Goal: Answer question/provide support: Share knowledge or assist other users

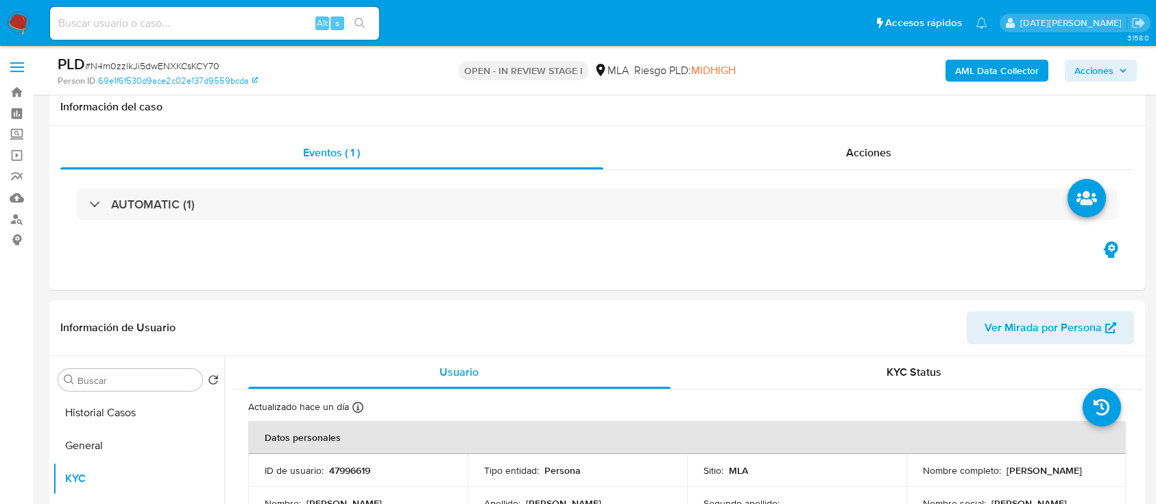
select select "10"
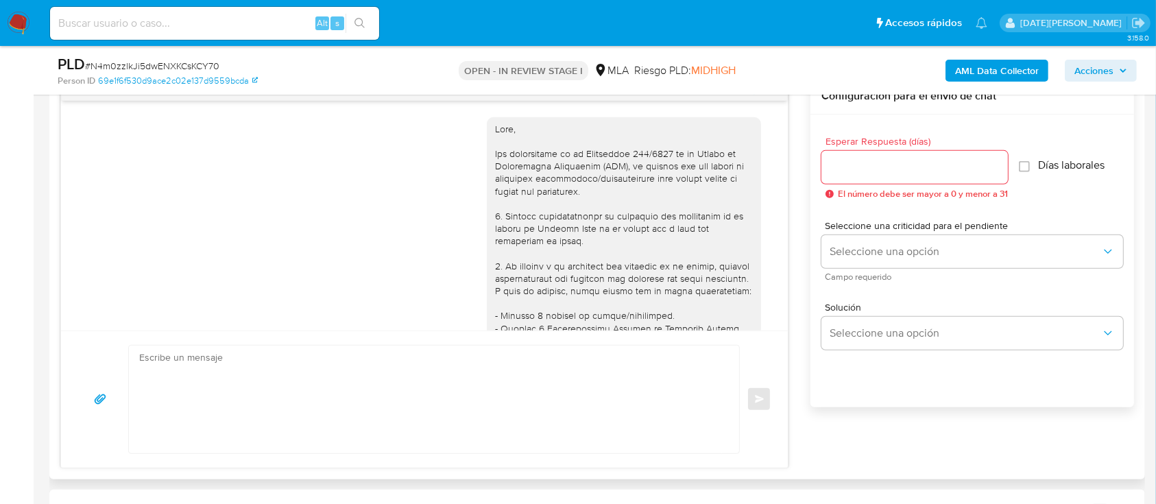
scroll to position [708, 0]
drag, startPoint x: 418, startPoint y: 217, endPoint x: 515, endPoint y: 5, distance: 233.8
click at [418, 218] on div "18/08/2025 17:39:40" at bounding box center [424, 483] width 692 height 751
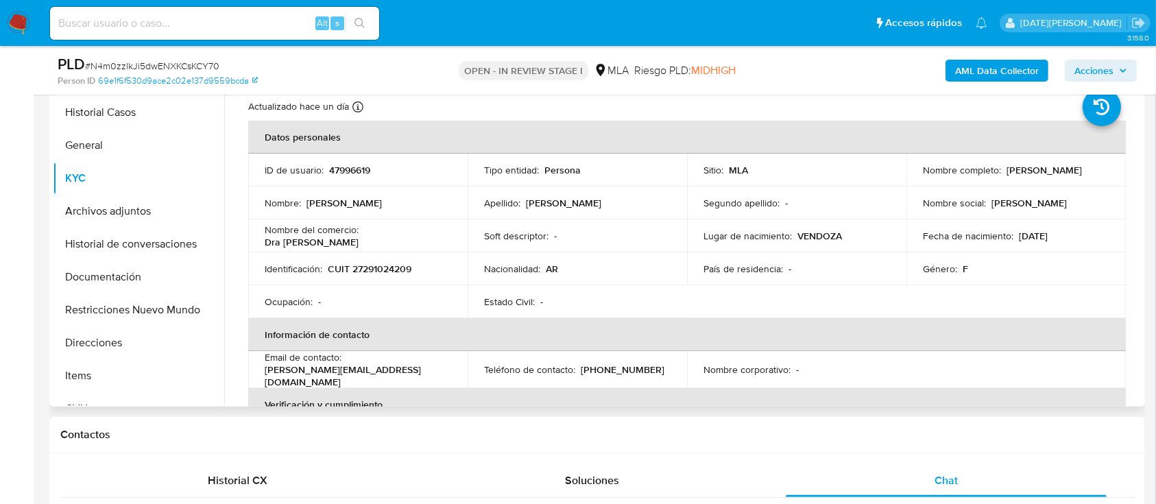
scroll to position [274, 0]
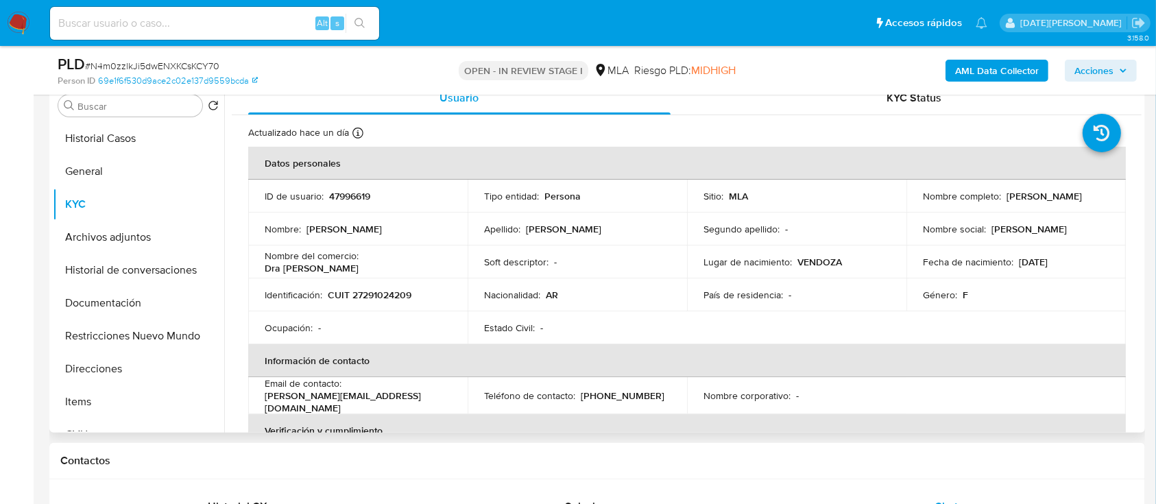
click at [345, 198] on p "47996619" at bounding box center [349, 196] width 41 height 12
click at [346, 198] on p "47996619" at bounding box center [349, 196] width 41 height 12
copy p "47996619"
drag, startPoint x: 1004, startPoint y: 197, endPoint x: 1117, endPoint y: 195, distance: 113.2
click at [1117, 195] on td "Nombre completo : Marta Adriana Verdi" at bounding box center [1015, 196] width 219 height 33
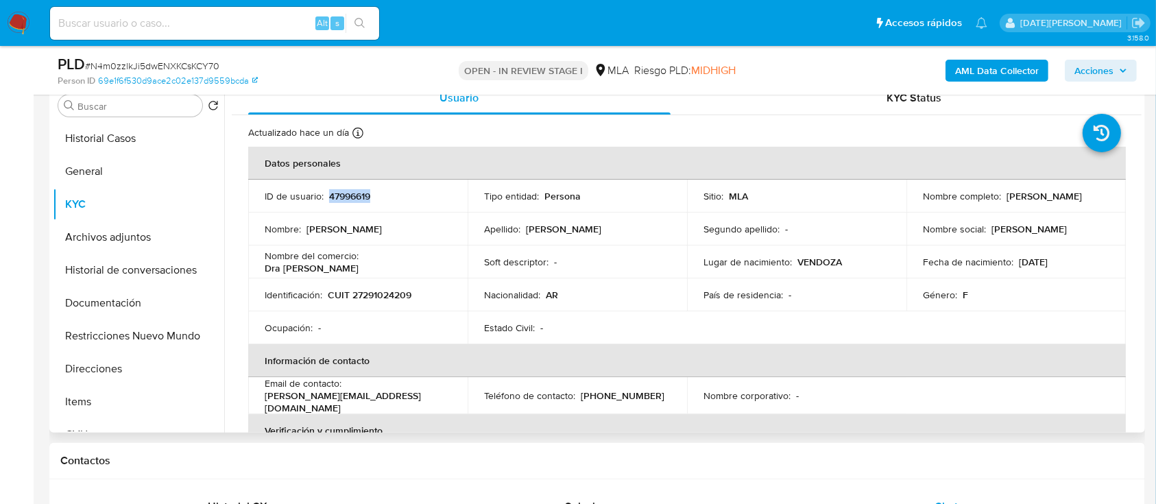
copy p "Marta Adriana Verdi"
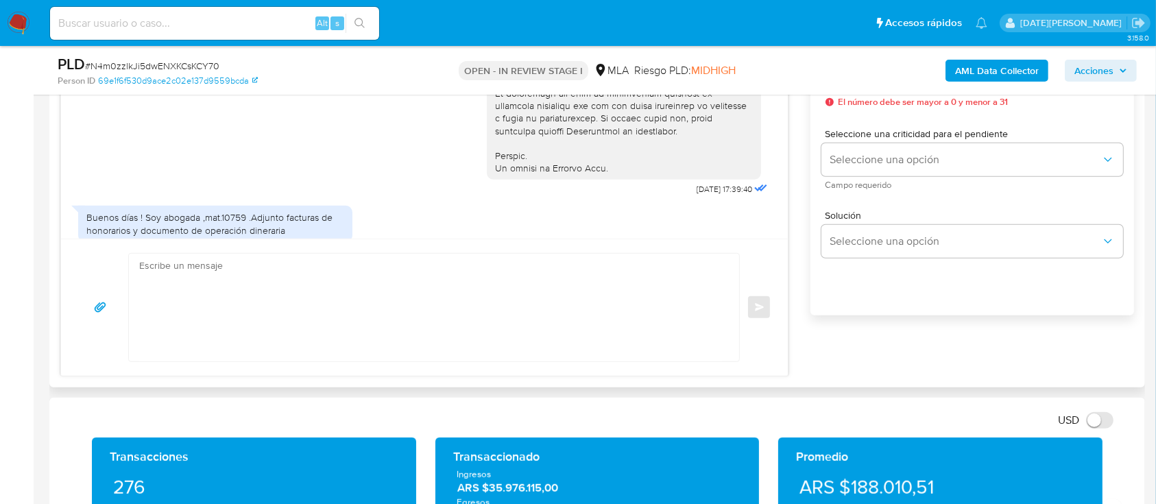
scroll to position [614, 0]
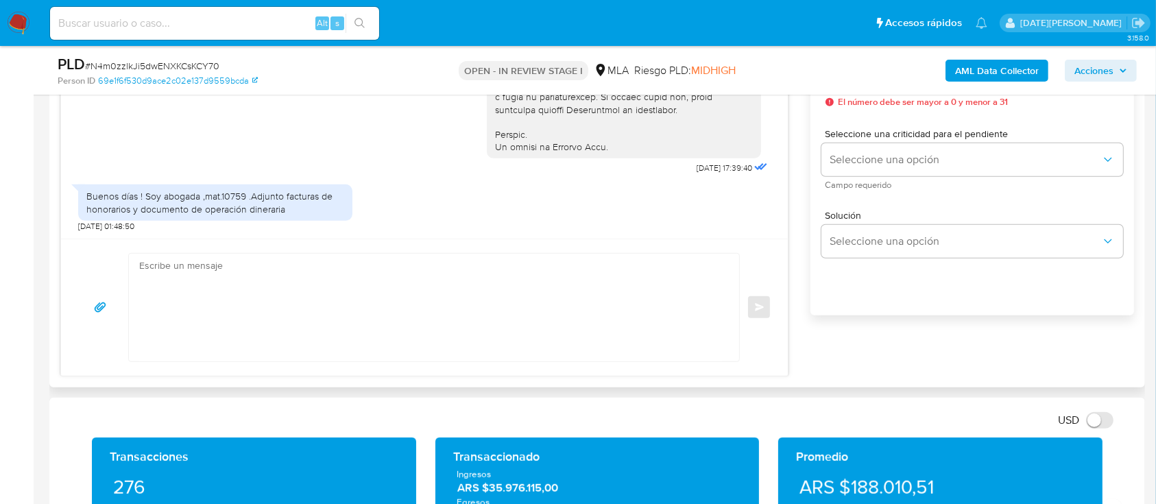
click at [226, 194] on div "Buenos días ! Soy abogada ,mat.10759 .Adjunto facturas de honorarios y document…" at bounding box center [215, 202] width 258 height 25
click at [226, 195] on div "Buenos días ! Soy abogada ,mat.10759 .Adjunto facturas de honorarios y document…" at bounding box center [215, 202] width 258 height 25
copy div "10759"
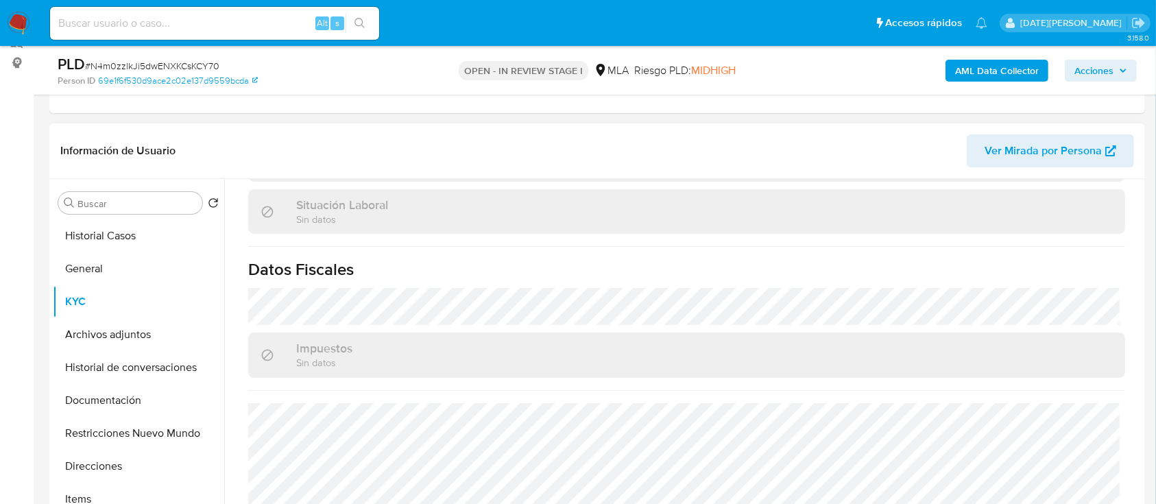
scroll to position [274, 0]
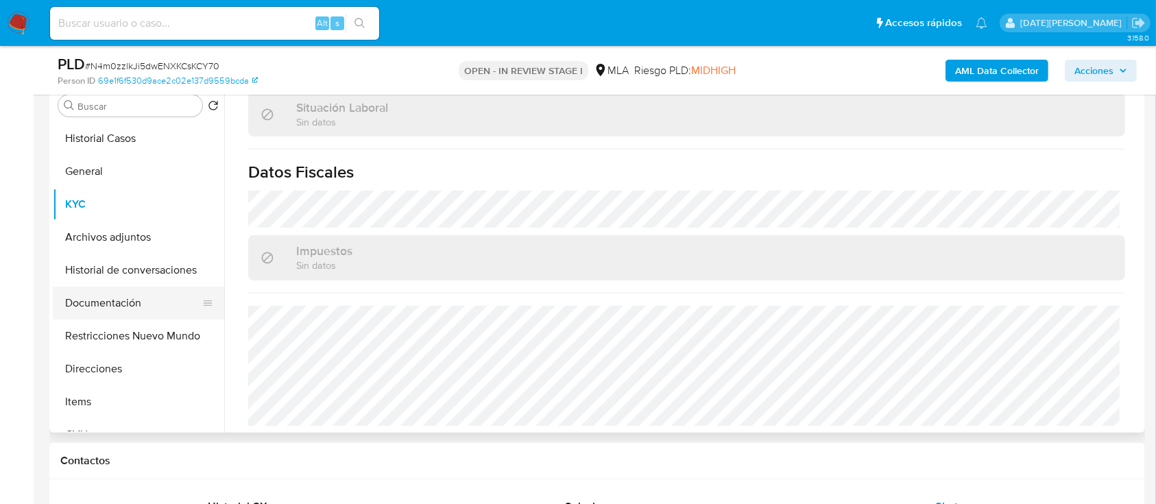
click at [119, 300] on button "Documentación" at bounding box center [133, 303] width 160 height 33
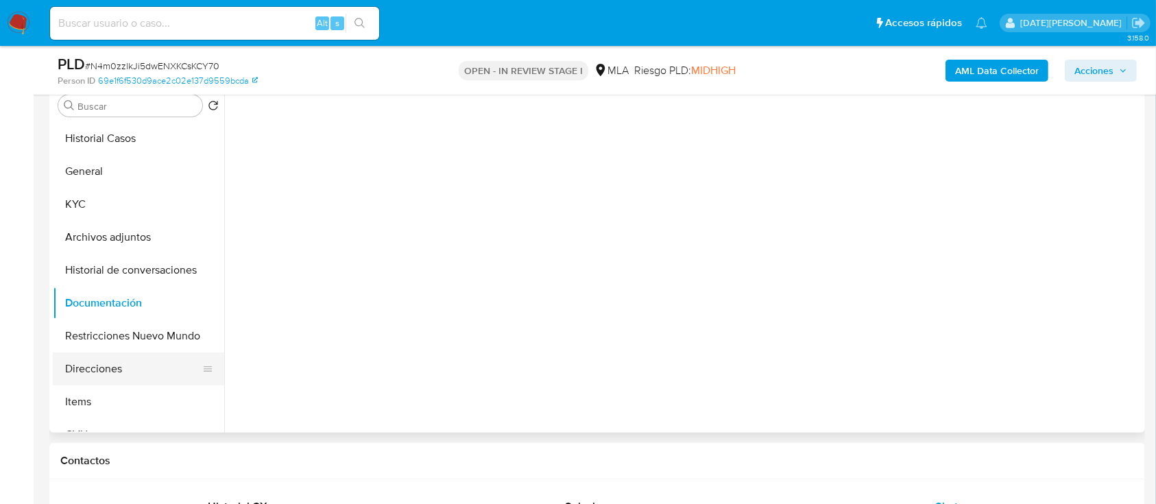
scroll to position [0, 0]
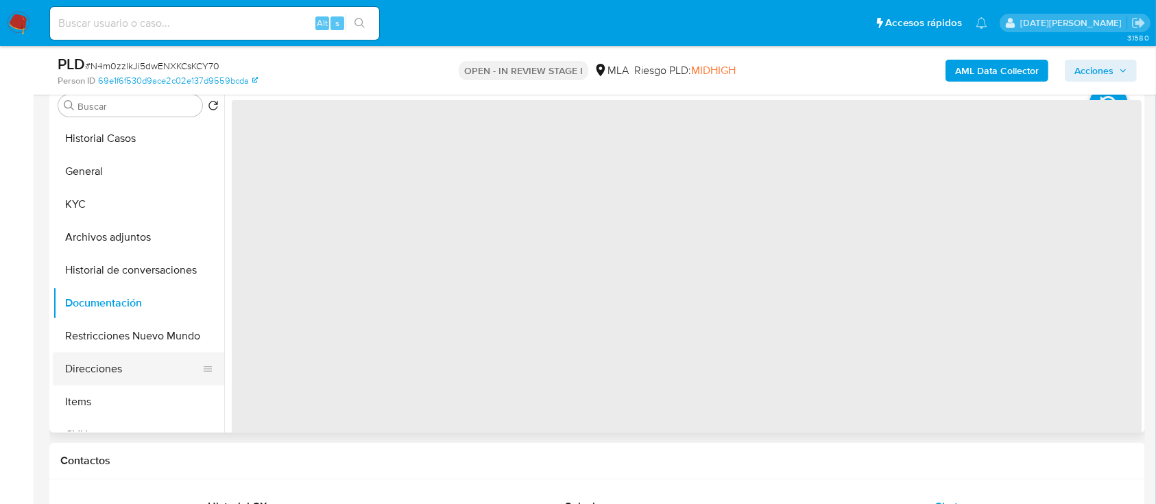
click at [113, 372] on button "Direcciones" at bounding box center [133, 368] width 160 height 33
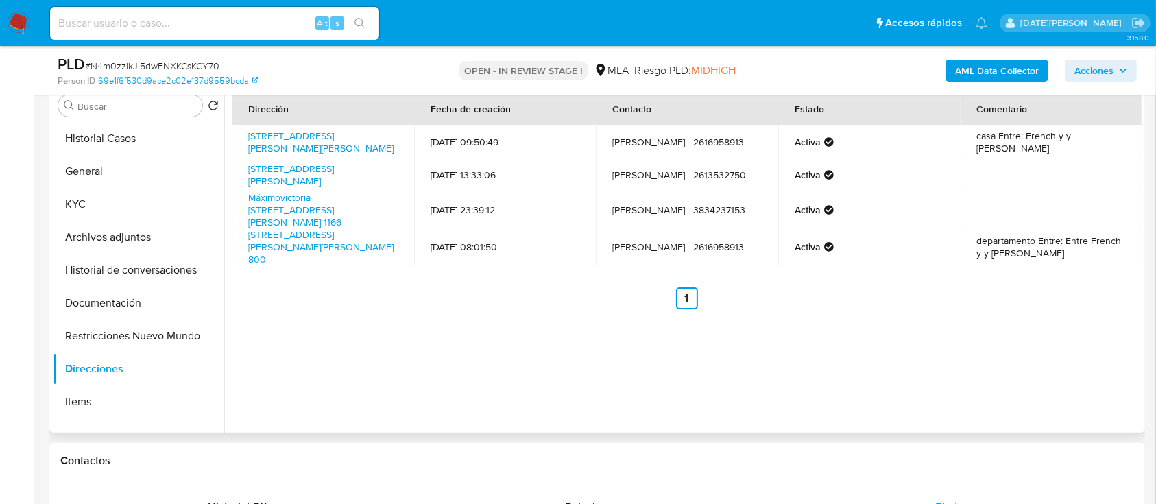
click at [49, 206] on div "Buscar Volver al orden por defecto Historial Casos General KYC Archivos adjunto…" at bounding box center [597, 257] width 1096 height 351
click at [88, 204] on button "KYC" at bounding box center [133, 204] width 160 height 33
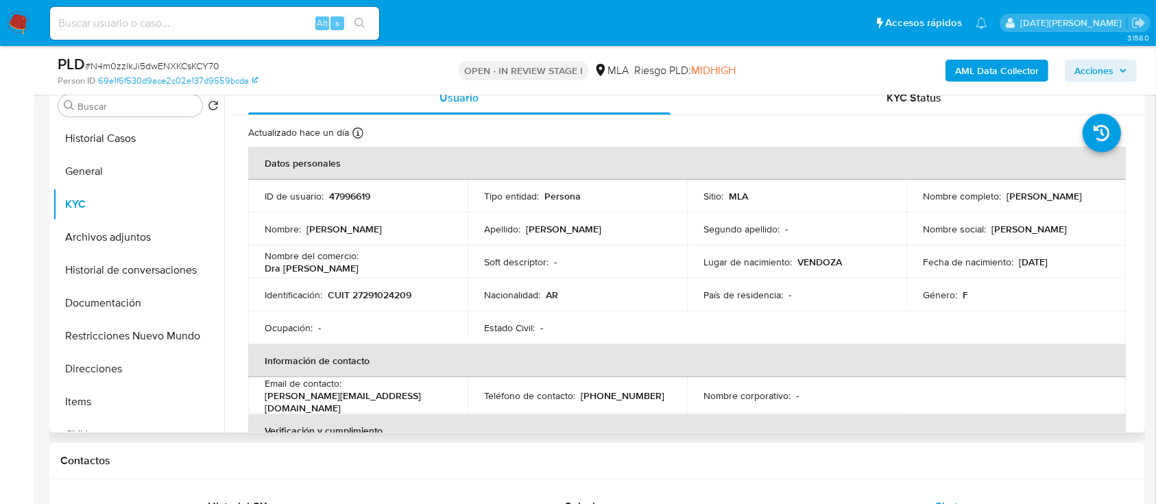
drag, startPoint x: 1004, startPoint y: 195, endPoint x: 1096, endPoint y: 198, distance: 91.9
click at [1096, 198] on div "Nombre completo : Marta Adriana Verdi" at bounding box center [1016, 196] width 186 height 12
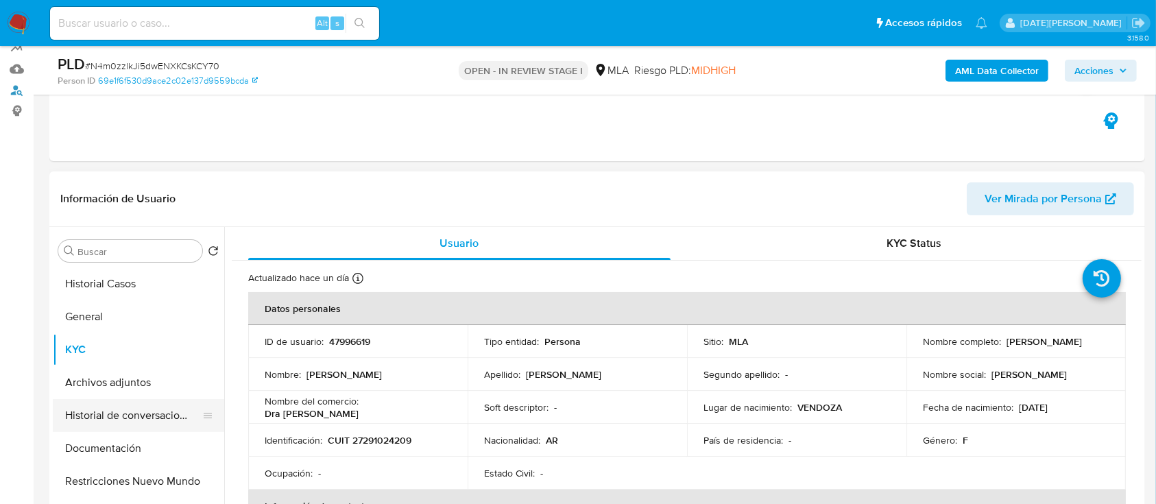
scroll to position [182, 0]
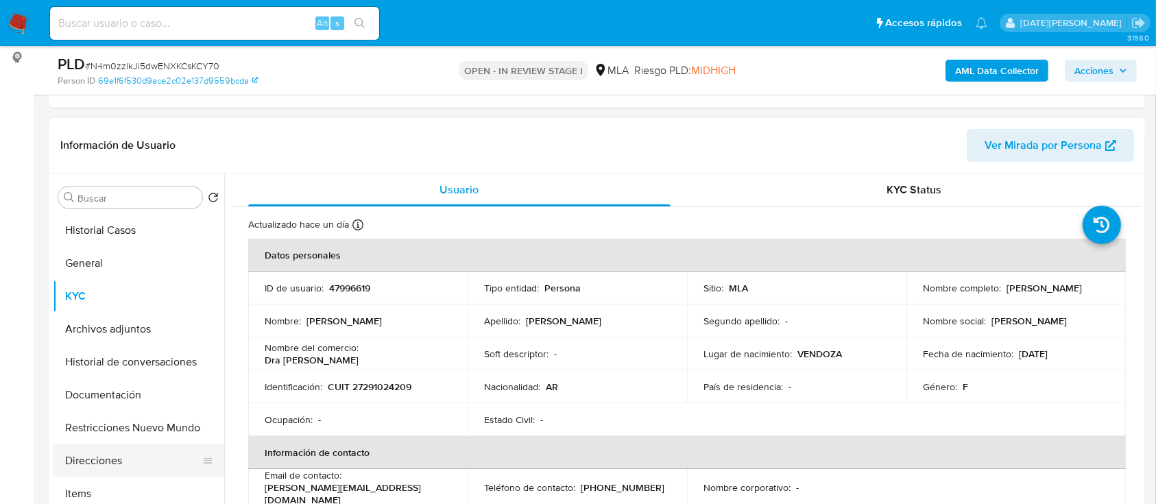
click at [99, 467] on button "Direcciones" at bounding box center [133, 460] width 160 height 33
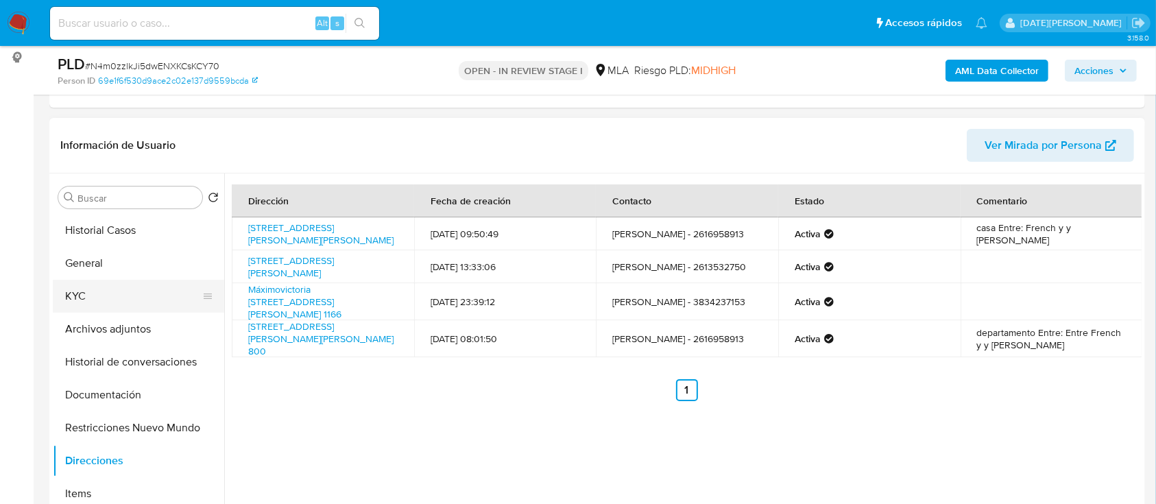
click at [77, 298] on button "KYC" at bounding box center [133, 296] width 160 height 33
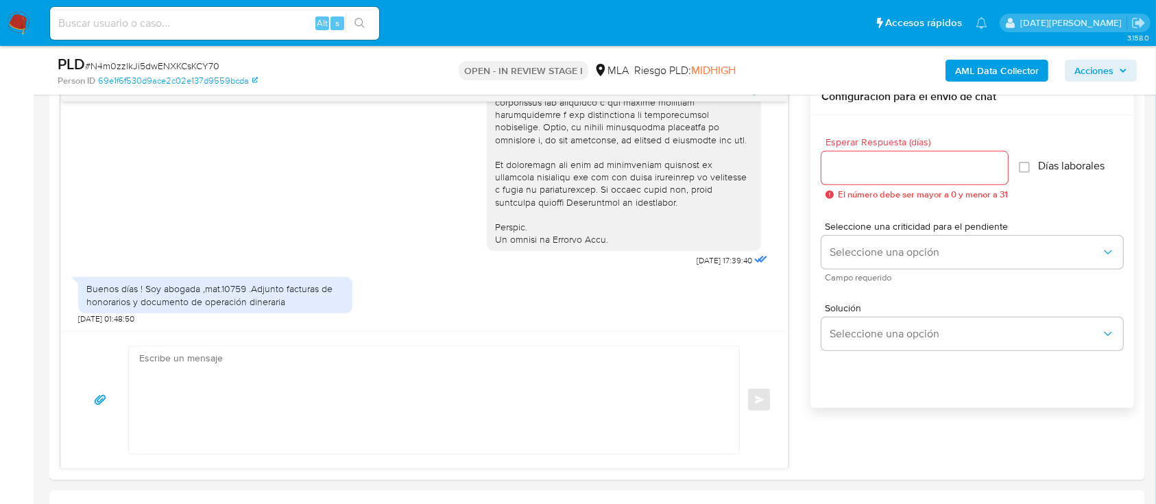
scroll to position [731, 0]
click at [403, 396] on textarea at bounding box center [430, 400] width 583 height 108
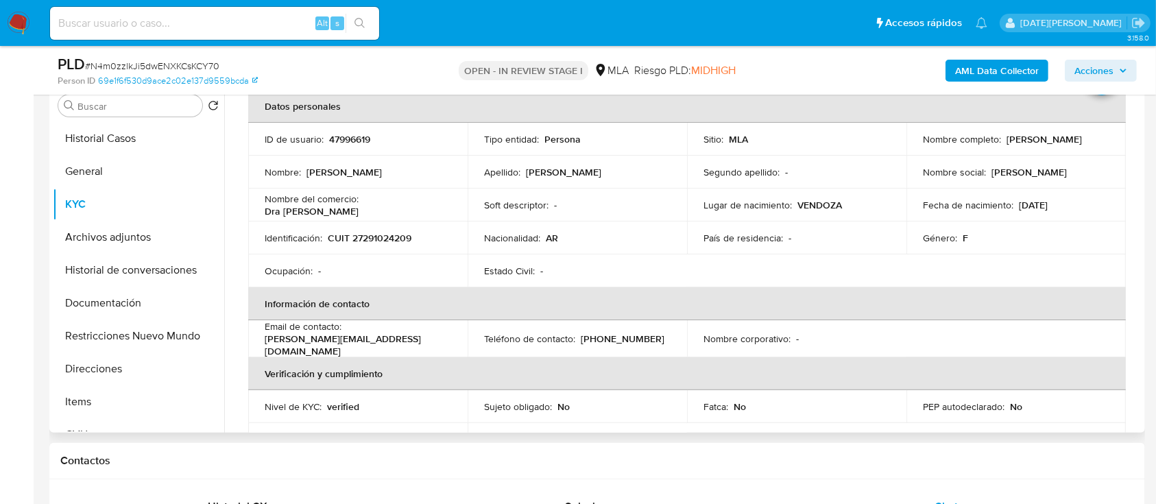
scroll to position [0, 0]
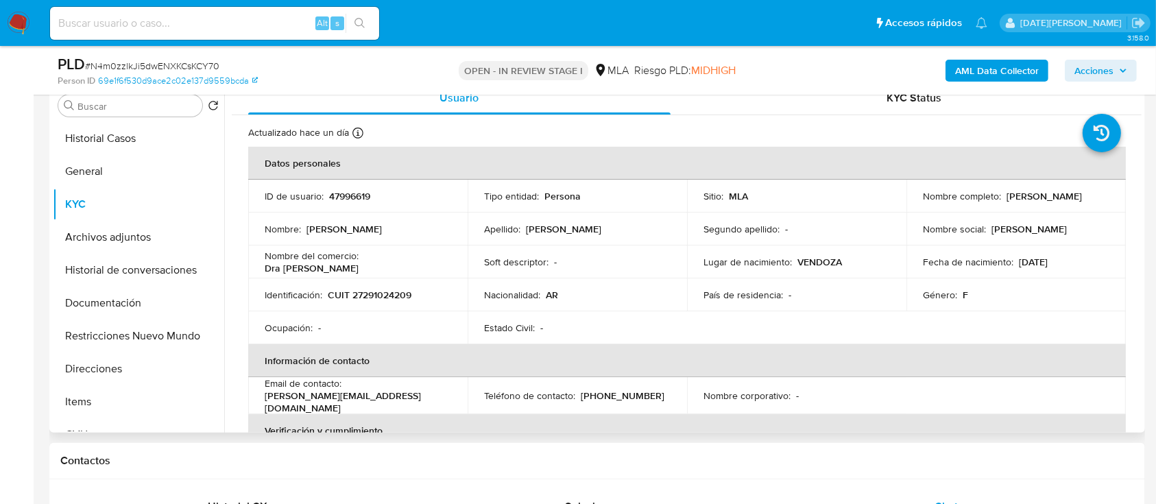
drag, startPoint x: 1004, startPoint y: 193, endPoint x: 1104, endPoint y: 196, distance: 100.2
click at [1104, 196] on td "Nombre completo : Marta Adriana Verdi" at bounding box center [1015, 196] width 219 height 33
copy p "Marta Adriana Verdi"
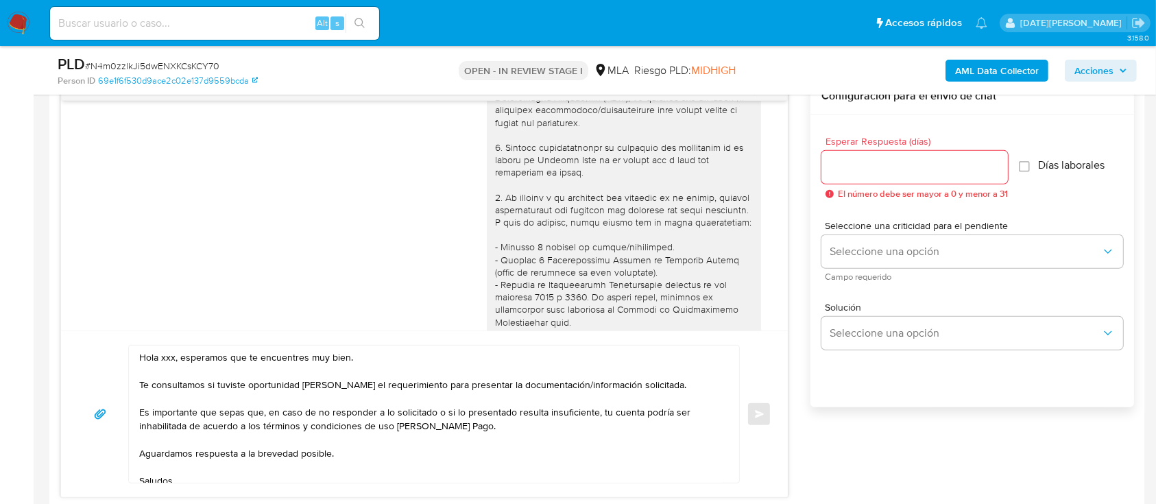
scroll to position [91, 0]
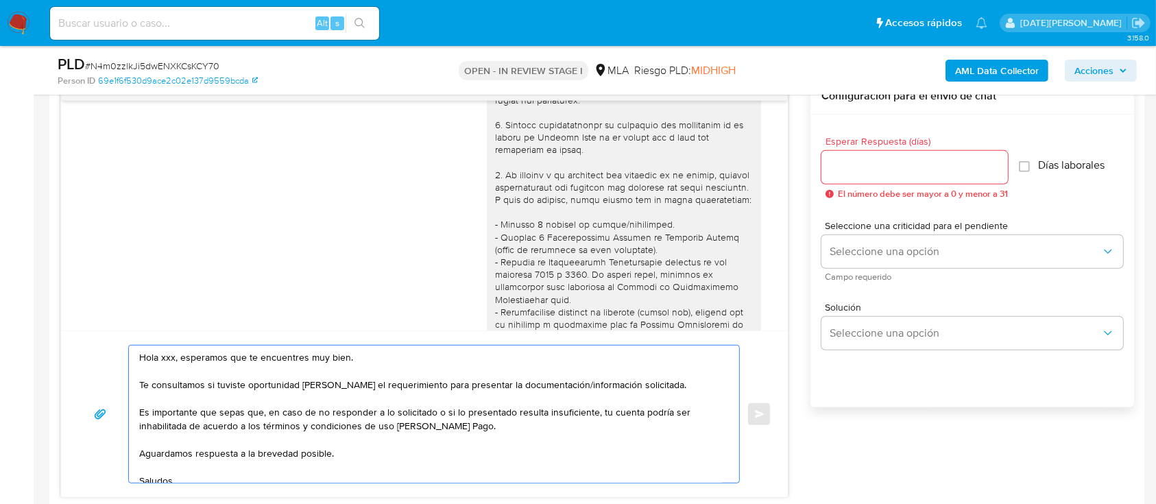
click at [166, 354] on textarea "Hola xxx, esperamos que te encuentres muy bien. Te consultamos si tuviste oport…" at bounding box center [430, 414] width 583 height 137
click at [167, 354] on textarea "Hola xxx, esperamos que te encuentres muy bien. Te consultamos si tuviste oport…" at bounding box center [430, 414] width 583 height 137
paste textarea "Marta Adriana Verdi"
click at [406, 383] on textarea "Hola Marta Adriana Verdi, esperamos que te encuentres muy bien. Te consultamos …" at bounding box center [430, 414] width 583 height 137
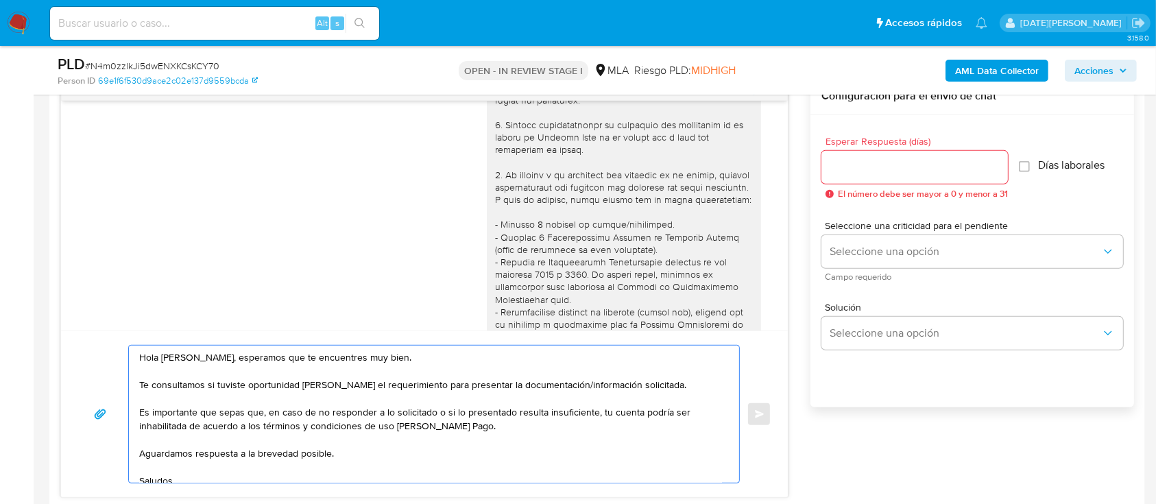
click at [406, 383] on textarea "Hola Marta Adriana Verdi, esperamos que te encuentres muy bien. Te consultamos …" at bounding box center [430, 414] width 583 height 137
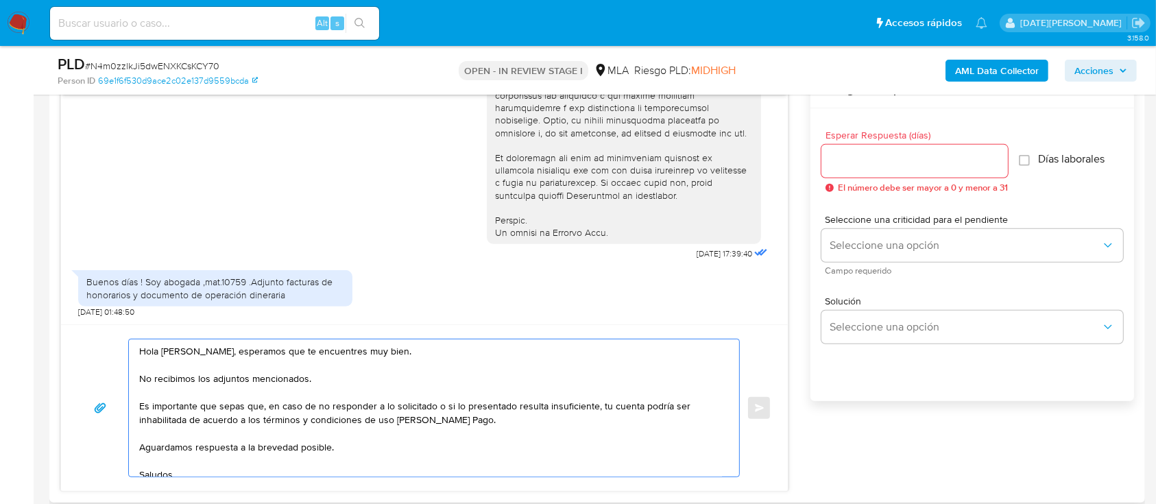
scroll to position [914, 0]
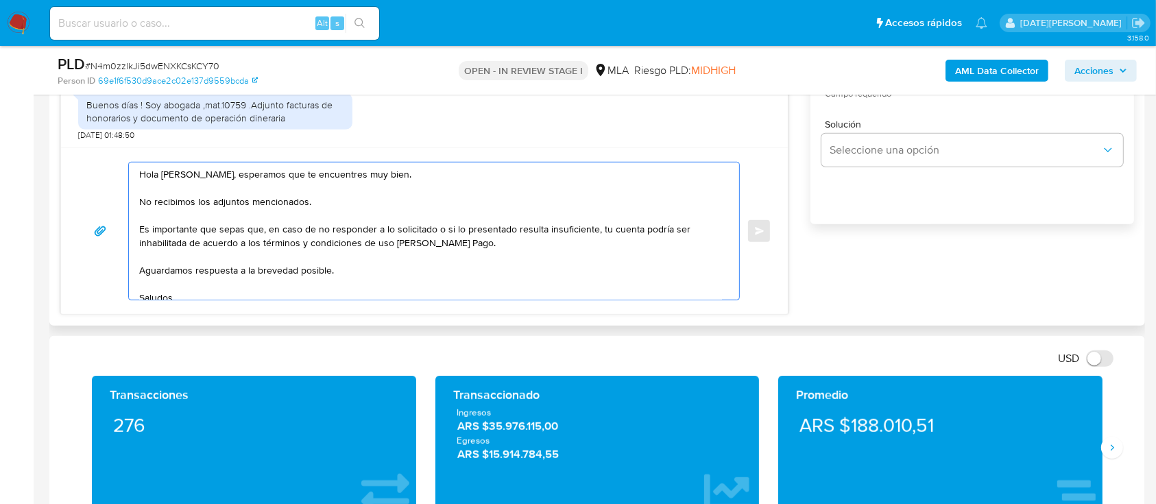
click at [346, 203] on textarea "Hola Marta Adriana Verdi, esperamos que te encuentres muy bien. No recibimos lo…" at bounding box center [430, 230] width 583 height 137
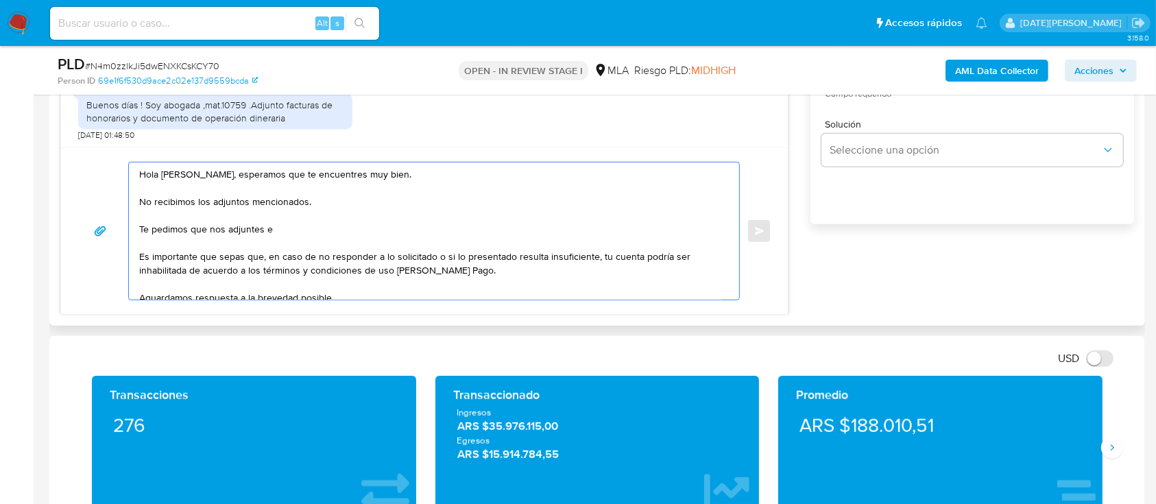
scroll to position [55, 0]
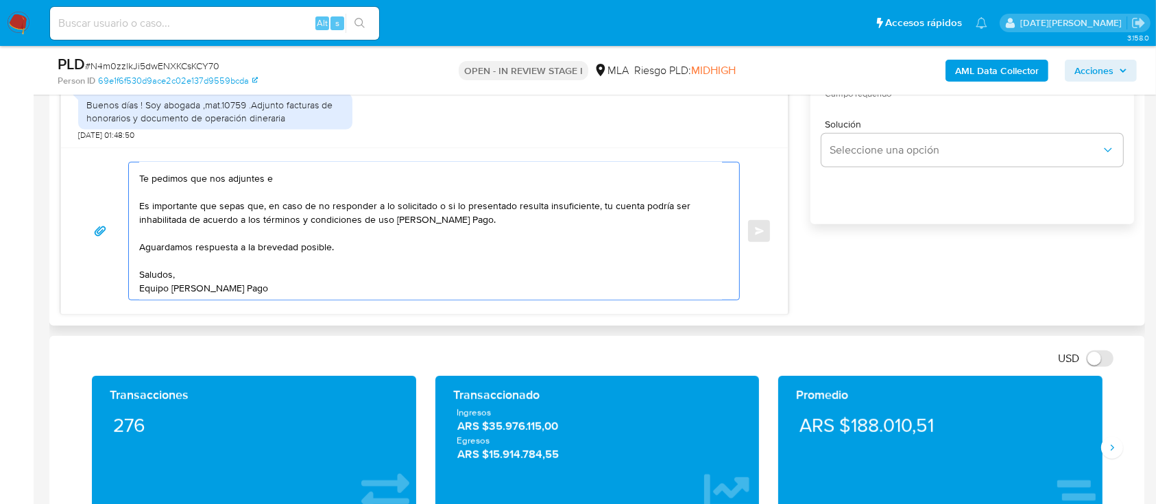
drag, startPoint x: 141, startPoint y: 230, endPoint x: 353, endPoint y: 282, distance: 218.0
click at [353, 285] on textarea "Hola Marta Adriana Verdi, esperamos que te encuentres muy bien. No recibimos lo…" at bounding box center [430, 230] width 583 height 137
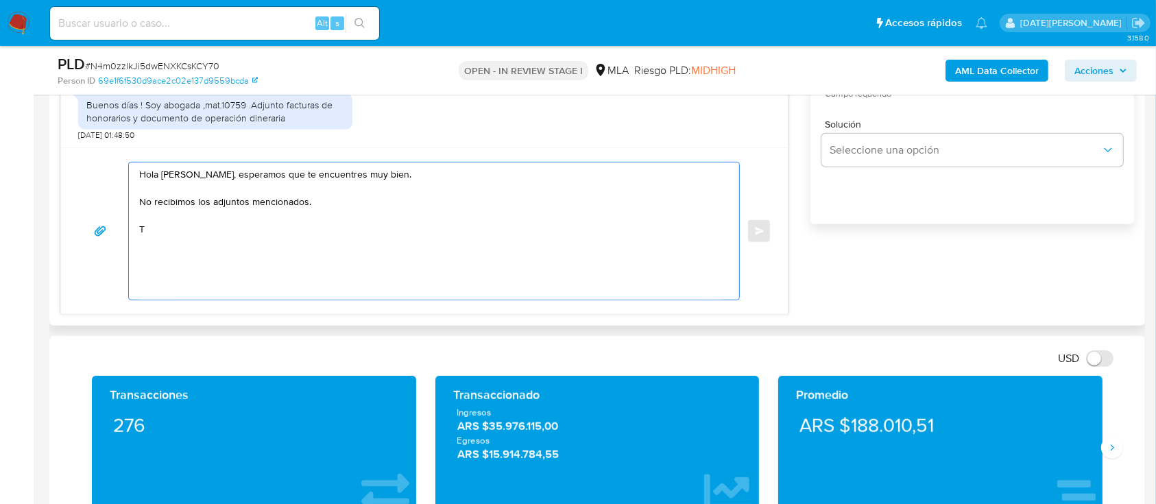
scroll to position [0, 0]
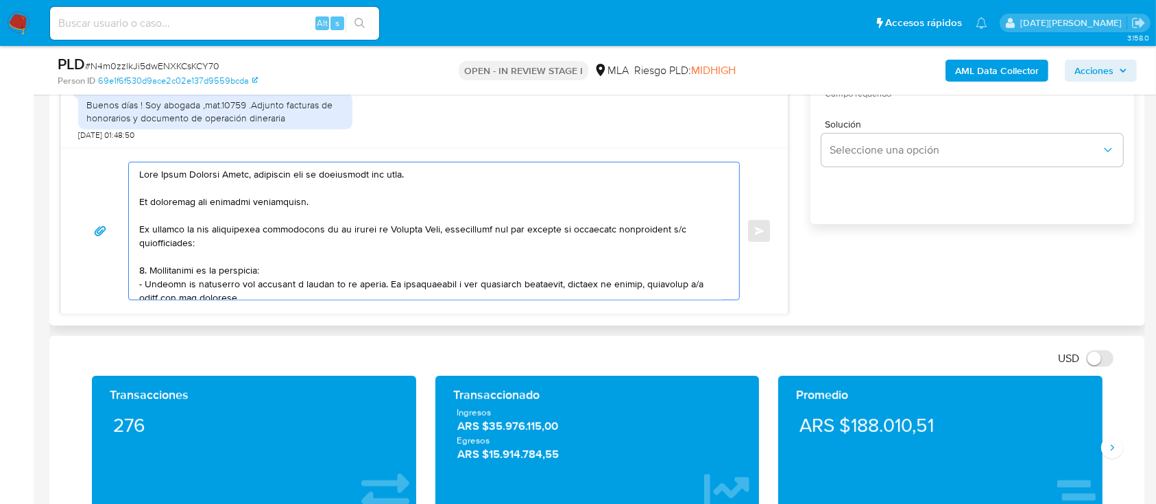
click at [251, 176] on textarea at bounding box center [430, 230] width 583 height 137
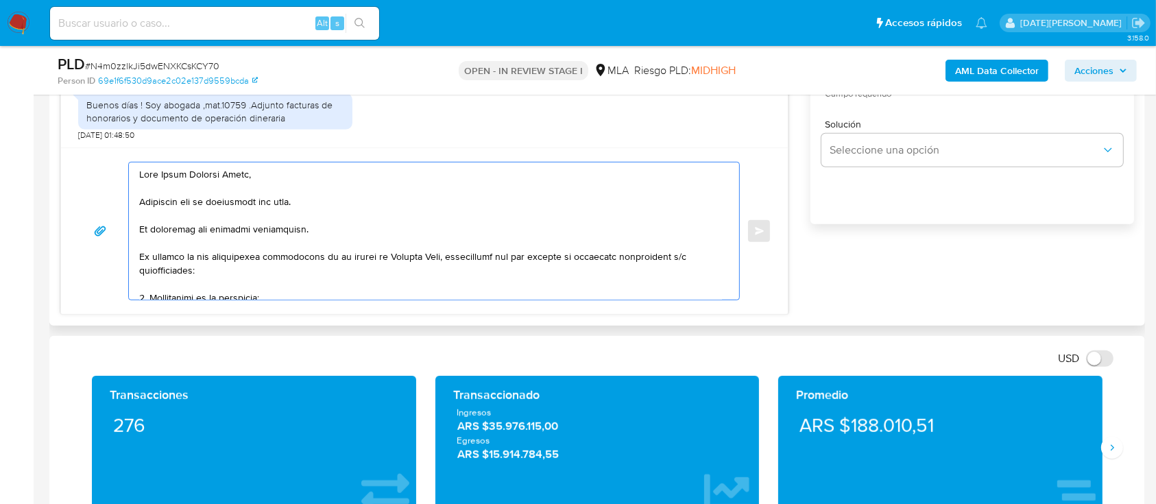
click at [378, 265] on textarea at bounding box center [430, 230] width 583 height 137
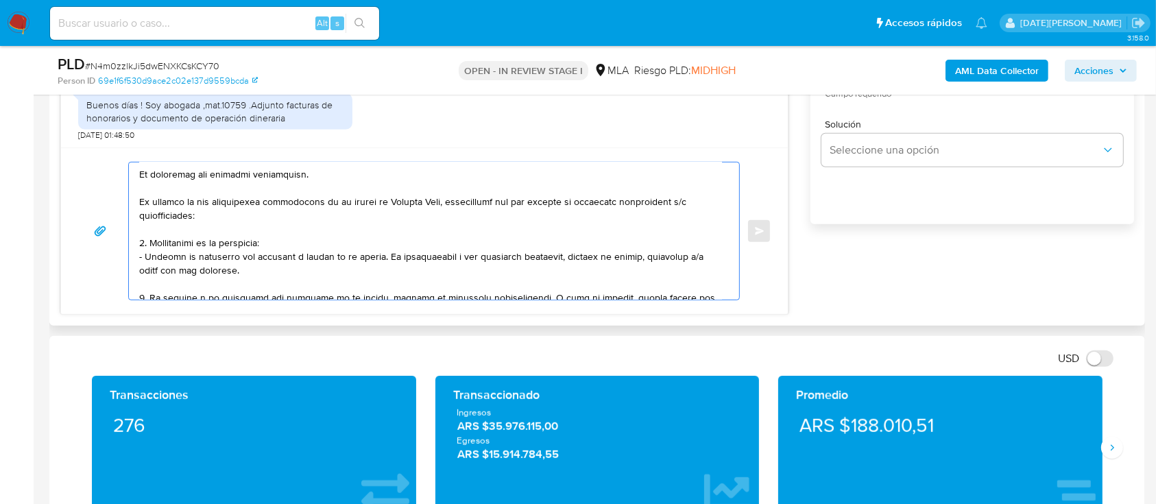
scroll to position [91, 0]
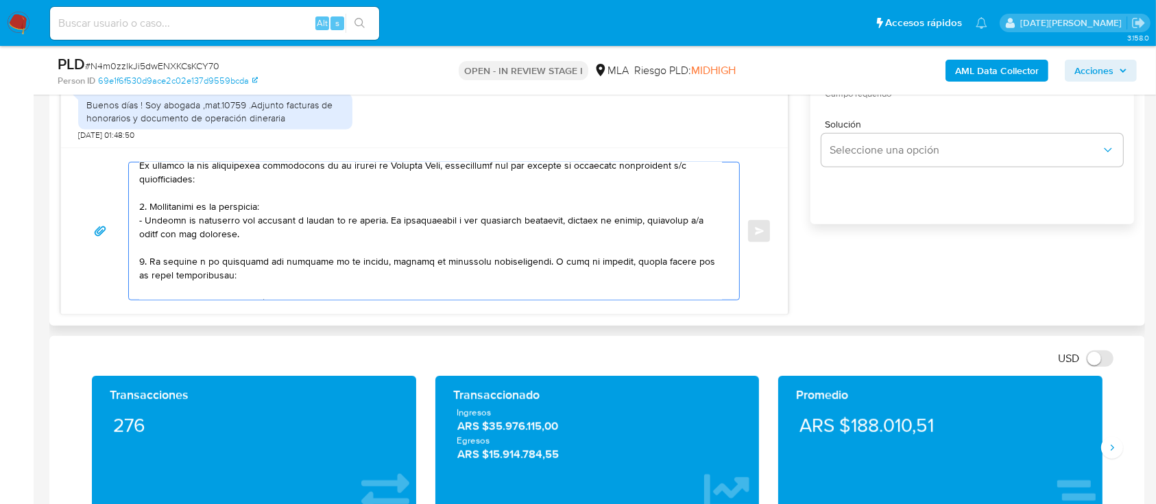
drag, startPoint x: 578, startPoint y: 256, endPoint x: 400, endPoint y: 265, distance: 178.5
click at [400, 265] on textarea at bounding box center [430, 230] width 583 height 137
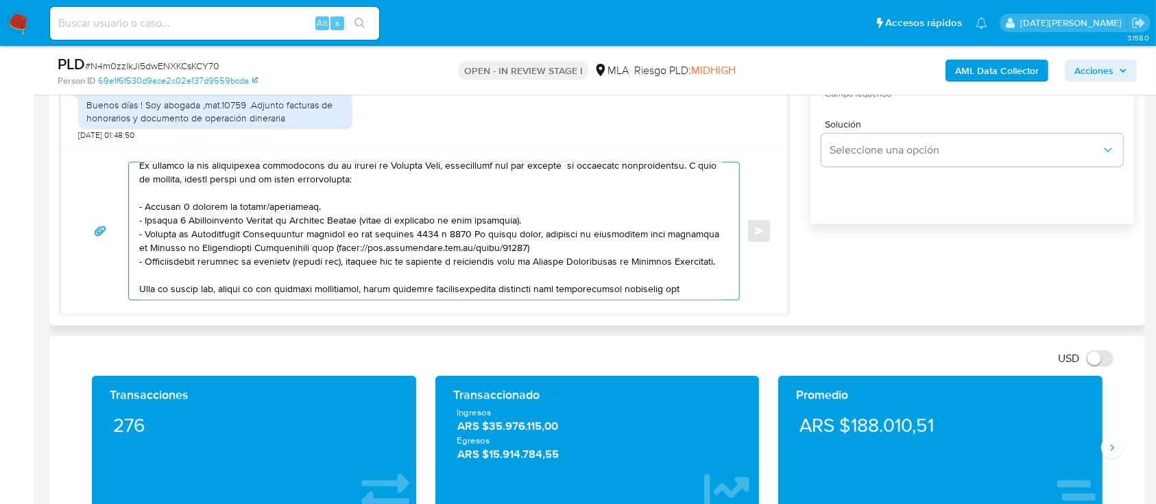
scroll to position [7, 0]
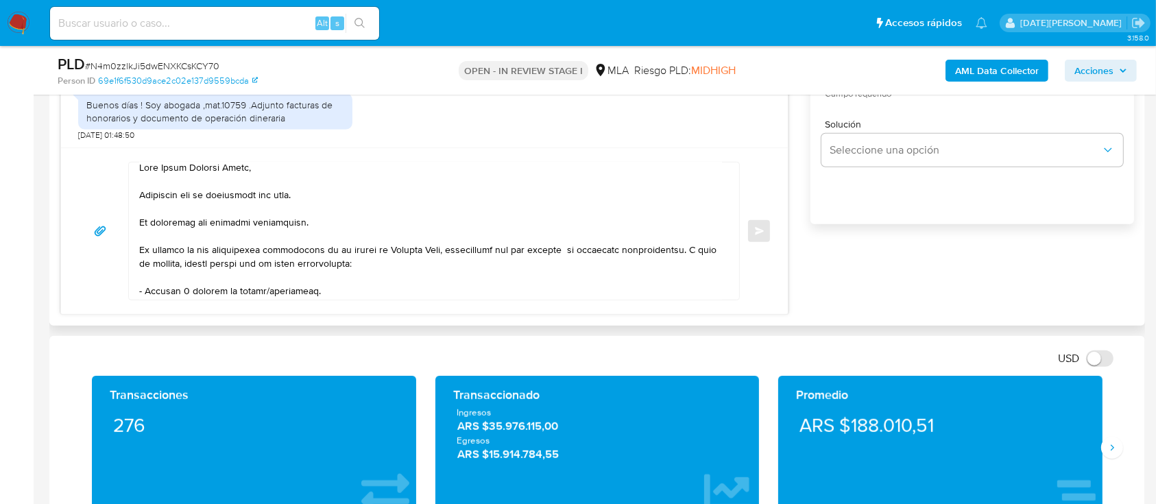
click at [213, 233] on textarea at bounding box center [430, 230] width 583 height 137
drag, startPoint x: 579, startPoint y: 250, endPoint x: 629, endPoint y: 254, distance: 50.2
click at [629, 254] on textarea at bounding box center [430, 230] width 583 height 137
click at [364, 264] on textarea at bounding box center [430, 230] width 583 height 137
click at [400, 264] on textarea at bounding box center [430, 230] width 583 height 137
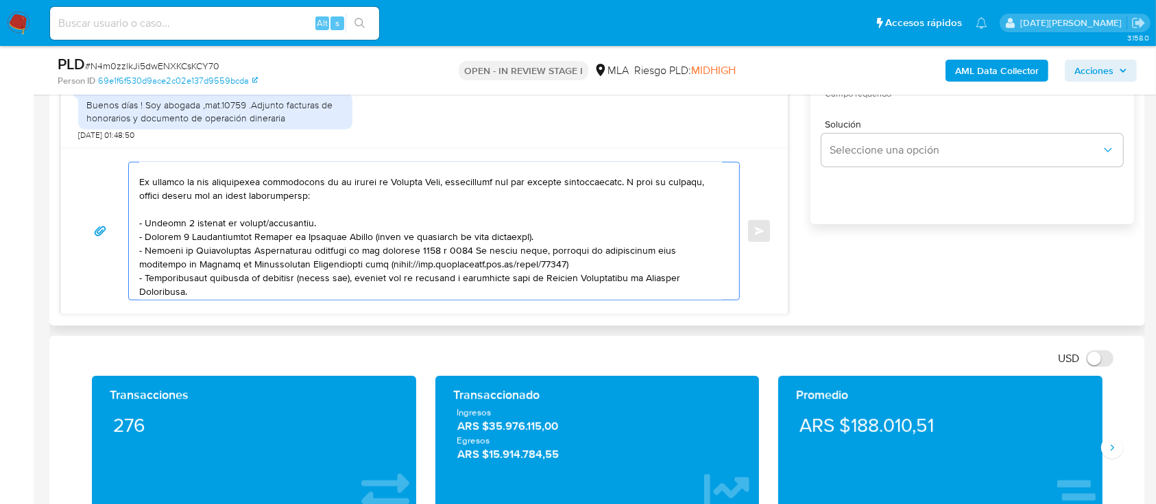
scroll to position [99, 0]
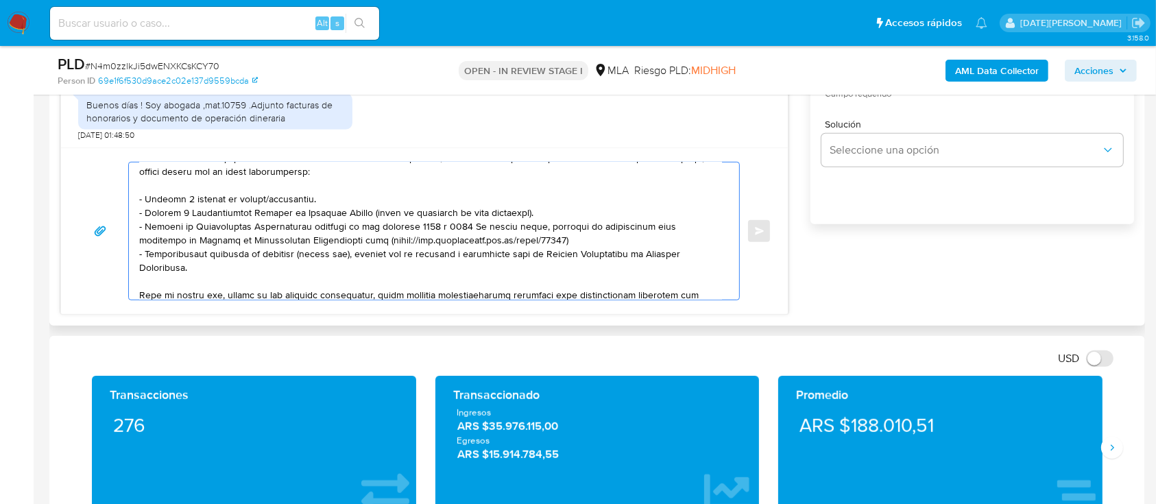
drag, startPoint x: 318, startPoint y: 197, endPoint x: 123, endPoint y: 199, distance: 194.7
click at [123, 199] on div "Enviar" at bounding box center [424, 231] width 694 height 138
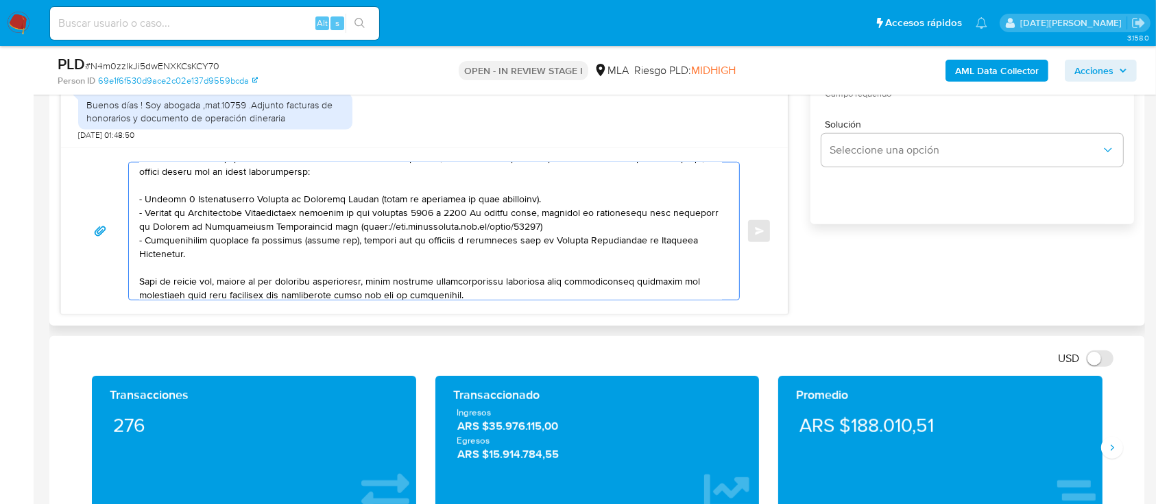
click at [251, 240] on textarea at bounding box center [430, 230] width 583 height 137
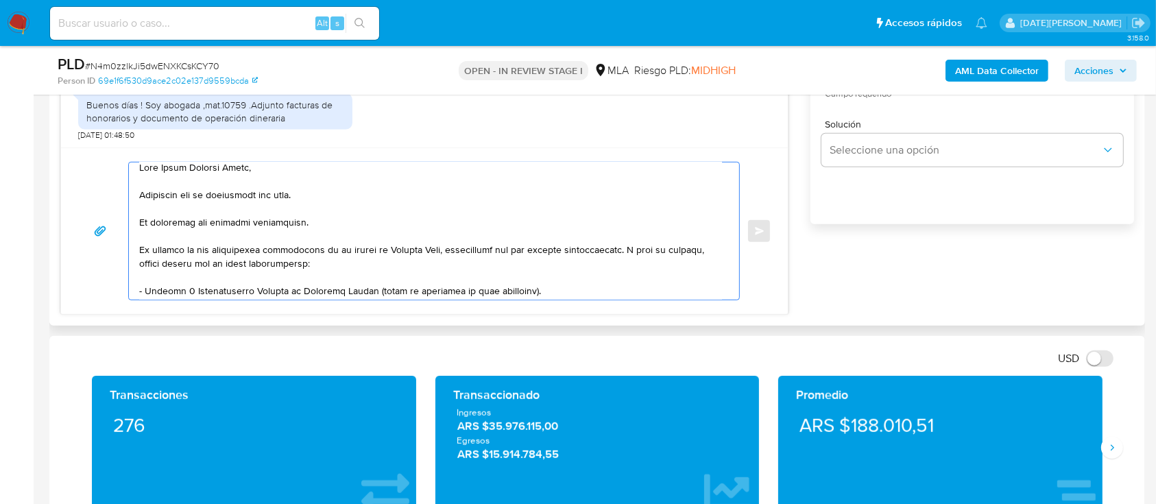
scroll to position [190, 0]
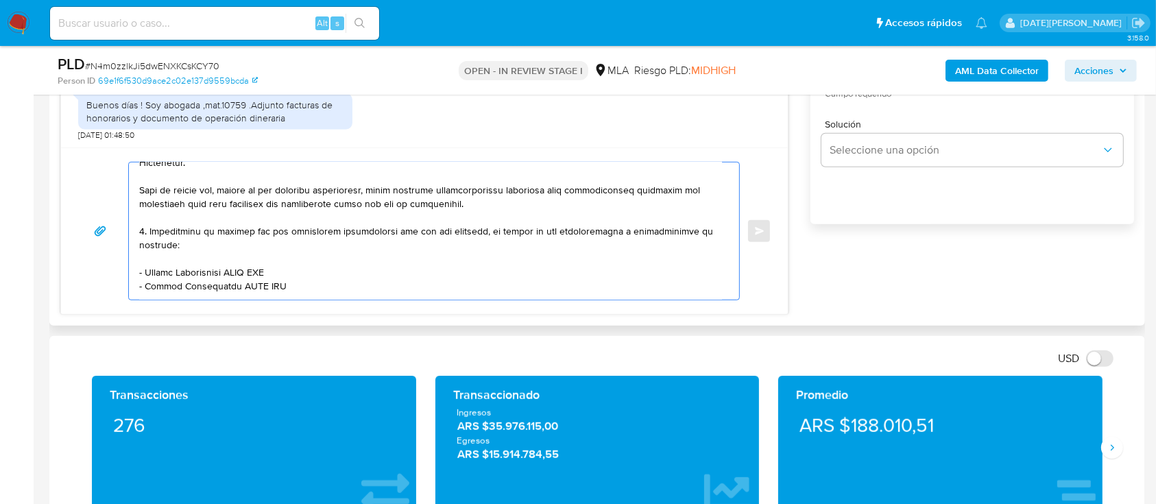
drag, startPoint x: 152, startPoint y: 235, endPoint x: 141, endPoint y: 234, distance: 11.7
click at [140, 234] on textarea at bounding box center [430, 230] width 583 height 137
click at [160, 234] on textarea at bounding box center [430, 230] width 583 height 137
drag, startPoint x: 152, startPoint y: 234, endPoint x: 141, endPoint y: 235, distance: 11.0
click at [141, 235] on textarea at bounding box center [430, 230] width 583 height 137
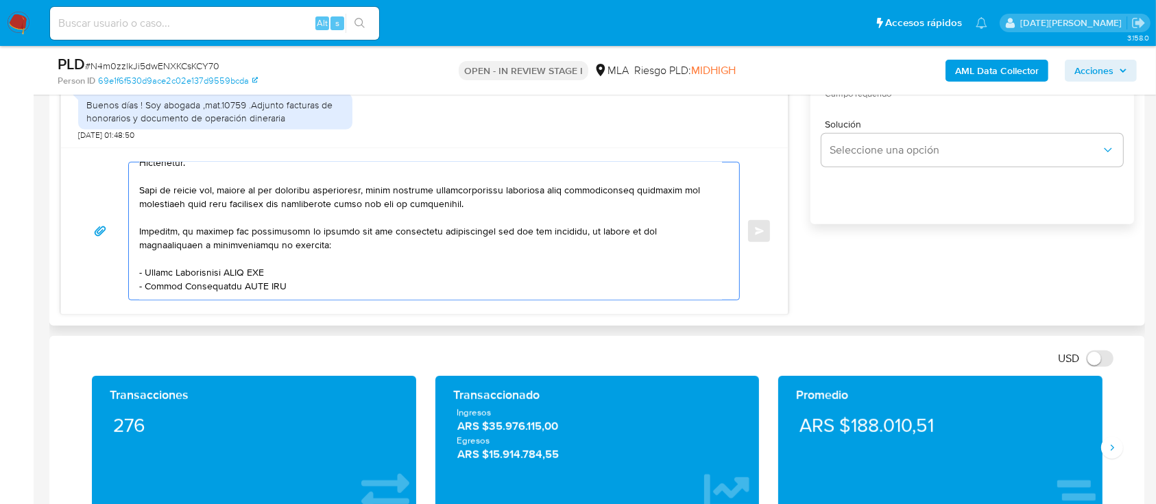
click at [302, 237] on textarea at bounding box center [430, 230] width 583 height 137
drag, startPoint x: 145, startPoint y: 276, endPoint x: 296, endPoint y: 281, distance: 150.9
click at [296, 281] on textarea at bounding box center [430, 230] width 583 height 137
paste textarea "Alberto Carlos Ganun Moreno"
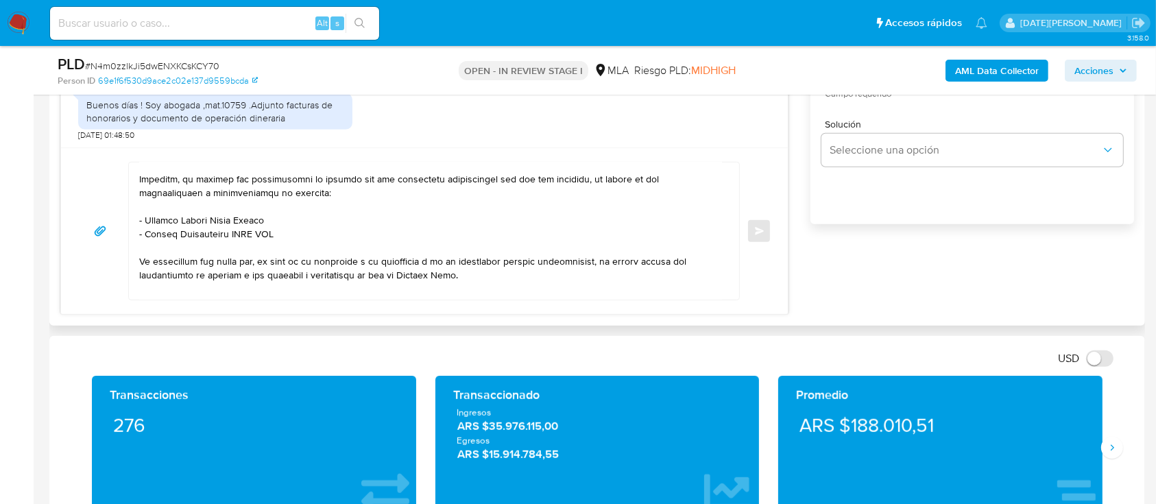
scroll to position [281, 0]
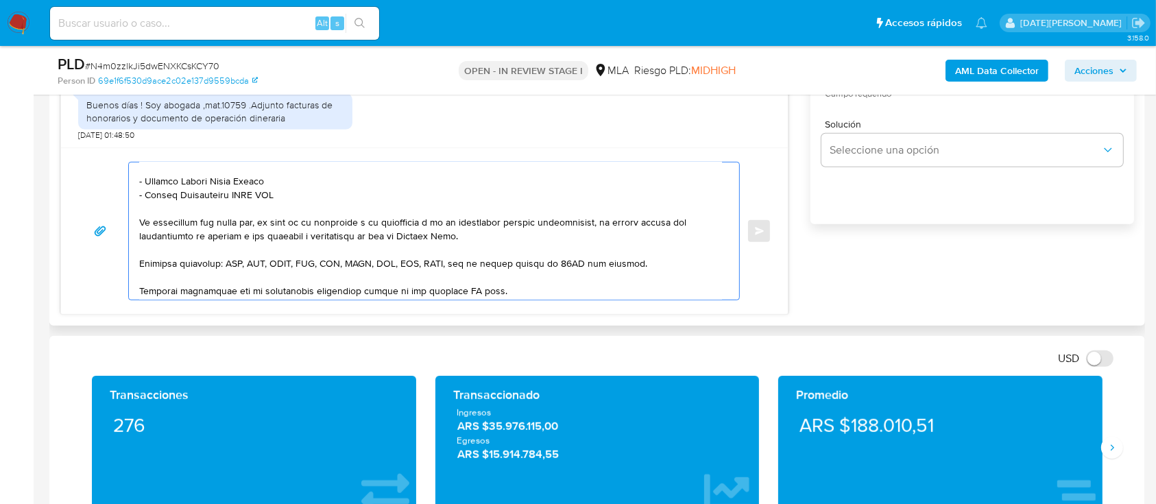
drag, startPoint x: 144, startPoint y: 200, endPoint x: 310, endPoint y: 204, distance: 166.0
click at [310, 204] on textarea at bounding box center [430, 230] width 583 height 137
click at [265, 205] on textarea at bounding box center [430, 230] width 583 height 137
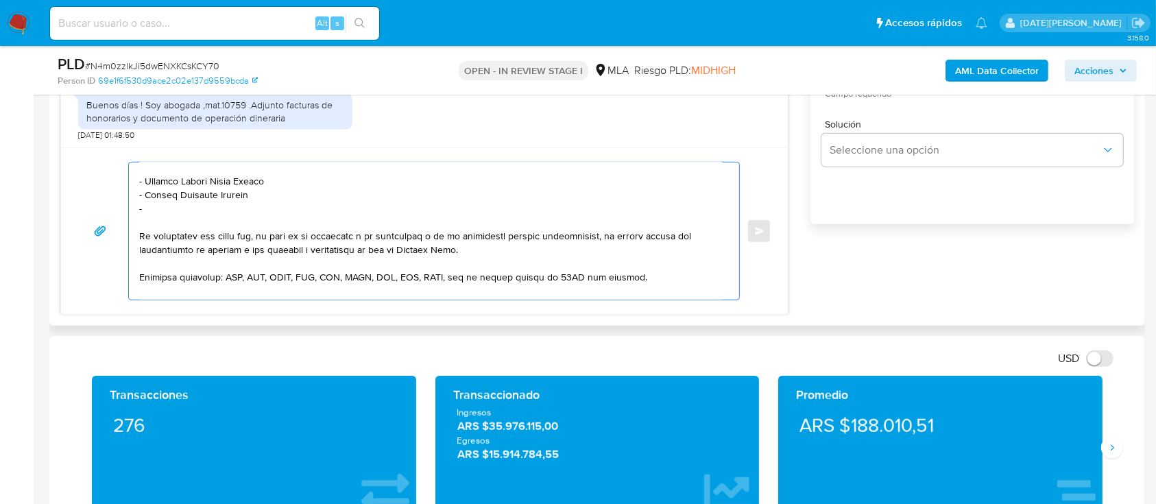
paste textarea "Jimena Valeria Verdi"
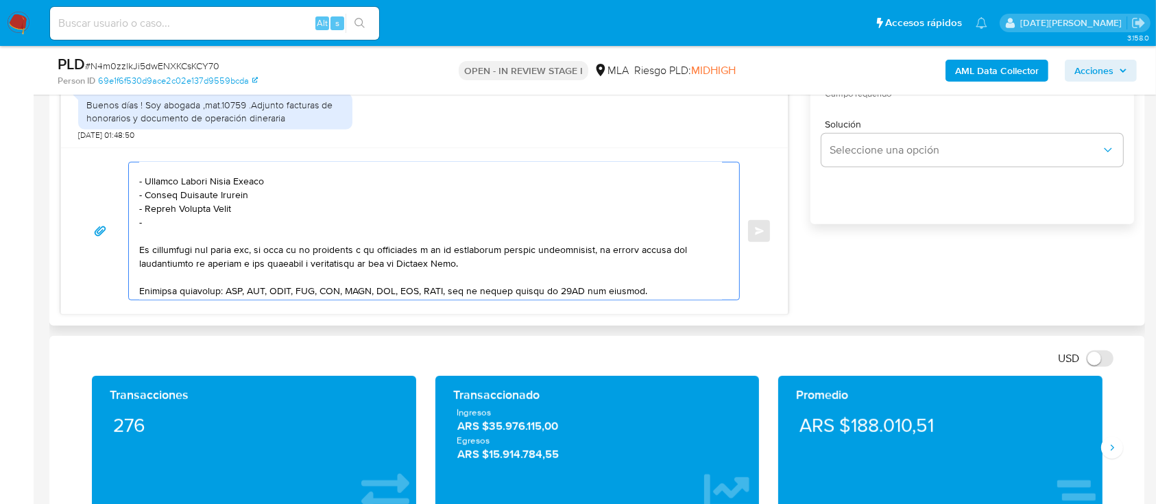
click at [229, 228] on textarea at bounding box center [430, 230] width 583 height 137
paste textarea "Cooperativa De Vivienda Urbanizacion Servicios Publicos y Consumo Familia"
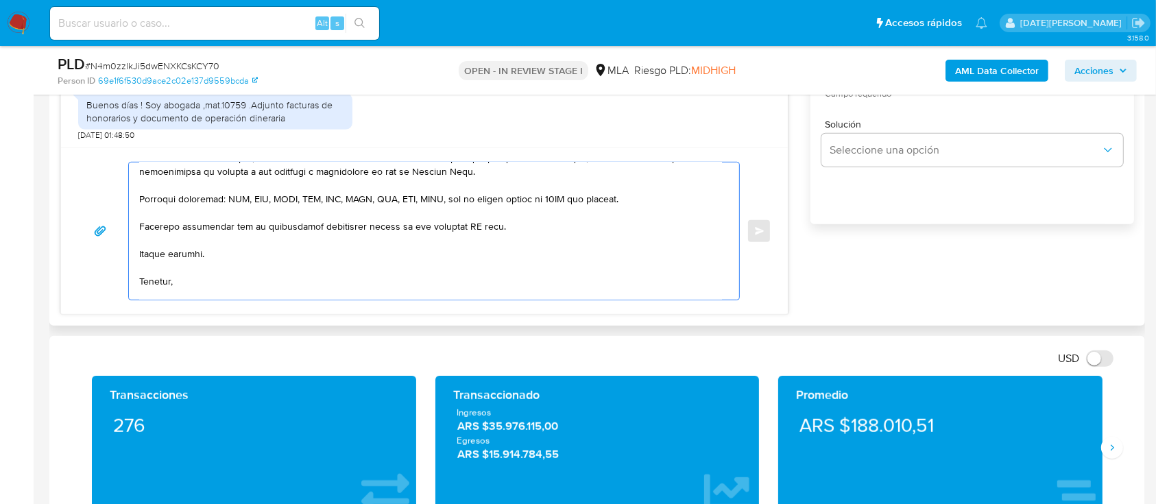
click at [465, 235] on textarea at bounding box center [430, 230] width 583 height 137
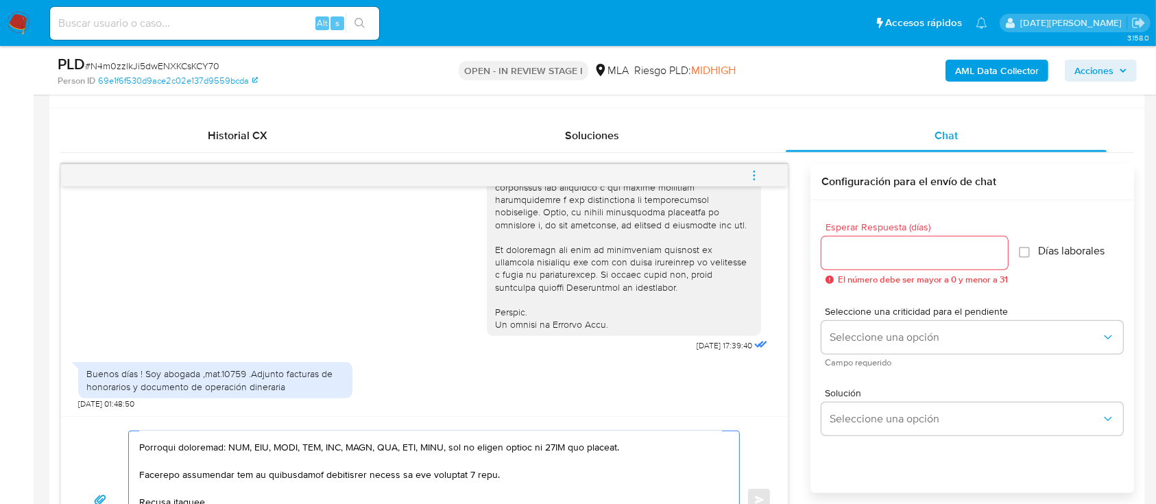
scroll to position [640, 0]
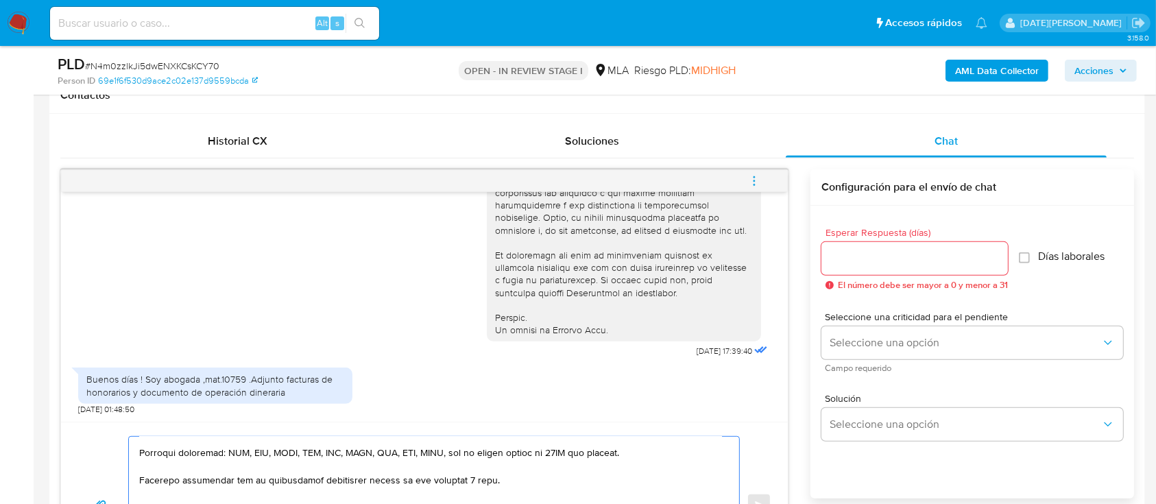
type textarea "Hola Marta Adriana Verdi, Esperamos que te encuentres muy bien. No recibimos lo…"
click at [867, 250] on input "Esperar Respuesta (días)" at bounding box center [914, 259] width 186 height 18
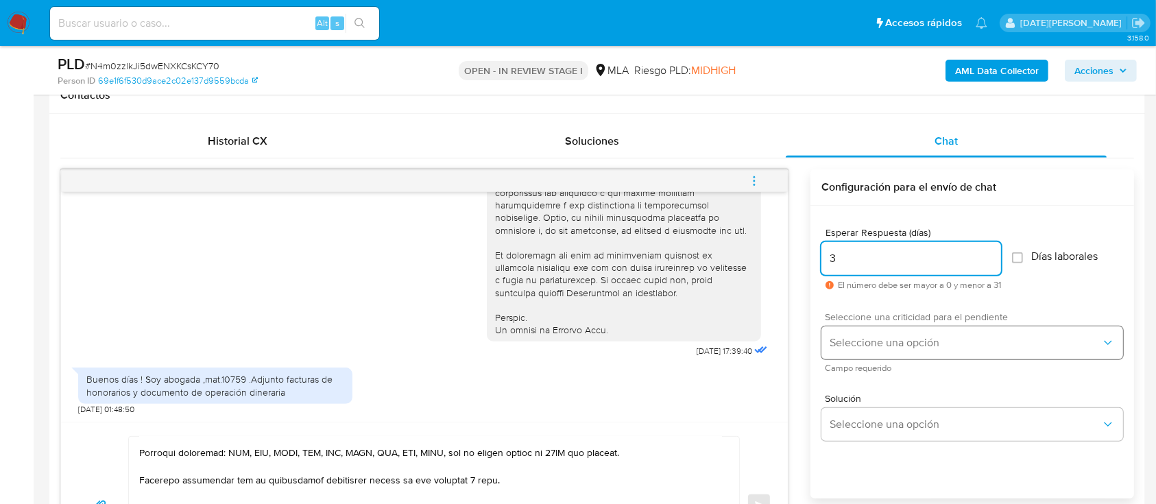
type input "3"
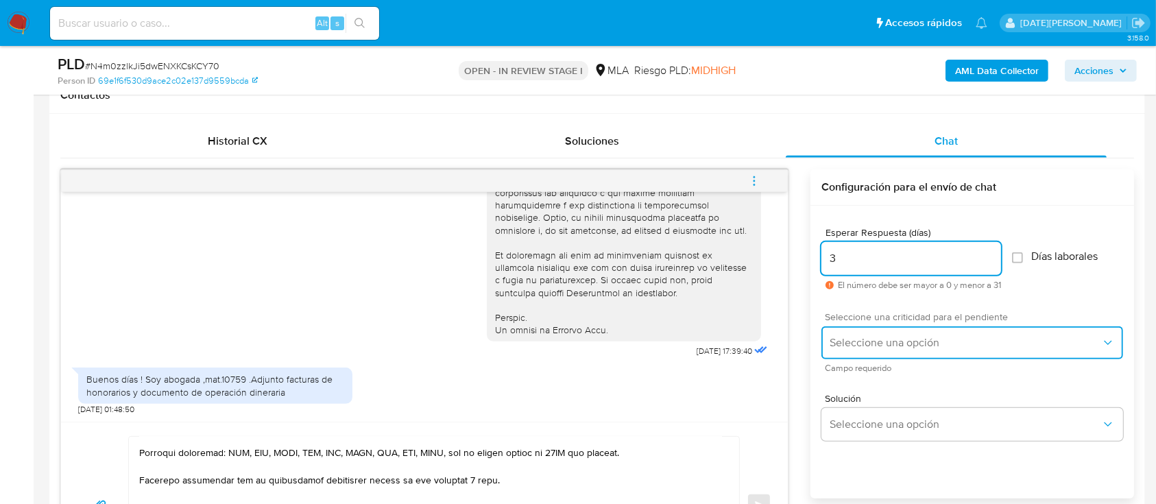
click at [863, 343] on span "Seleccione una opción" at bounding box center [966, 343] width 272 height 14
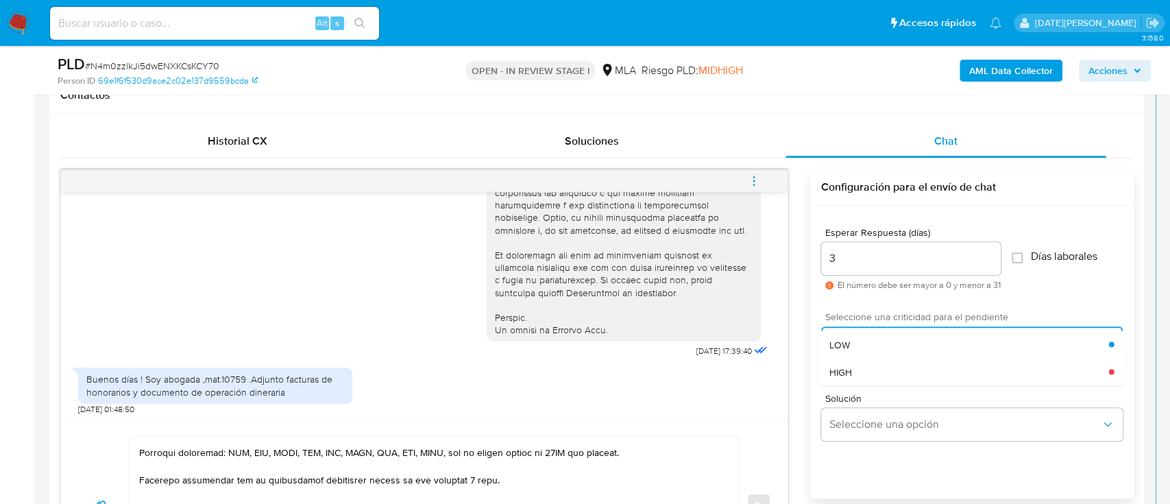
click at [860, 370] on div "HIGH" at bounding box center [970, 371] width 280 height 27
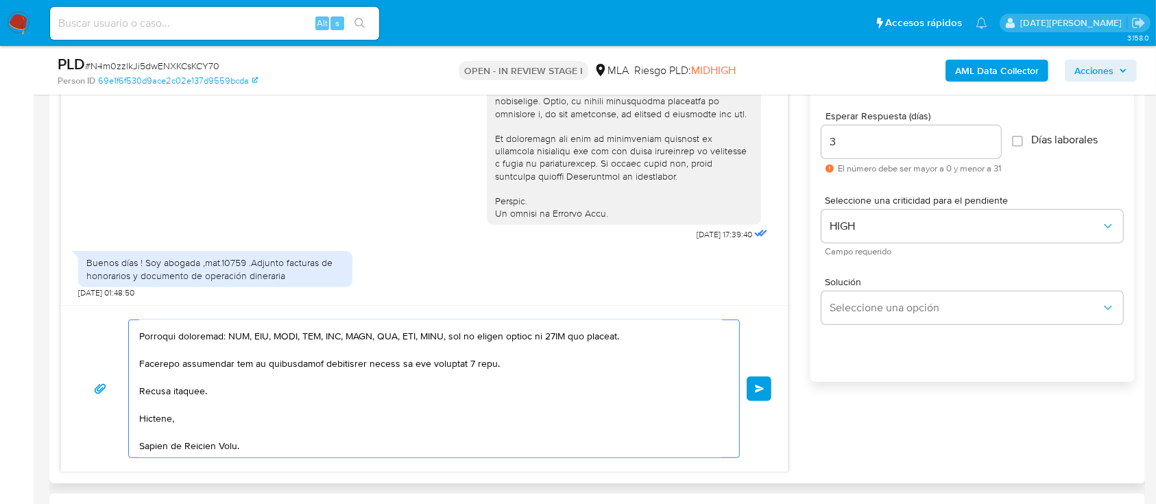
scroll to position [731, 0]
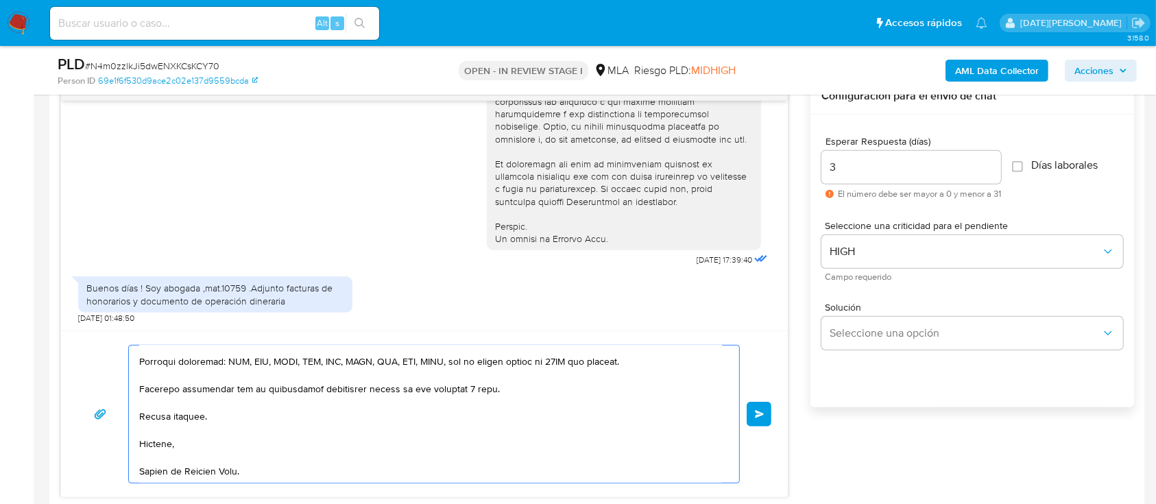
click at [765, 413] on button "Enviar" at bounding box center [759, 414] width 25 height 25
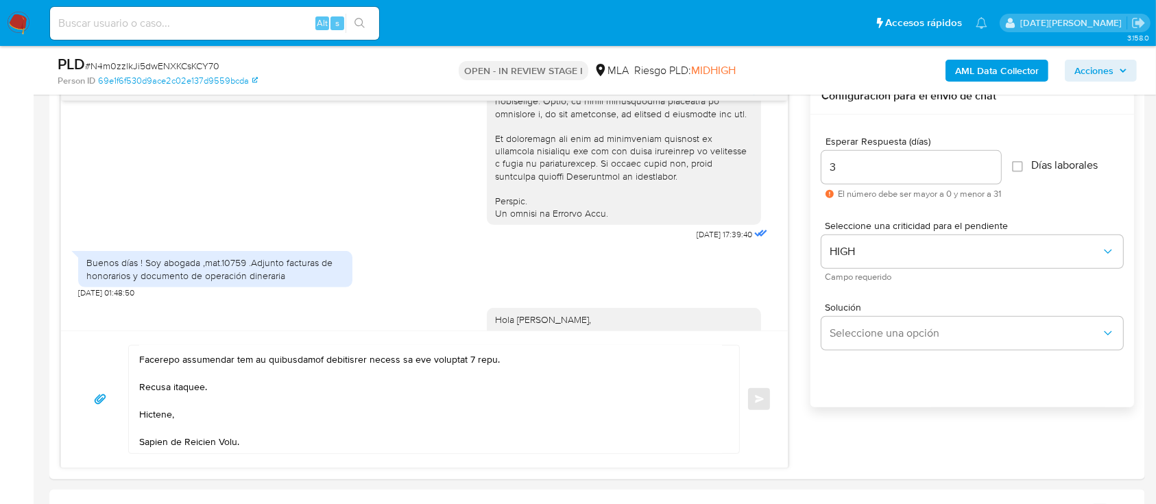
scroll to position [1338, 0]
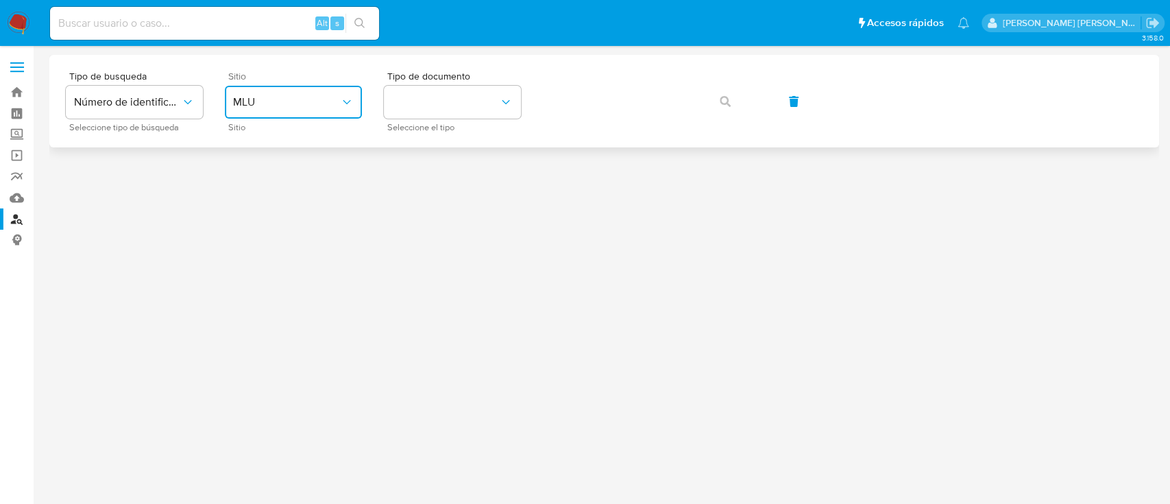
click at [339, 91] on button "MLU" at bounding box center [293, 102] width 137 height 33
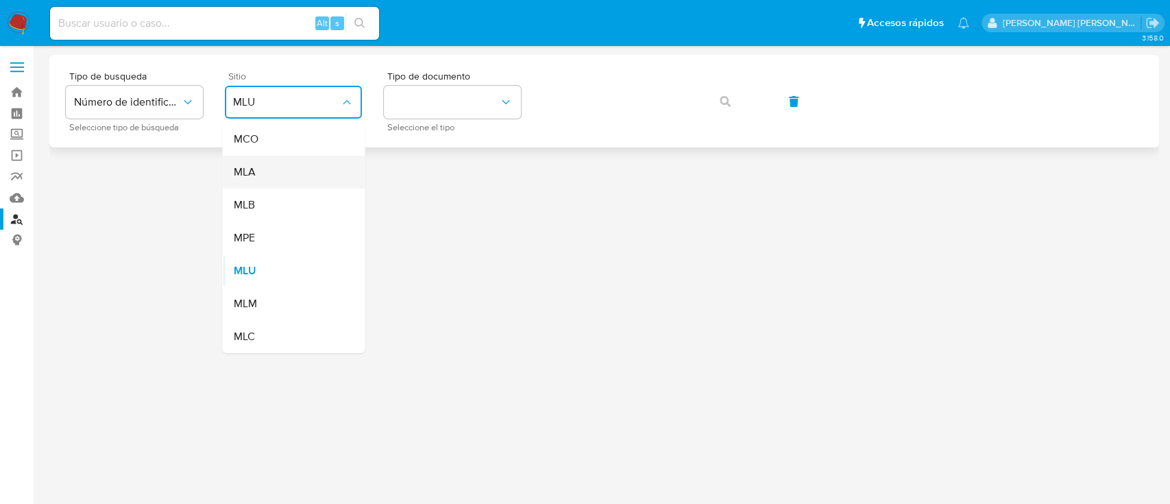
click at [290, 173] on div "MLA" at bounding box center [289, 172] width 112 height 33
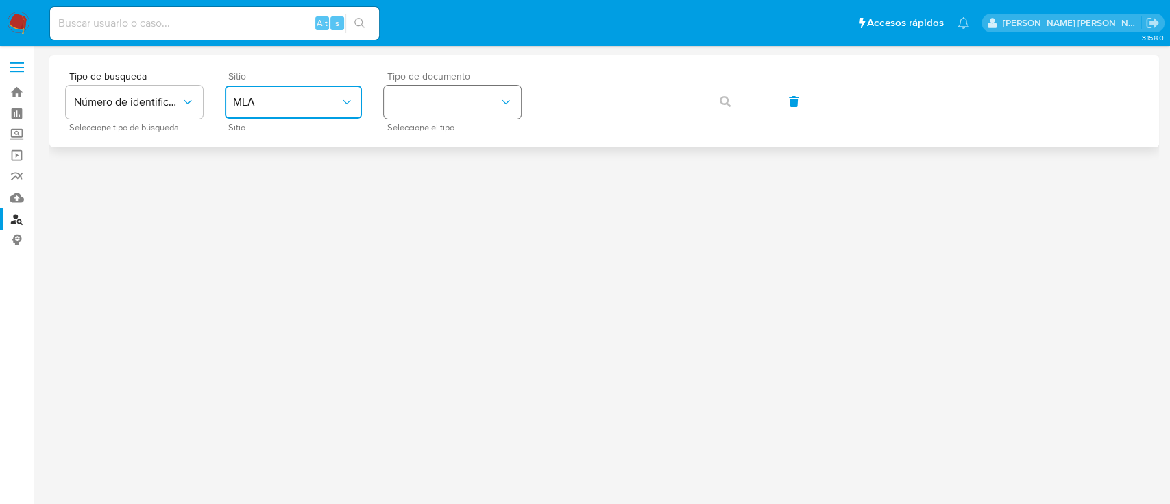
click at [457, 110] on button "identificationType" at bounding box center [452, 102] width 137 height 33
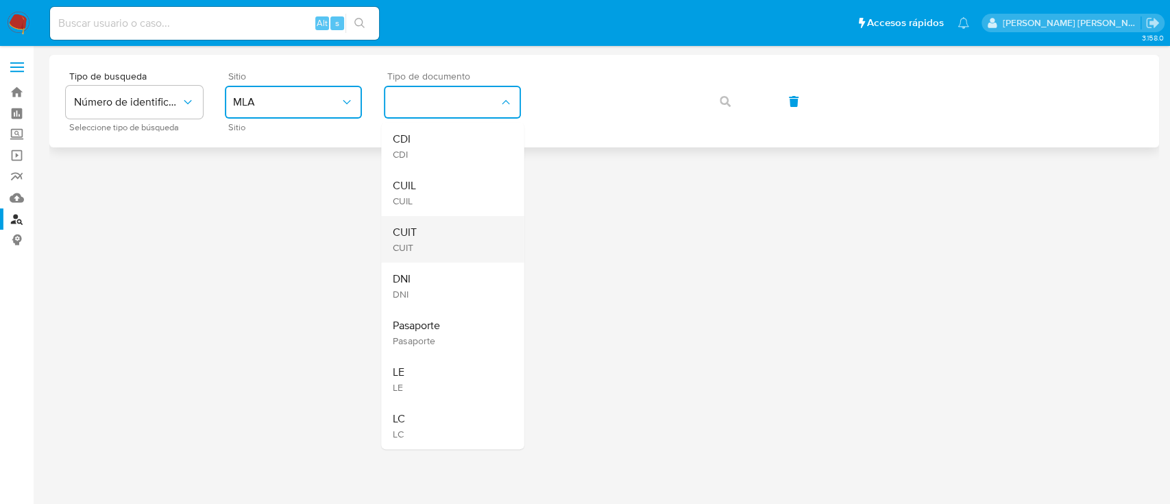
click at [442, 234] on div "CUIT CUIT" at bounding box center [448, 239] width 112 height 47
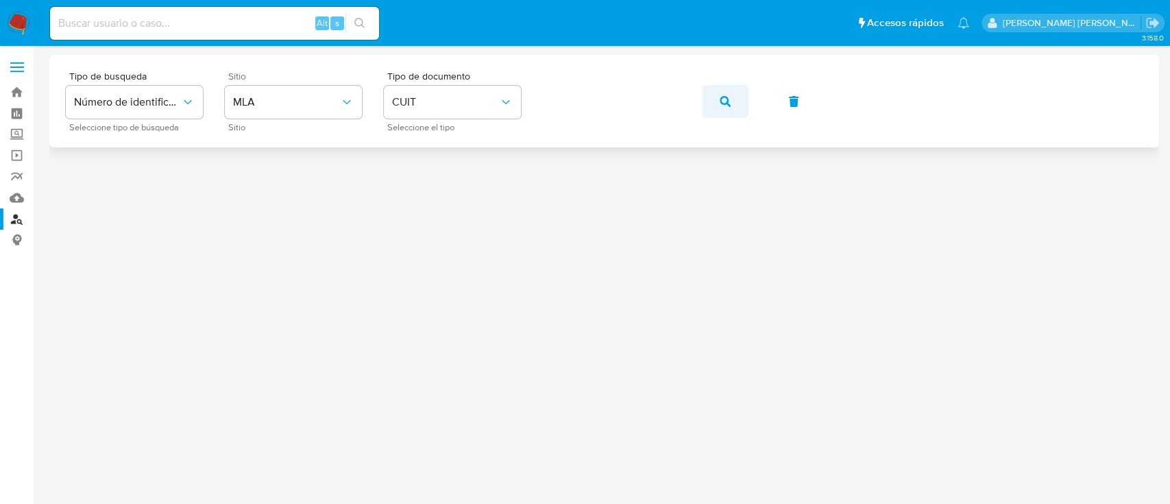
click at [726, 97] on icon "button" at bounding box center [725, 101] width 11 height 11
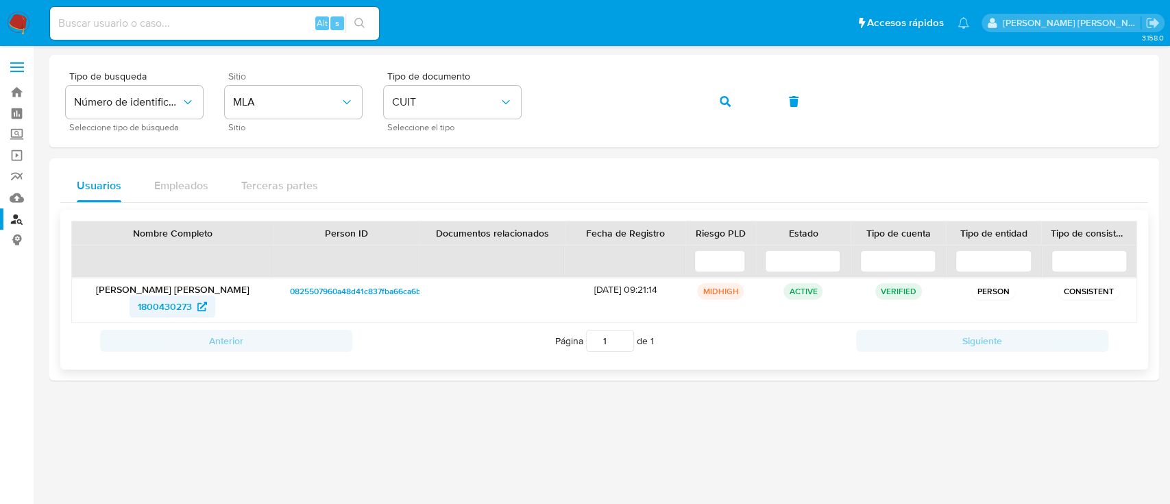
click at [146, 309] on span "1800430273" at bounding box center [165, 307] width 54 height 22
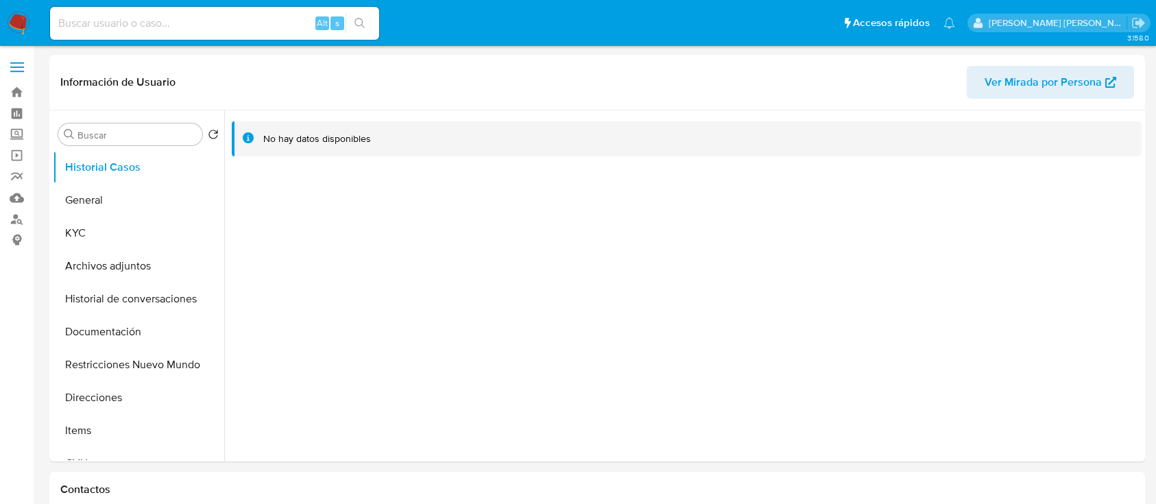
select select "10"
click at [96, 409] on button "Direcciones" at bounding box center [133, 397] width 160 height 33
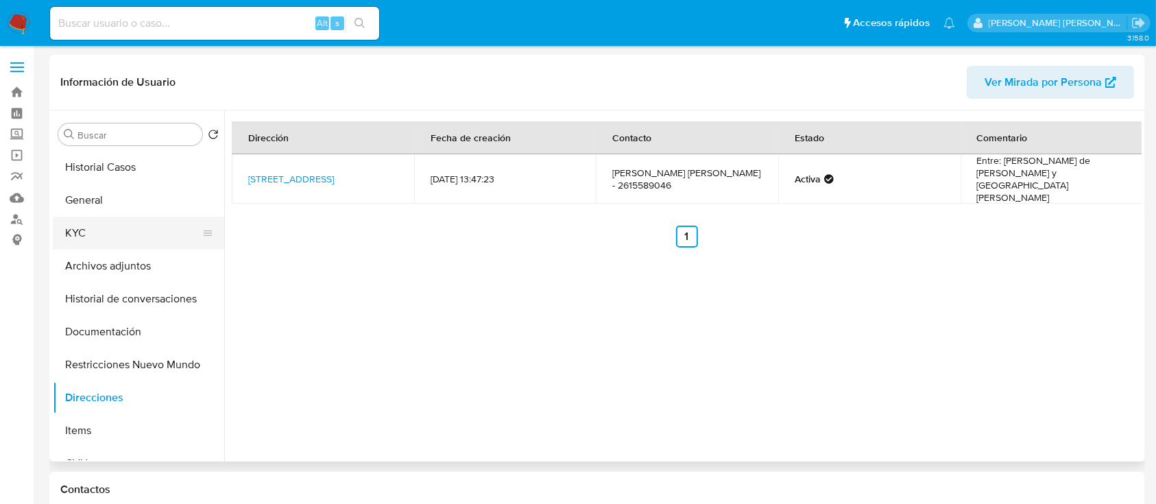
click at [112, 238] on button "KYC" at bounding box center [133, 233] width 160 height 33
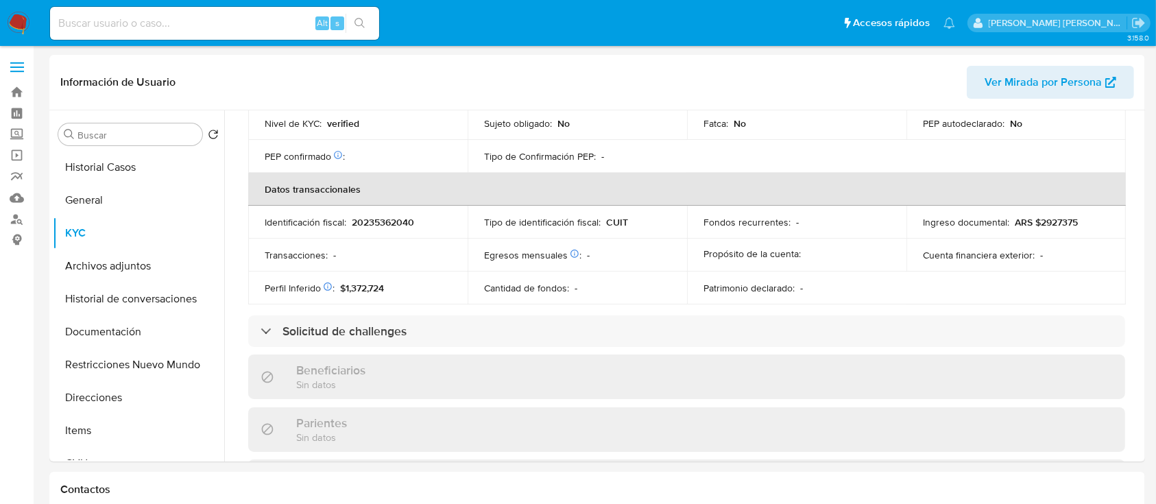
scroll to position [689, 0]
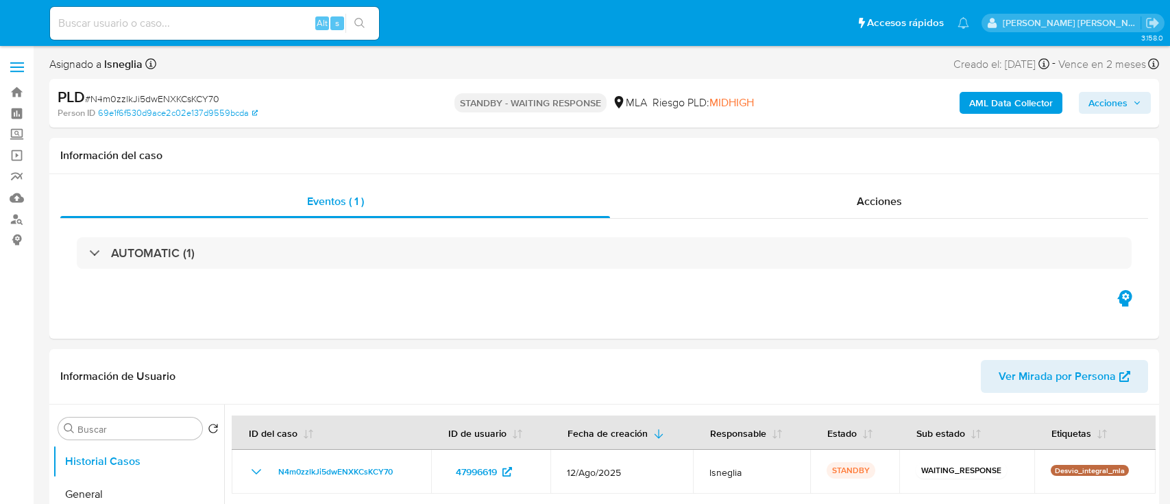
select select "10"
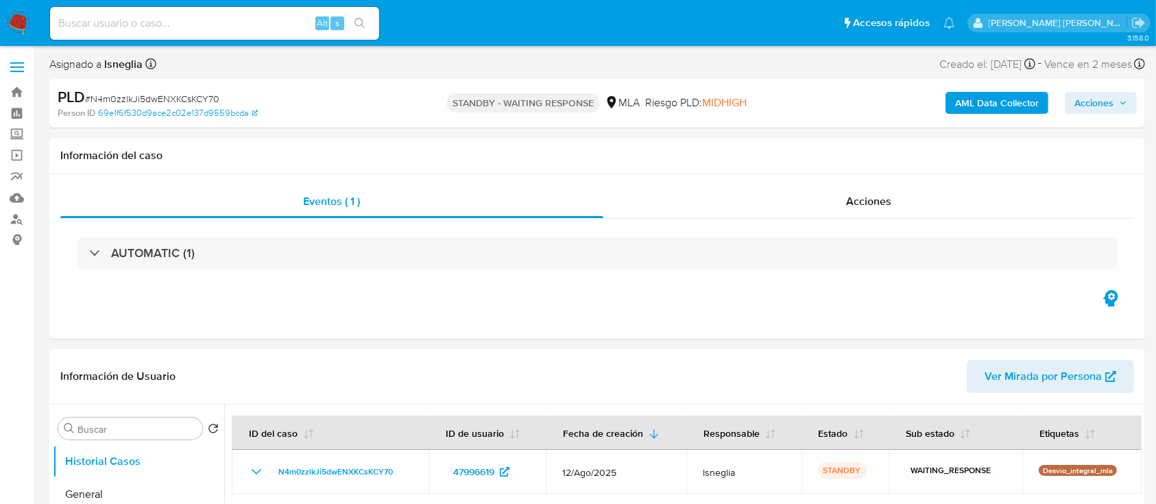
click at [114, 30] on input at bounding box center [214, 23] width 329 height 18
paste input "J9JzZyRIBj0iiR2Rb1OHPrut"
type input "J9JzZyRIBj0iiR2Rb1OHPrut"
click at [365, 21] on icon "search-icon" at bounding box center [359, 23] width 11 height 11
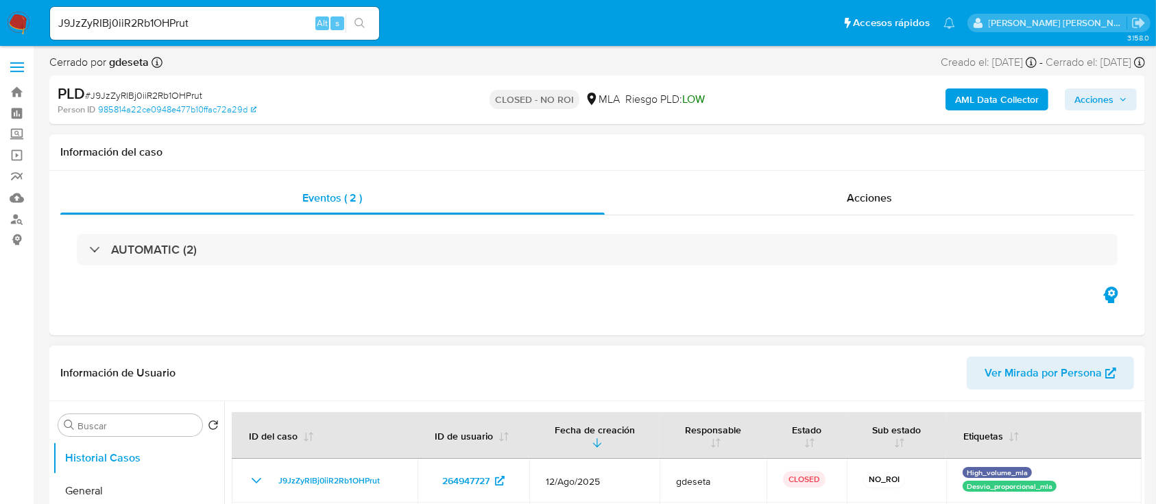
select select "10"
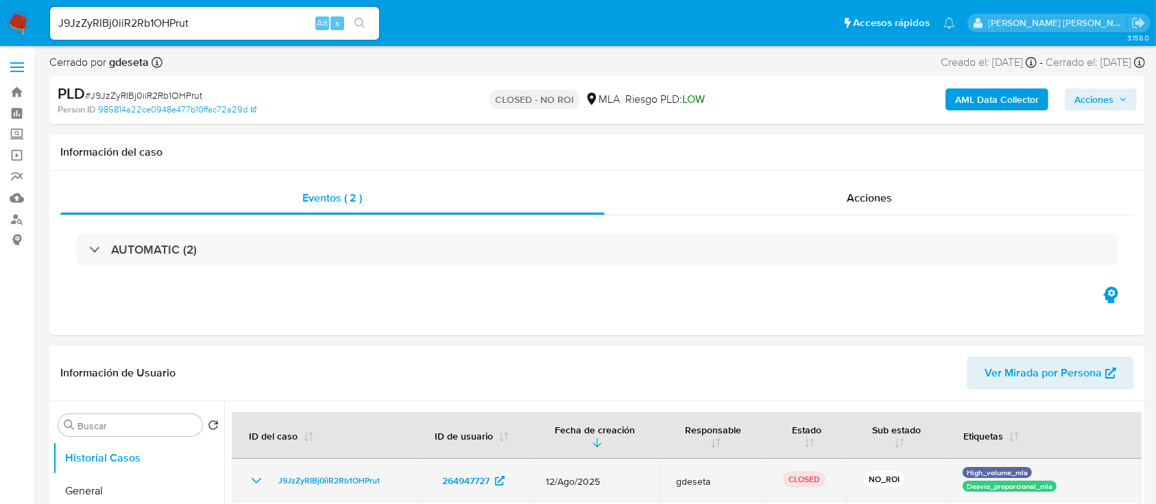
scroll to position [91, 0]
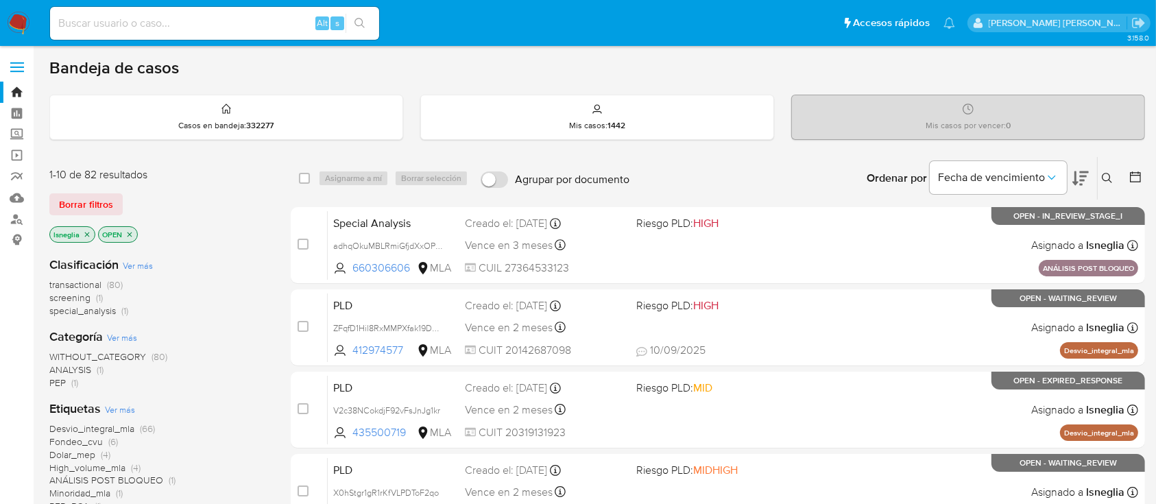
click at [84, 230] on icon "close-filter" at bounding box center [87, 234] width 8 height 8
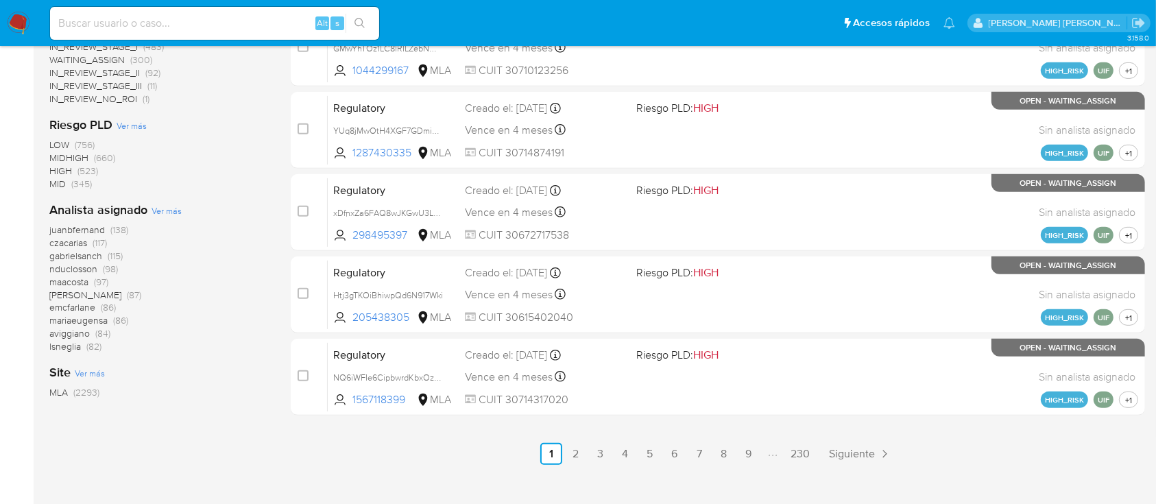
scroll to position [627, 0]
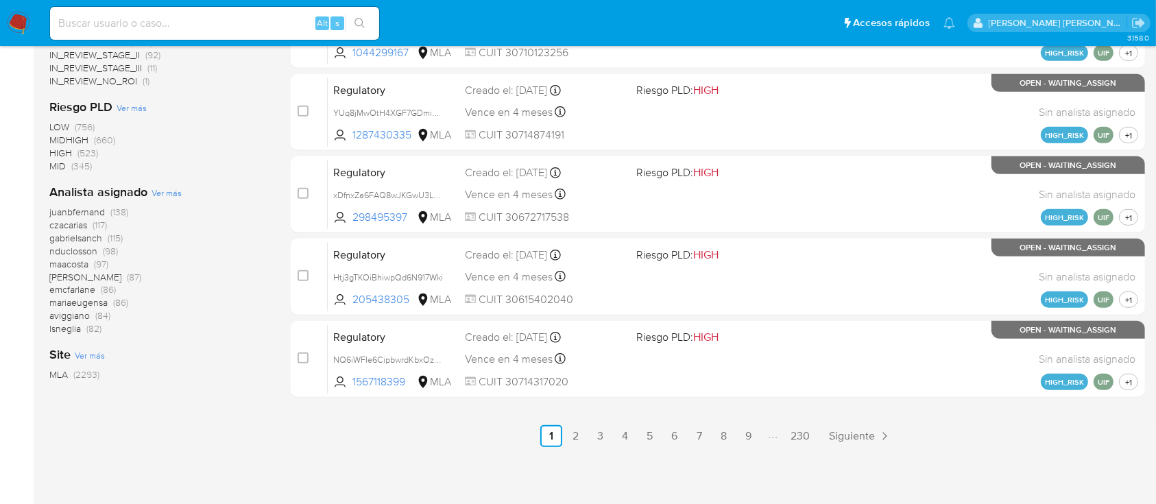
click at [171, 17] on input at bounding box center [214, 23] width 329 height 18
paste input "l6R9mQlX5rU3nhmXJXY6BueZ"
type input "l6R9mQlX5rU3nhmXJXY6BueZ"
click at [363, 19] on icon "search-icon" at bounding box center [359, 23] width 11 height 11
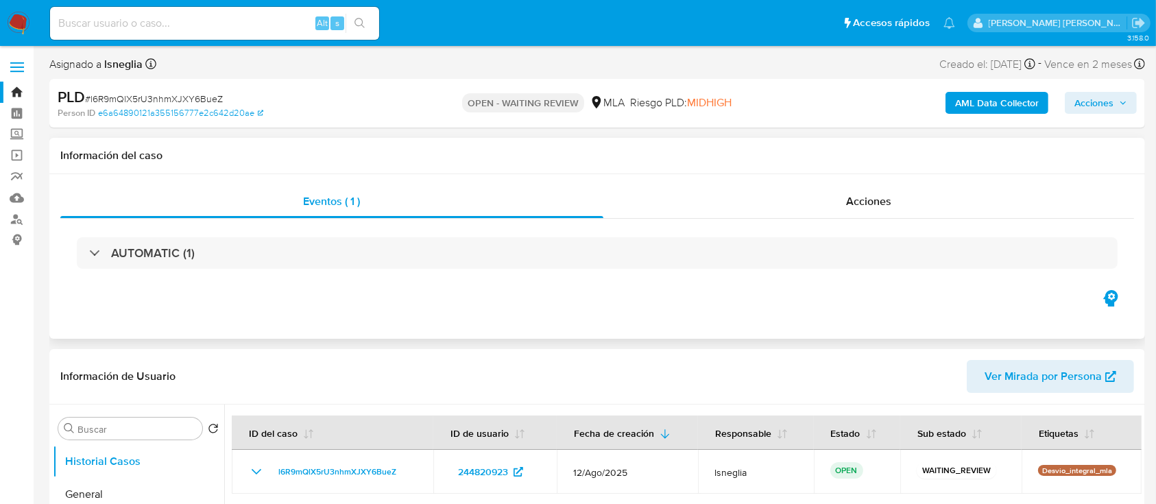
select select "10"
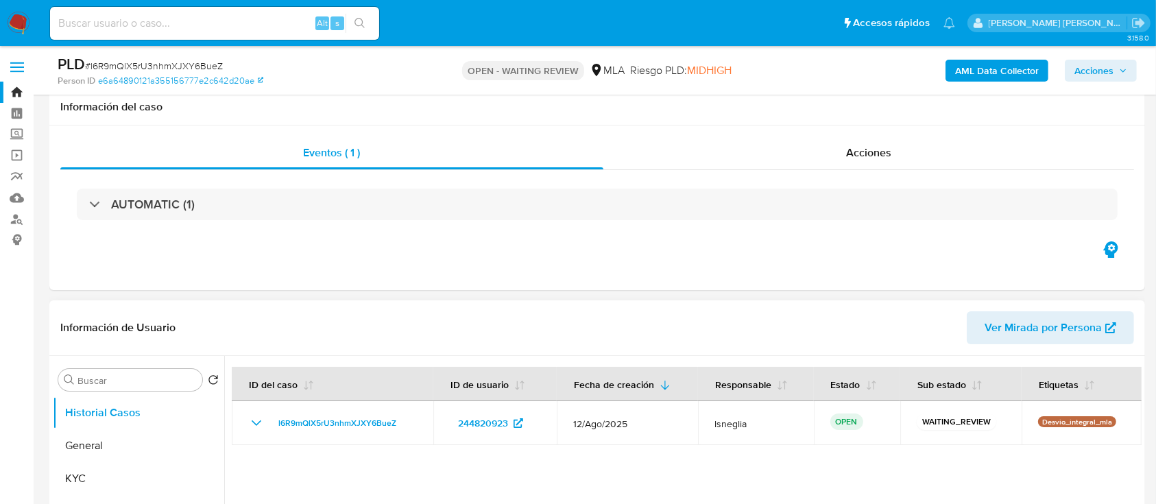
scroll to position [91, 0]
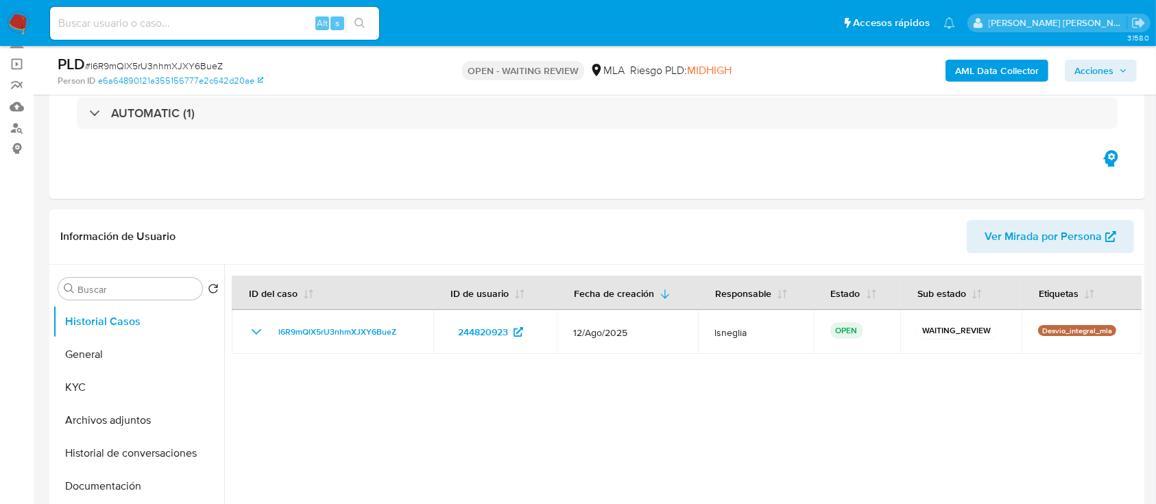
click at [186, 63] on span "# l6R9mQlX5rU3nhmXJXY6BueZ" at bounding box center [154, 66] width 138 height 14
copy span "l6R9mQlX5rU3nhmXJXY6BueZ"
click at [22, 23] on img at bounding box center [18, 23] width 23 height 23
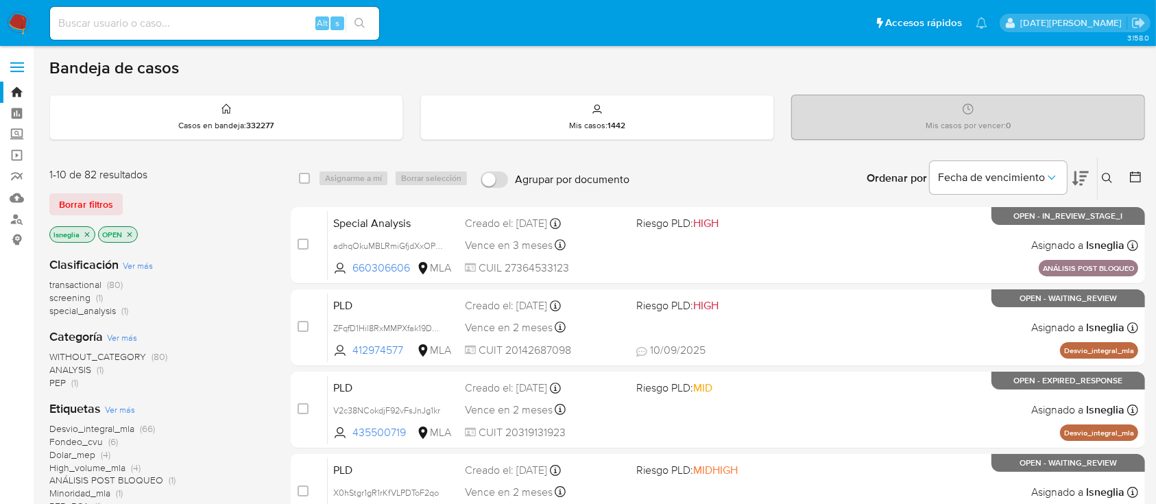
click at [1109, 176] on icon at bounding box center [1107, 178] width 11 height 11
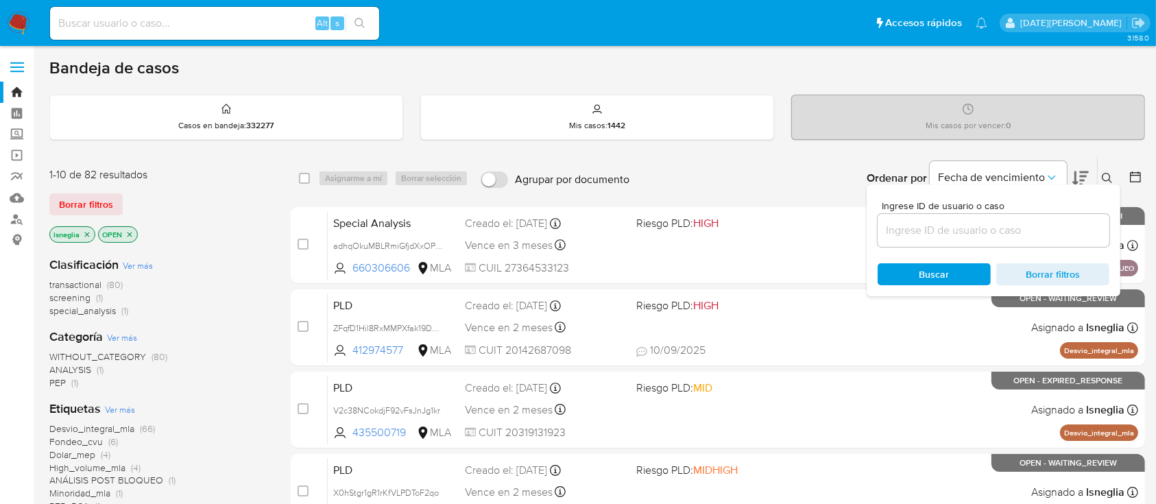
click at [948, 236] on input at bounding box center [994, 230] width 232 height 18
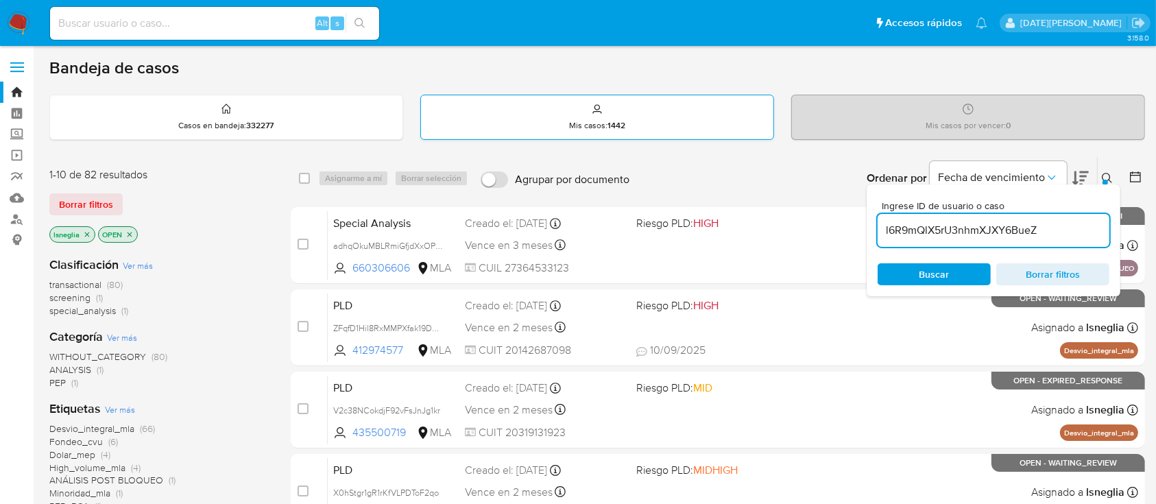
type input "l6R9mQlX5rU3nhmXJXY6BueZ"
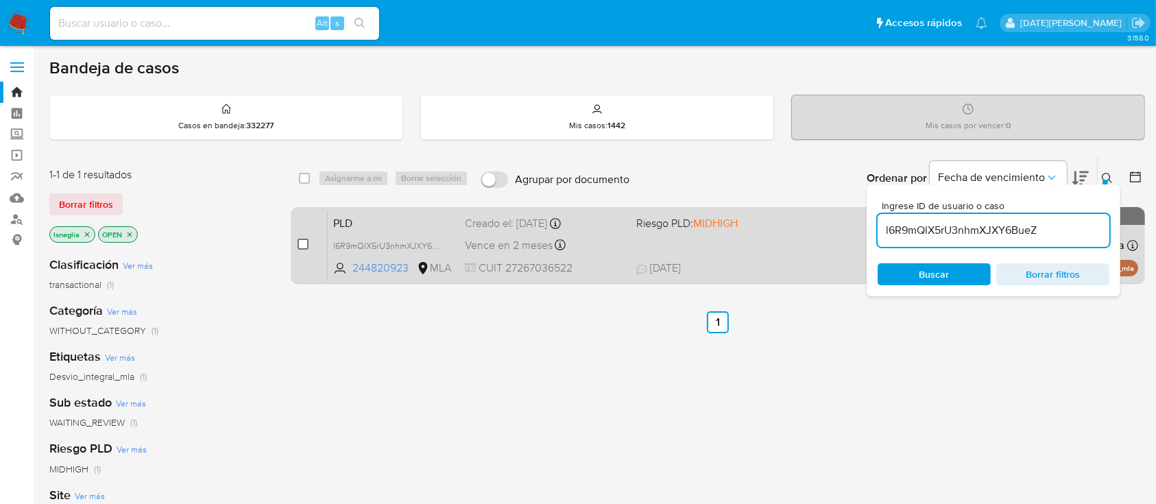
click at [304, 242] on input "checkbox" at bounding box center [303, 244] width 11 height 11
checkbox input "true"
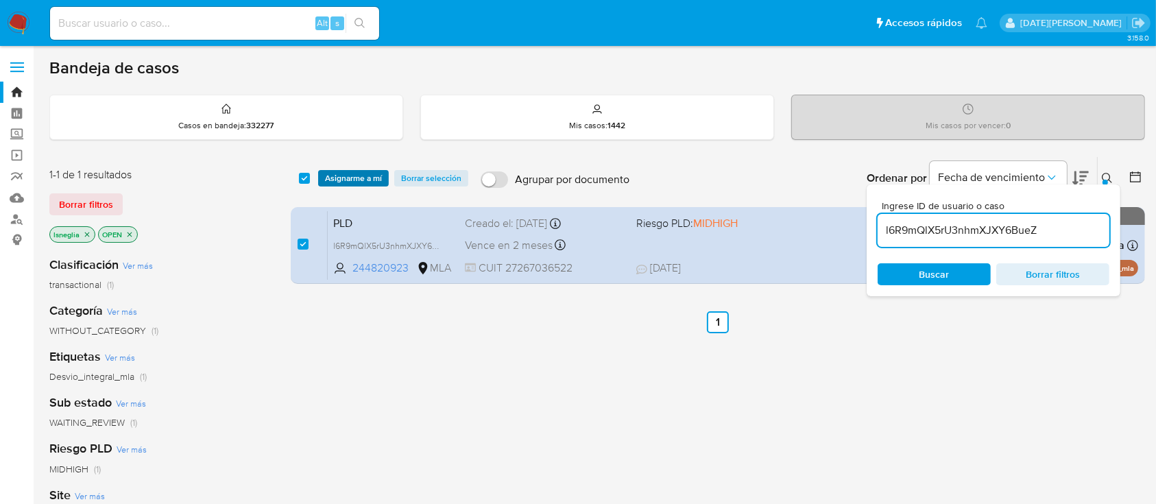
click at [358, 178] on span "Asignarme a mí" at bounding box center [353, 178] width 57 height 14
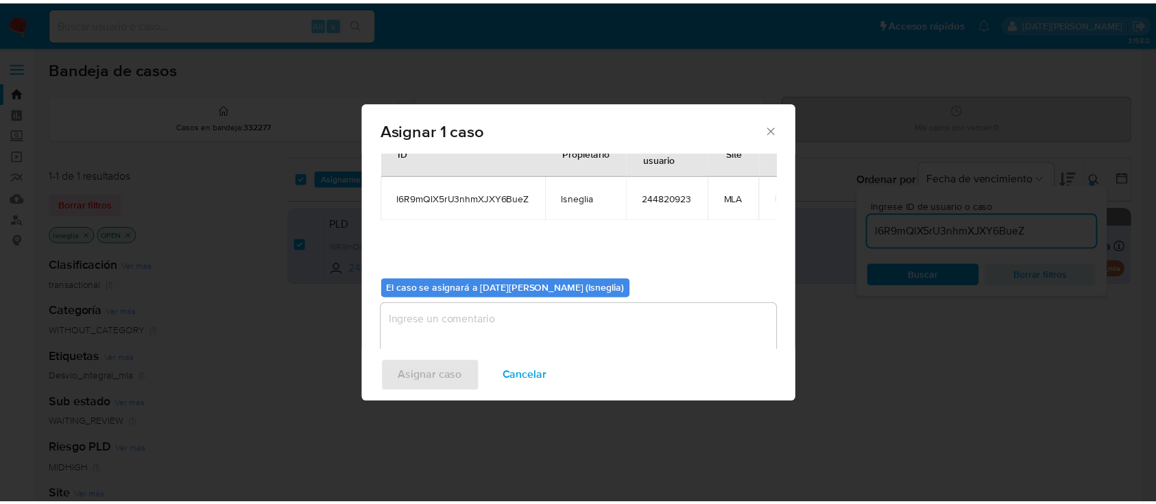
scroll to position [70, 0]
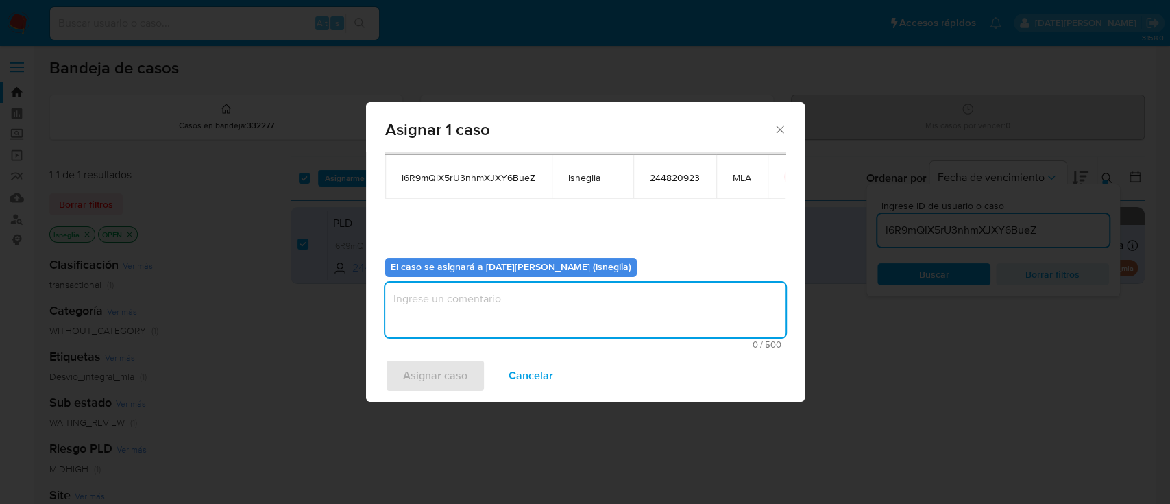
click at [501, 320] on textarea "assign-modal" at bounding box center [585, 309] width 400 height 55
type textarea "."
click at [455, 373] on span "Asignar caso" at bounding box center [435, 376] width 64 height 30
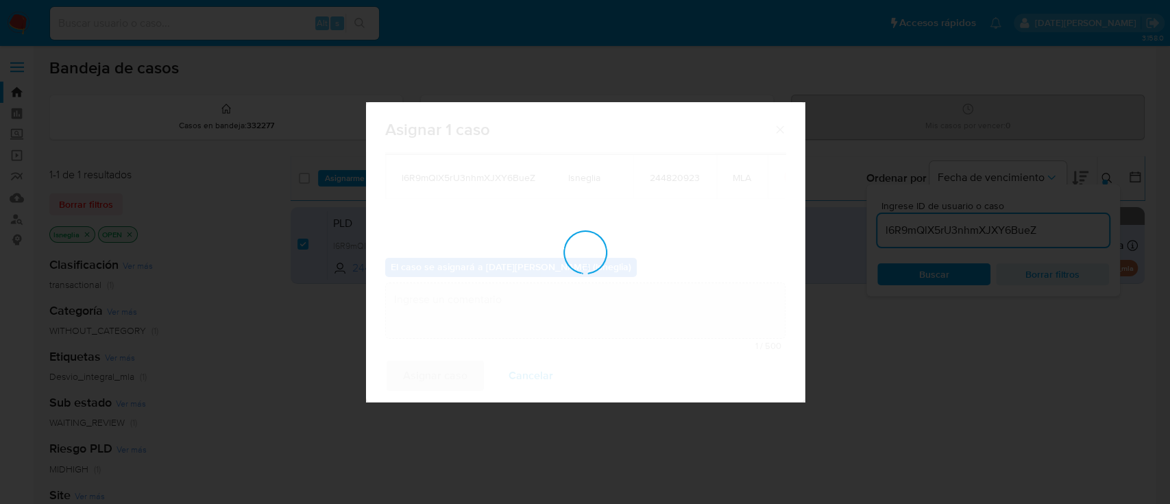
checkbox input "false"
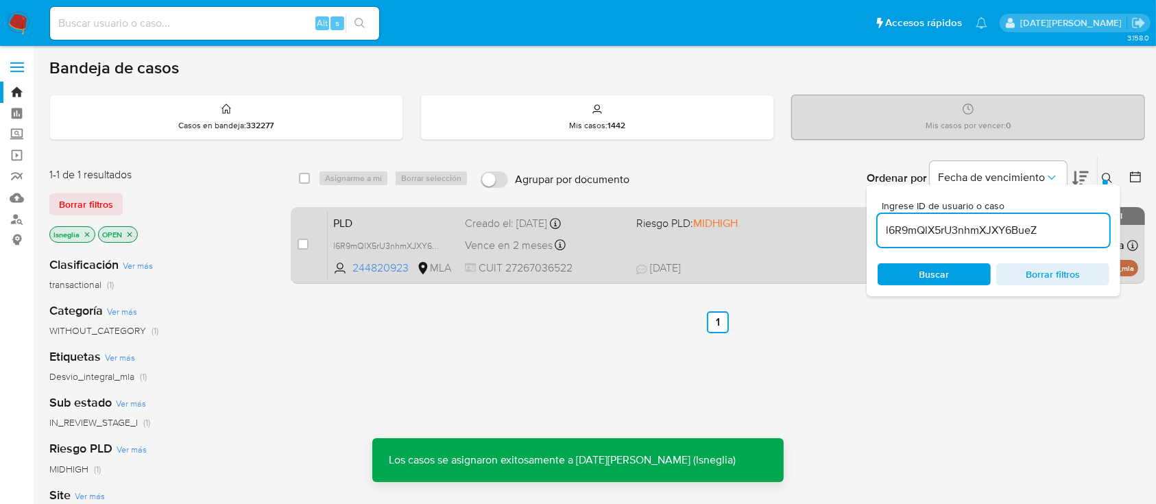
click at [395, 228] on span "PLD" at bounding box center [393, 222] width 121 height 18
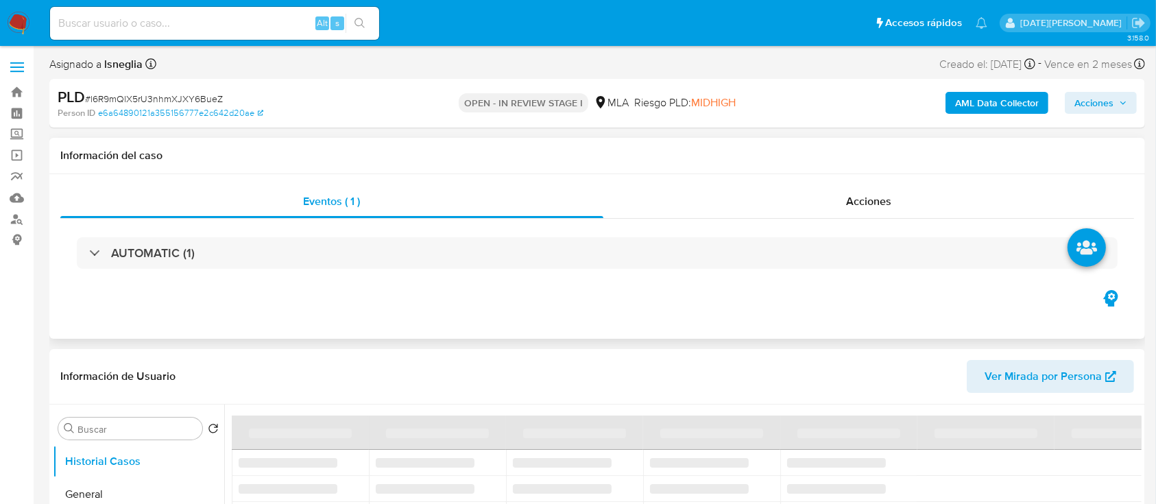
select select "10"
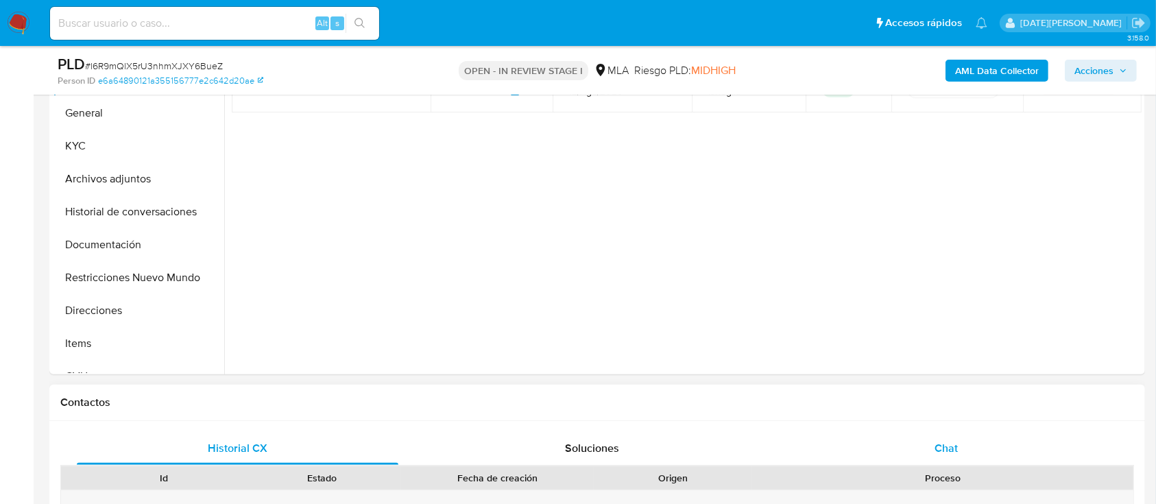
scroll to position [457, 0]
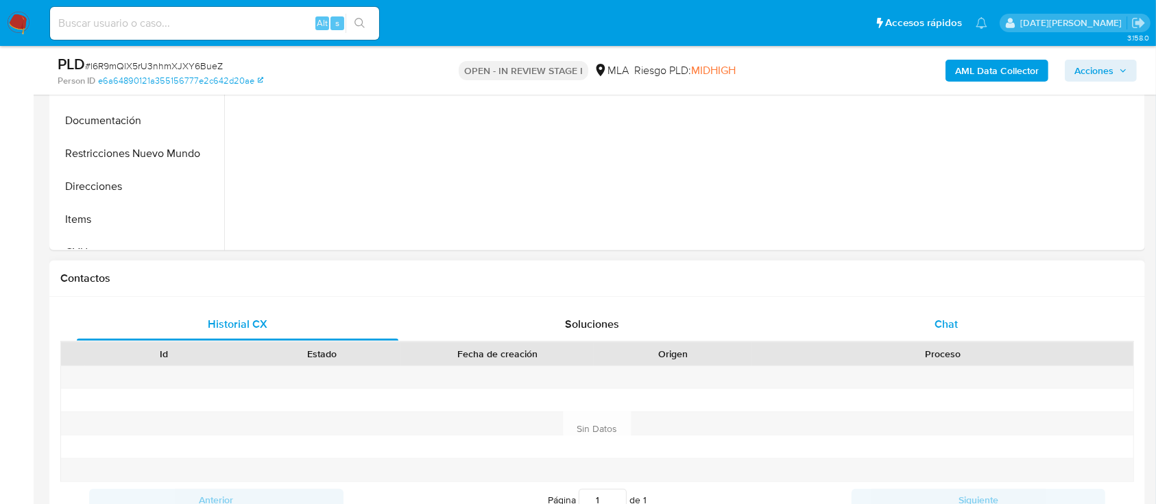
click at [908, 324] on div "Chat" at bounding box center [947, 324] width 322 height 33
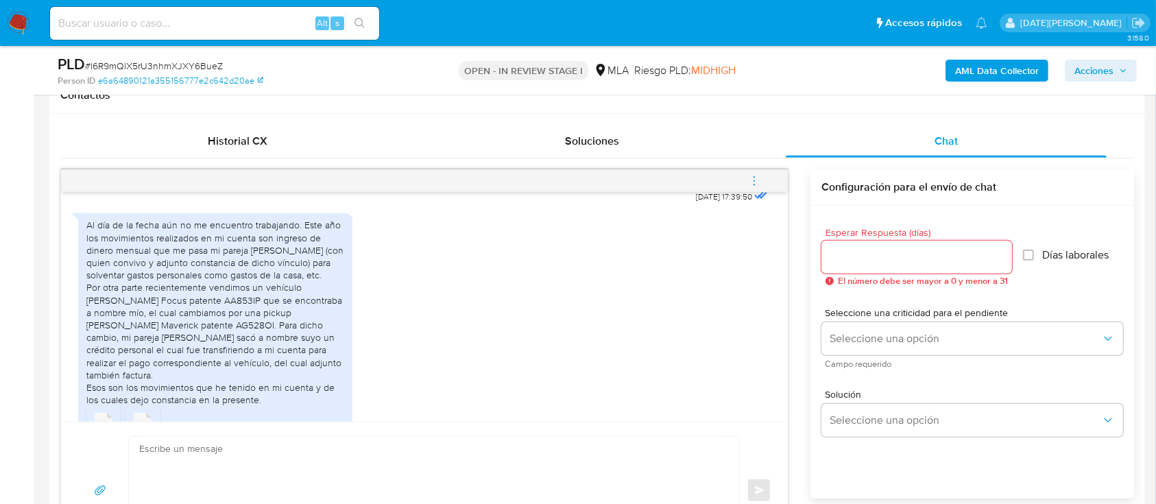
scroll to position [719, 0]
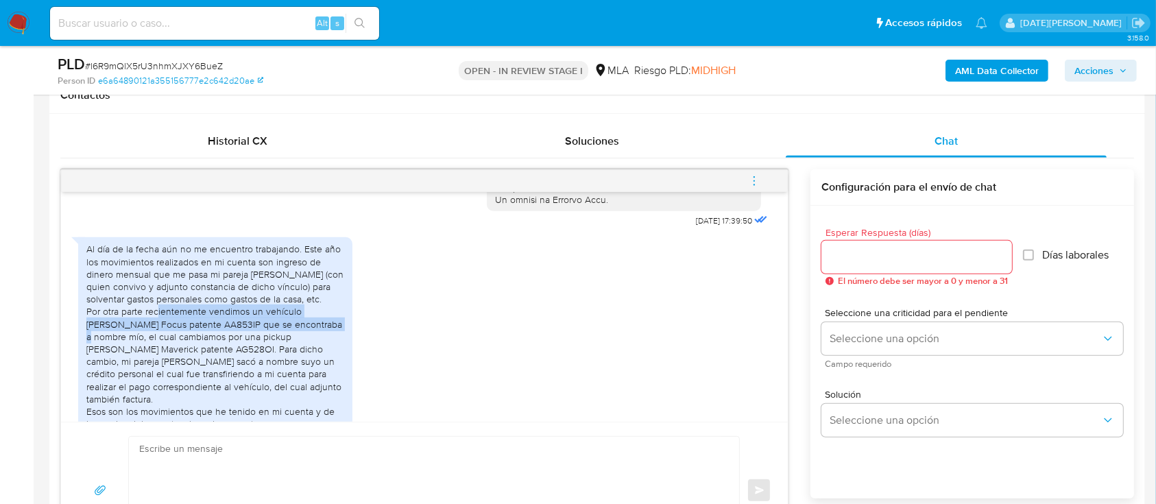
drag, startPoint x: 148, startPoint y: 331, endPoint x: 304, endPoint y: 343, distance: 156.8
click at [304, 343] on div "Al día de la fecha aún no me encuentro trabajando. Este año los movimientos rea…" at bounding box center [215, 336] width 258 height 187
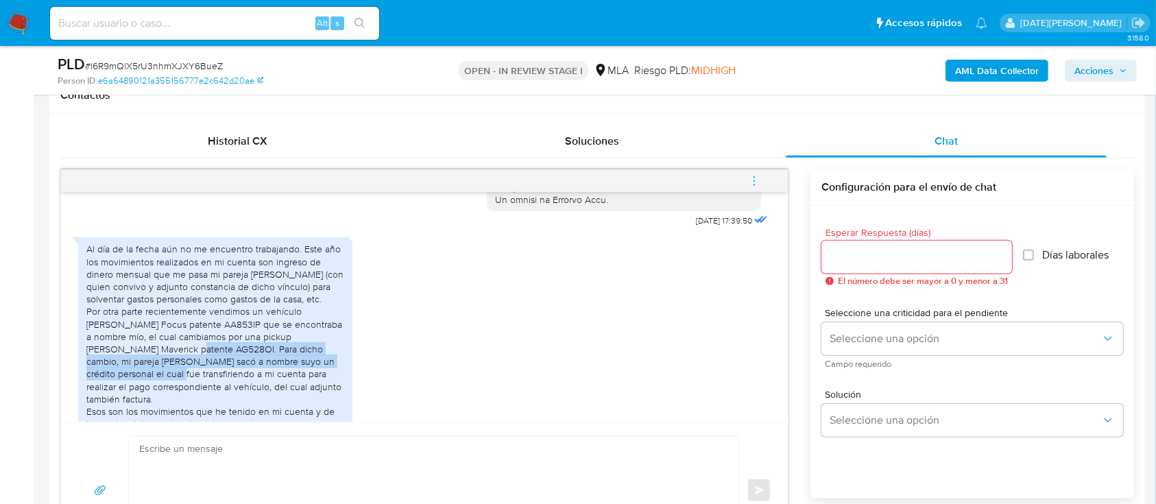
drag, startPoint x: 131, startPoint y: 370, endPoint x: 311, endPoint y: 390, distance: 181.4
click at [311, 390] on div "Al día de la fecha aún no me encuentro trabajando. Este año los movimientos rea…" at bounding box center [215, 336] width 258 height 187
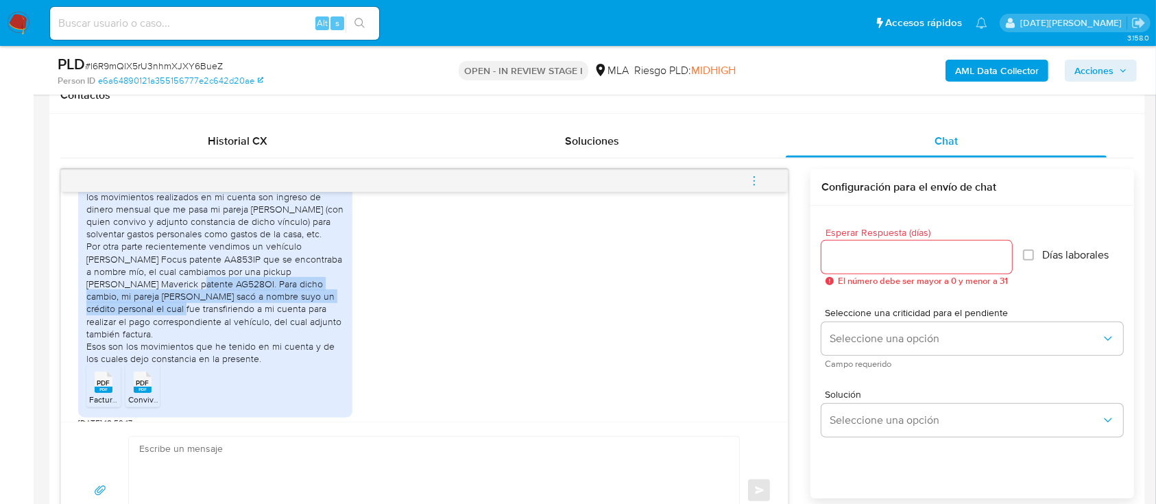
scroll to position [810, 0]
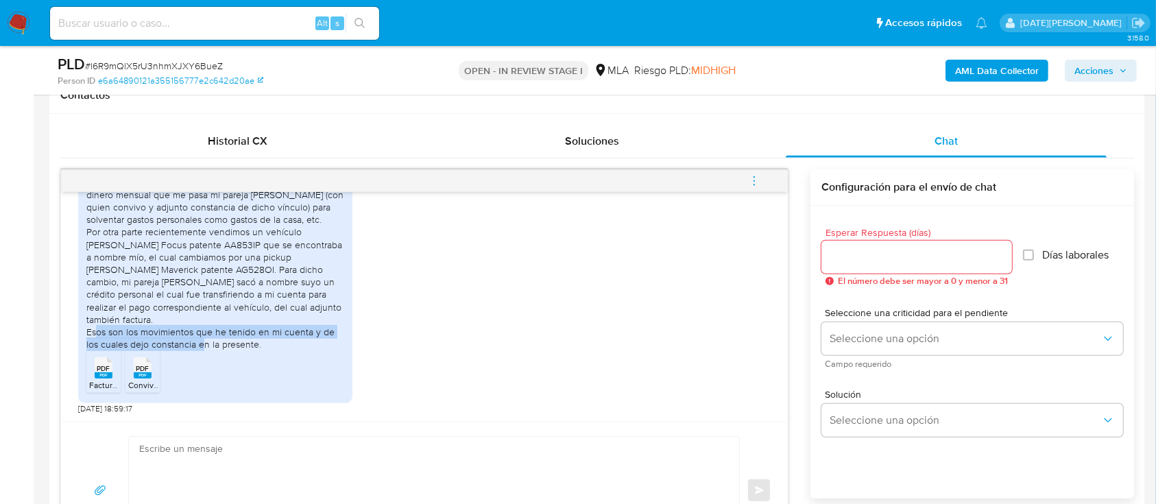
drag, startPoint x: 156, startPoint y: 328, endPoint x: 300, endPoint y: 342, distance: 145.4
click at [300, 342] on div "Al día de la fecha aún no me encuentro trabajando. Este año los movimientos rea…" at bounding box center [215, 256] width 258 height 187
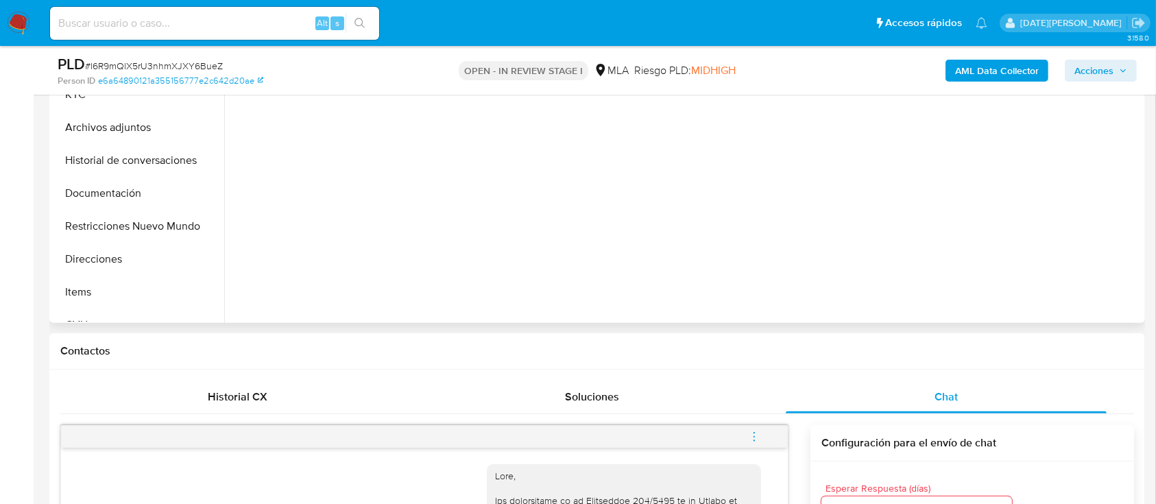
scroll to position [182, 0]
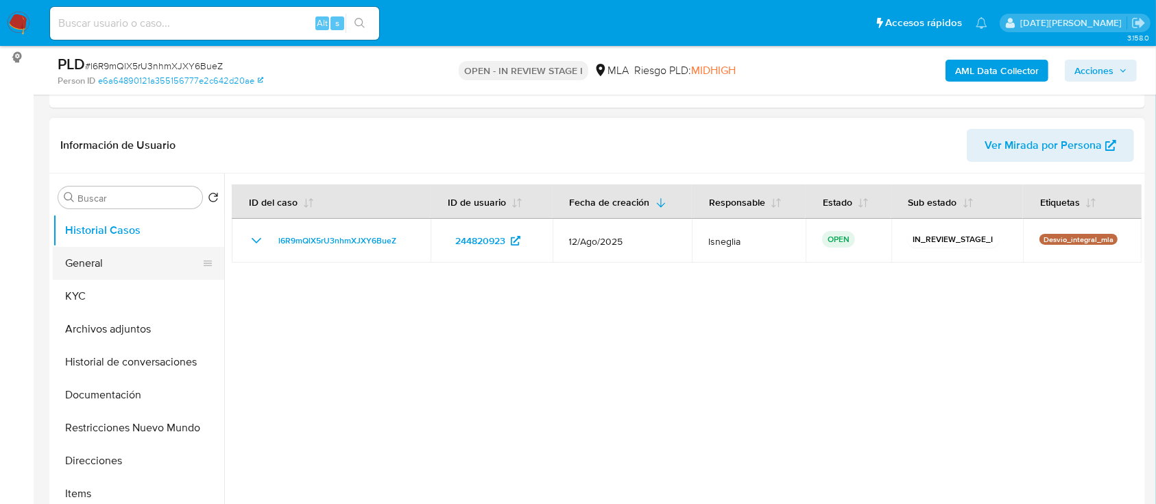
click at [97, 263] on button "General" at bounding box center [133, 263] width 160 height 33
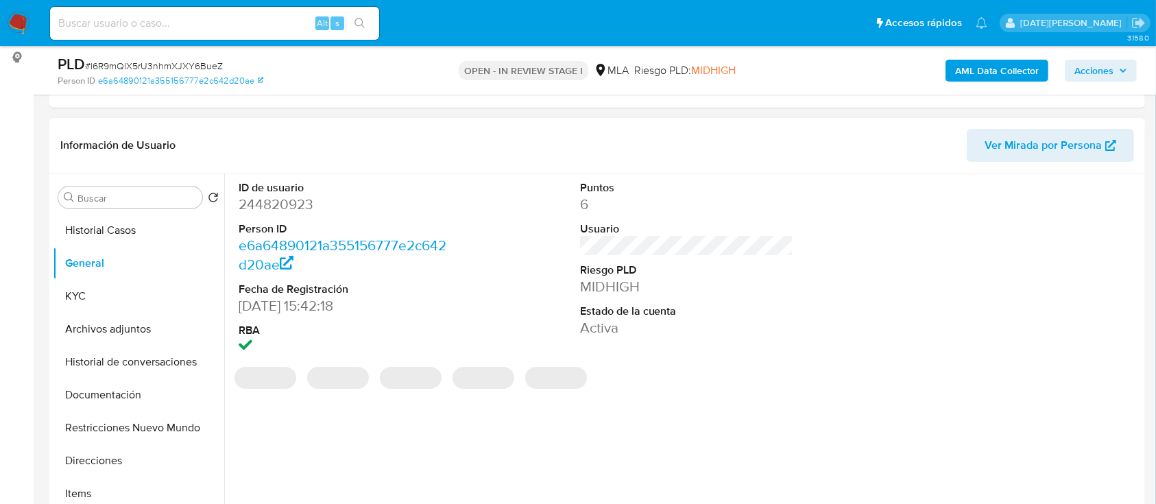
click at [282, 202] on dd "244820923" at bounding box center [346, 204] width 214 height 19
copy dd "244820923"
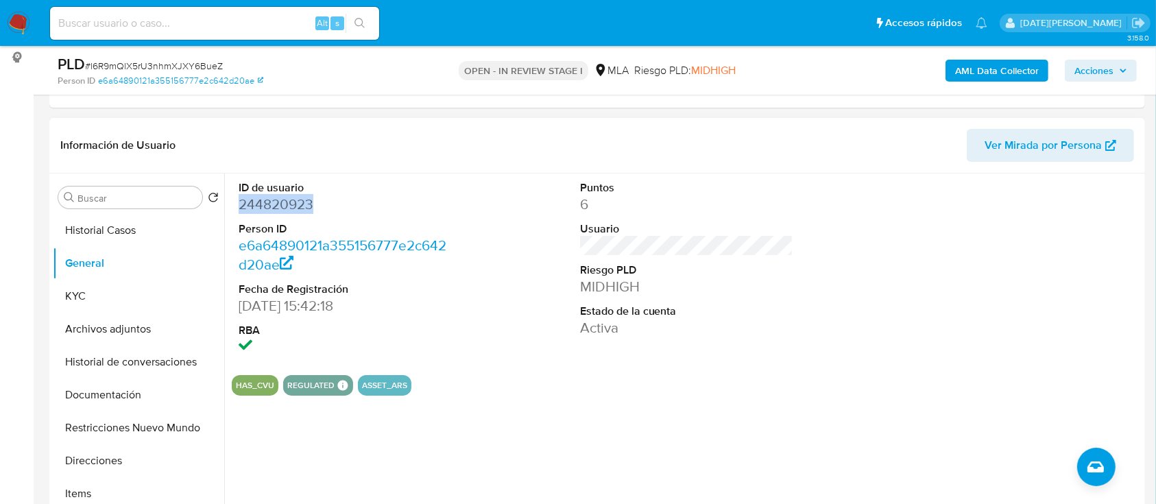
copy dd "244820923"
click at [68, 291] on button "KYC" at bounding box center [133, 296] width 160 height 33
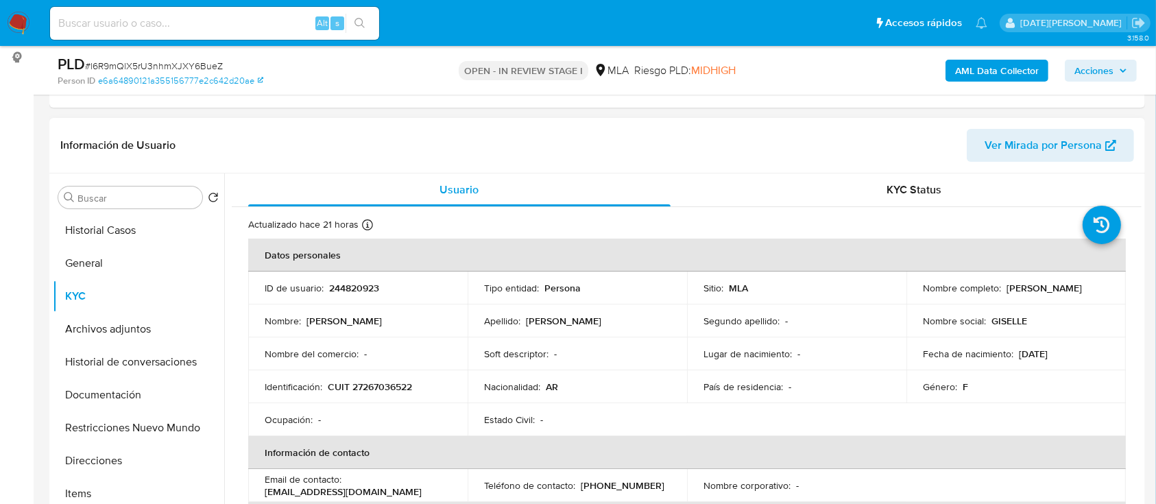
drag, startPoint x: 1003, startPoint y: 288, endPoint x: 1081, endPoint y: 285, distance: 78.2
click at [1081, 285] on div "Nombre completo : Gisela Triboulard" at bounding box center [1016, 288] width 186 height 12
copy p "Gisela Triboulard"
drag, startPoint x: 328, startPoint y: 382, endPoint x: 423, endPoint y: 385, distance: 95.3
click at [423, 385] on div "Identificación : CUIT 27267036522" at bounding box center [358, 387] width 186 height 12
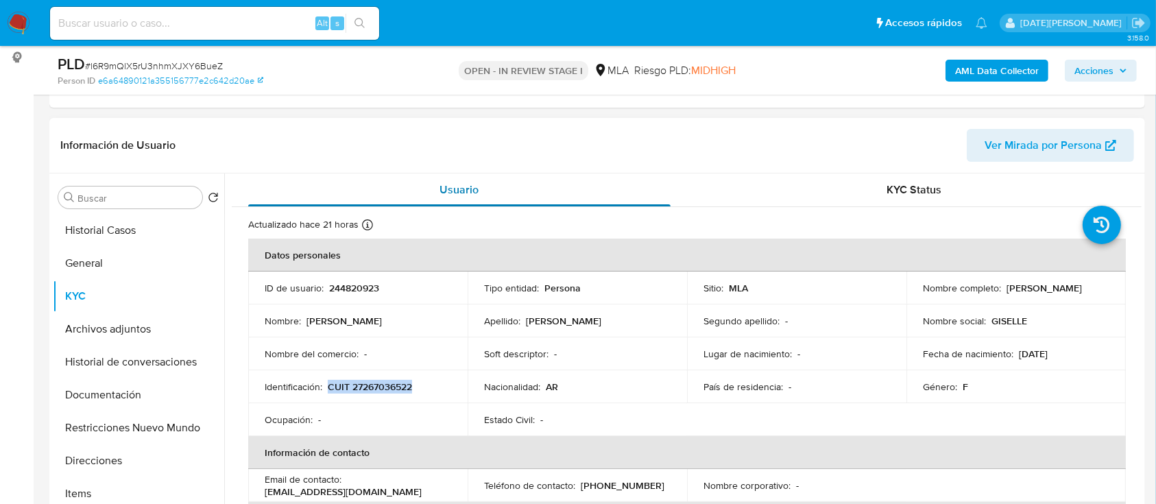
copy p "CUIT 27267036522"
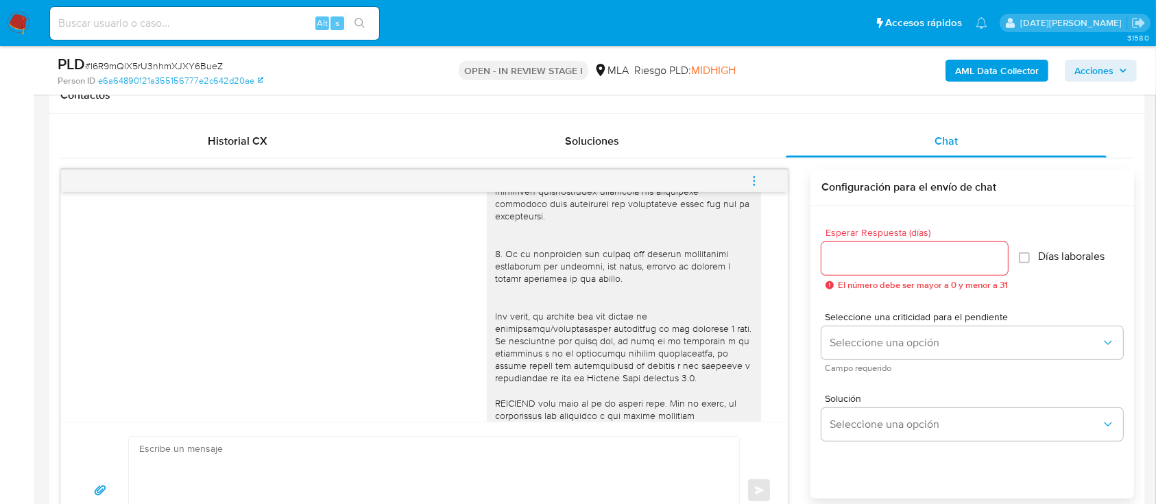
scroll to position [810, 0]
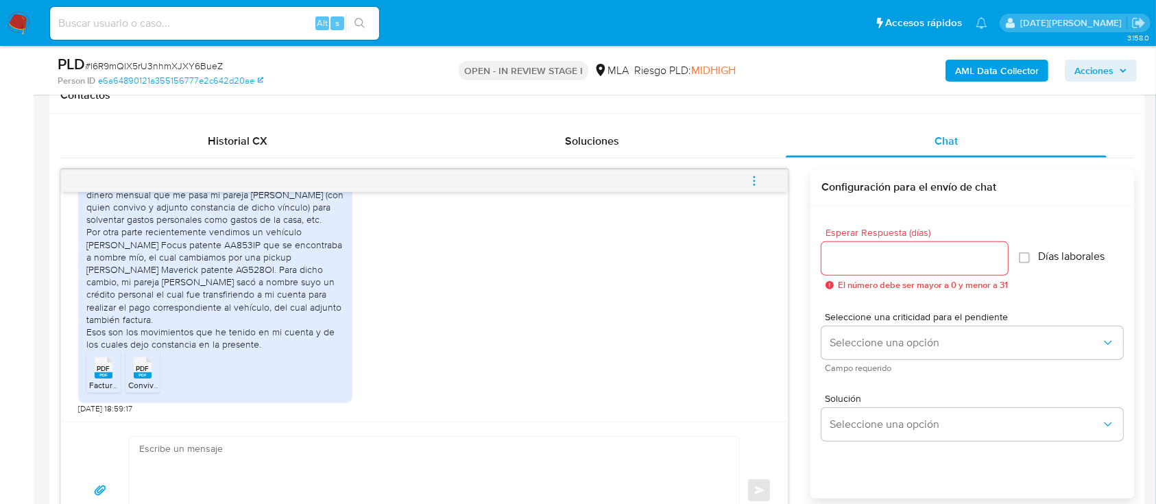
click at [101, 376] on rect at bounding box center [104, 375] width 18 height 6
click at [145, 382] on span "Convivencia .pdf" at bounding box center [158, 385] width 61 height 12
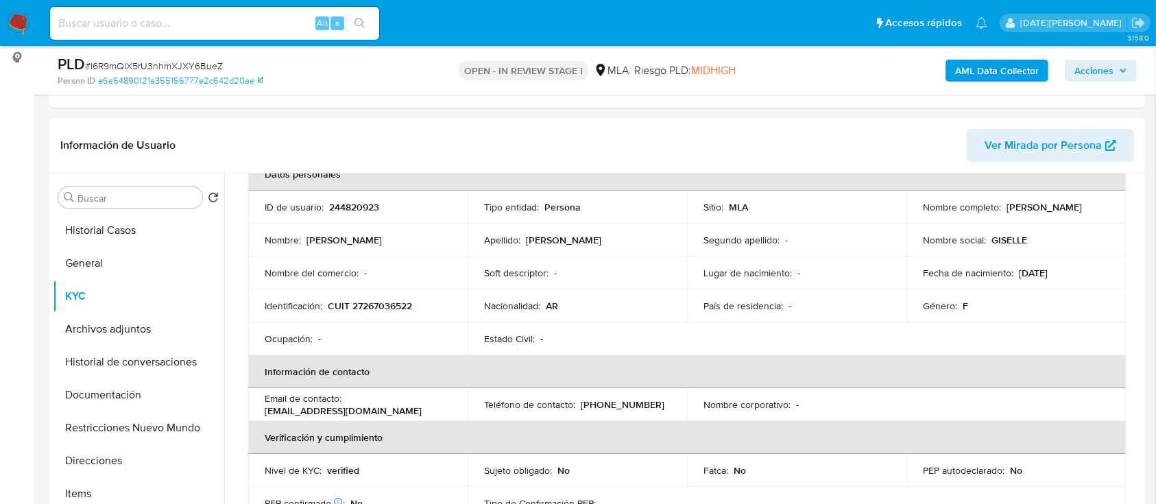
scroll to position [0, 0]
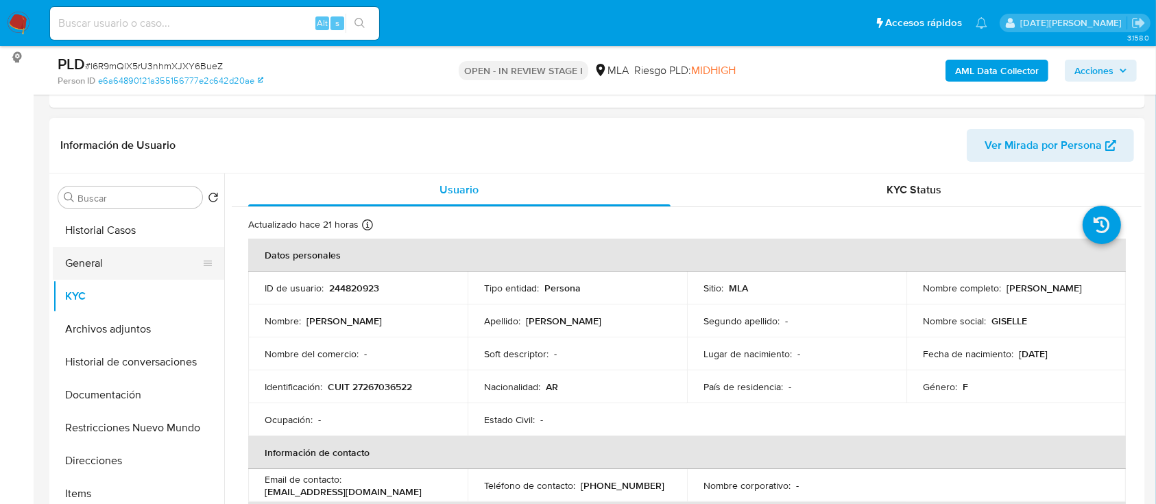
drag, startPoint x: 106, startPoint y: 263, endPoint x: 184, endPoint y: 254, distance: 78.6
click at [106, 263] on button "General" at bounding box center [133, 263] width 160 height 33
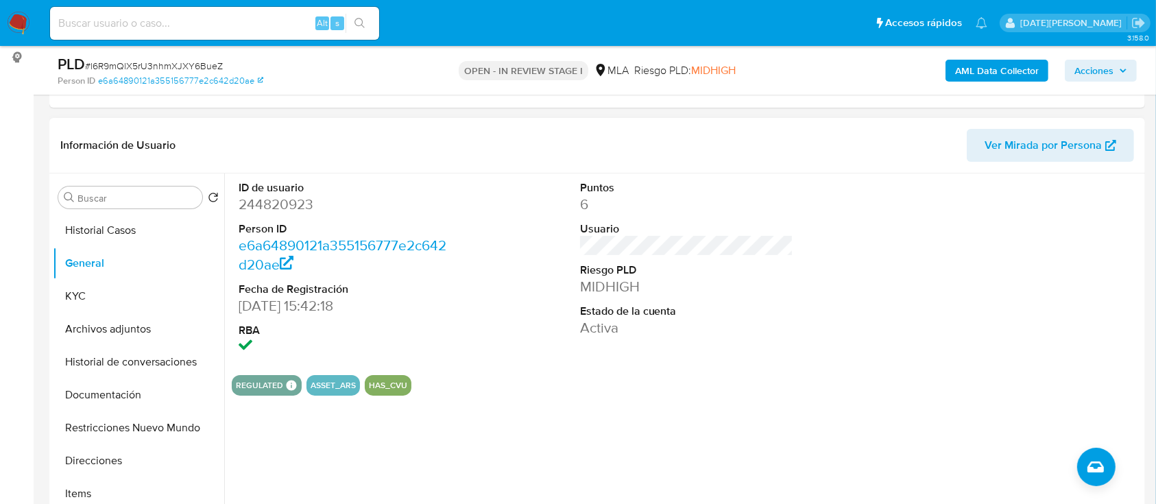
click at [299, 202] on dd "244820923" at bounding box center [346, 204] width 214 height 19
copy dd "244820923"
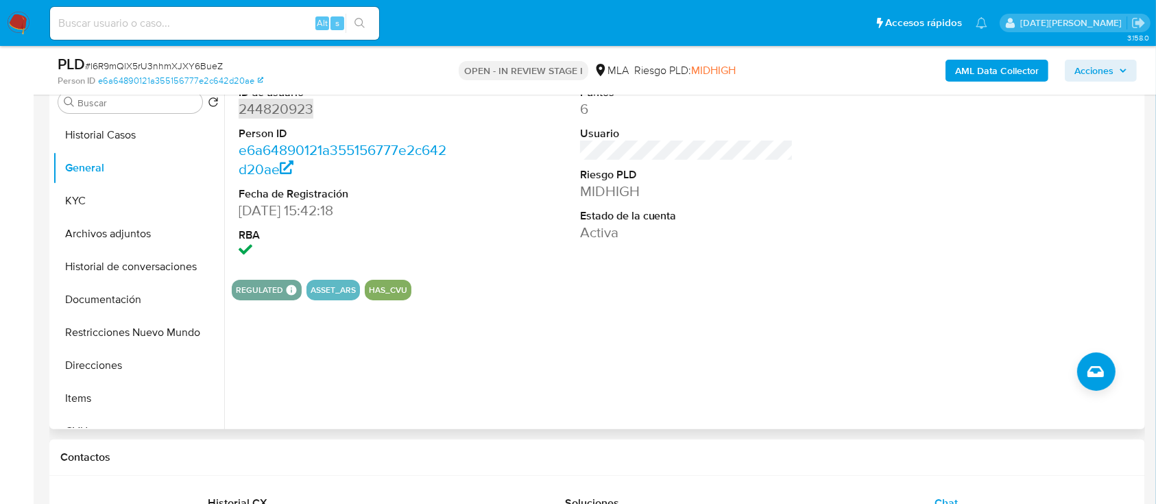
scroll to position [91, 0]
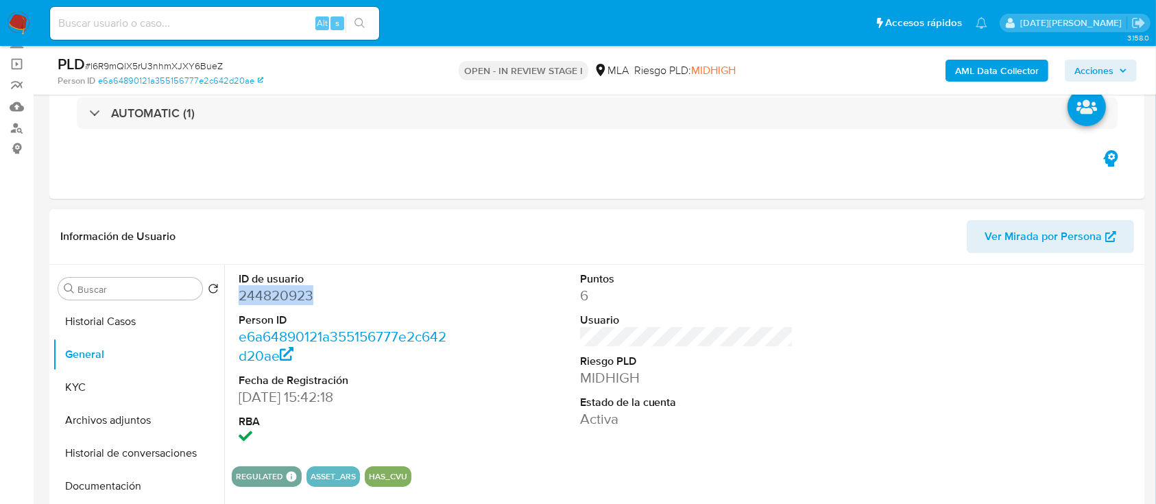
copy dd "244820923"
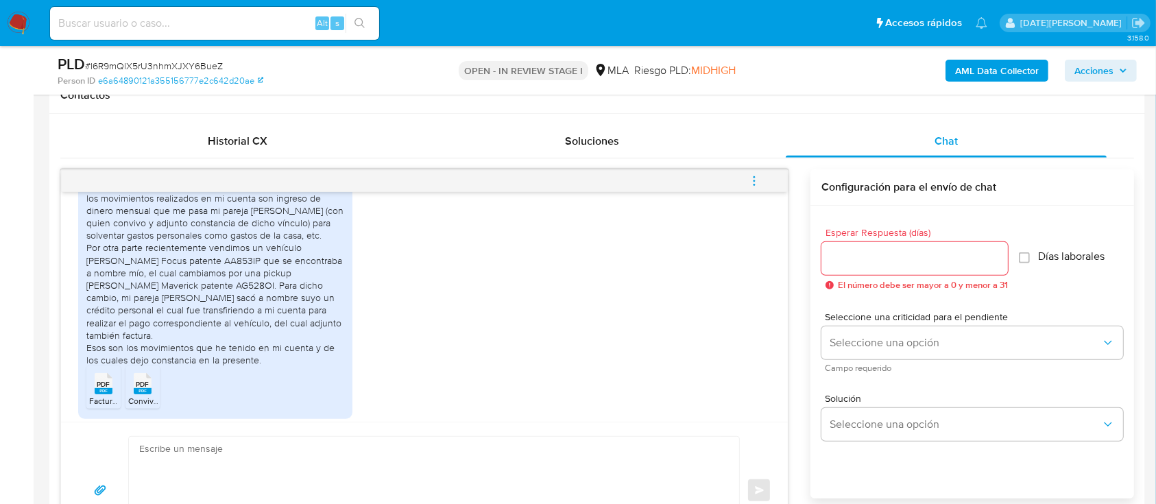
scroll to position [810, 0]
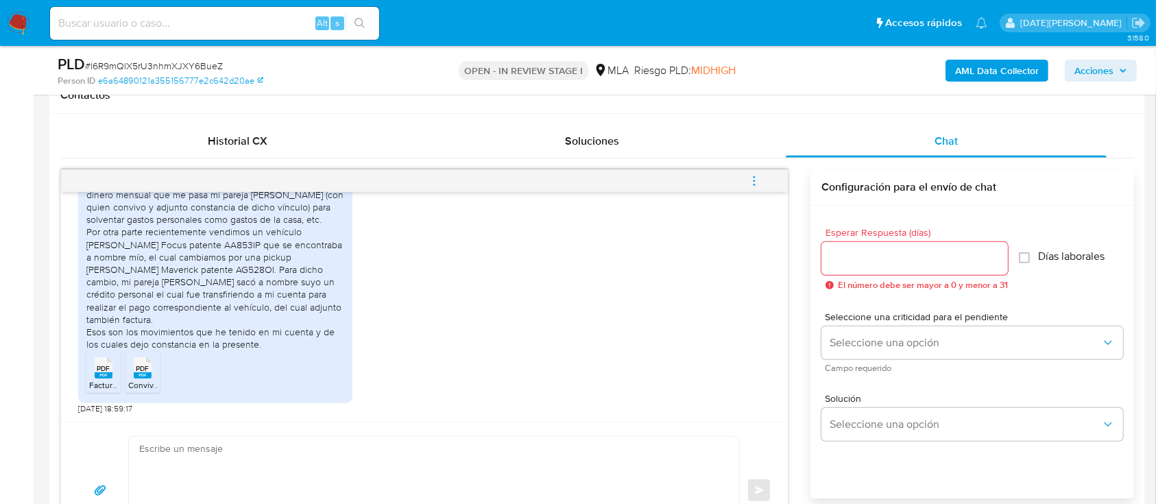
click at [411, 437] on textarea at bounding box center [430, 491] width 583 height 108
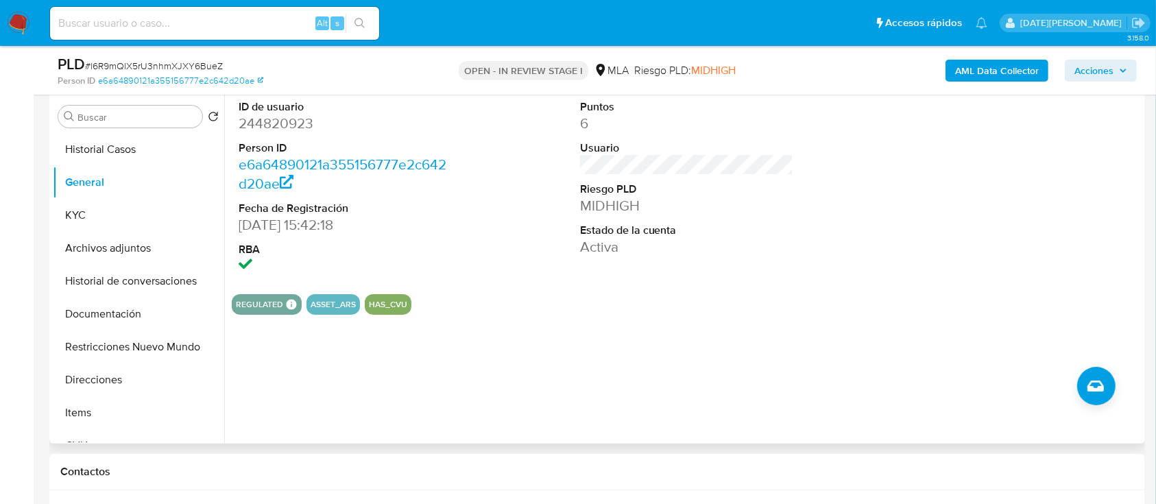
scroll to position [91, 0]
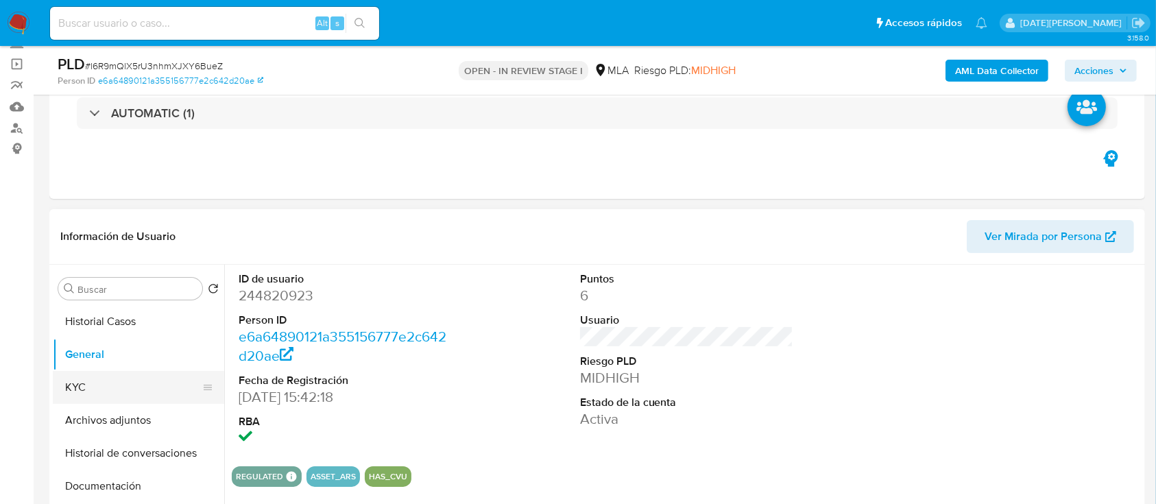
click at [57, 383] on button "KYC" at bounding box center [133, 387] width 160 height 33
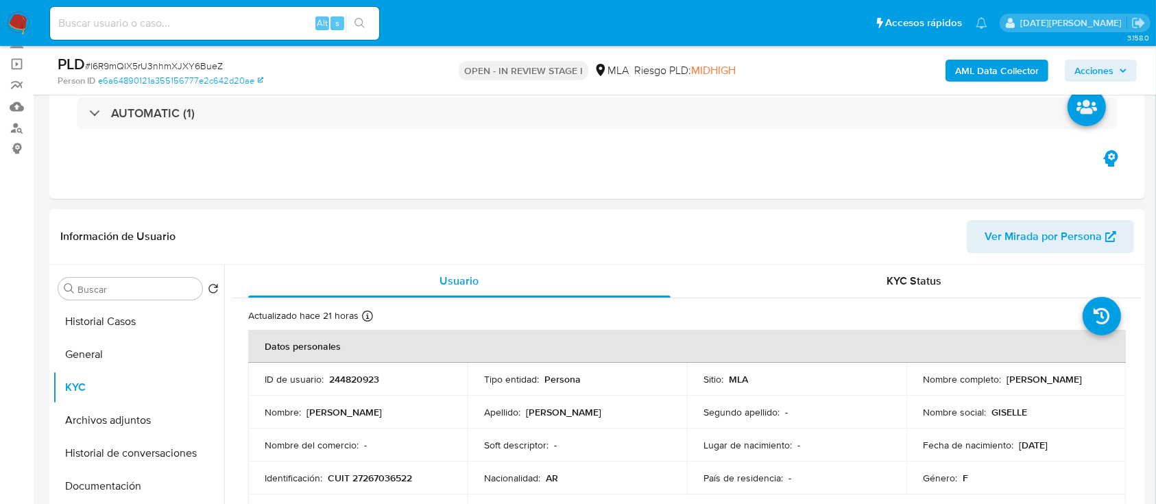
click at [1007, 379] on p "Gisela Triboulard" at bounding box center [1044, 379] width 75 height 12
drag, startPoint x: 1002, startPoint y: 379, endPoint x: 1094, endPoint y: 381, distance: 91.2
click at [1094, 381] on div "Nombre completo : Gisela Triboulard" at bounding box center [1016, 379] width 186 height 12
copy p "Gisela Triboulard"
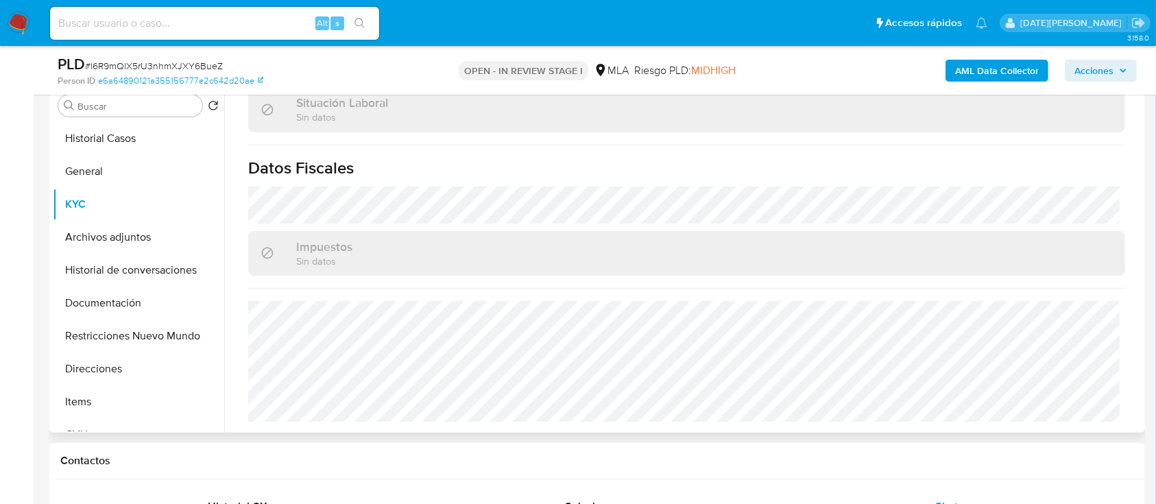
scroll to position [731, 0]
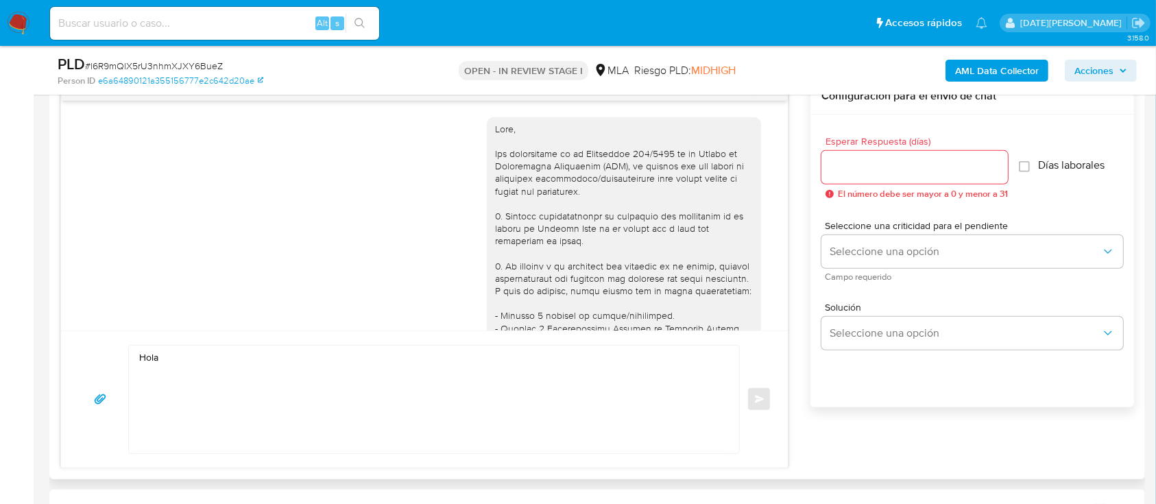
click at [258, 354] on textarea "Hola" at bounding box center [430, 400] width 583 height 108
paste textarea "Gisela Triboulard"
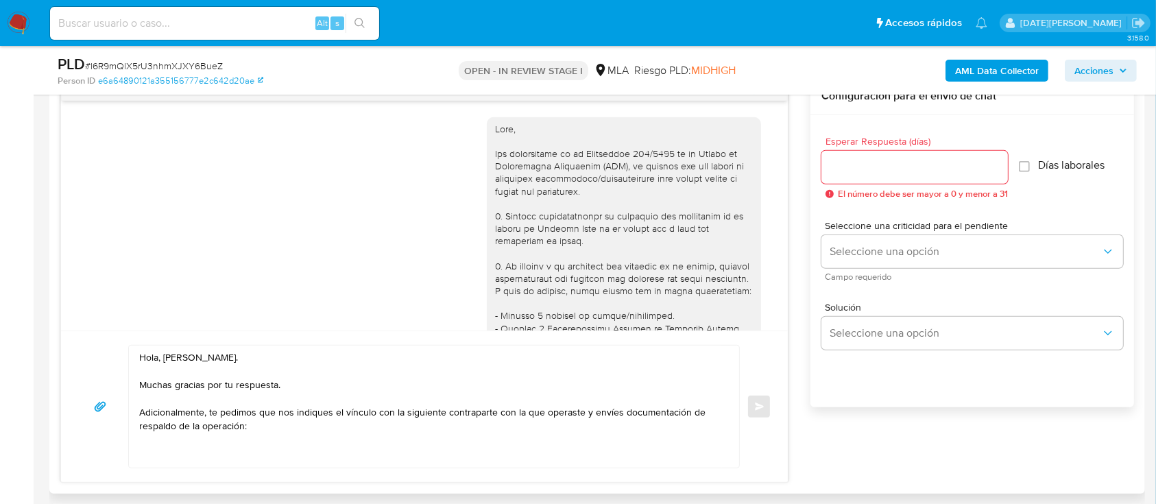
click at [269, 460] on textarea "Hola, Gisela Triboulard. Muchas gracias por tu respuesta. Adicionalmente, te pe…" at bounding box center [430, 407] width 583 height 122
paste textarea "HERRERA AGUSTIN EZEQUIEL"
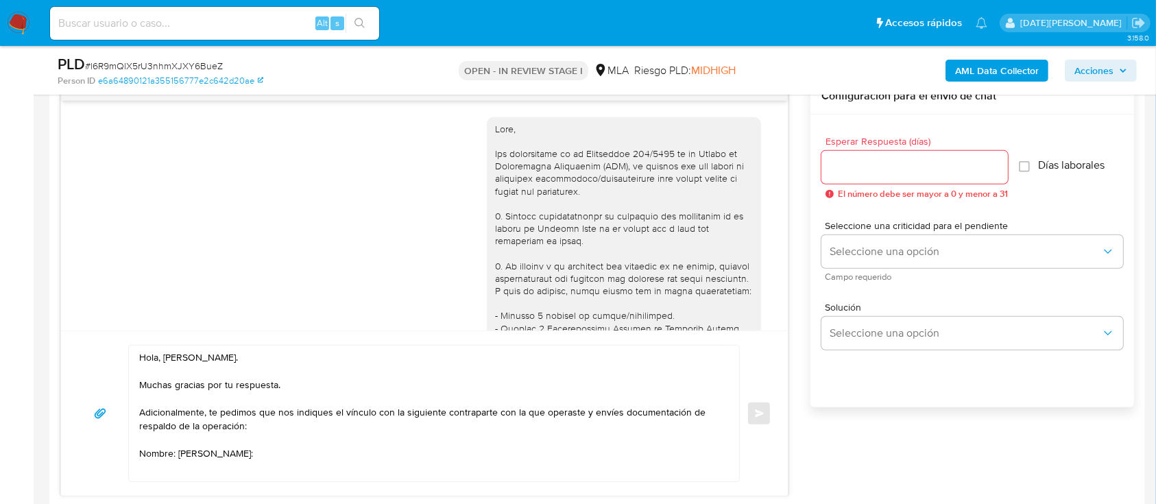
click at [217, 466] on textarea "Hola, Gisela Triboulard. Muchas gracias por tu respuesta. Adicionalmente, te pe…" at bounding box center [430, 414] width 583 height 136
paste textarea "$ 20.145.000,00"
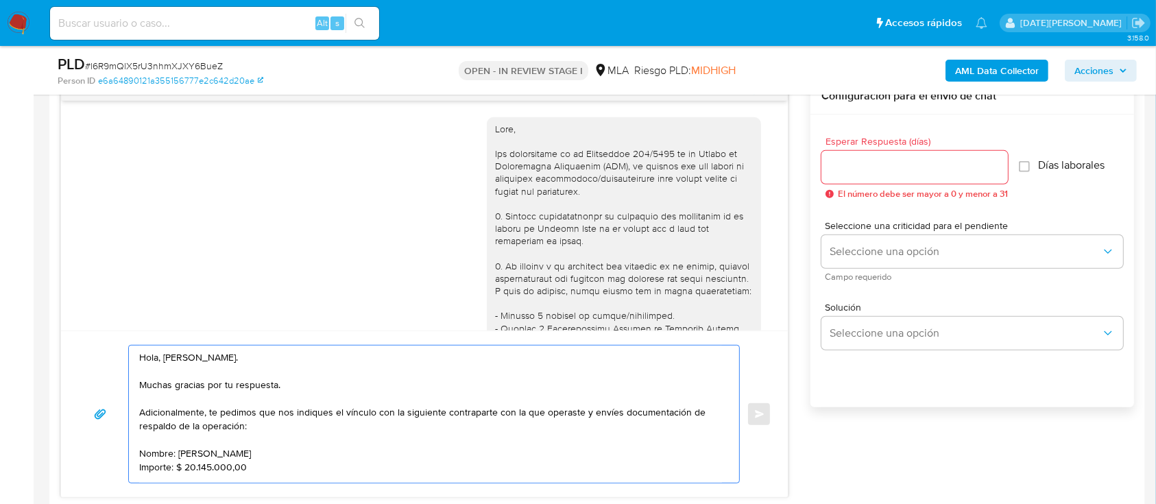
scroll to position [12, 0]
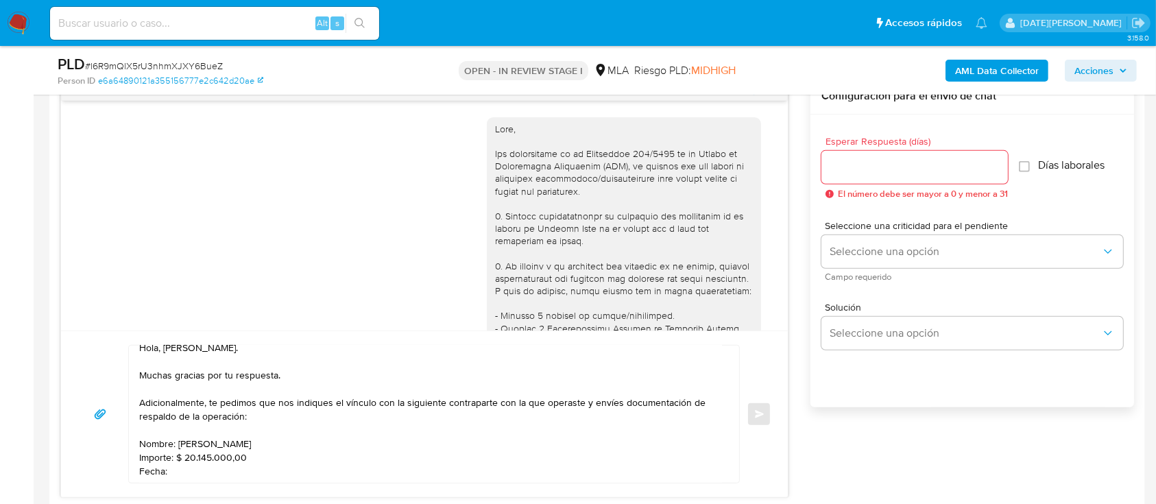
click at [192, 472] on textarea "Hola, Gisela Triboulard. Muchas gracias por tu respuesta. Adicionalmente, te pe…" at bounding box center [430, 414] width 583 height 137
paste textarea "21/7/2025"
click at [320, 463] on textarea "Hola, Gisela Triboulard. Muchas gracias por tu respuesta. Adicionalmente, te pe…" at bounding box center [430, 414] width 583 height 137
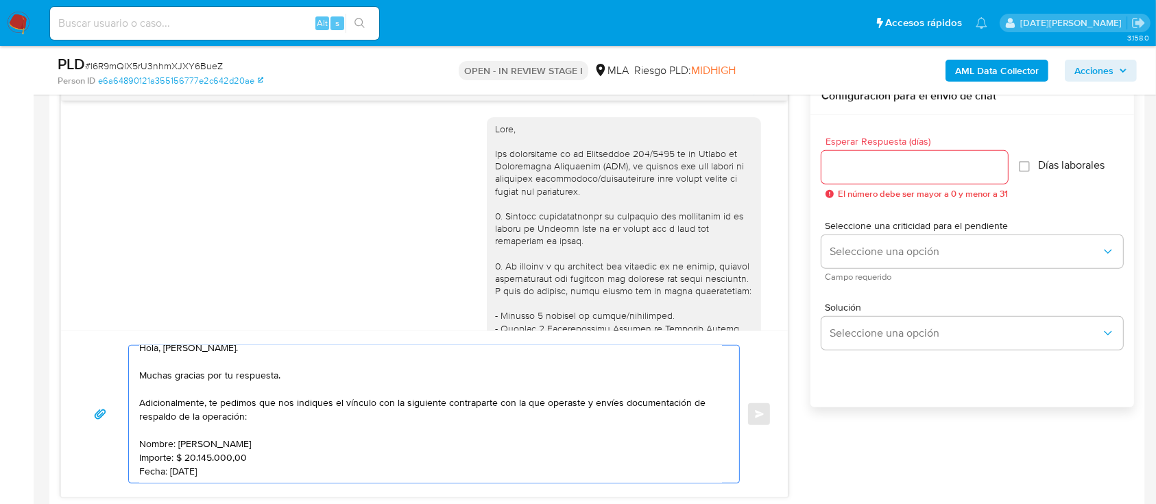
click at [402, 379] on textarea "Hola, Gisela Triboulard. Muchas gracias por tu respuesta. Adicionalmente, te pe…" at bounding box center [430, 414] width 583 height 137
click at [212, 389] on textarea "Hola, Gisela Triboulard. Muchas gracias por tu respuesta. Adicionalmente, te pe…" at bounding box center [430, 414] width 583 height 137
click at [258, 387] on textarea "Hola, Gisela Triboulard. Muchas gracias por tu respuesta. Adicionalmente, te pe…" at bounding box center [430, 414] width 583 height 137
drag, startPoint x: 139, startPoint y: 414, endPoint x: 260, endPoint y: 445, distance: 124.6
click at [260, 445] on textarea "Hola, Gisela Triboulard. Muchas gracias por tu respuesta. Adicionalmente, te pe…" at bounding box center [430, 414] width 583 height 137
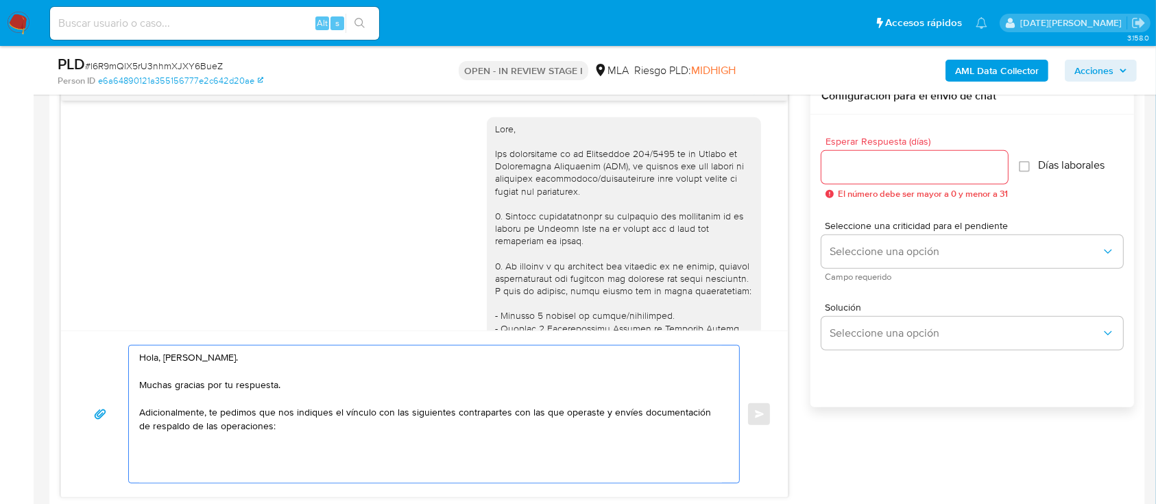
scroll to position [12, 0]
drag, startPoint x: 182, startPoint y: 451, endPoint x: 186, endPoint y: 436, distance: 15.6
click at [183, 450] on textarea "Hola, Gisela Triboulard. Muchas gracias por tu respuesta. Adicionalmente, te pe…" at bounding box center [430, 414] width 583 height 137
click at [188, 435] on textarea "Hola, Gisela Triboulard. Muchas gracias por tu respuesta. Adicionalmente, te pe…" at bounding box center [430, 414] width 583 height 137
paste textarea "HERRERA AGUSTIN EZEQUIEL"
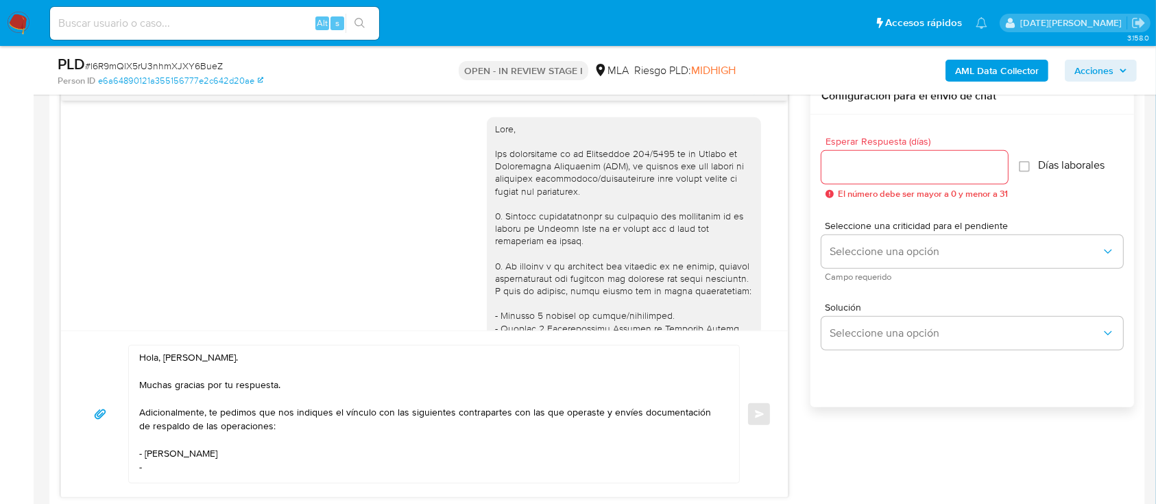
click at [169, 452] on textarea "Hola, Gisela Triboulard. Muchas gracias por tu respuesta. Adicionalmente, te pe…" at bounding box center [430, 414] width 583 height 137
paste textarea "JOSE FERNANDO HERVIDA"
click at [280, 456] on textarea "Hola, Gisela Triboulard. Muchas gracias por tu respuesta. Adicionalmente, te pe…" at bounding box center [430, 414] width 583 height 137
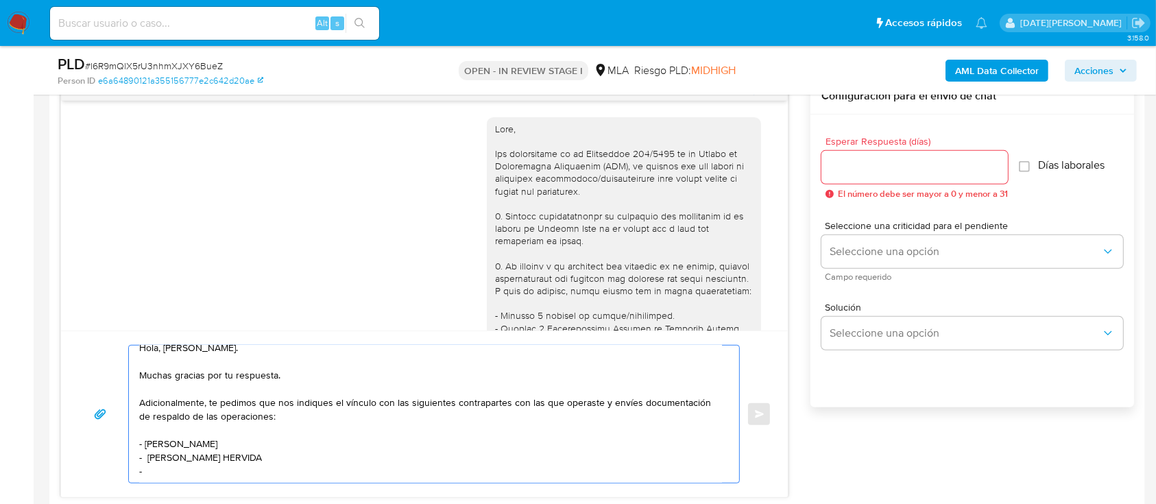
paste textarea "JH Broker SAS Sociedad De Asesores Productores De Seguros SAS"
click at [453, 418] on textarea "Hola, Gisela Triboulard. Muchas gracias por tu respuesta. Adicionalmente, te pe…" at bounding box center [430, 414] width 583 height 137
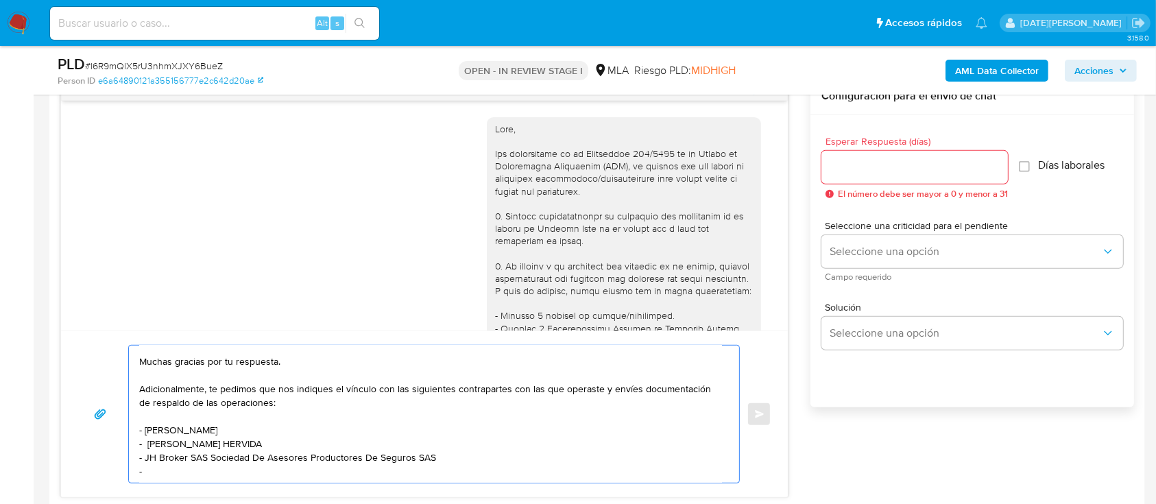
paste textarea "BARROS SCHELOTTO MARIA CAROLINA"
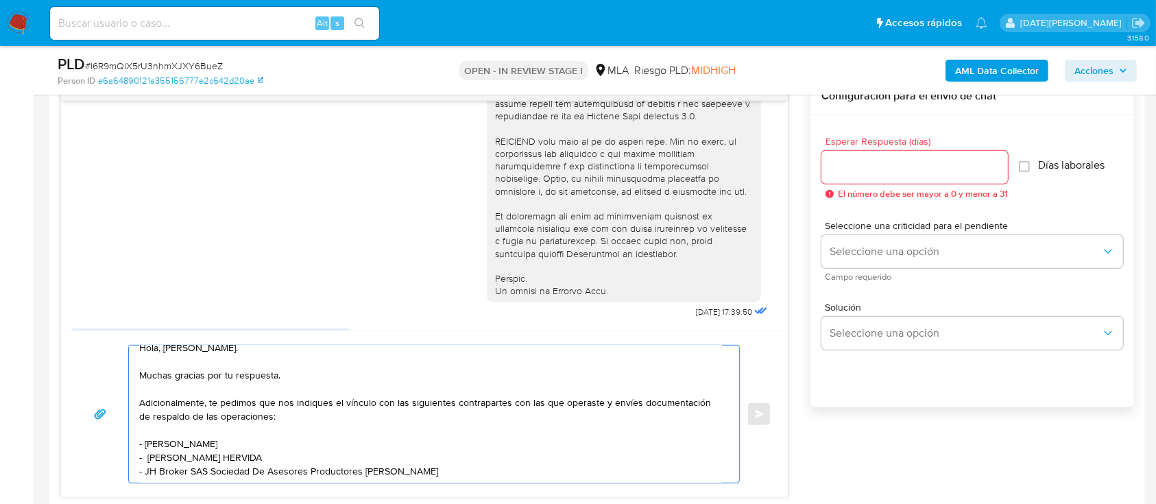
scroll to position [810, 0]
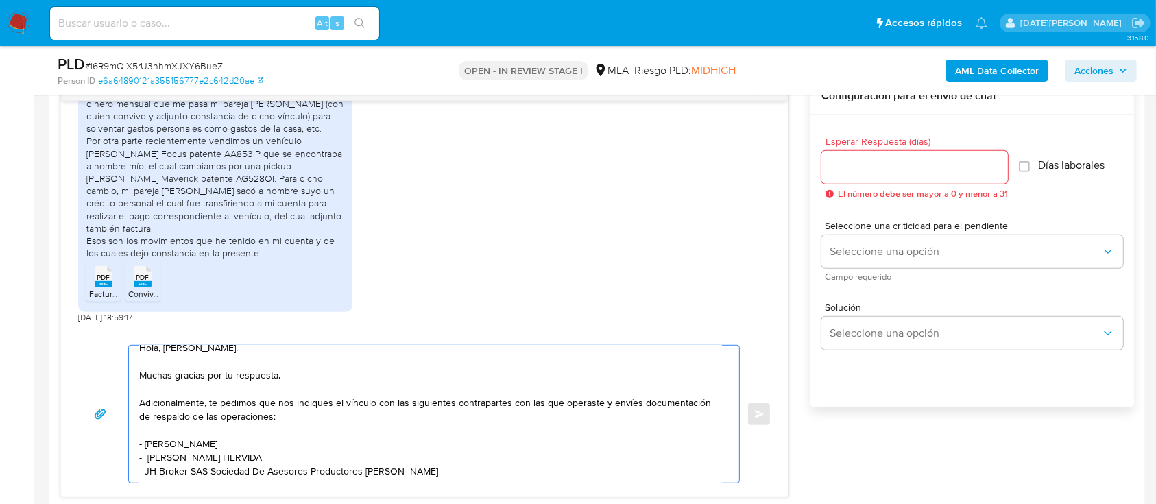
click at [398, 414] on textarea "Hola, Gisela Triboulard. Muchas gracias por tu respuesta. Adicionalmente, te pe…" at bounding box center [430, 414] width 583 height 137
click at [389, 432] on textarea "Hola, Gisela Triboulard. Muchas gracias por tu respuesta. Adicionalmente, te pe…" at bounding box center [430, 414] width 583 height 137
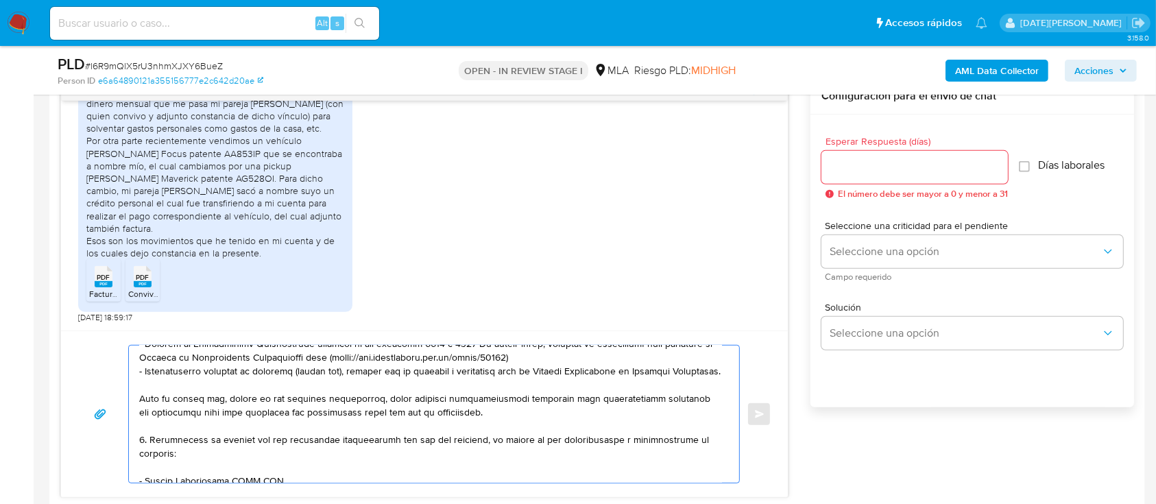
scroll to position [434, 0]
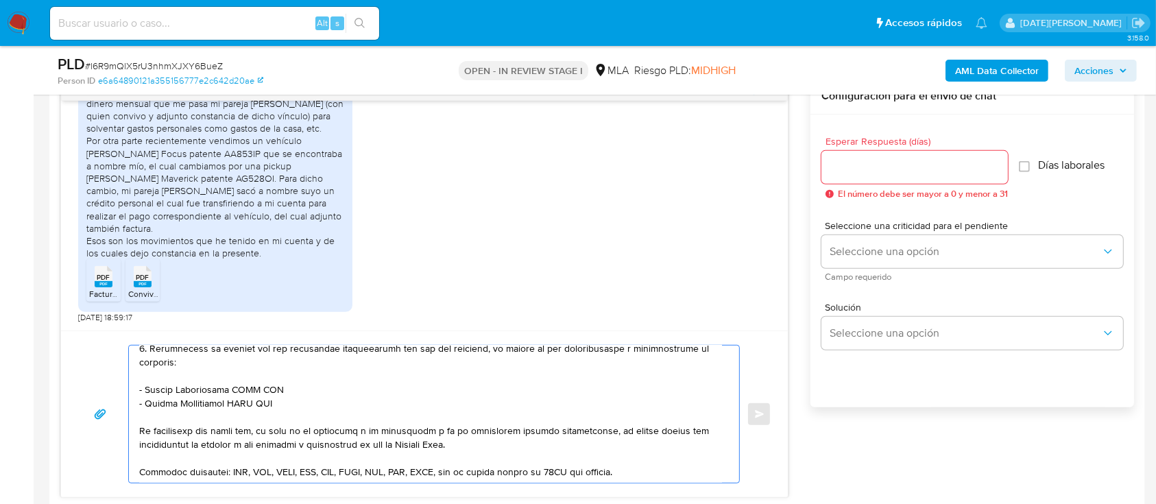
drag, startPoint x: 137, startPoint y: 459, endPoint x: 293, endPoint y: 438, distance: 157.7
click at [293, 438] on div at bounding box center [430, 414] width 603 height 137
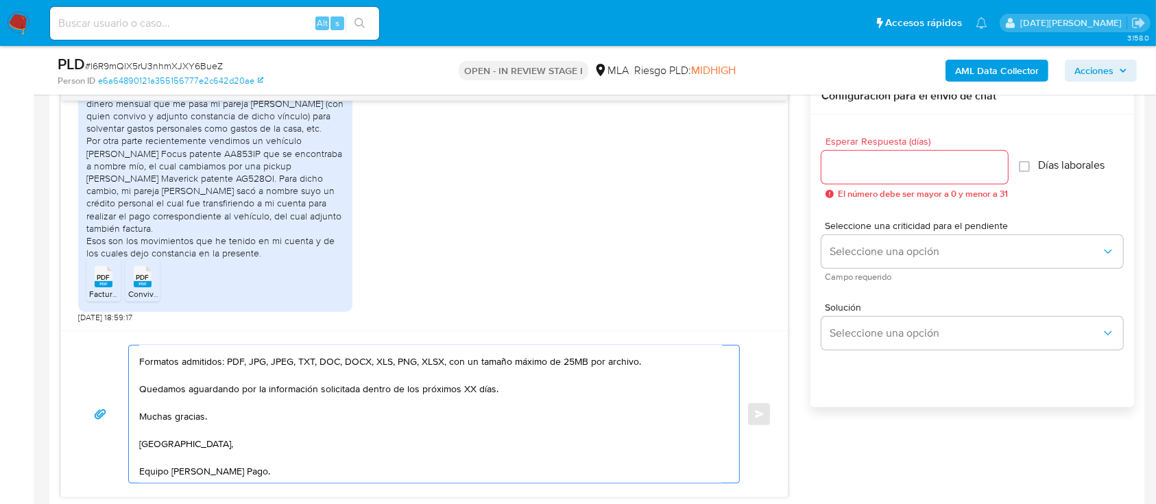
scroll to position [161, 0]
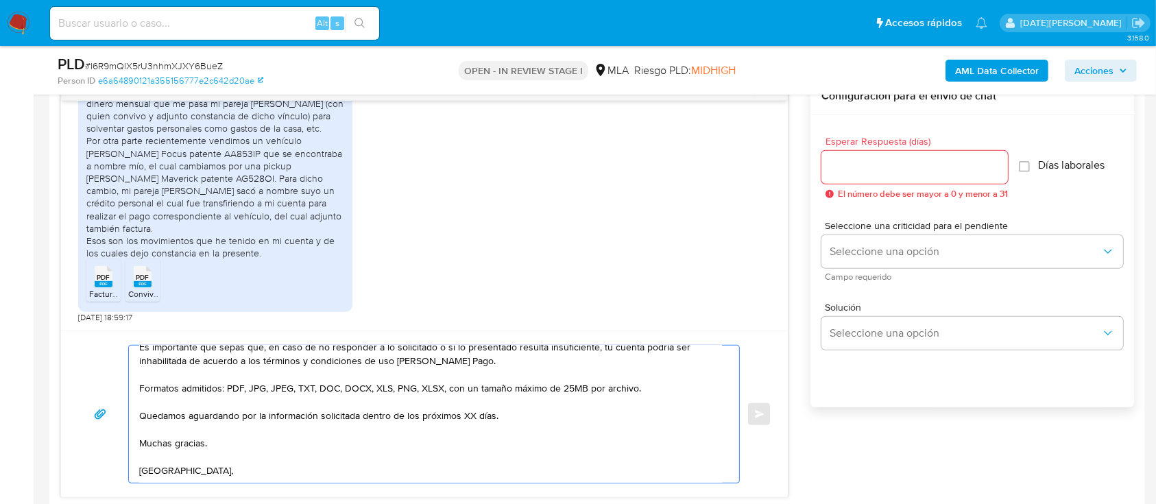
click at [466, 432] on textarea "Hola, Gisela Triboulard. Muchas gracias por tu respuesta. Adicionalmente, te pe…" at bounding box center [430, 414] width 583 height 137
type textarea "Hola, Gisela Triboulard. Muchas gracias por tu respuesta. Adicionalmente, te pe…"
click at [905, 167] on input "Esperar Respuesta (días)" at bounding box center [914, 167] width 186 height 18
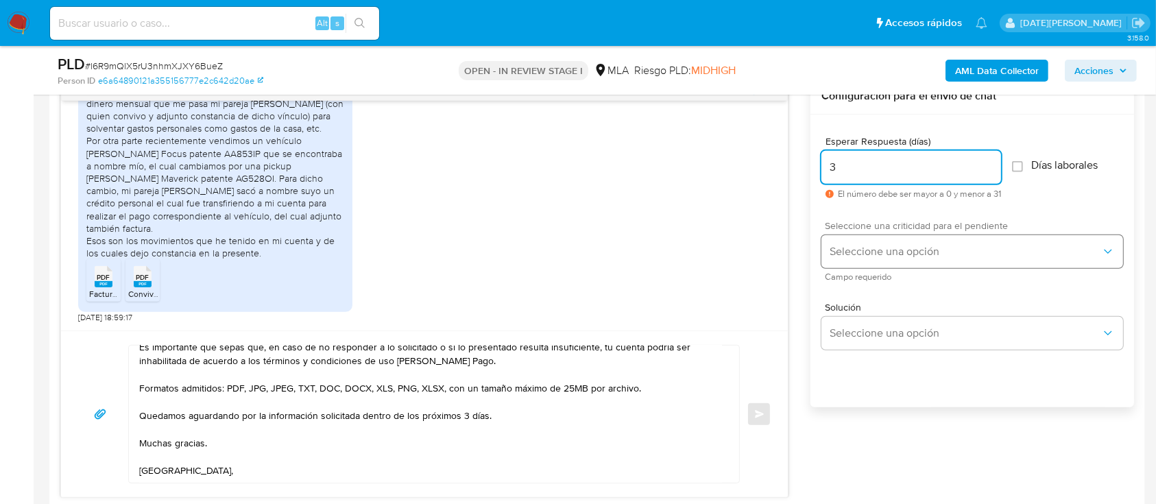
type input "3"
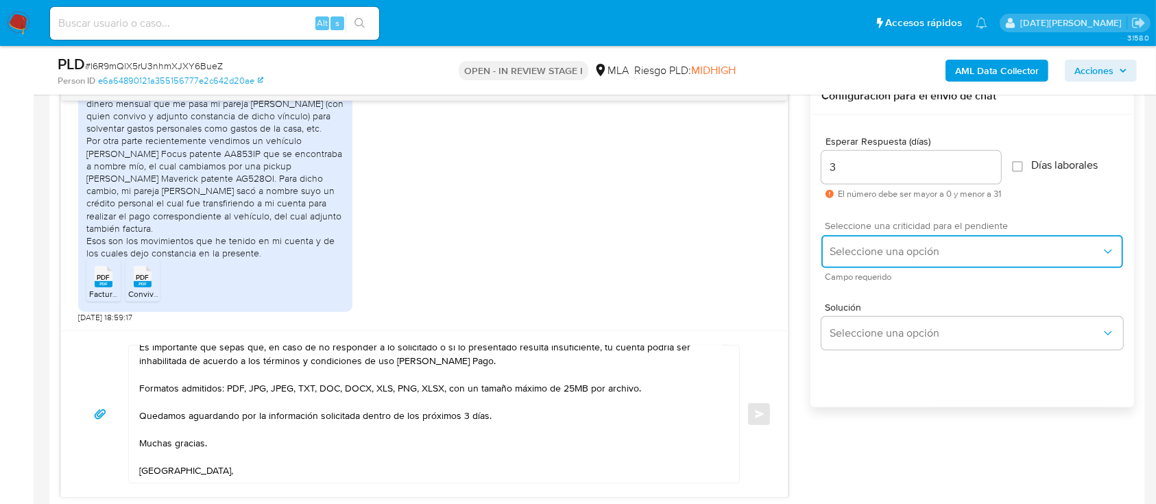
click at [917, 251] on span "Seleccione una opción" at bounding box center [966, 252] width 272 height 14
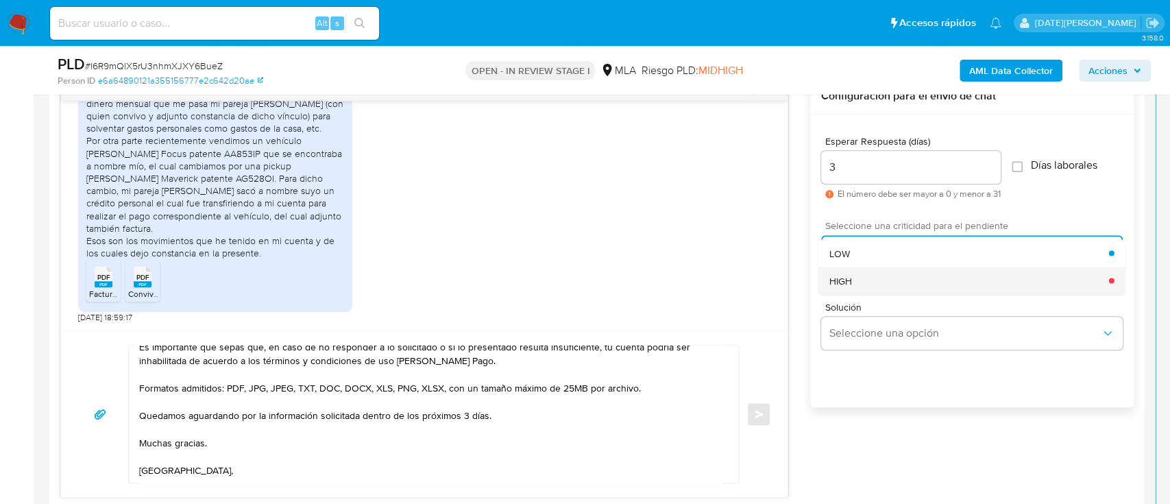
click at [887, 274] on div "HIGH" at bounding box center [970, 280] width 280 height 27
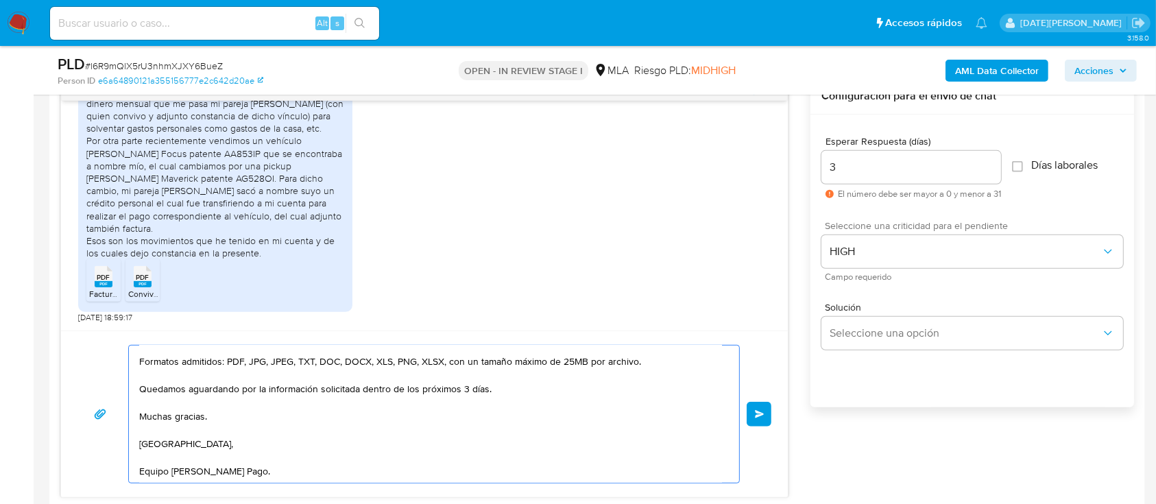
scroll to position [315, 0]
click at [761, 414] on span "Enviar" at bounding box center [760, 414] width 10 height 8
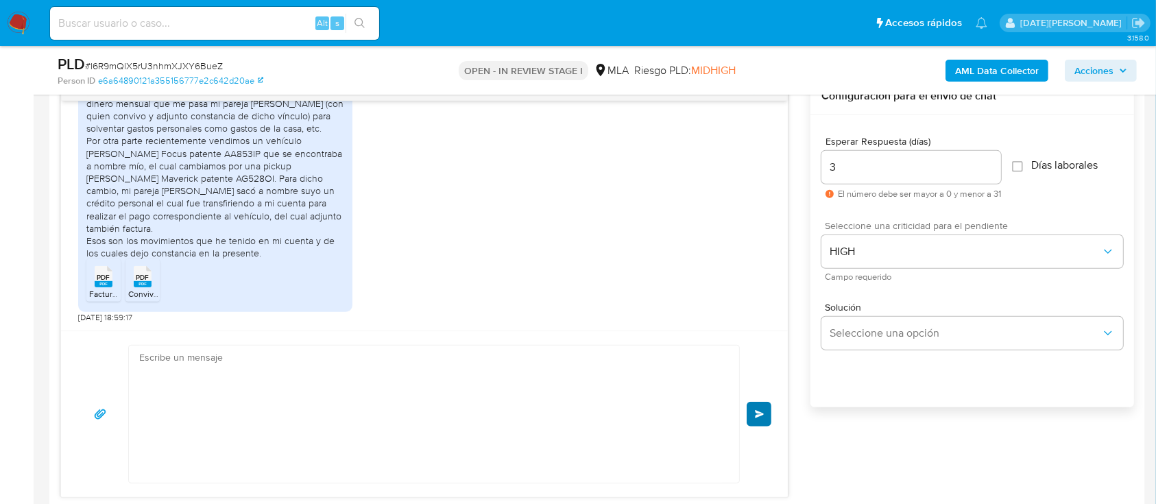
scroll to position [1311, 0]
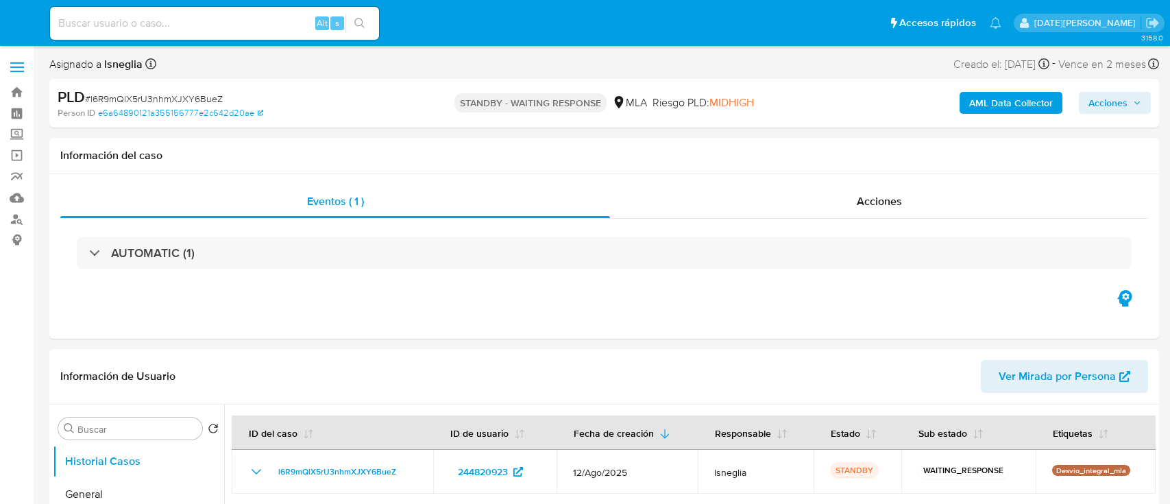
select select "10"
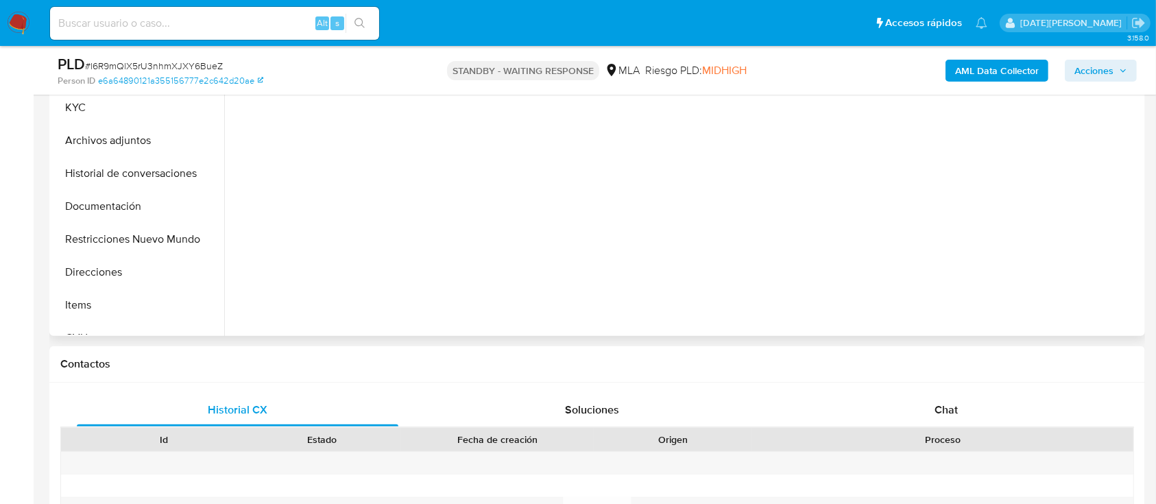
scroll to position [640, 0]
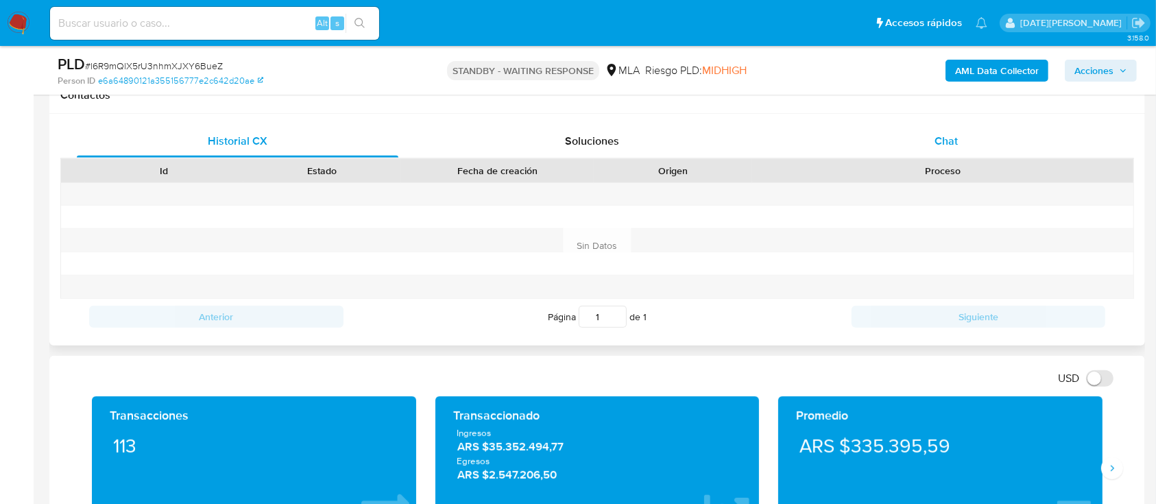
click at [943, 150] on div "Chat" at bounding box center [947, 141] width 322 height 33
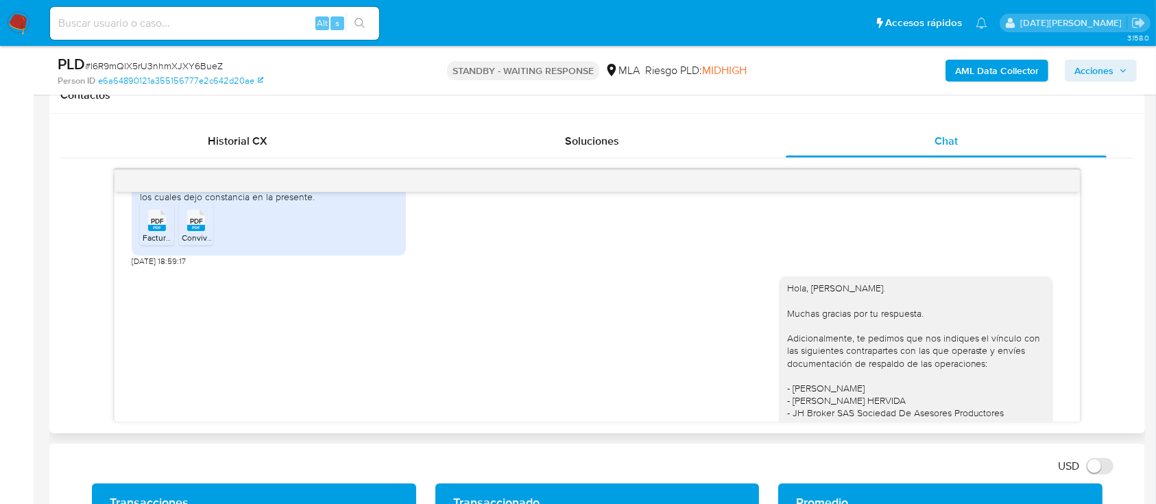
scroll to position [762, 0]
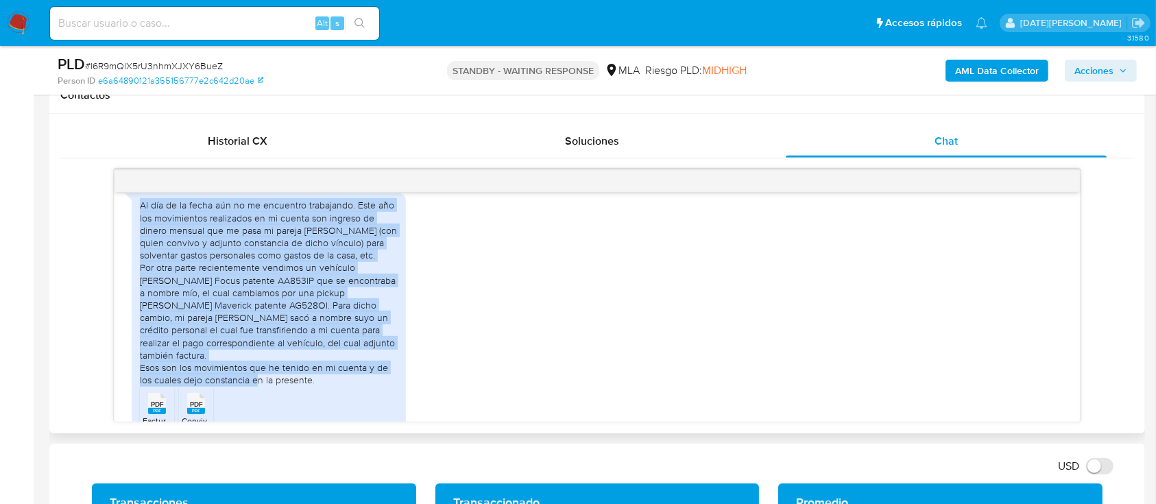
drag, startPoint x: 141, startPoint y: 228, endPoint x: 339, endPoint y: 389, distance: 255.4
click at [339, 386] on div "Al día de la fecha aún no me encuentro trabajando. Este año los movimientos rea…" at bounding box center [269, 292] width 258 height 187
copy div "Al día de la fecha aún no me encuentro trabajando. Este año los movimientos rea…"
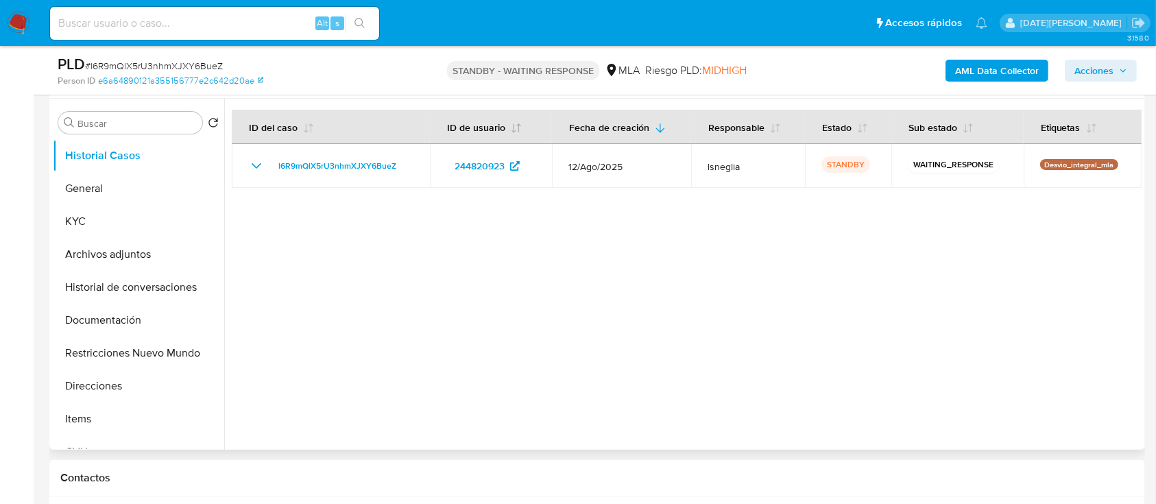
scroll to position [91, 0]
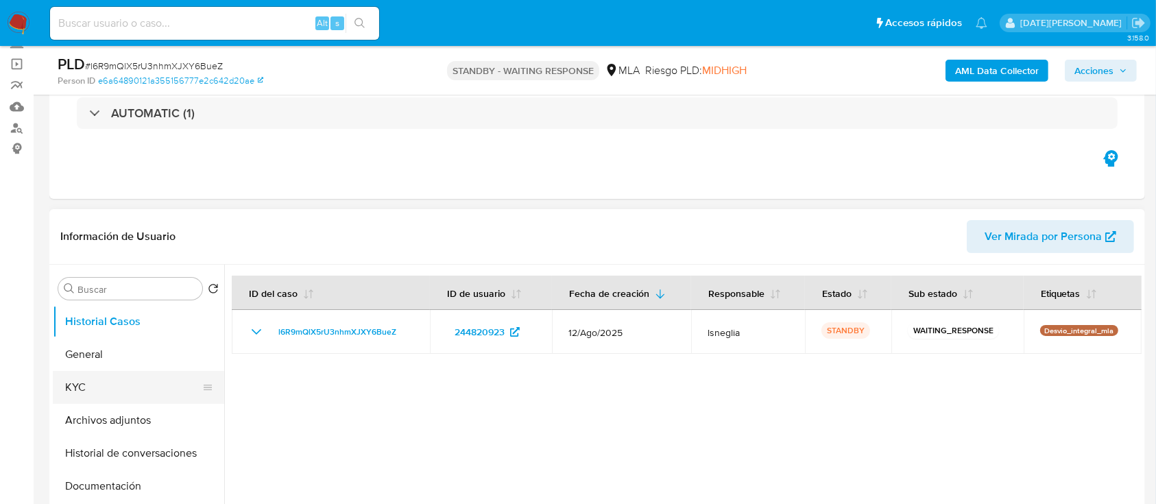
click at [93, 381] on button "KYC" at bounding box center [133, 387] width 160 height 33
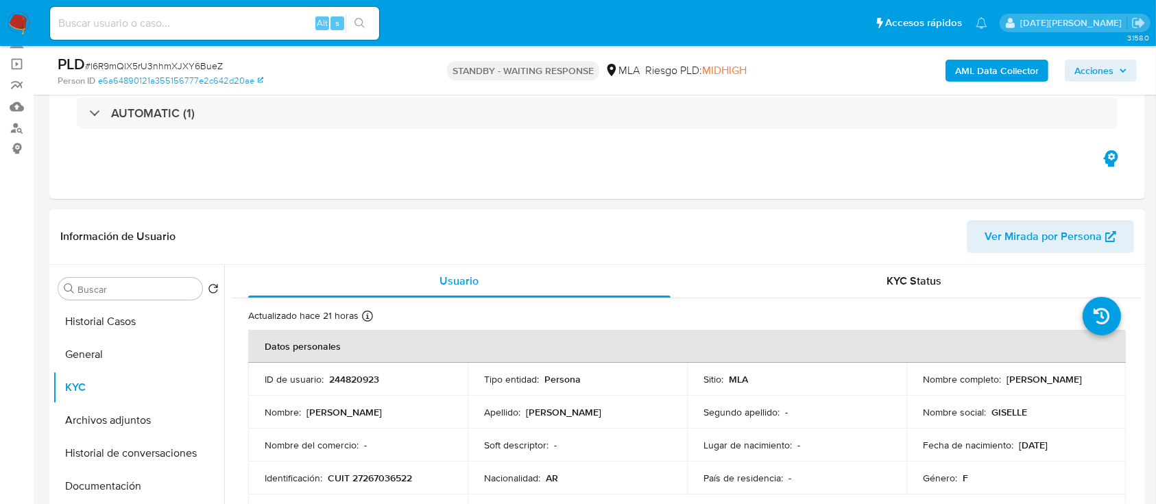
click at [391, 474] on p "CUIT 27267036522" at bounding box center [370, 478] width 84 height 12
copy p "27267036522"
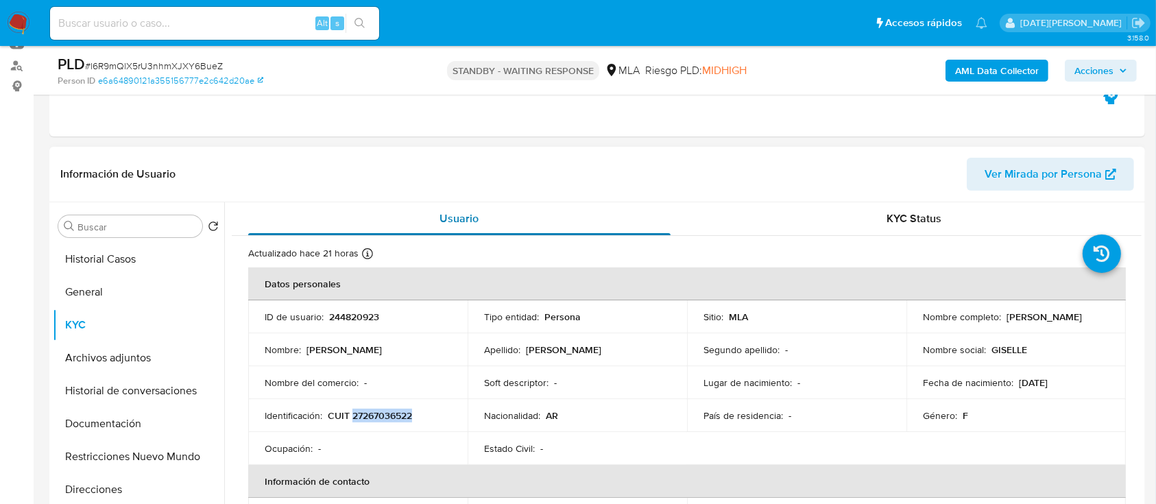
scroll to position [182, 0]
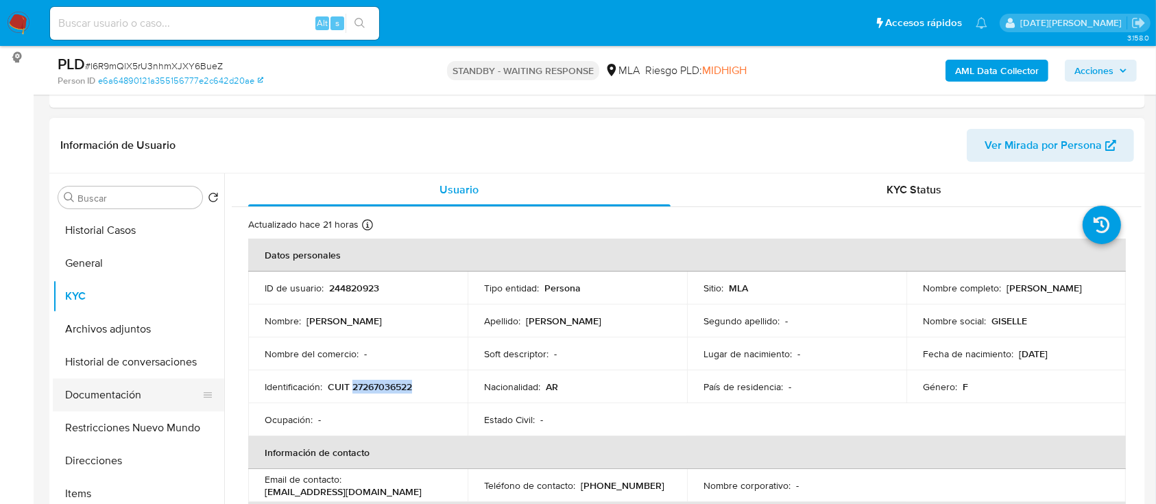
click at [145, 397] on button "Documentación" at bounding box center [133, 394] width 160 height 33
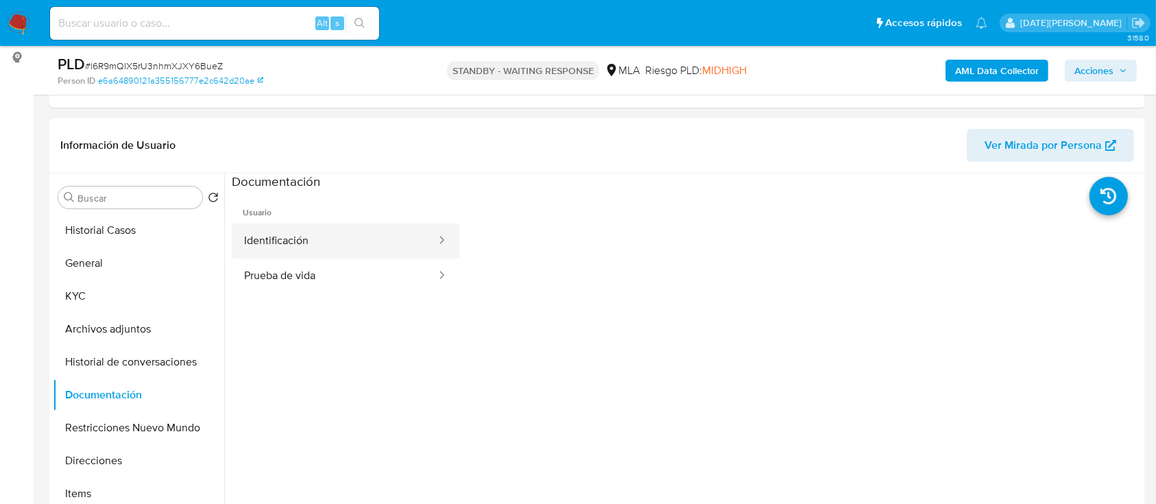
click at [297, 254] on button "Identificación" at bounding box center [335, 241] width 206 height 35
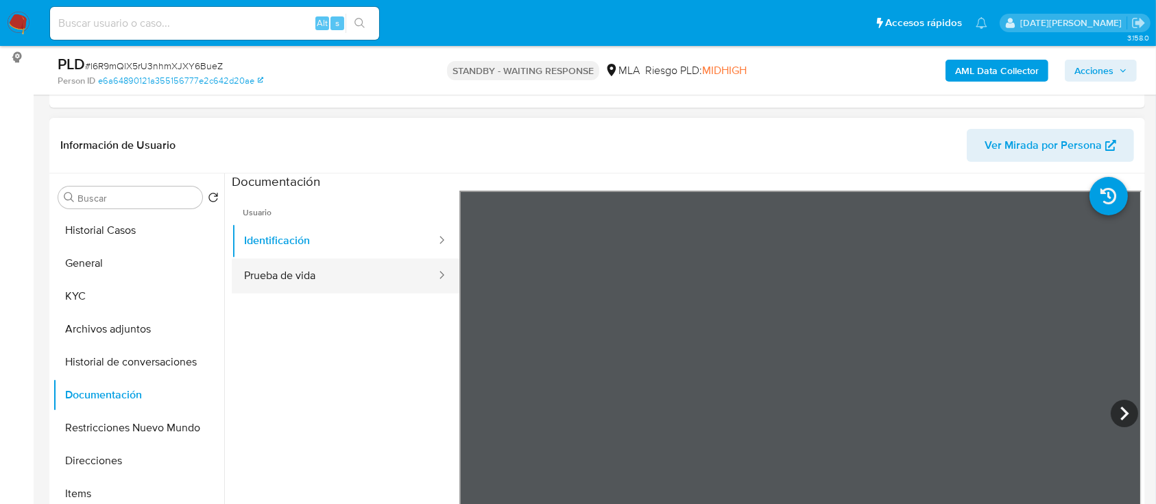
click at [320, 279] on button "Prueba de vida" at bounding box center [335, 275] width 206 height 35
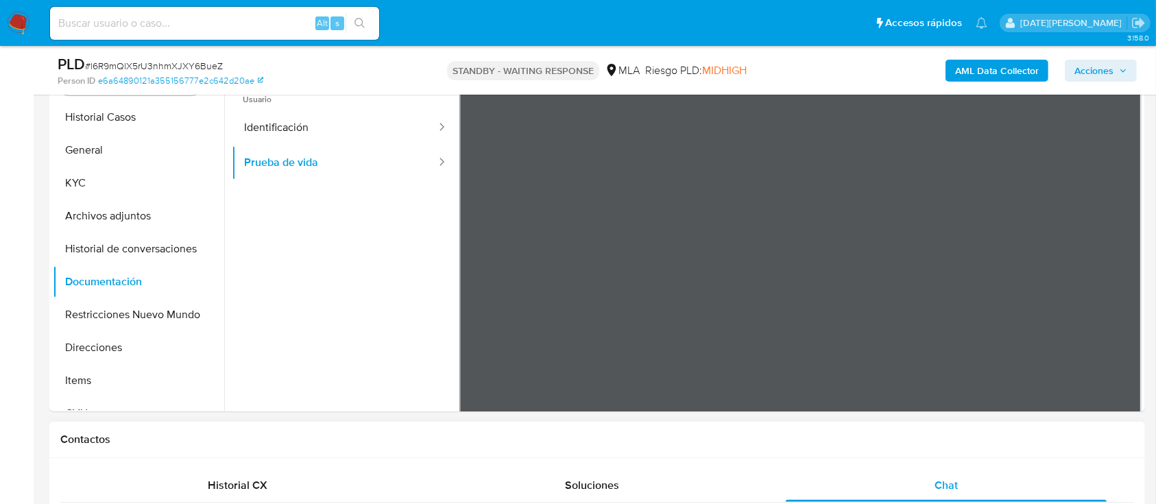
scroll to position [217, 0]
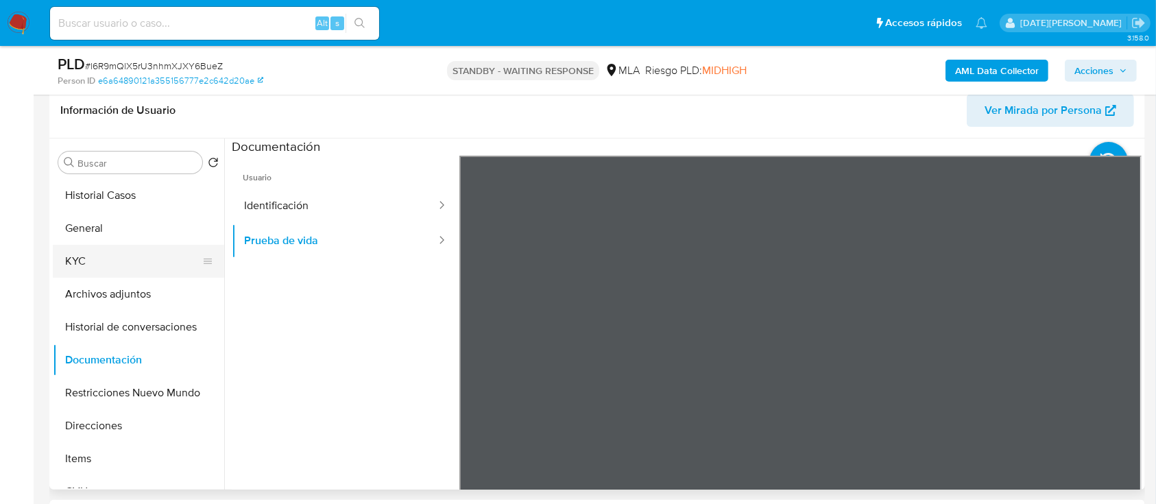
click at [75, 261] on button "KYC" at bounding box center [133, 261] width 160 height 33
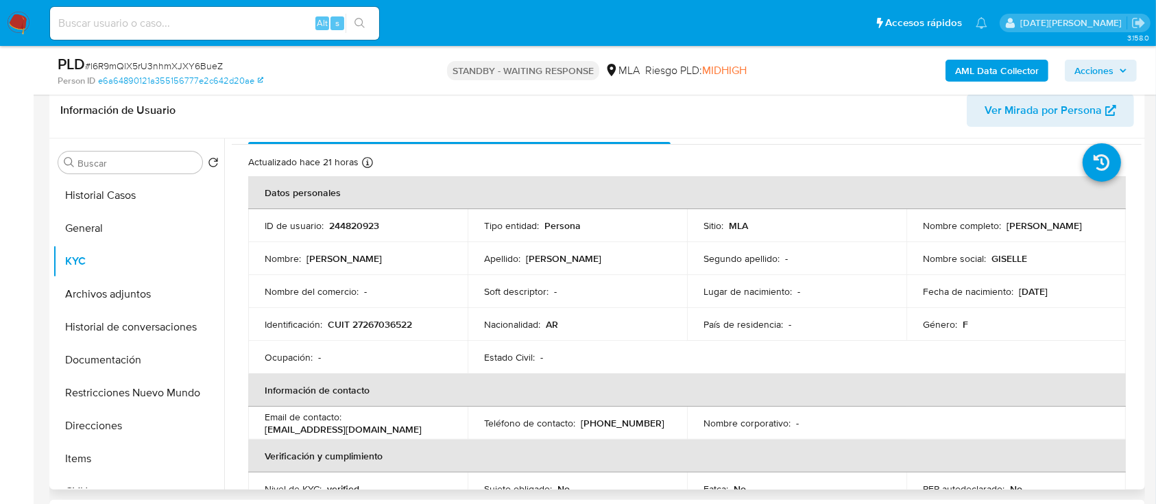
scroll to position [0, 0]
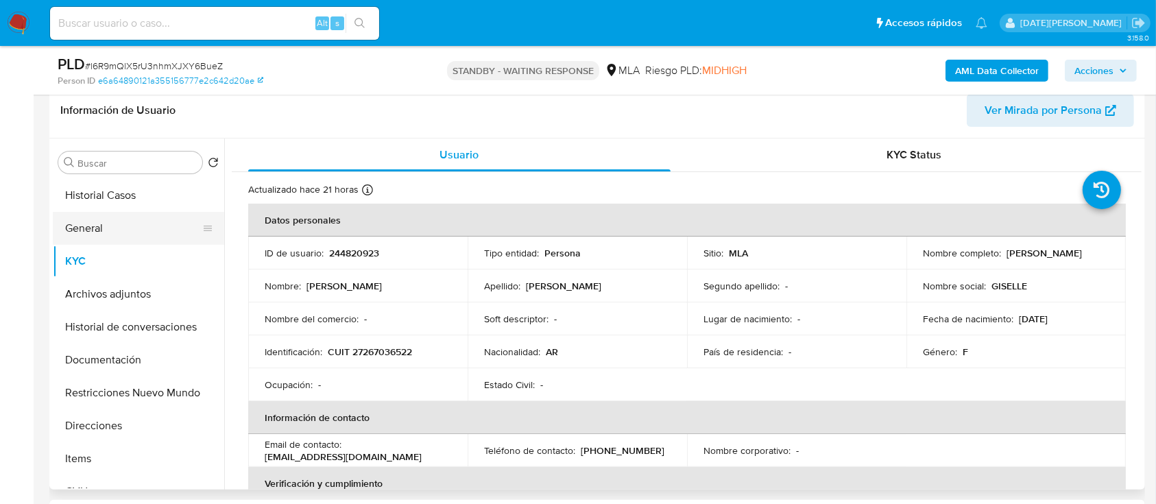
click at [145, 223] on button "General" at bounding box center [133, 228] width 160 height 33
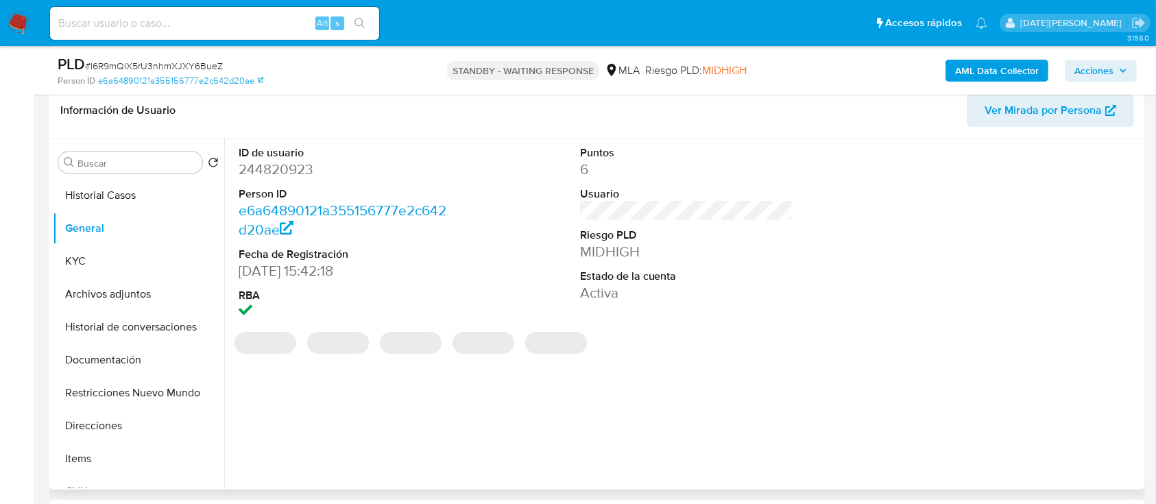
click at [293, 167] on dd "244820923" at bounding box center [346, 169] width 214 height 19
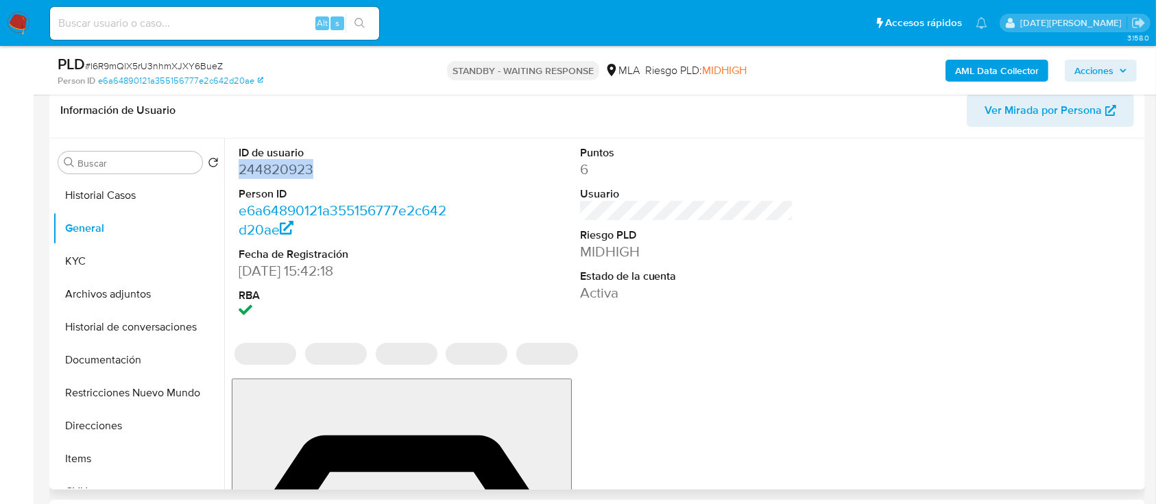
copy dd "244820923"
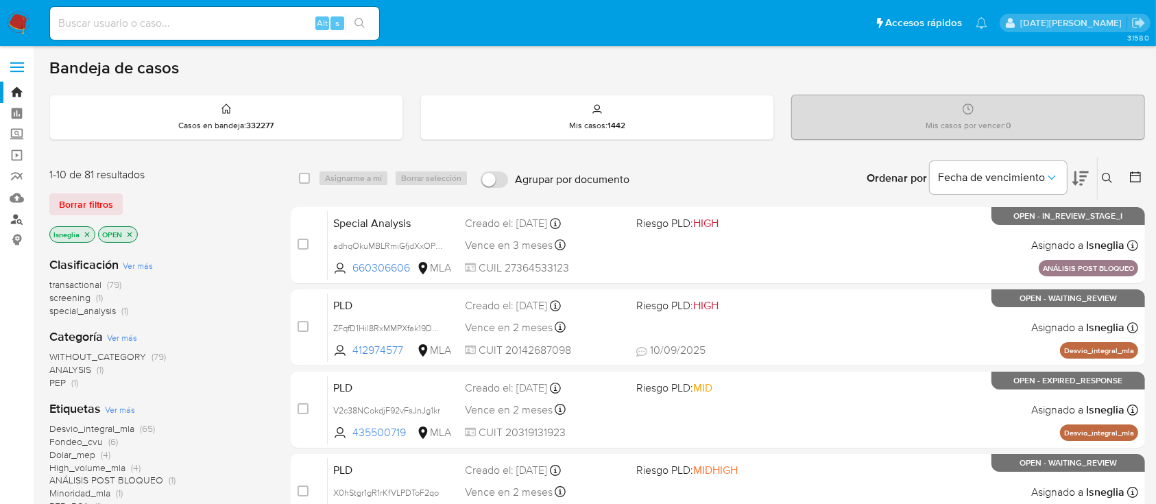
click at [20, 217] on link "Buscador de personas" at bounding box center [81, 218] width 163 height 21
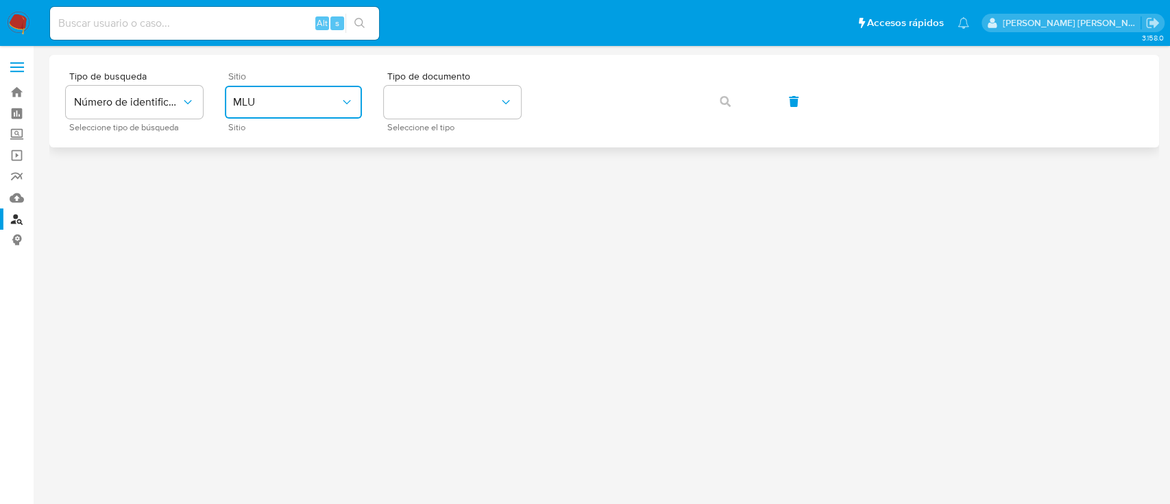
click at [293, 108] on span "MLU" at bounding box center [286, 102] width 107 height 14
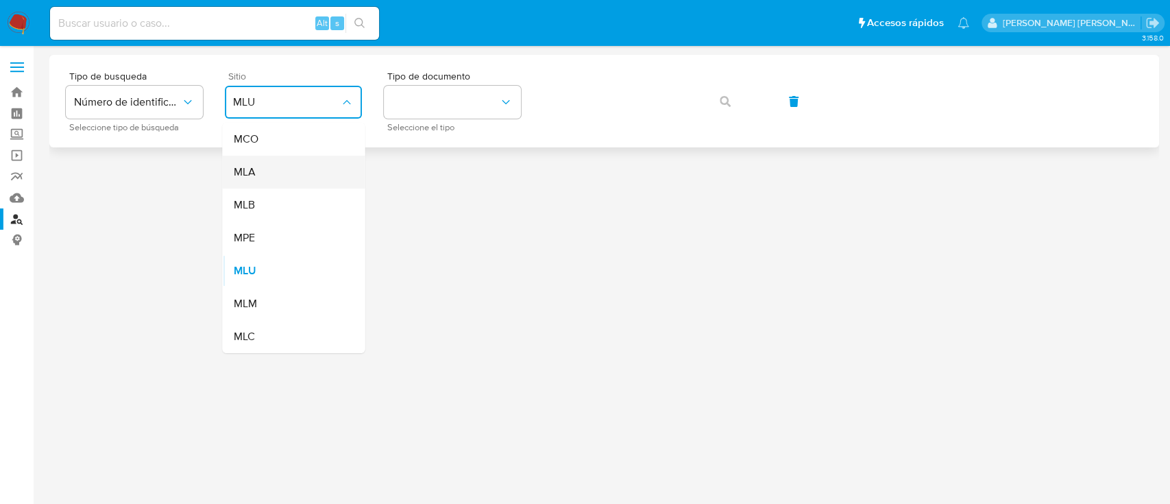
click at [299, 182] on div "MLA" at bounding box center [289, 172] width 112 height 33
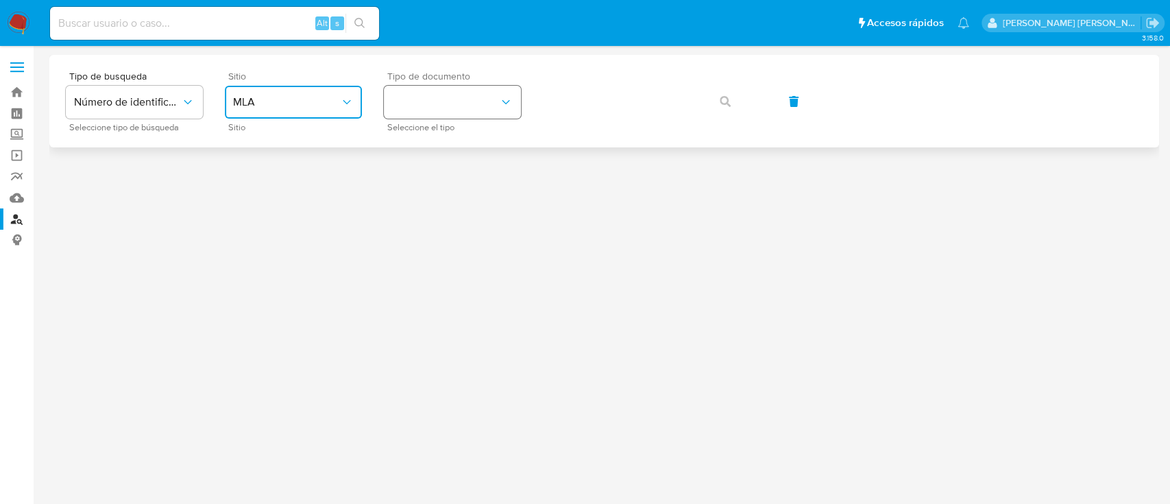
click at [425, 108] on button "identificationType" at bounding box center [452, 102] width 137 height 33
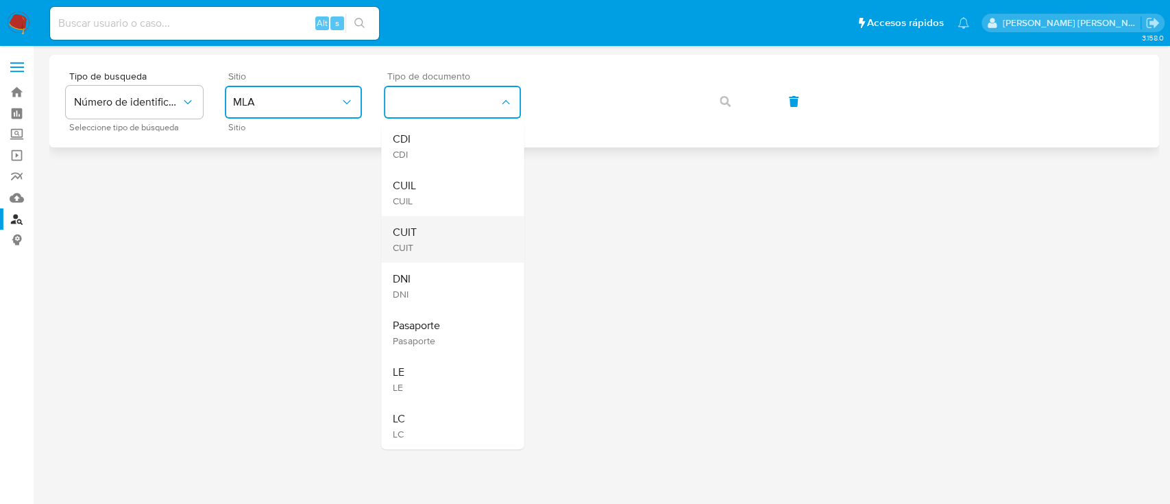
click at [439, 241] on div "CUIT CUIT" at bounding box center [448, 239] width 112 height 47
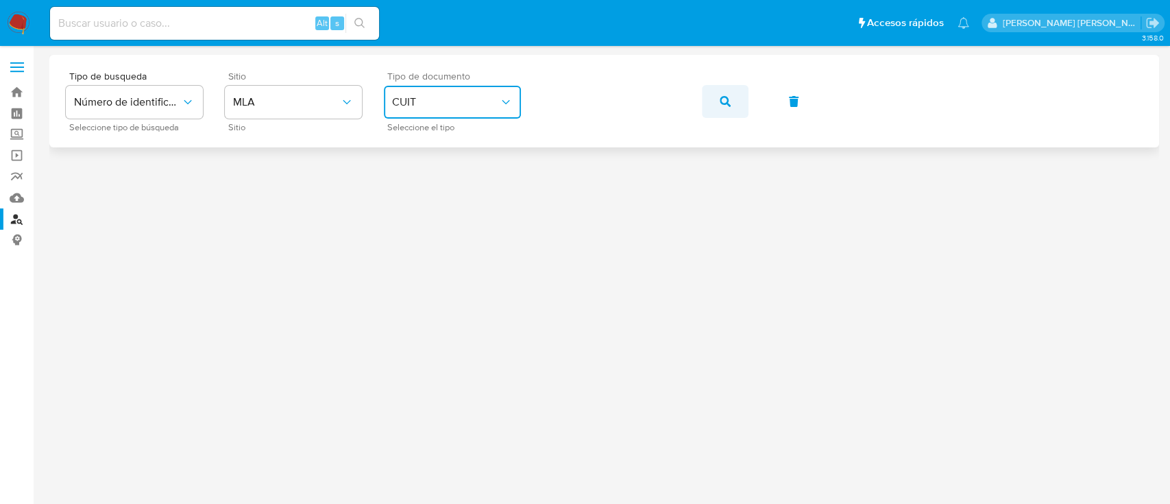
click at [725, 105] on icon "button" at bounding box center [725, 101] width 11 height 11
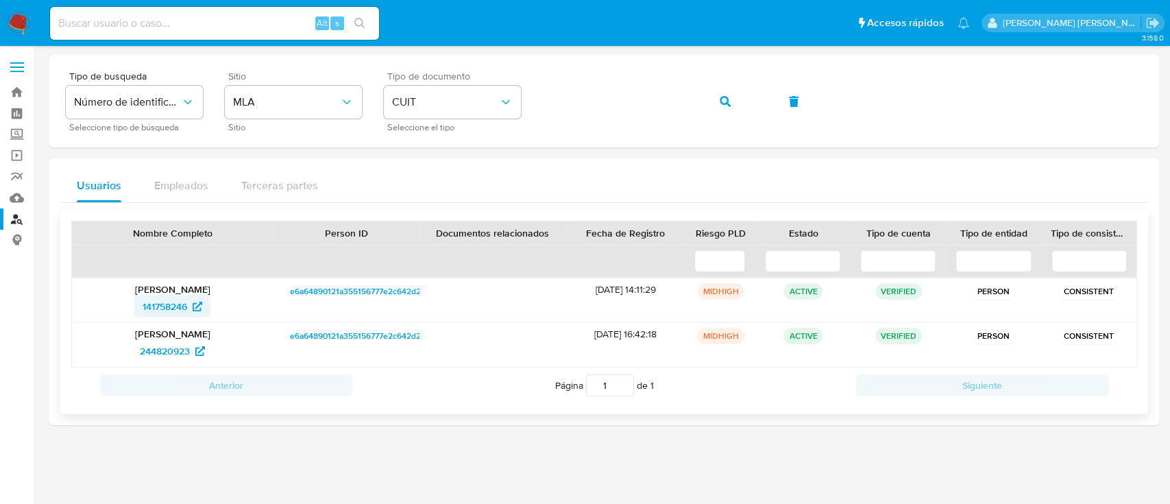
click at [166, 306] on span "141758246" at bounding box center [165, 307] width 45 height 22
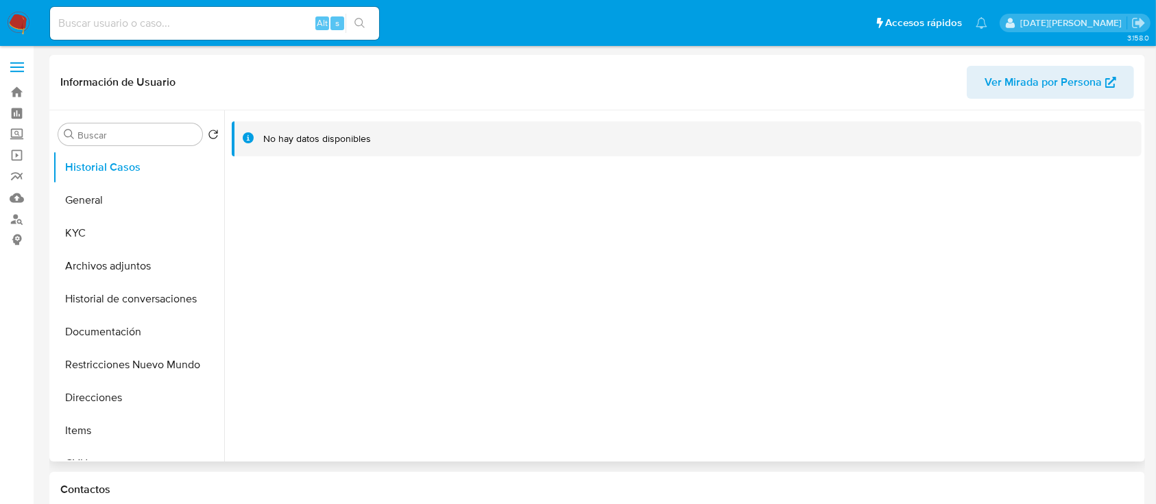
select select "10"
click at [63, 234] on button "KYC" at bounding box center [133, 233] width 160 height 33
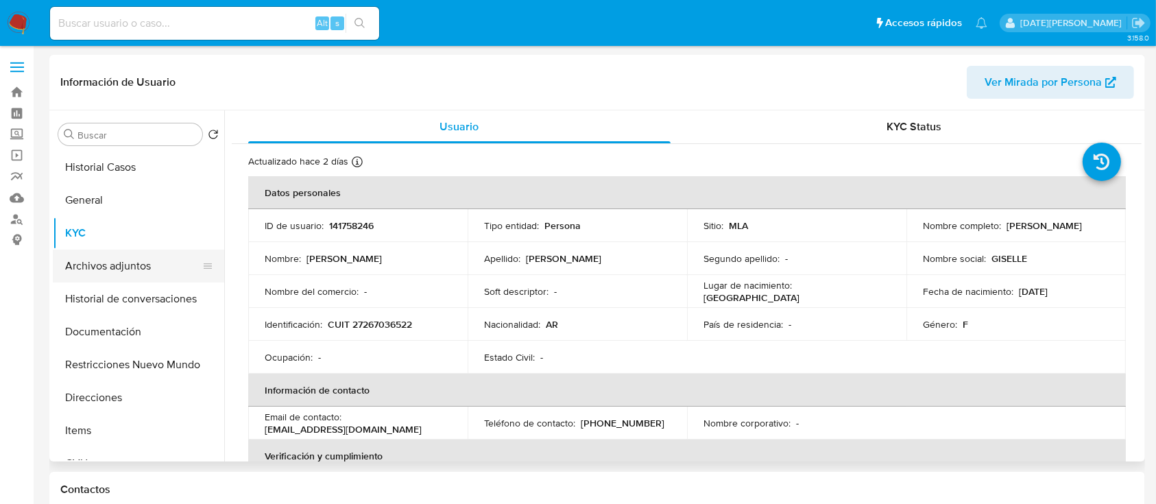
click at [97, 272] on button "Archivos adjuntos" at bounding box center [133, 266] width 160 height 33
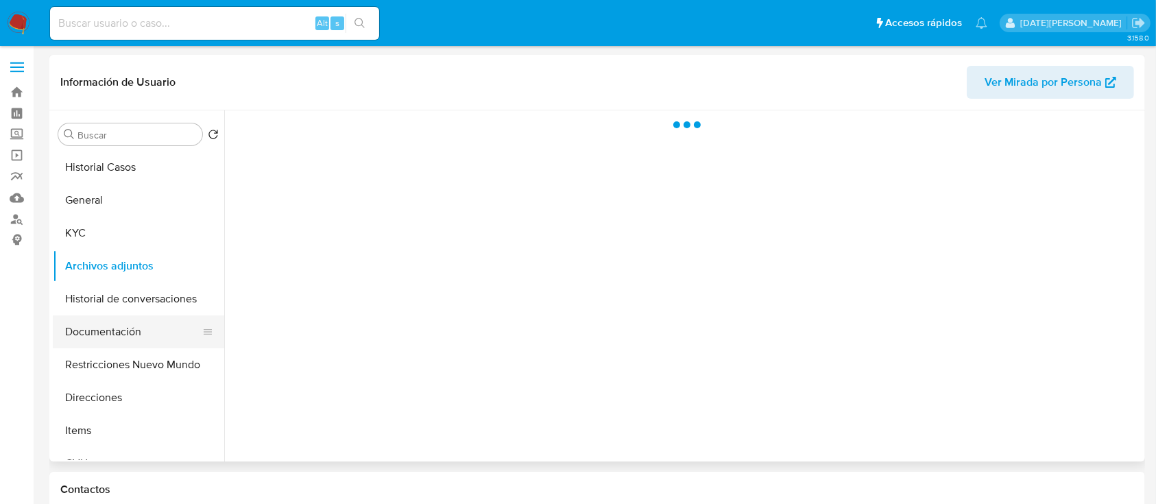
click at [137, 337] on button "Documentación" at bounding box center [133, 331] width 160 height 33
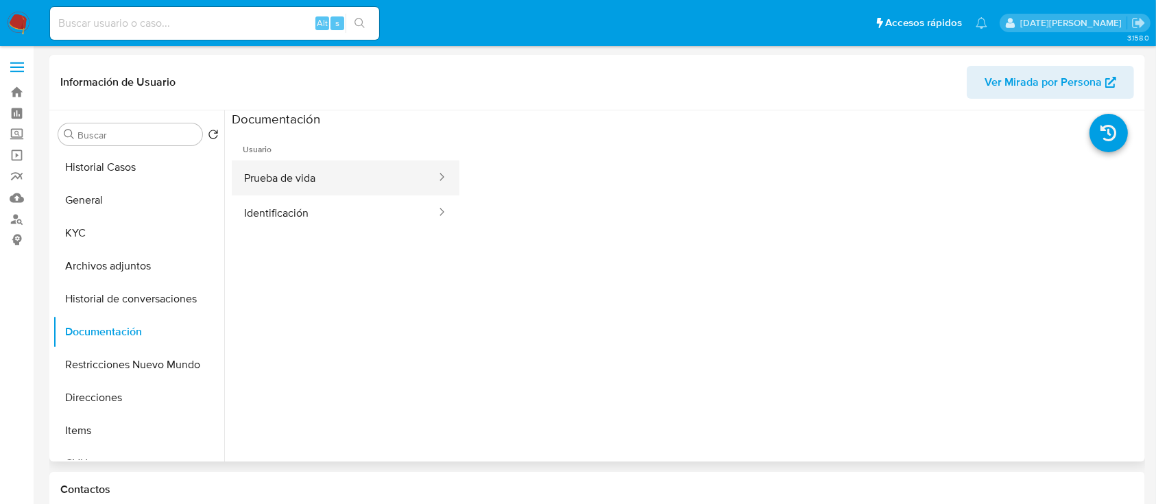
click at [303, 180] on button "Prueba de vida" at bounding box center [335, 177] width 206 height 35
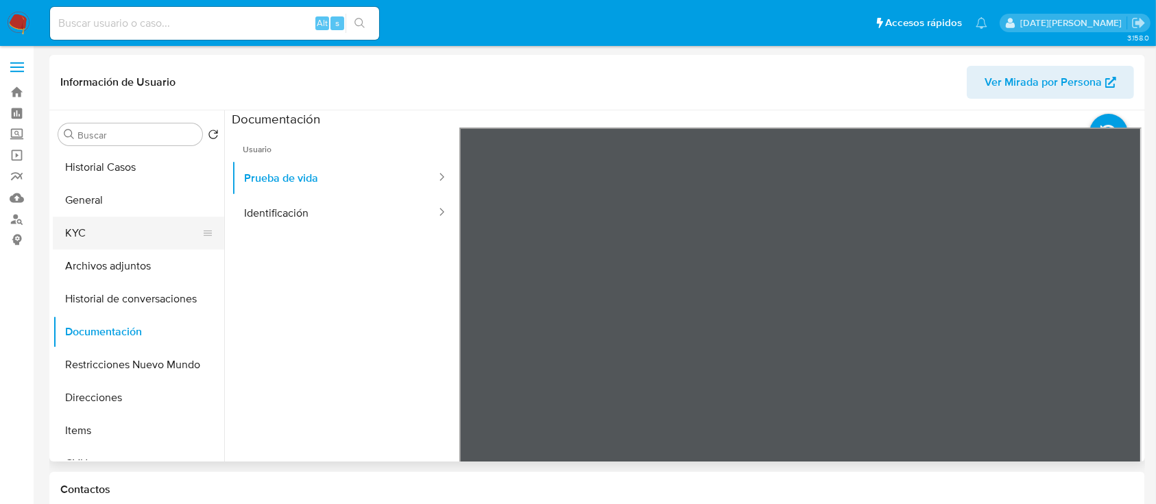
click at [86, 235] on button "KYC" at bounding box center [133, 233] width 160 height 33
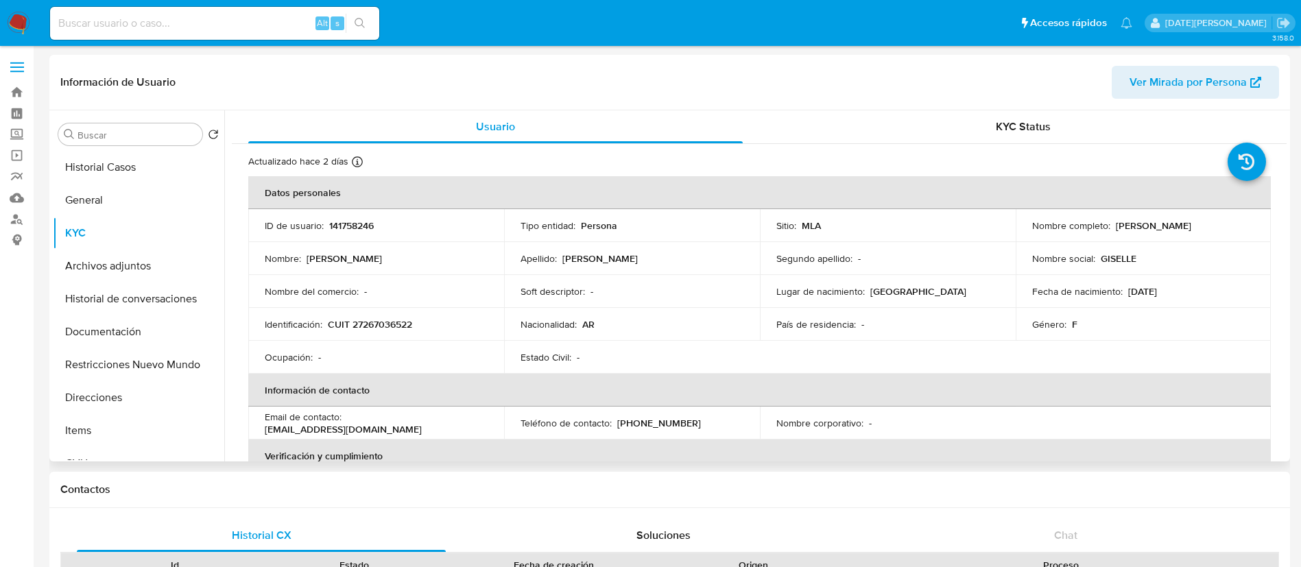
click at [385, 318] on p "CUIT 27267036522" at bounding box center [370, 324] width 84 height 12
copy p "27267036522"
click at [117, 400] on button "Direcciones" at bounding box center [133, 397] width 160 height 33
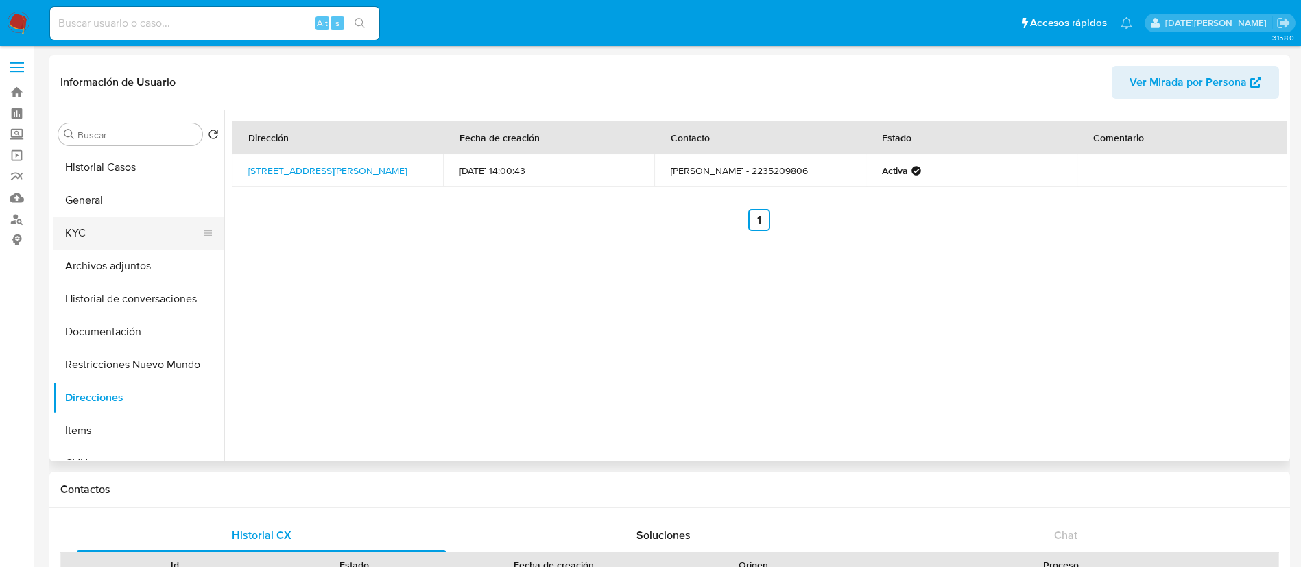
click at [79, 228] on button "KYC" at bounding box center [133, 233] width 160 height 33
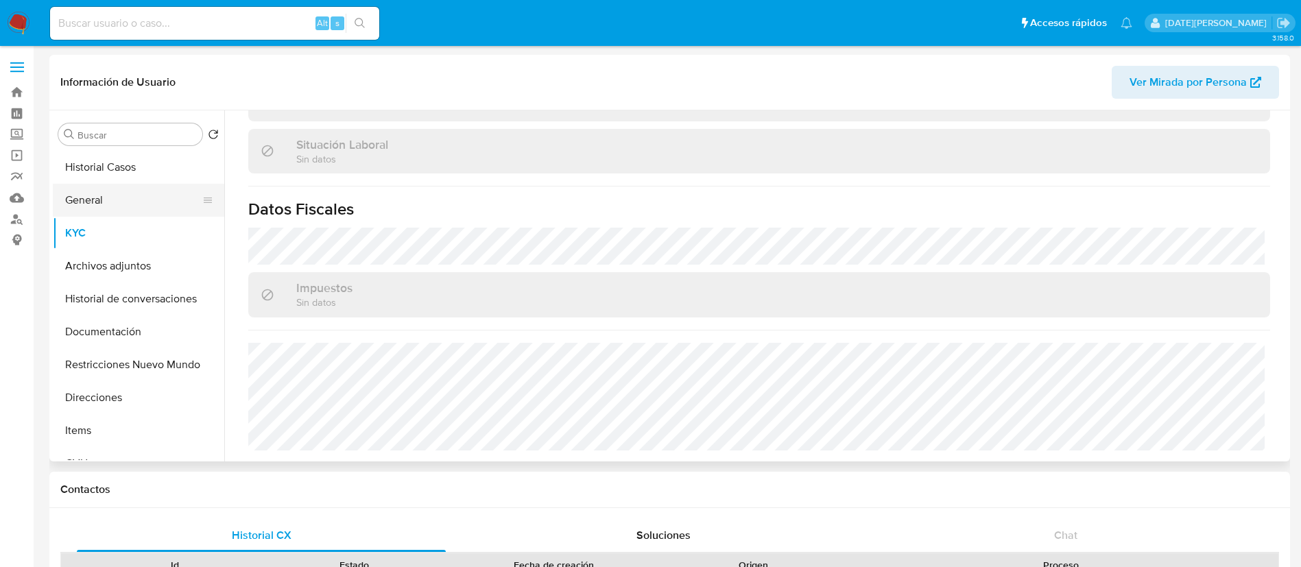
click at [113, 213] on button "General" at bounding box center [133, 200] width 160 height 33
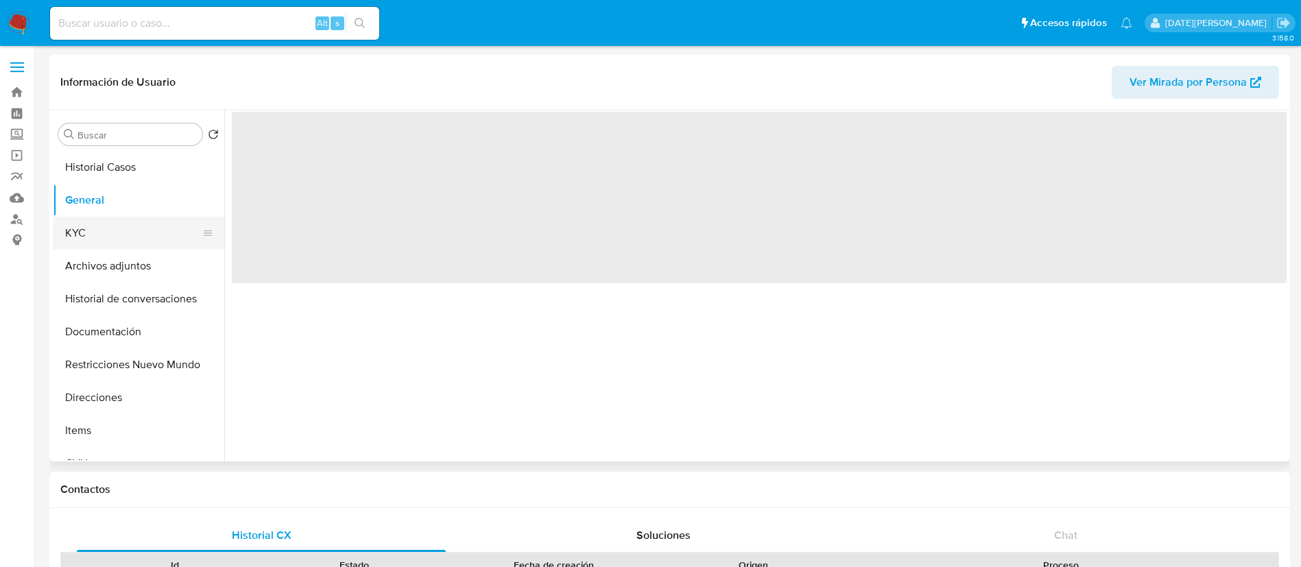
click at [127, 229] on button "KYC" at bounding box center [133, 233] width 160 height 33
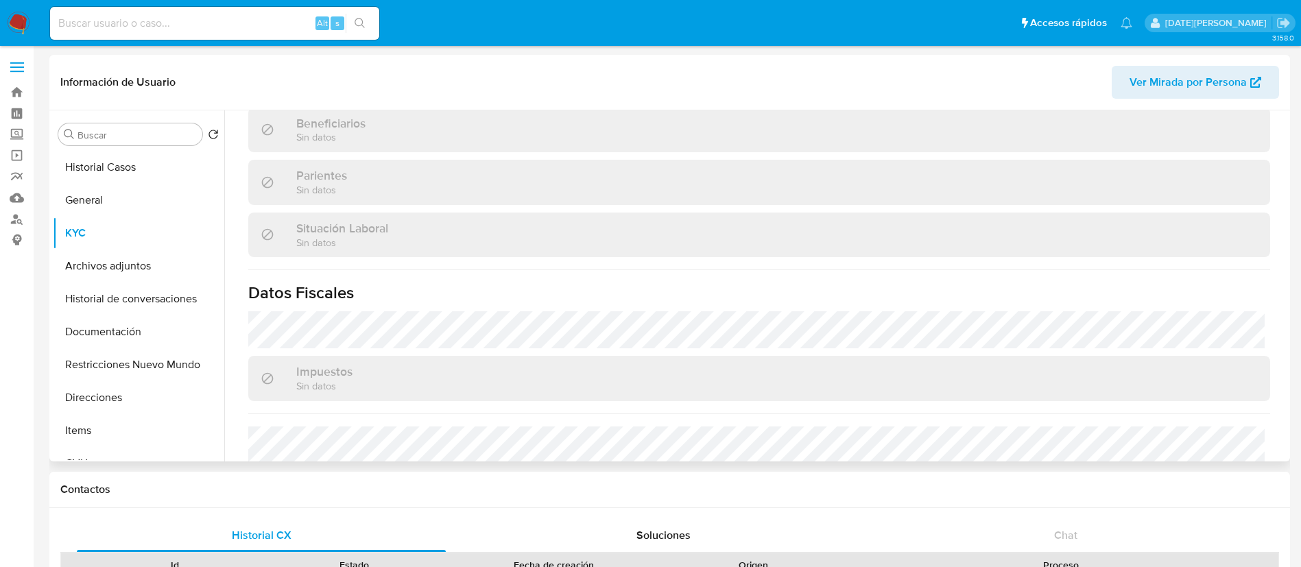
scroll to position [710, 0]
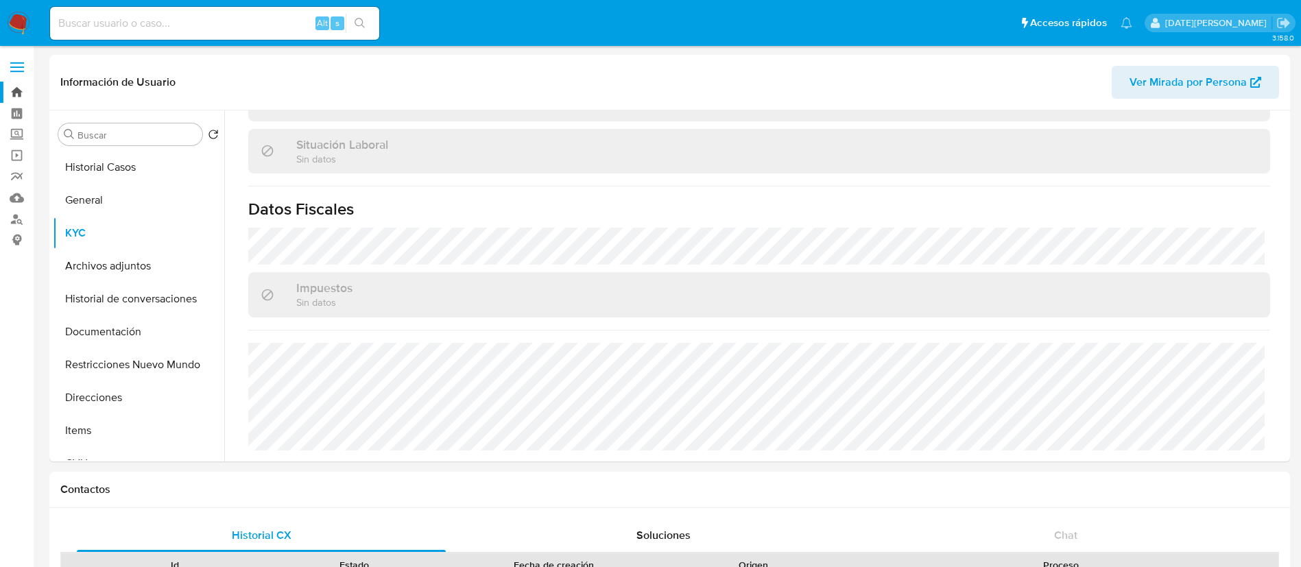
click at [18, 88] on link "Bandeja" at bounding box center [81, 92] width 163 height 21
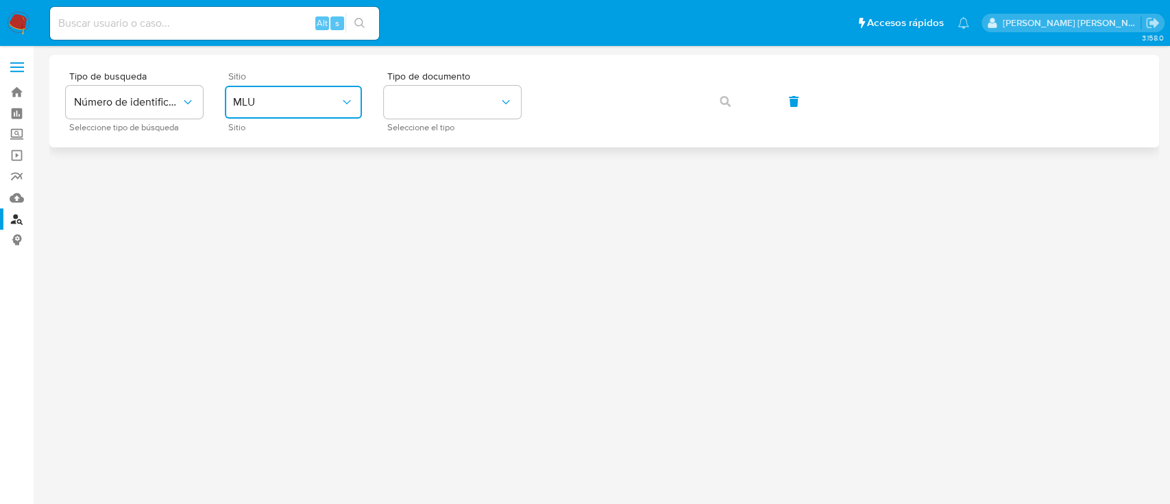
click at [305, 91] on button "MLU" at bounding box center [293, 102] width 137 height 33
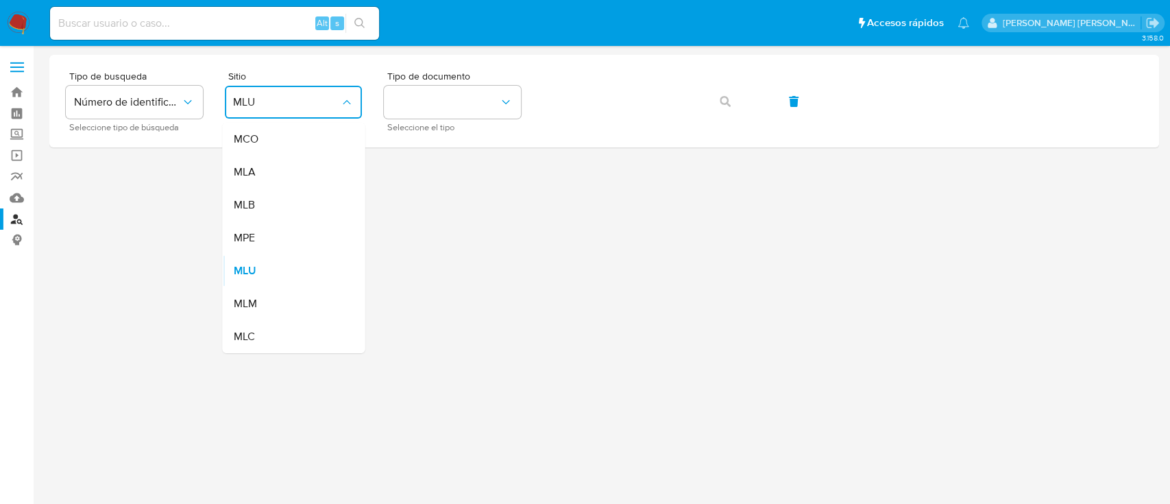
click at [299, 161] on div "MLA" at bounding box center [289, 172] width 112 height 33
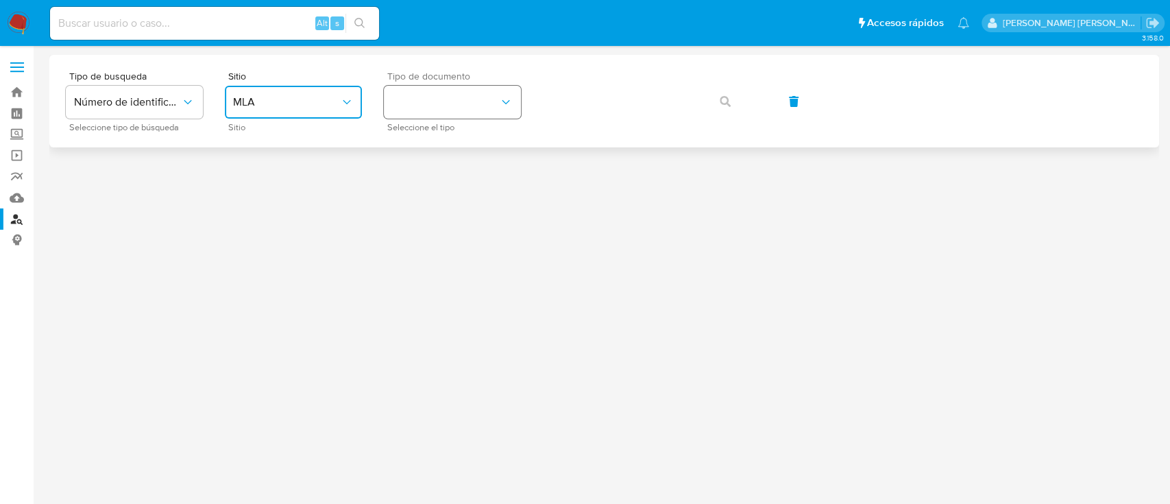
click at [488, 87] on button "identificationType" at bounding box center [452, 102] width 137 height 33
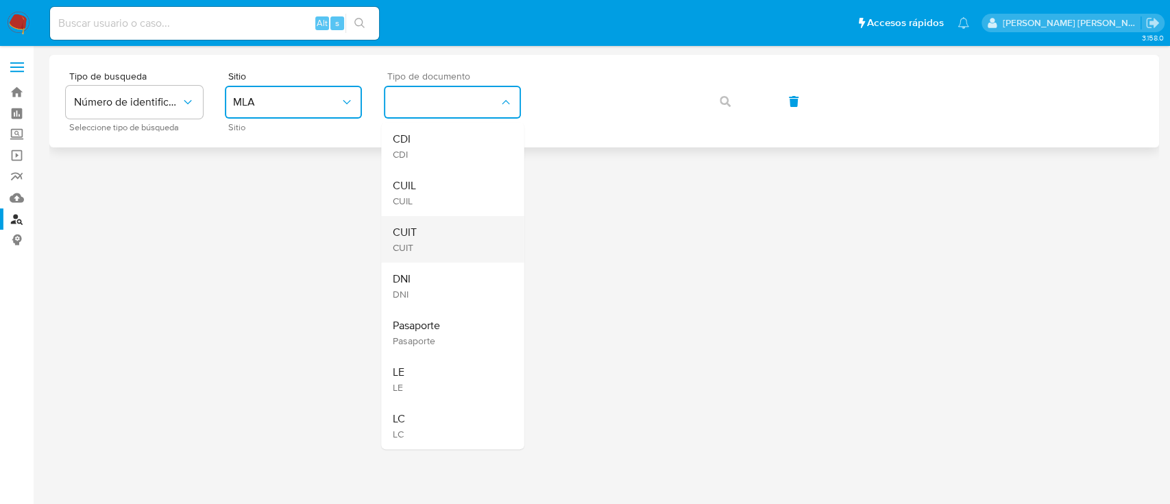
click at [432, 230] on div "CUIT CUIT" at bounding box center [448, 239] width 112 height 47
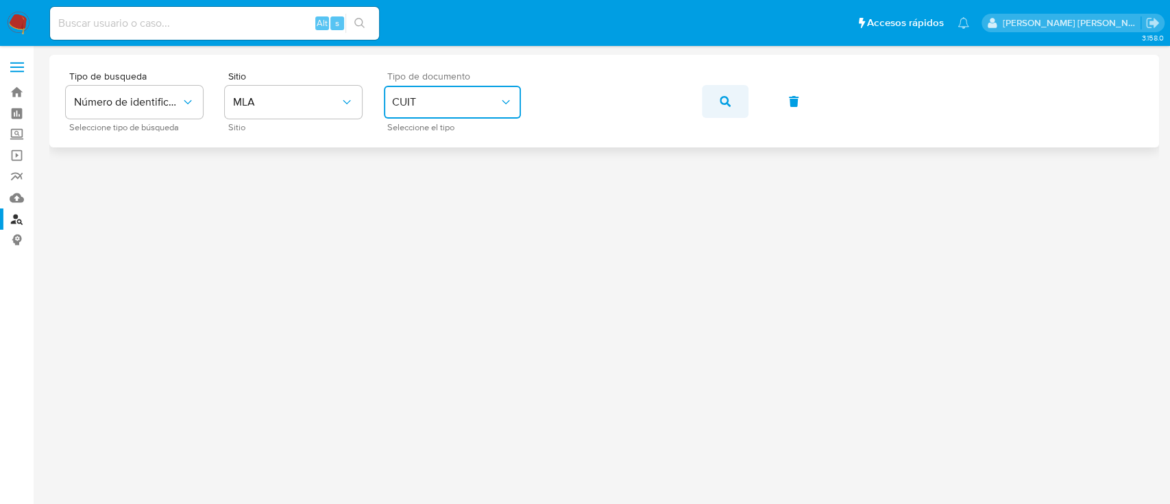
click at [722, 98] on icon "button" at bounding box center [725, 101] width 11 height 11
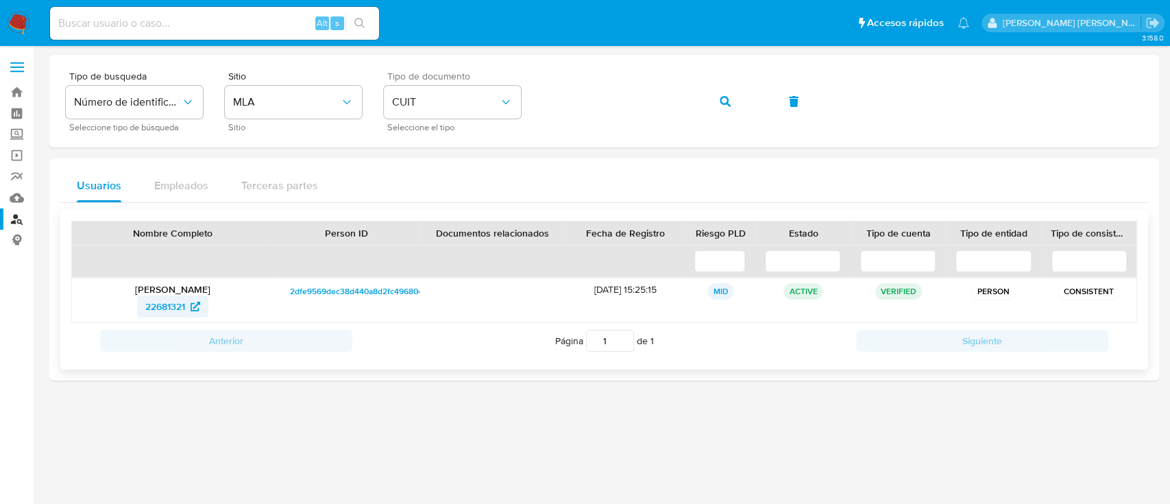
click at [164, 309] on span "22681321" at bounding box center [165, 307] width 40 height 22
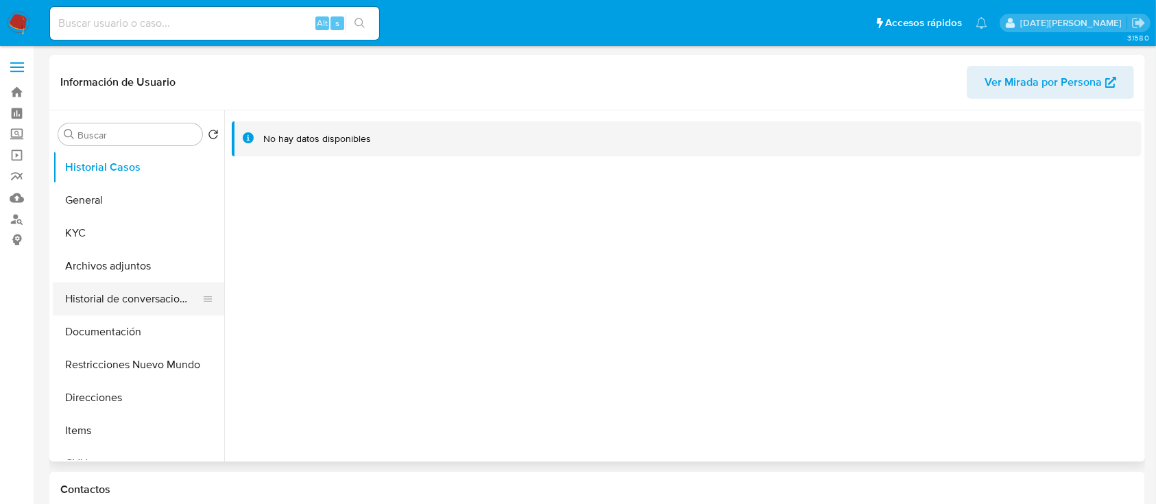
select select "10"
click at [114, 337] on button "Documentación" at bounding box center [133, 331] width 160 height 33
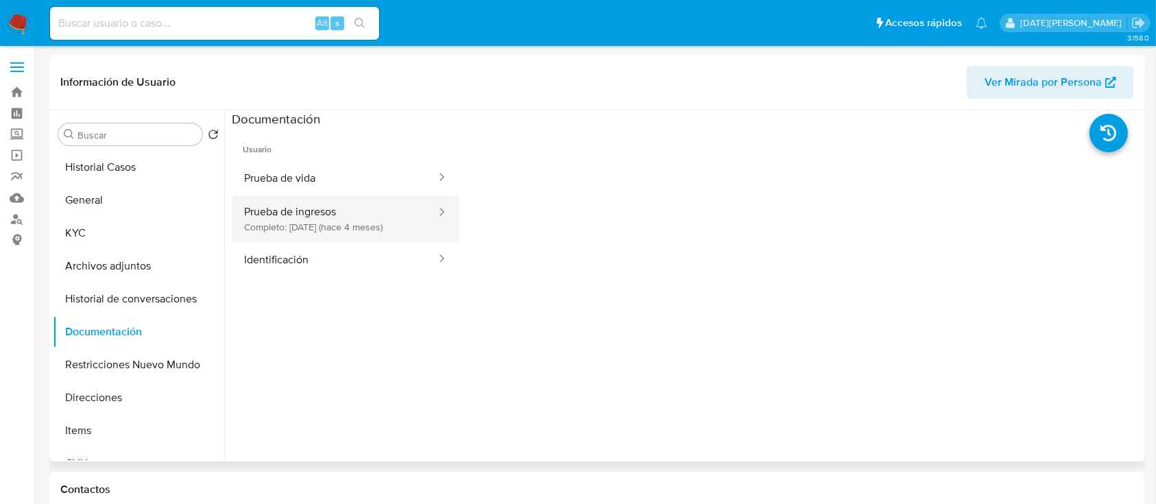
click at [337, 216] on button "Prueba de ingresos Completo: 06/05/2025 (hace 4 meses)" at bounding box center [335, 218] width 206 height 47
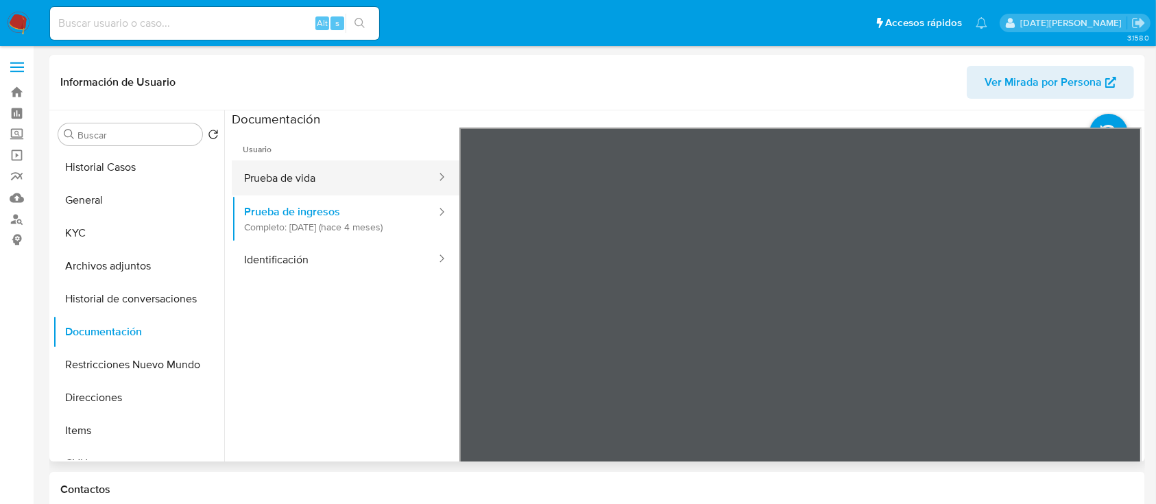
click at [293, 173] on button "Prueba de vida" at bounding box center [335, 177] width 206 height 35
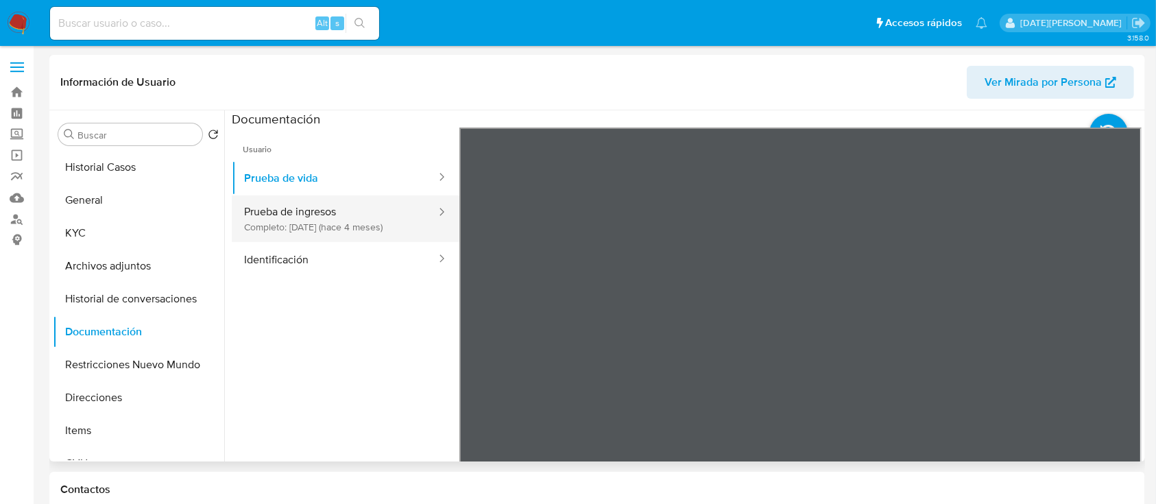
click at [341, 215] on button "Prueba de ingresos Completo: 06/05/2025 (hace 4 meses)" at bounding box center [335, 218] width 206 height 47
click at [311, 219] on button "Prueba de ingresos Completo: 06/05/2025 (hace 4 meses)" at bounding box center [335, 218] width 206 height 47
click at [376, 219] on button "Prueba de ingresos Completo: 06/05/2025 (hace 4 meses)" at bounding box center [335, 218] width 206 height 47
click at [337, 222] on button "Prueba de ingresos Completo: 06/05/2025 (hace 4 meses)" at bounding box center [335, 218] width 206 height 47
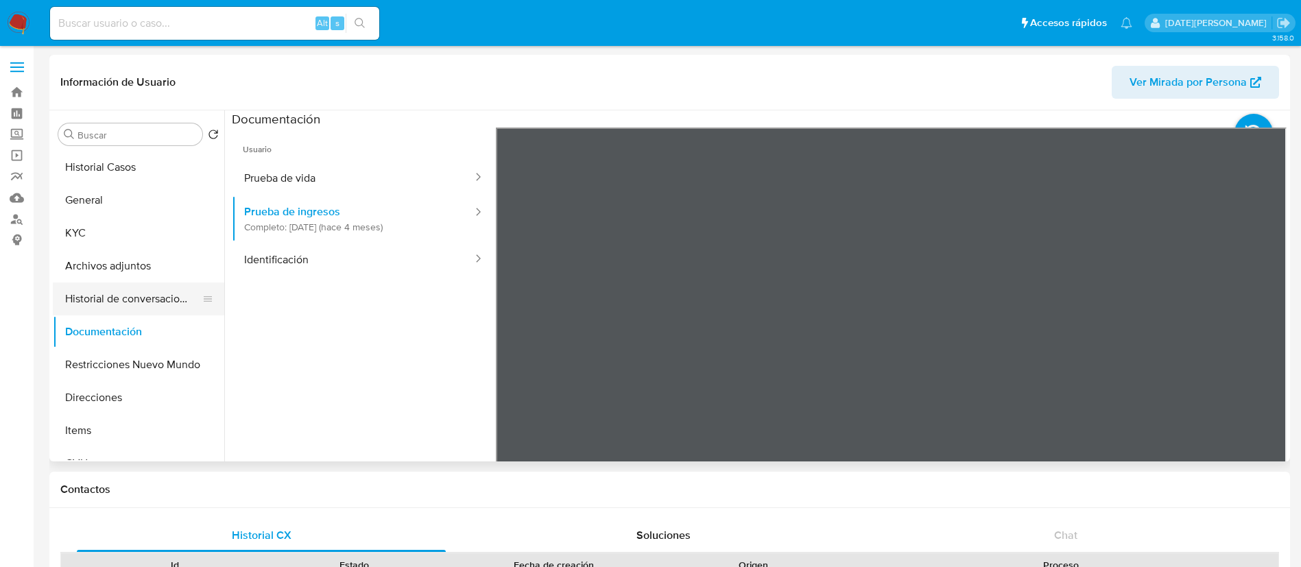
click at [106, 304] on button "Historial de conversaciones" at bounding box center [133, 298] width 160 height 33
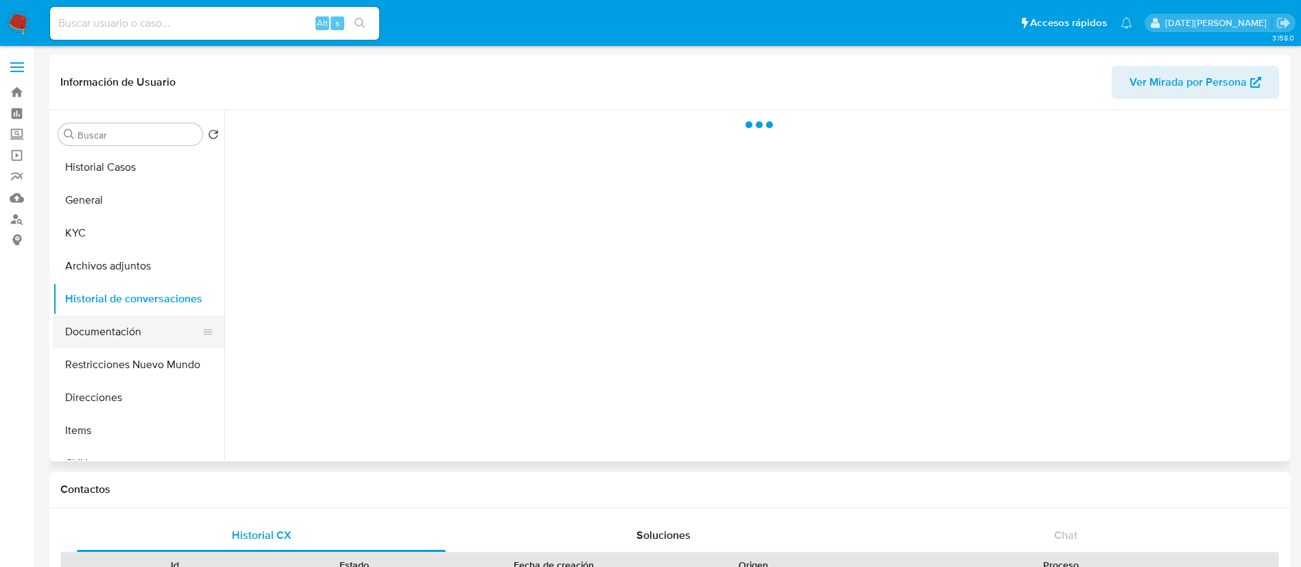
click at [108, 328] on button "Documentación" at bounding box center [133, 331] width 160 height 33
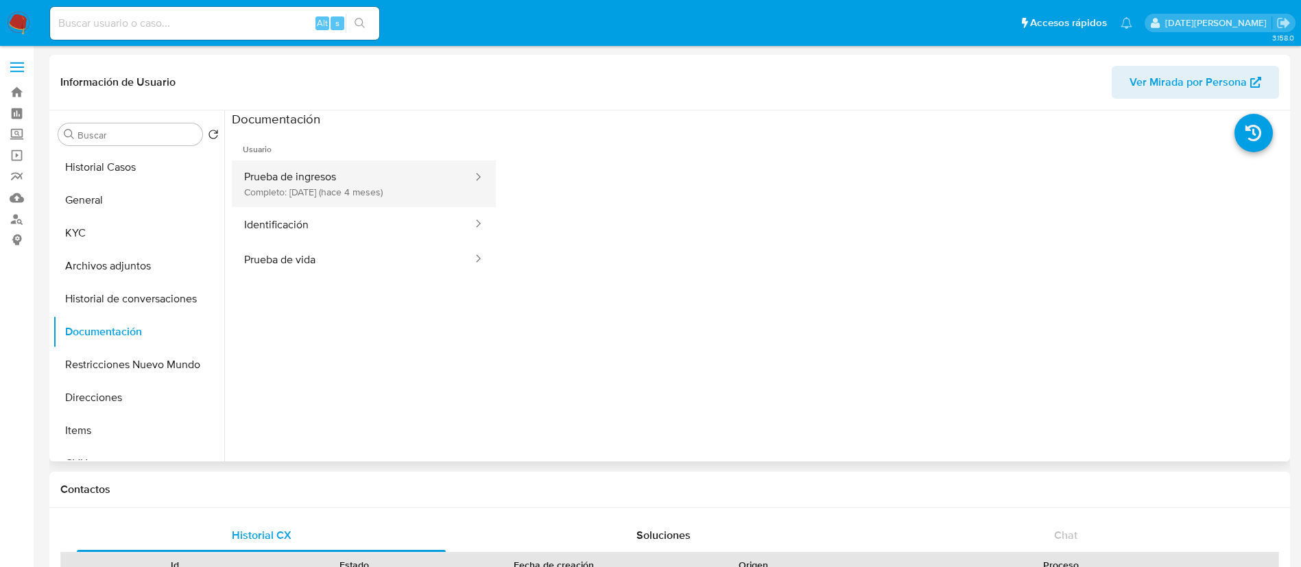
click at [322, 178] on button "Prueba de ingresos Completo: 06/05/2025 (hace 4 meses)" at bounding box center [353, 183] width 242 height 47
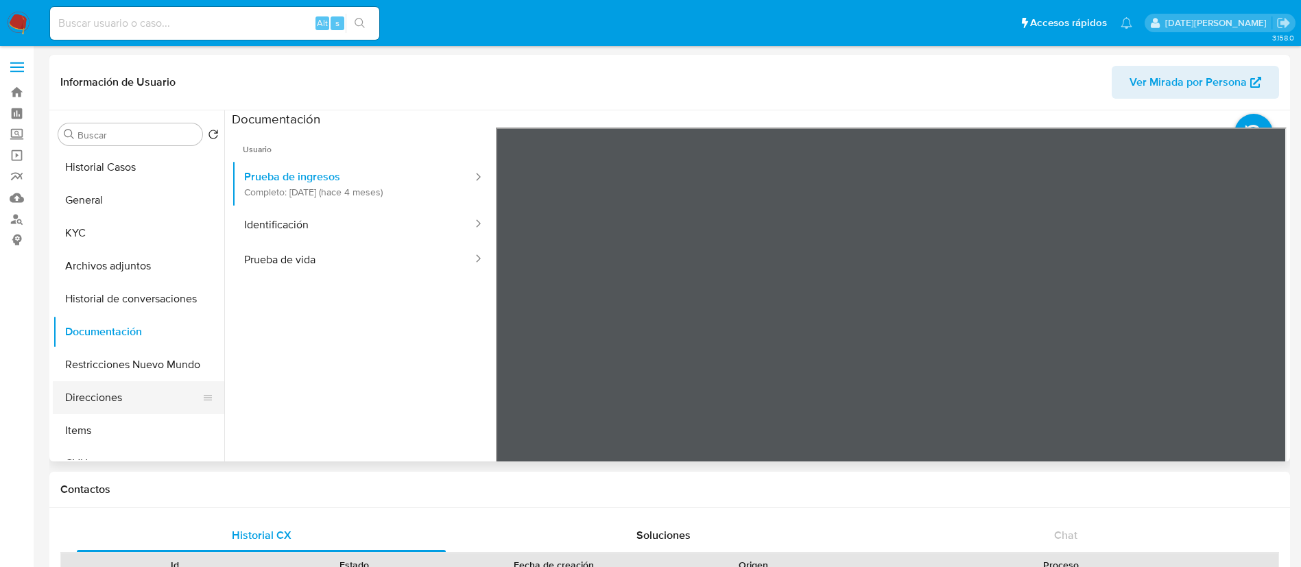
click at [121, 395] on button "Direcciones" at bounding box center [133, 397] width 160 height 33
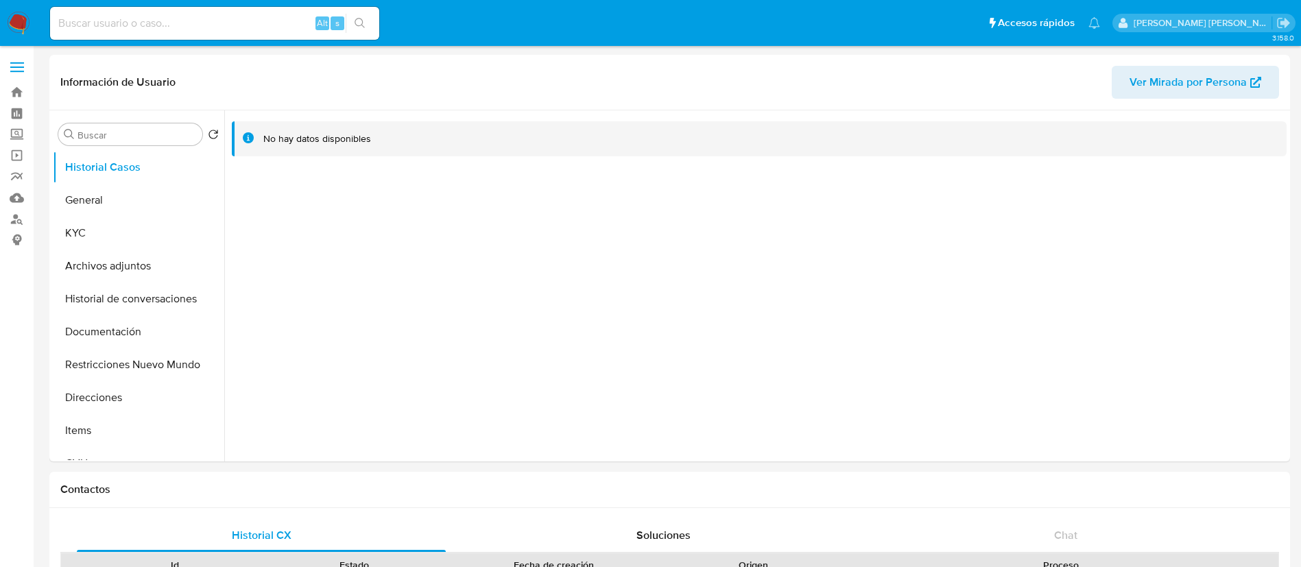
select select "10"
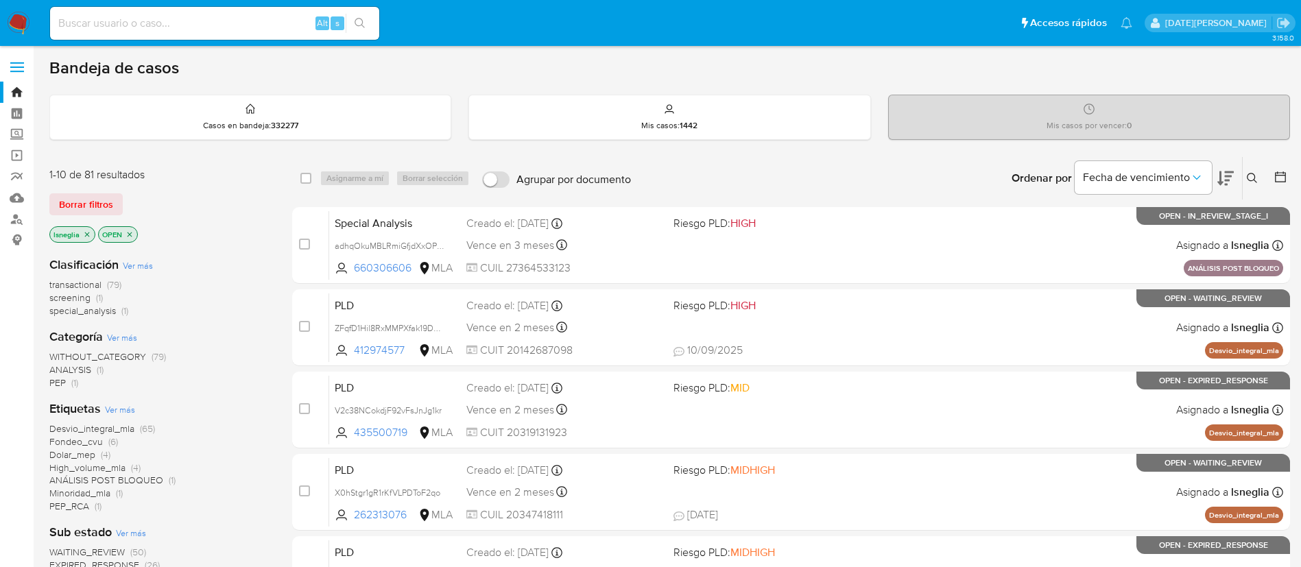
click at [87, 231] on icon "close-filter" at bounding box center [87, 234] width 8 height 8
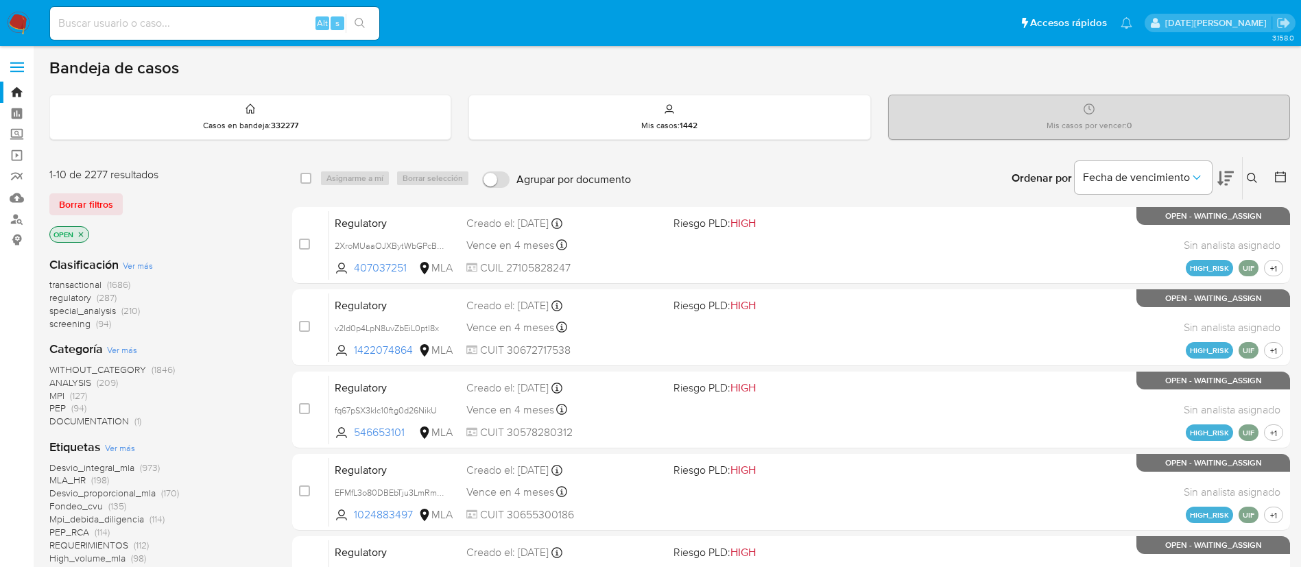
click at [1256, 176] on icon at bounding box center [1251, 178] width 11 height 11
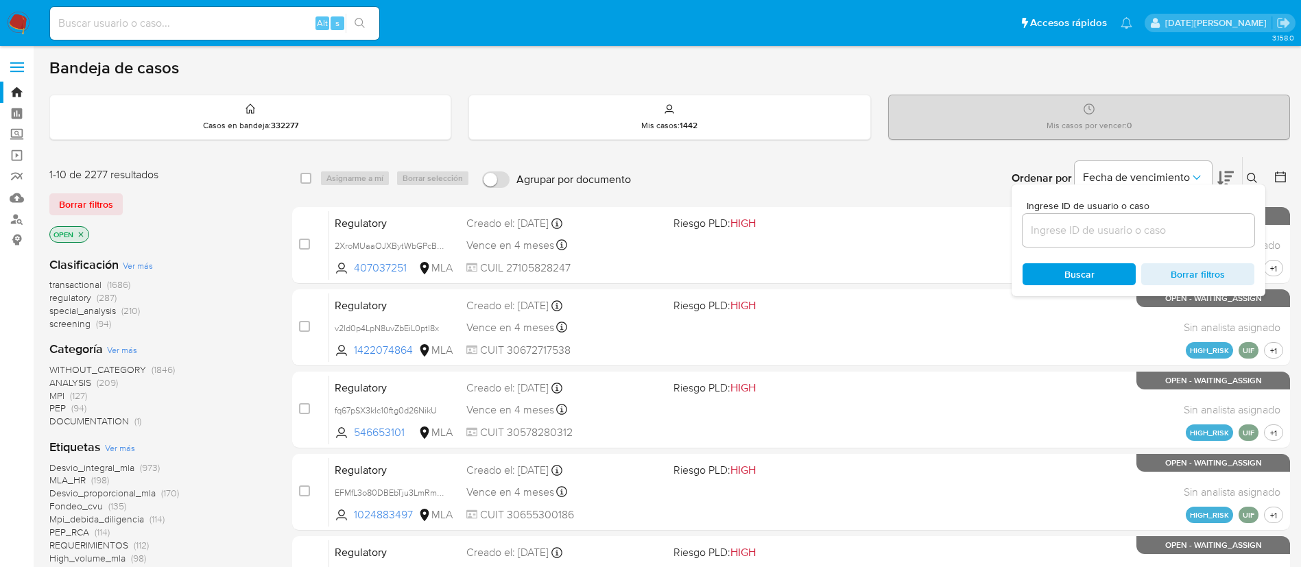
click at [1074, 233] on input at bounding box center [1138, 230] width 232 height 18
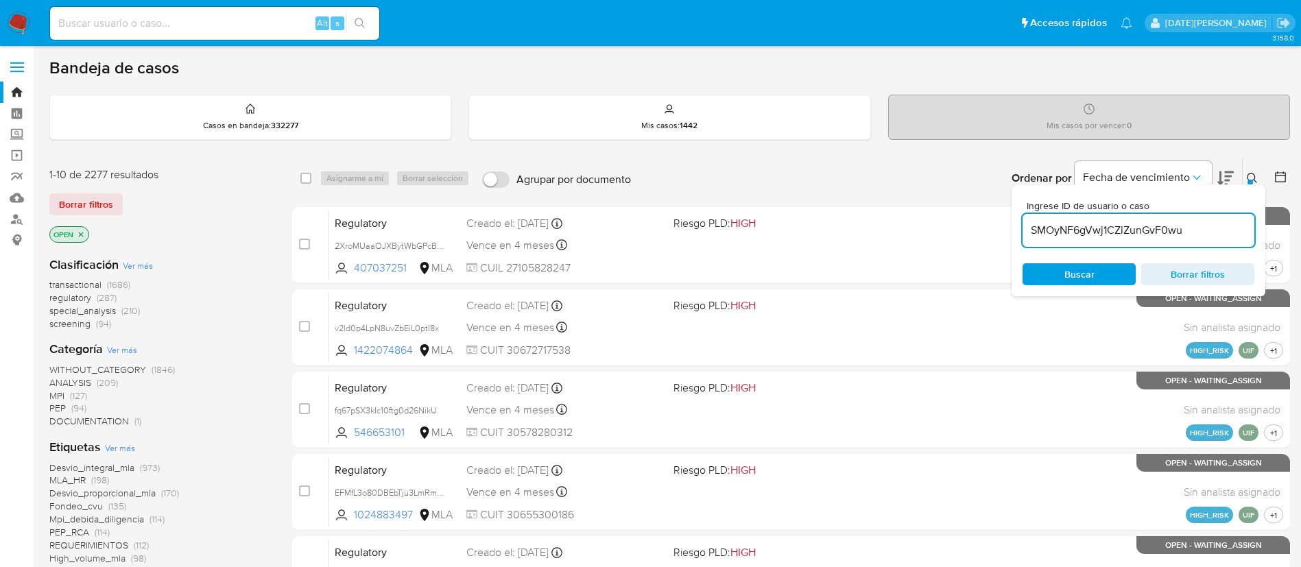
type input "SMOyNF6gVwj1CZiZunGvF0wu"
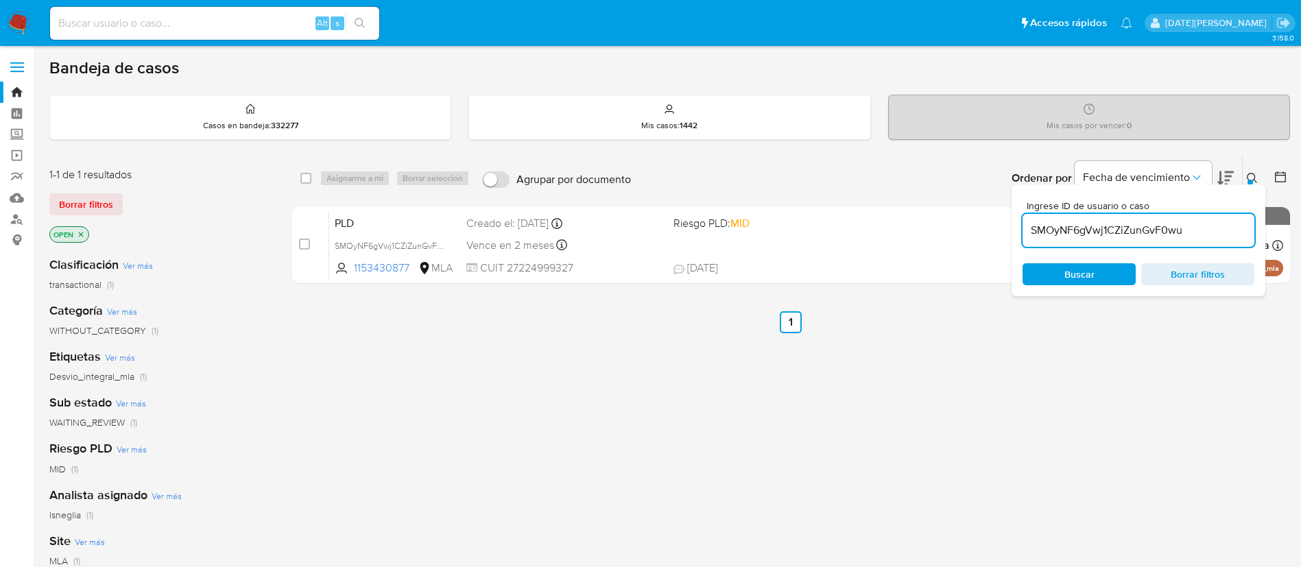
click at [1248, 174] on icon at bounding box center [1251, 178] width 10 height 10
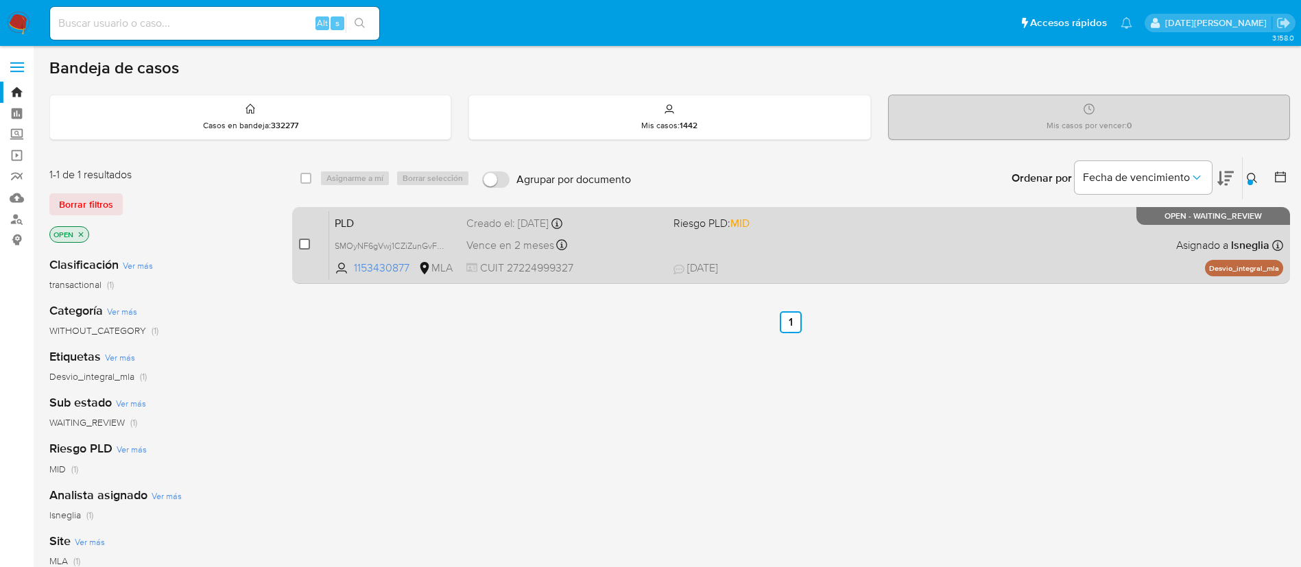
click at [301, 243] on input "checkbox" at bounding box center [304, 244] width 11 height 11
checkbox input "true"
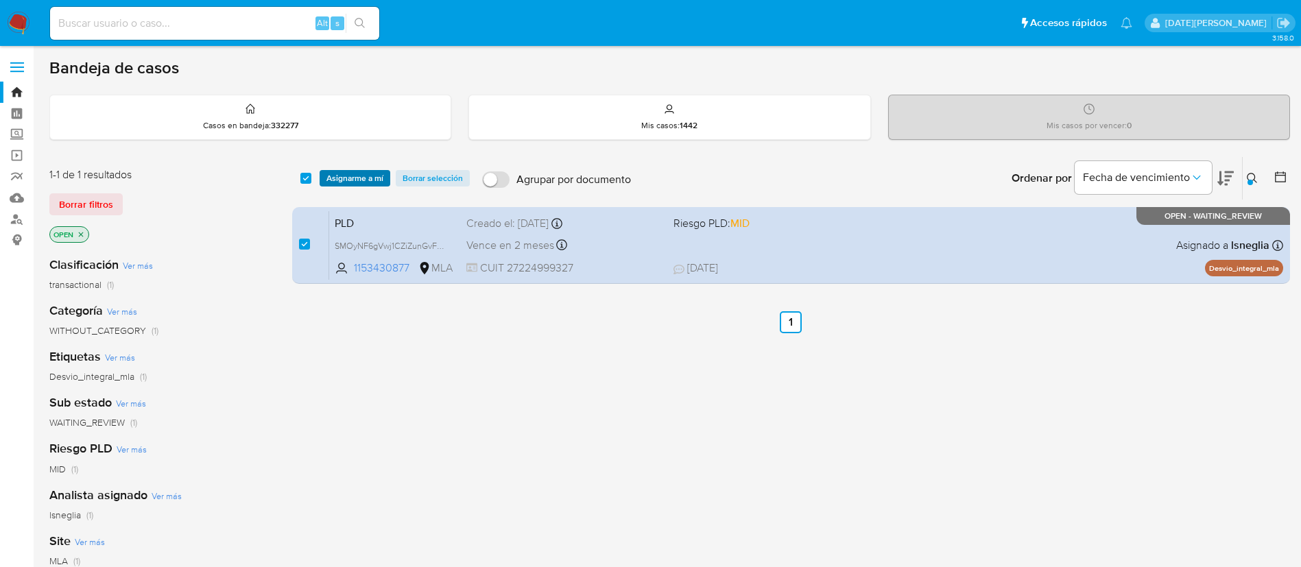
click at [370, 177] on span "Asignarme a mí" at bounding box center [354, 178] width 57 height 14
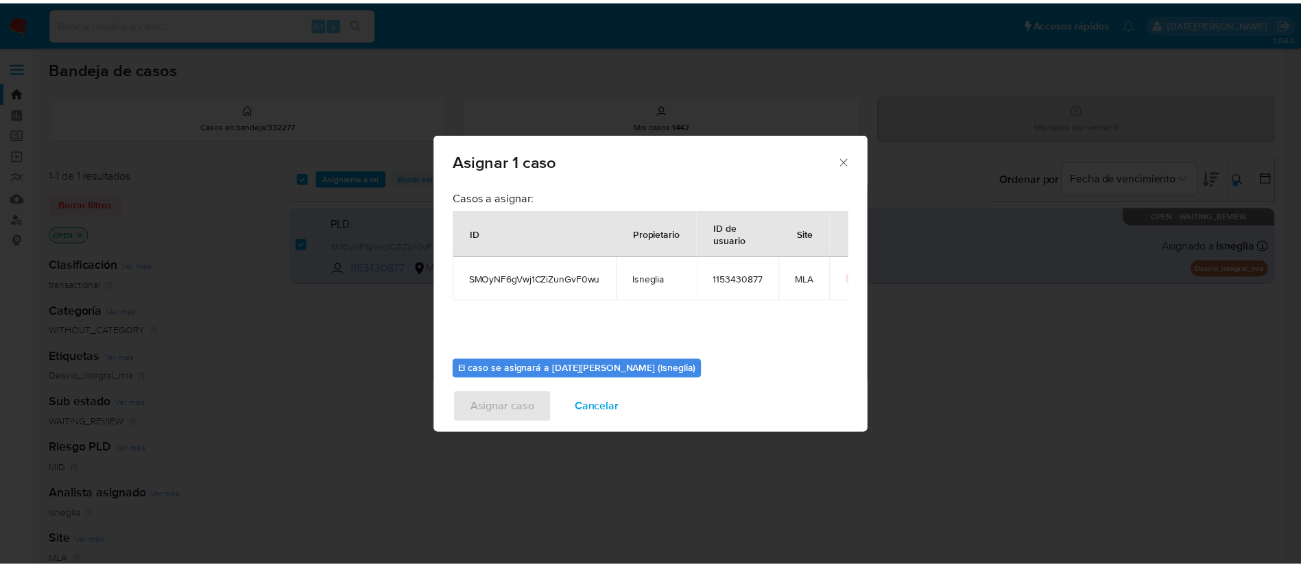
scroll to position [71, 0]
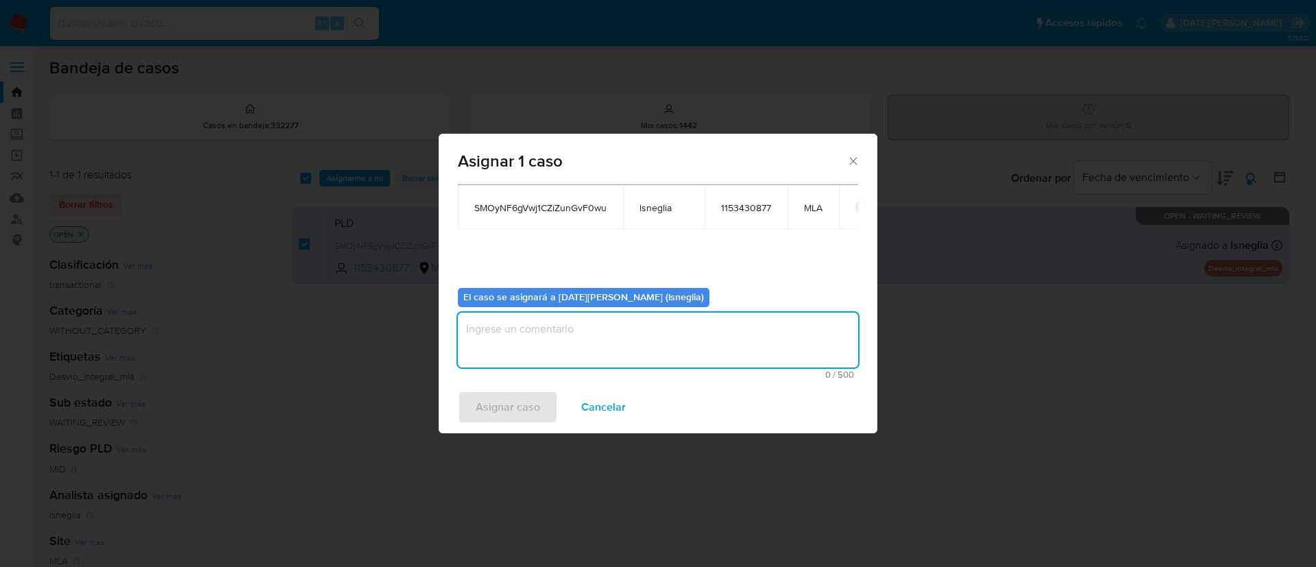
click at [662, 337] on textarea "assign-modal" at bounding box center [658, 340] width 400 height 55
type textarea "."
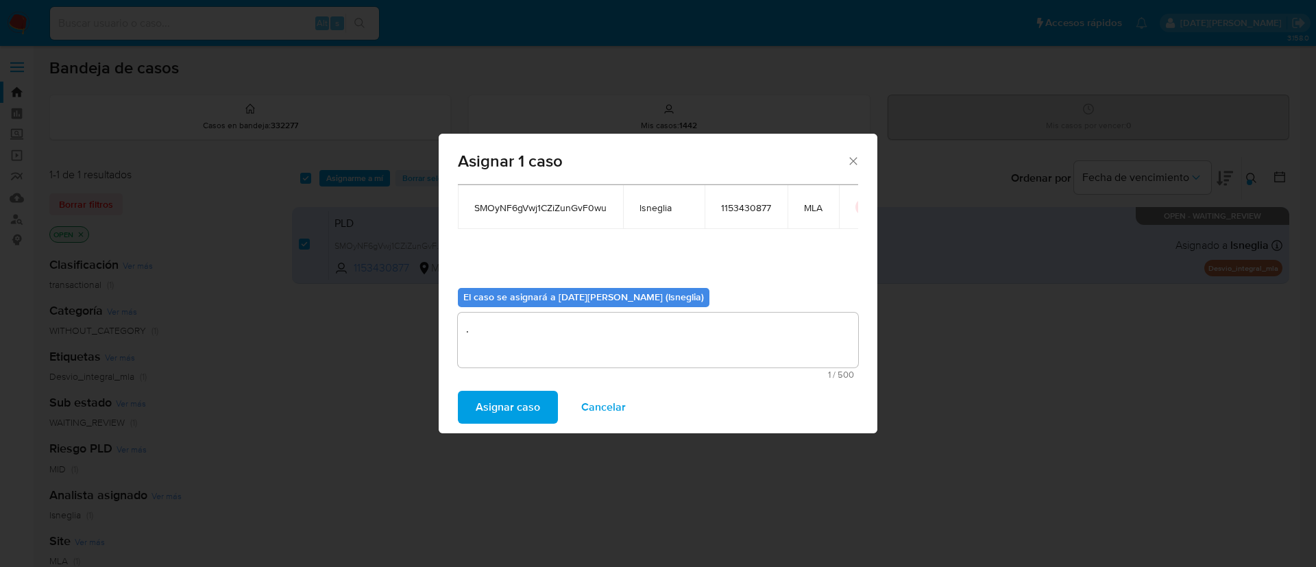
click at [532, 409] on span "Asignar caso" at bounding box center [508, 407] width 64 height 30
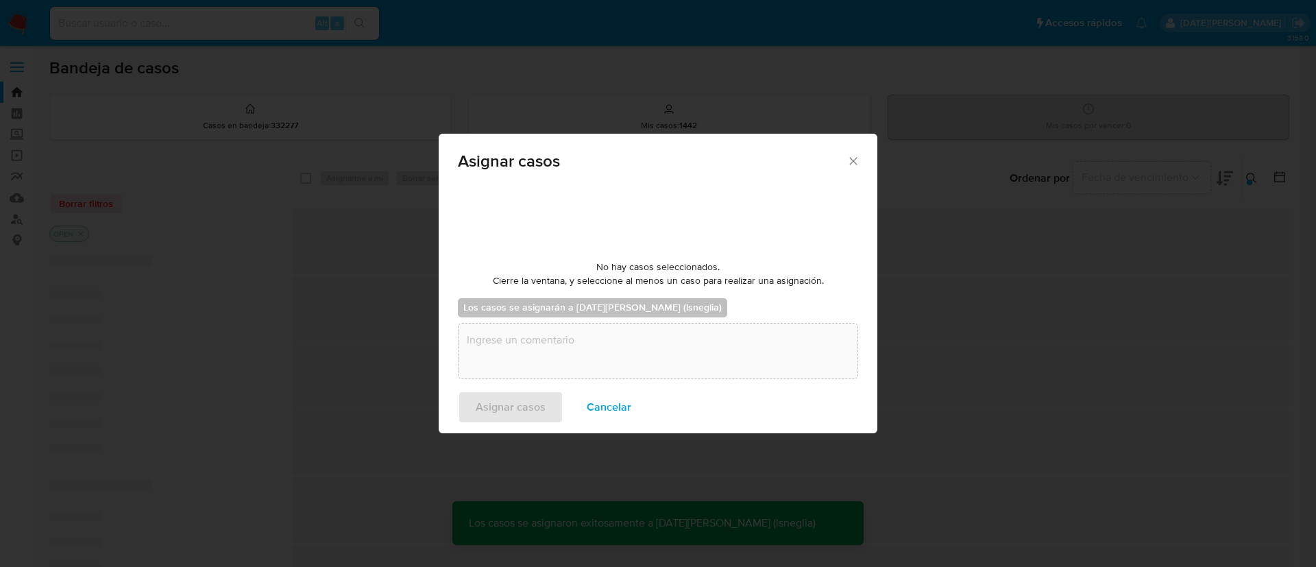
checkbox input "false"
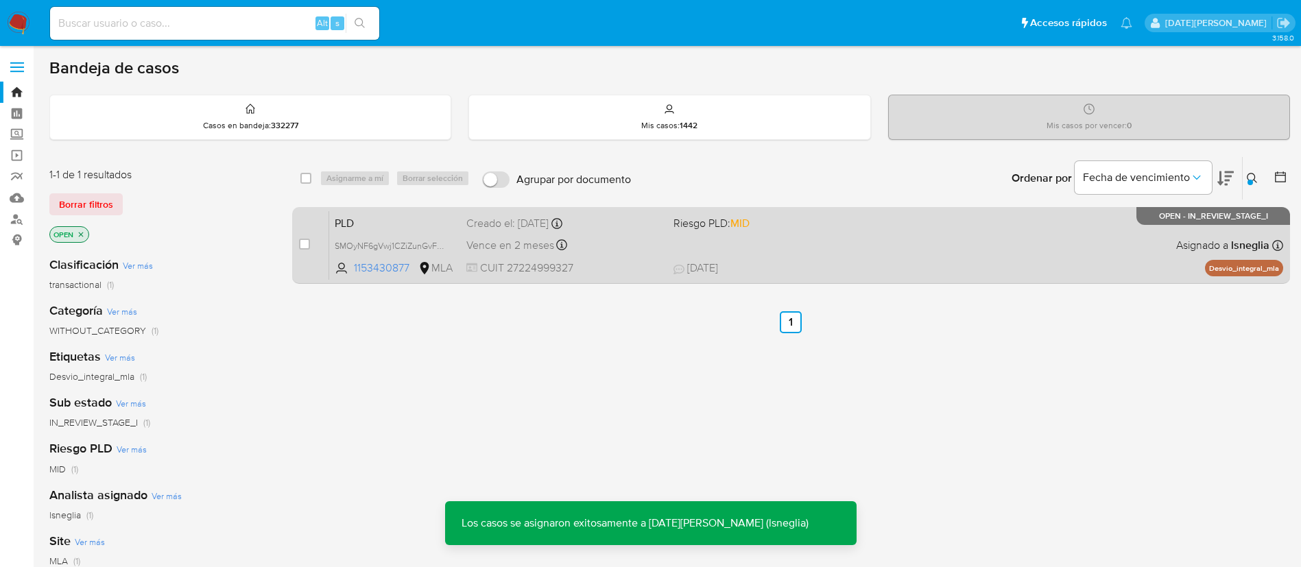
click at [374, 223] on span "PLD" at bounding box center [395, 222] width 121 height 18
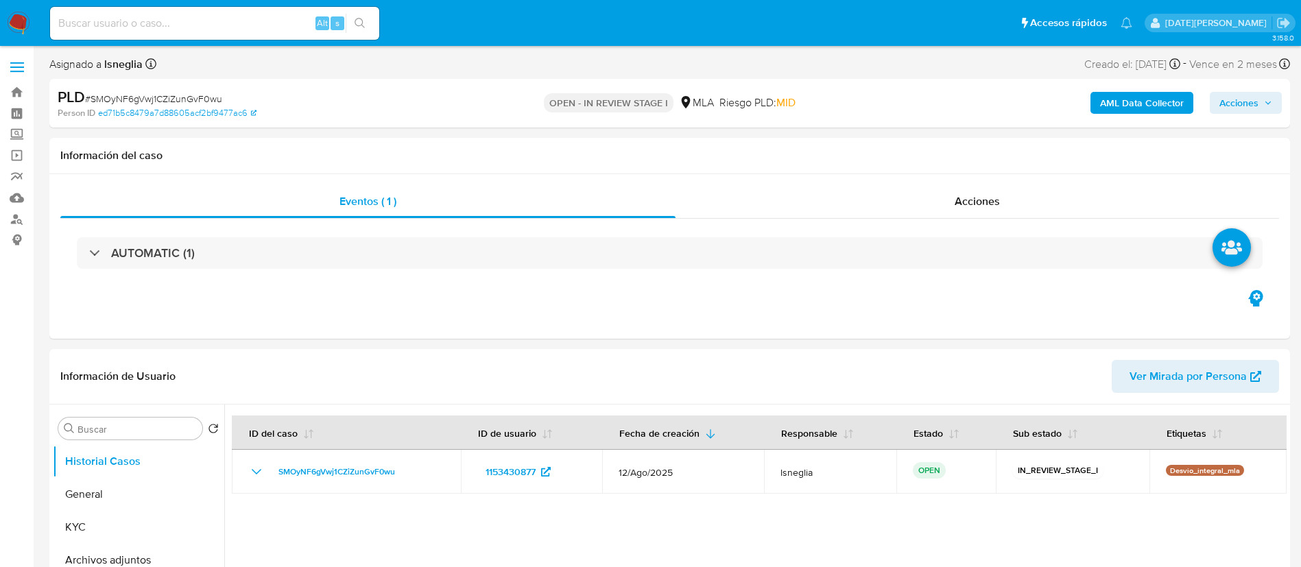
select select "10"
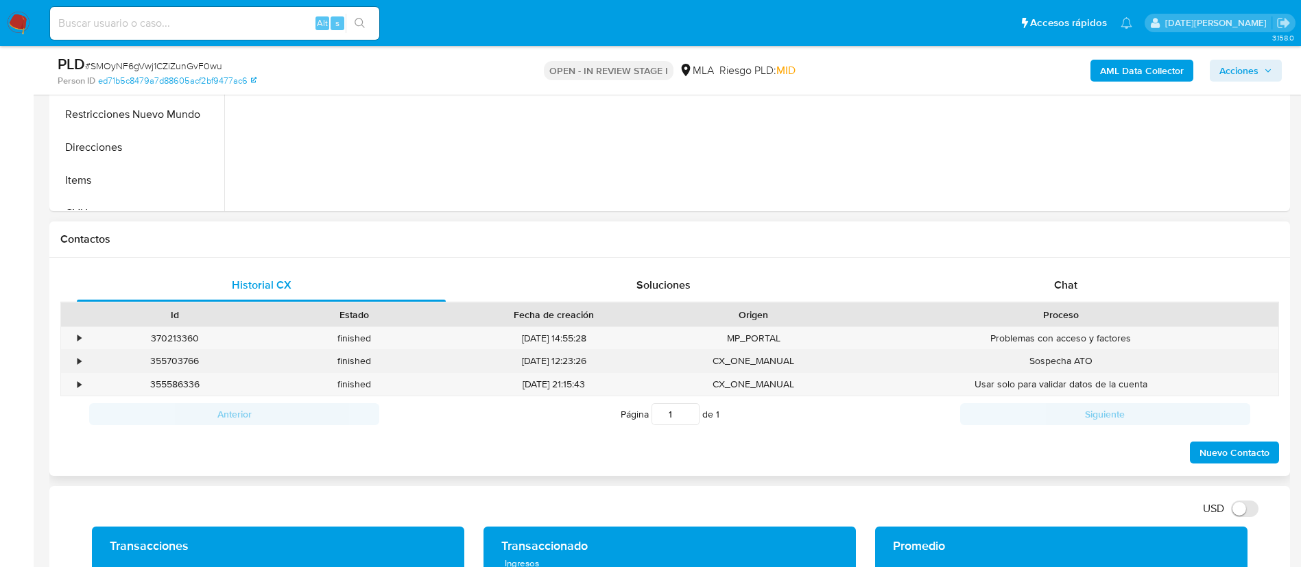
scroll to position [514, 0]
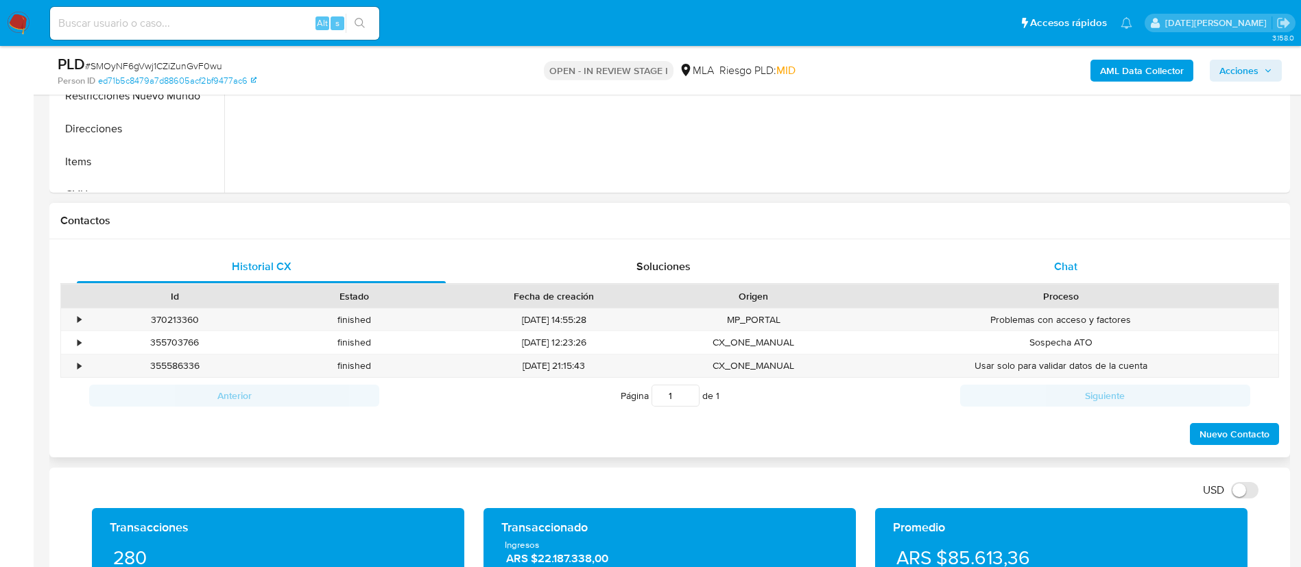
click at [1065, 279] on div "Chat" at bounding box center [1065, 266] width 369 height 33
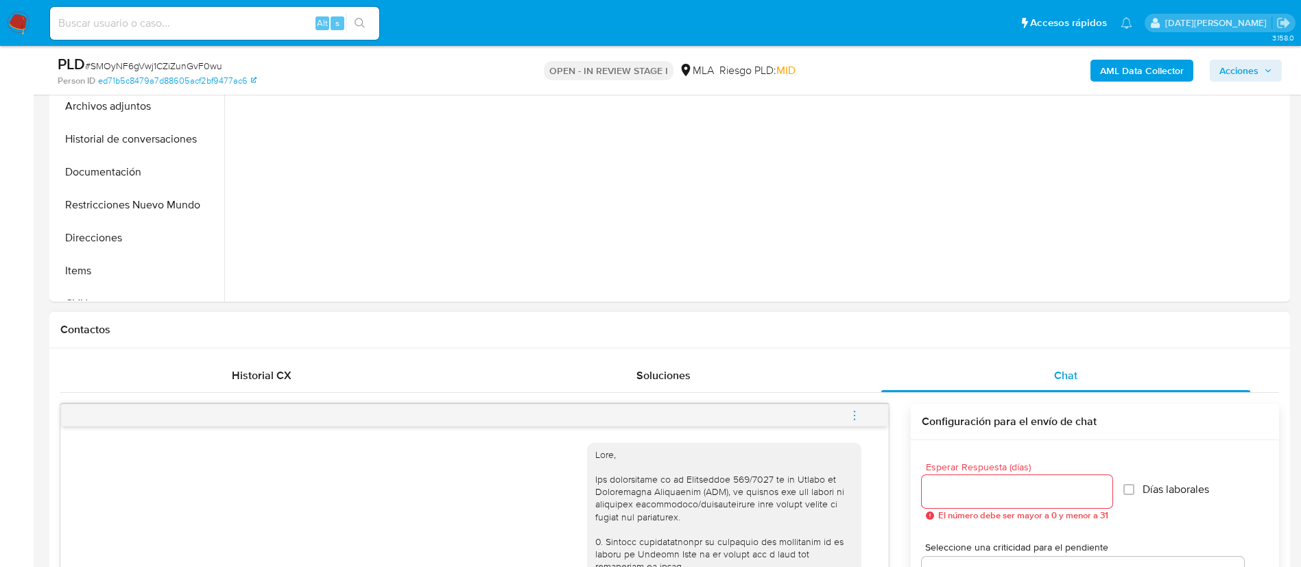
scroll to position [206, 0]
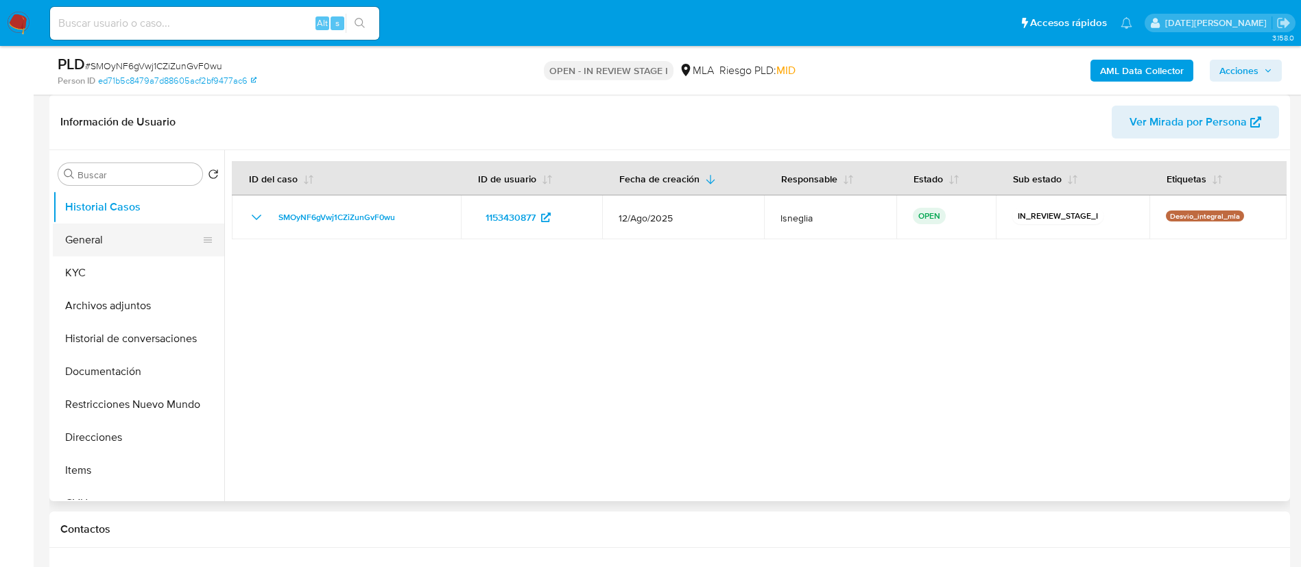
click at [82, 245] on button "General" at bounding box center [133, 240] width 160 height 33
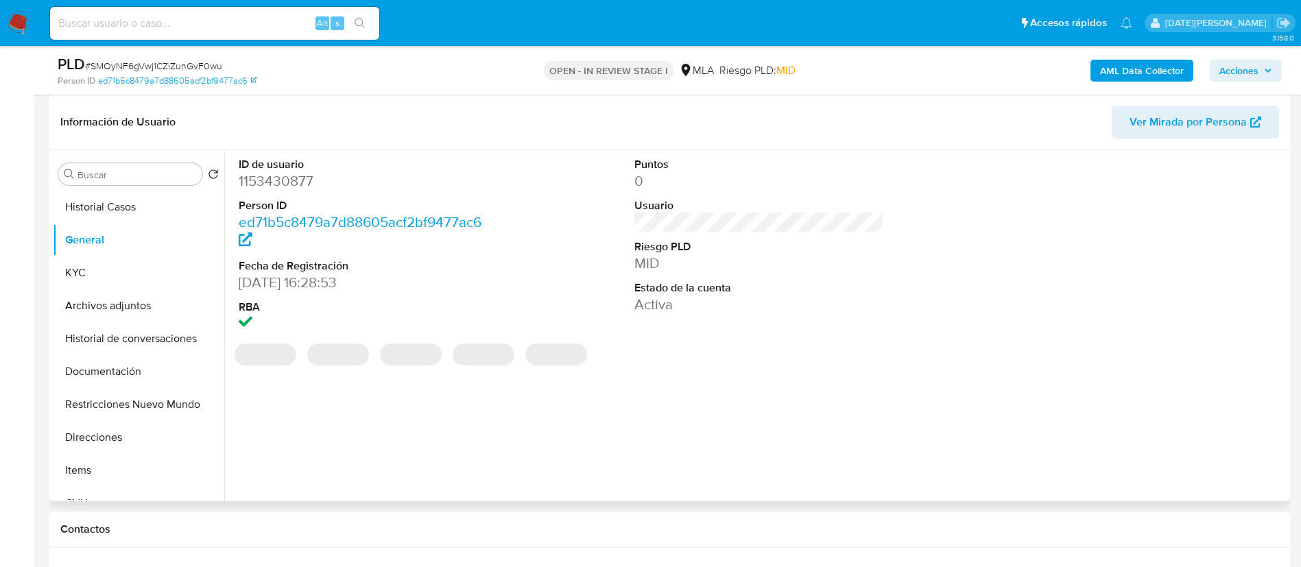
click at [267, 182] on dd "1153430877" at bounding box center [364, 180] width 250 height 19
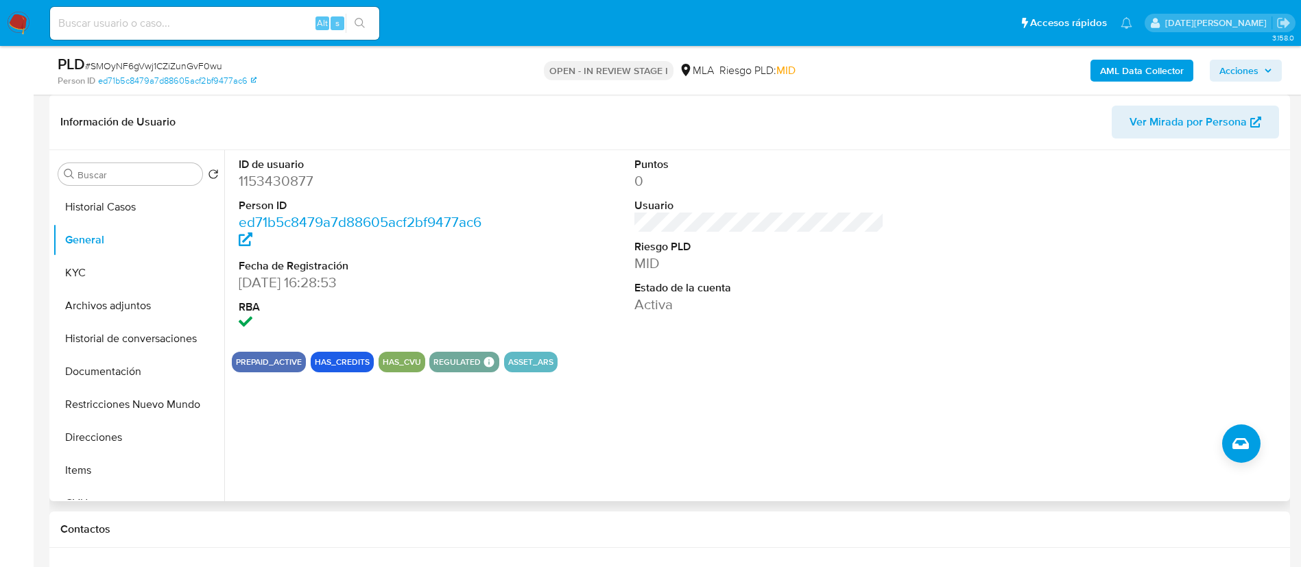
click at [276, 181] on dd "1153430877" at bounding box center [364, 180] width 250 height 19
copy dd "1153430877"
click at [294, 182] on dd "1153430877" at bounding box center [364, 180] width 250 height 19
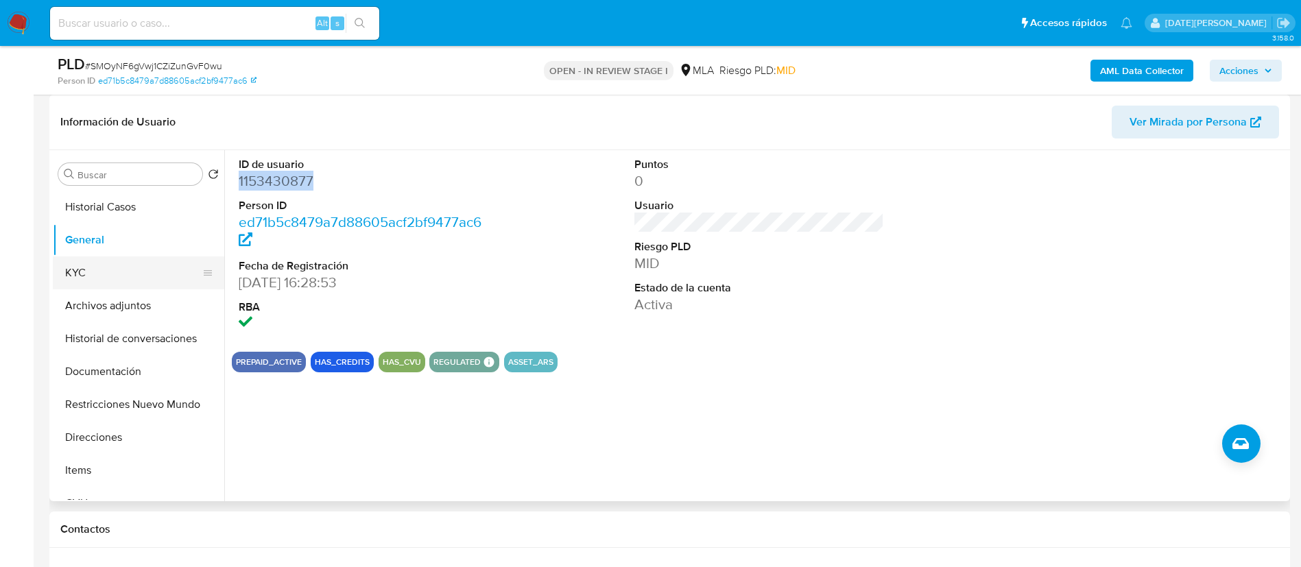
click at [78, 275] on button "KYC" at bounding box center [133, 272] width 160 height 33
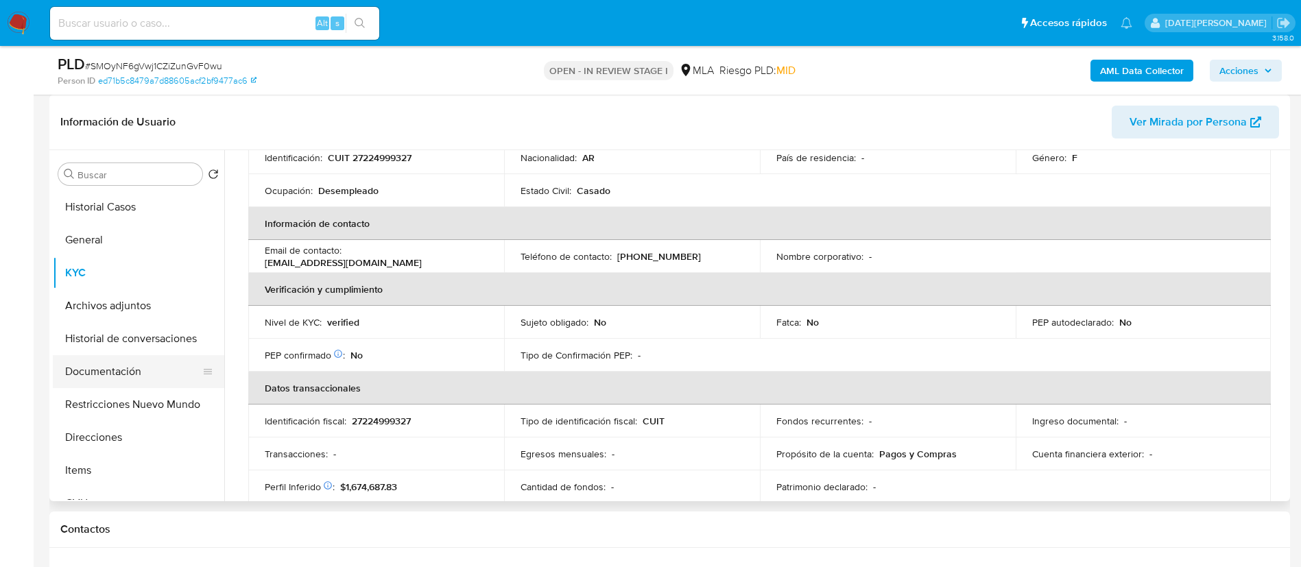
click at [156, 372] on button "Documentación" at bounding box center [133, 371] width 160 height 33
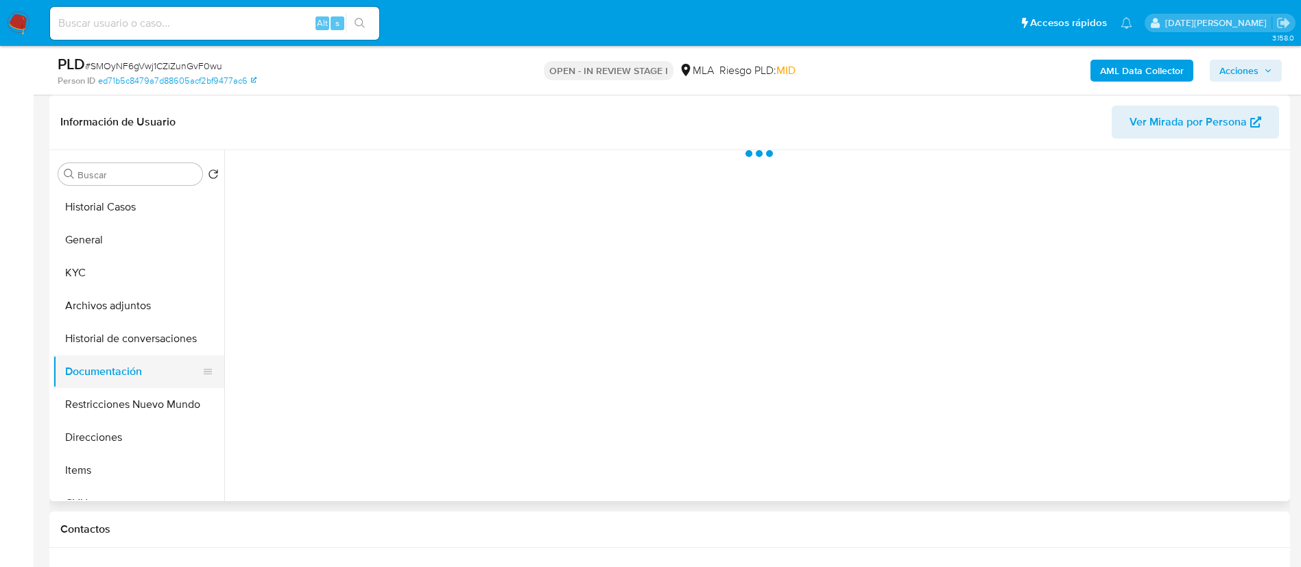
scroll to position [0, 0]
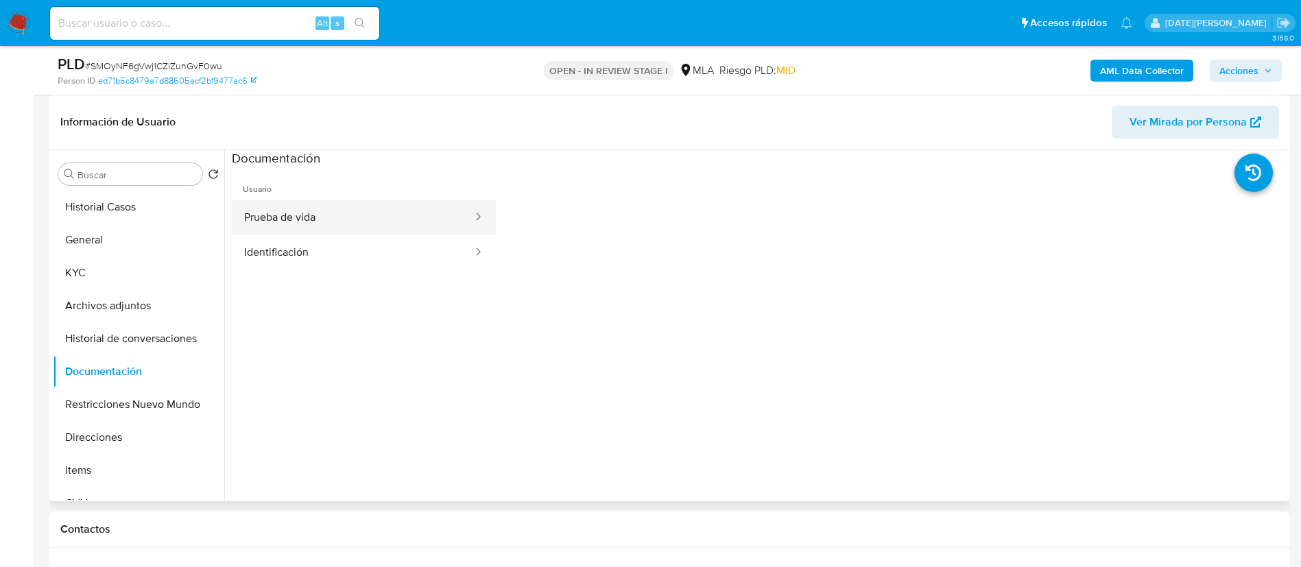
click at [325, 222] on button "Prueba de vida" at bounding box center [353, 217] width 242 height 35
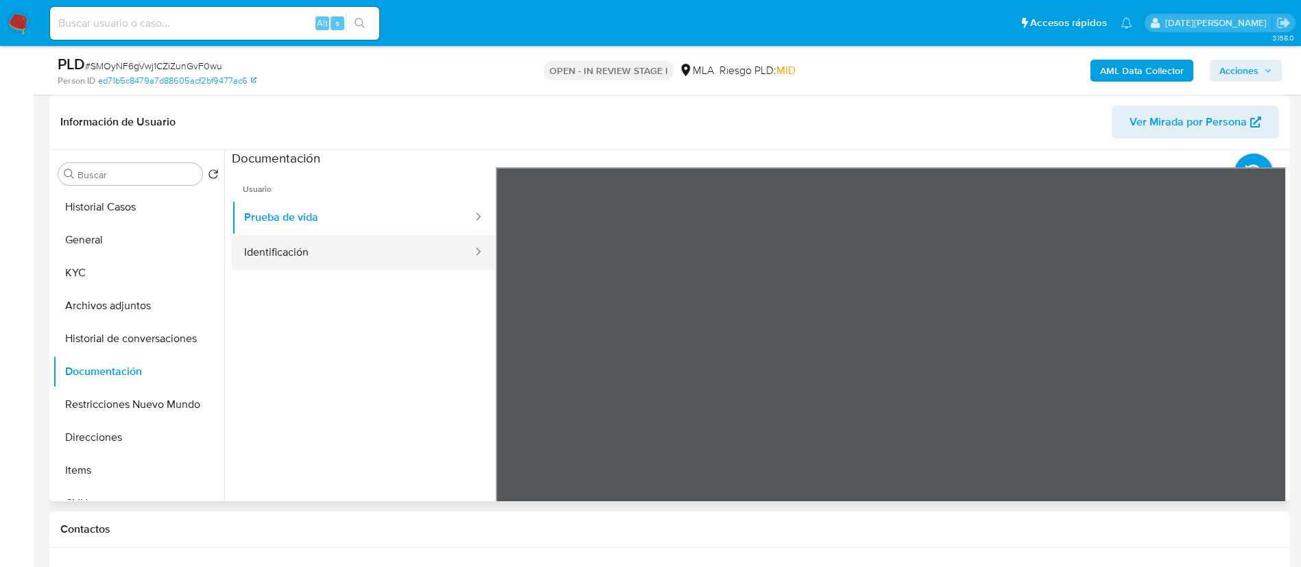
click at [318, 252] on button "Identificación" at bounding box center [353, 252] width 242 height 35
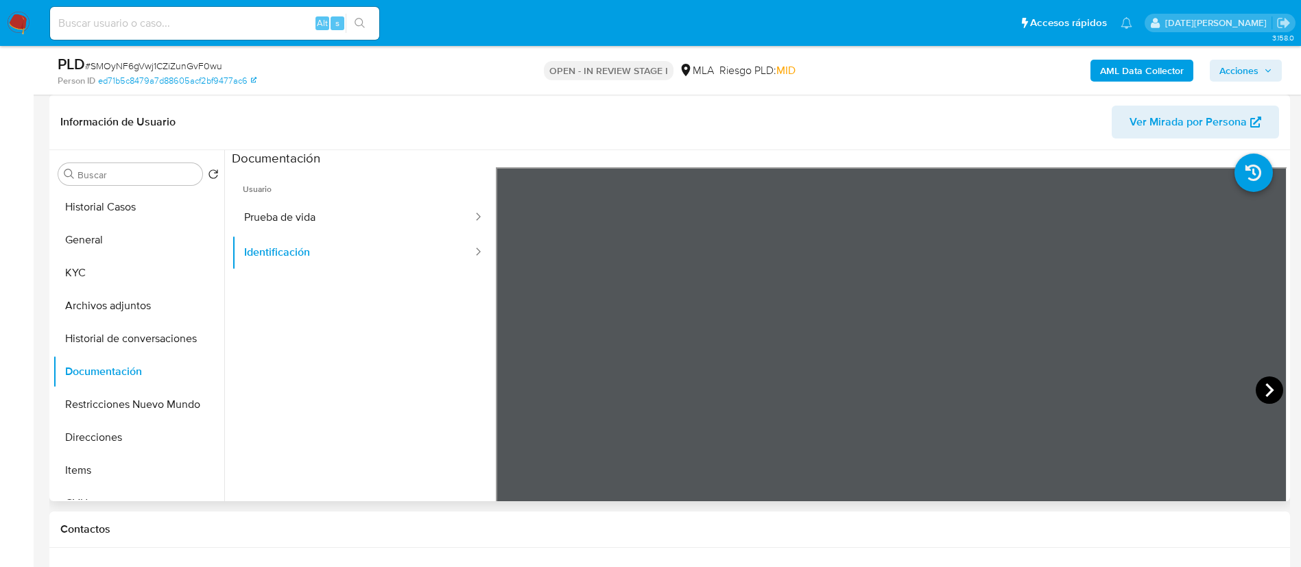
click at [1256, 386] on icon at bounding box center [1268, 389] width 27 height 27
click at [128, 263] on button "KYC" at bounding box center [133, 272] width 160 height 33
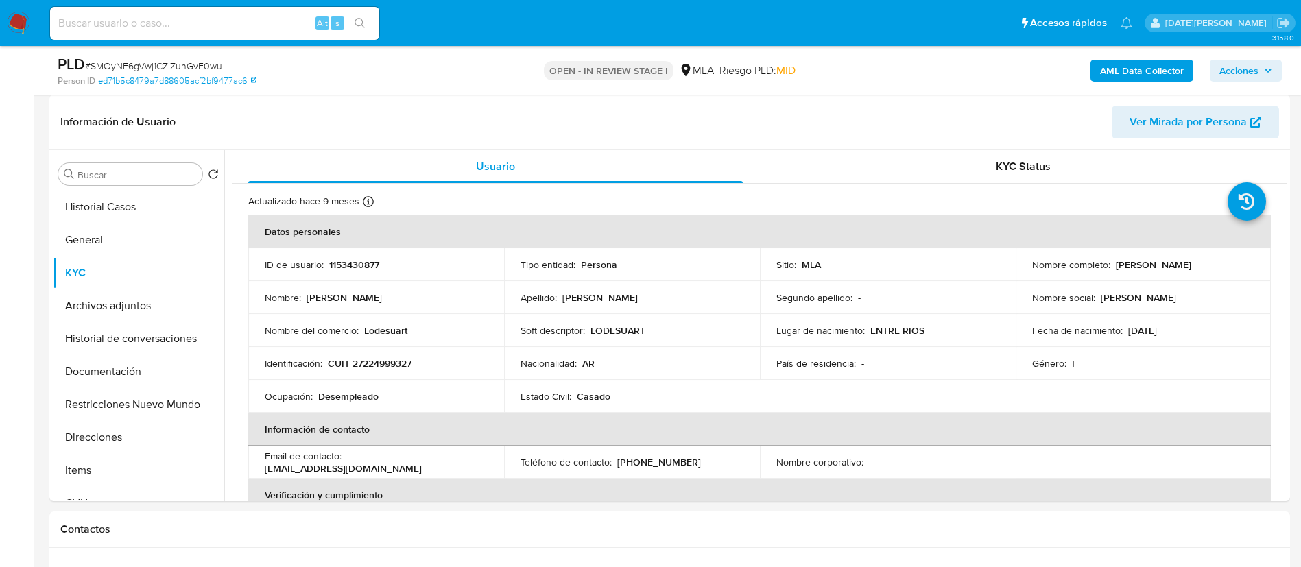
drag, startPoint x: 1110, startPoint y: 264, endPoint x: 1231, endPoint y: 265, distance: 121.4
click at [1231, 265] on div "Nombre completo : Susana Raquel Ramirez" at bounding box center [1143, 264] width 223 height 12
copy p "Susana Raquel Ramirez"
drag, startPoint x: 332, startPoint y: 363, endPoint x: 406, endPoint y: 364, distance: 74.1
click at [406, 364] on p "CUIT 27224999327" at bounding box center [370, 363] width 84 height 12
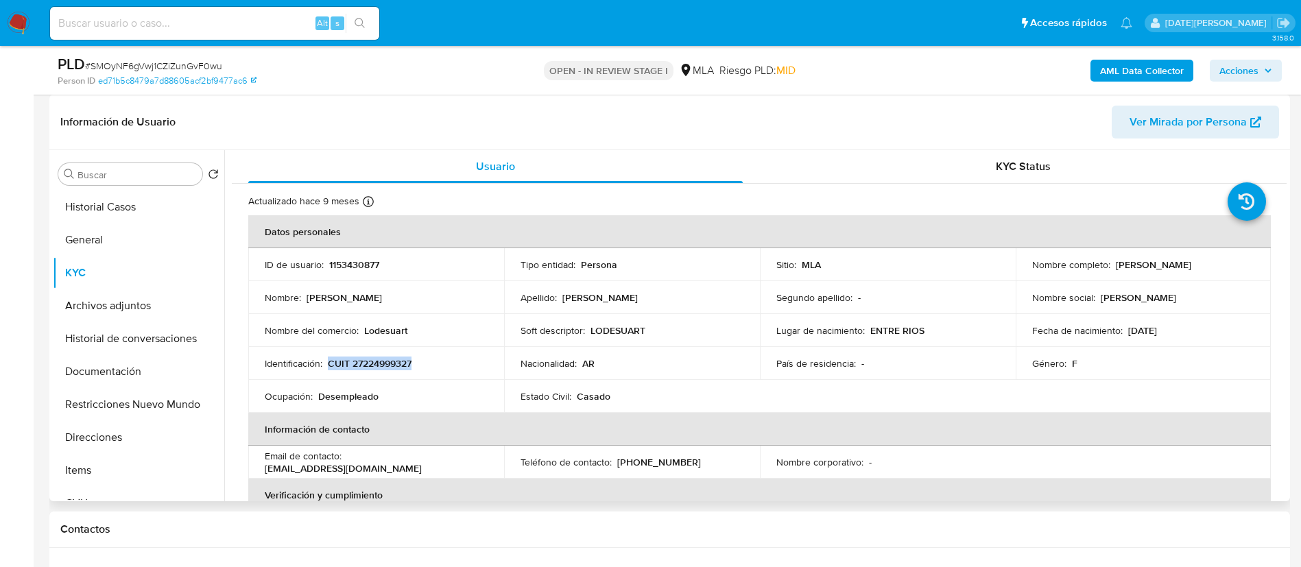
drag, startPoint x: 330, startPoint y: 362, endPoint x: 447, endPoint y: 359, distance: 116.6
click at [447, 359] on div "Identificación : CUIT 27224999327" at bounding box center [376, 363] width 223 height 12
copy p "CUIT 27224999327"
drag, startPoint x: 1111, startPoint y: 264, endPoint x: 1233, endPoint y: 265, distance: 122.0
click at [1233, 265] on div "Nombre completo : Susana Raquel Ramirez" at bounding box center [1143, 264] width 223 height 12
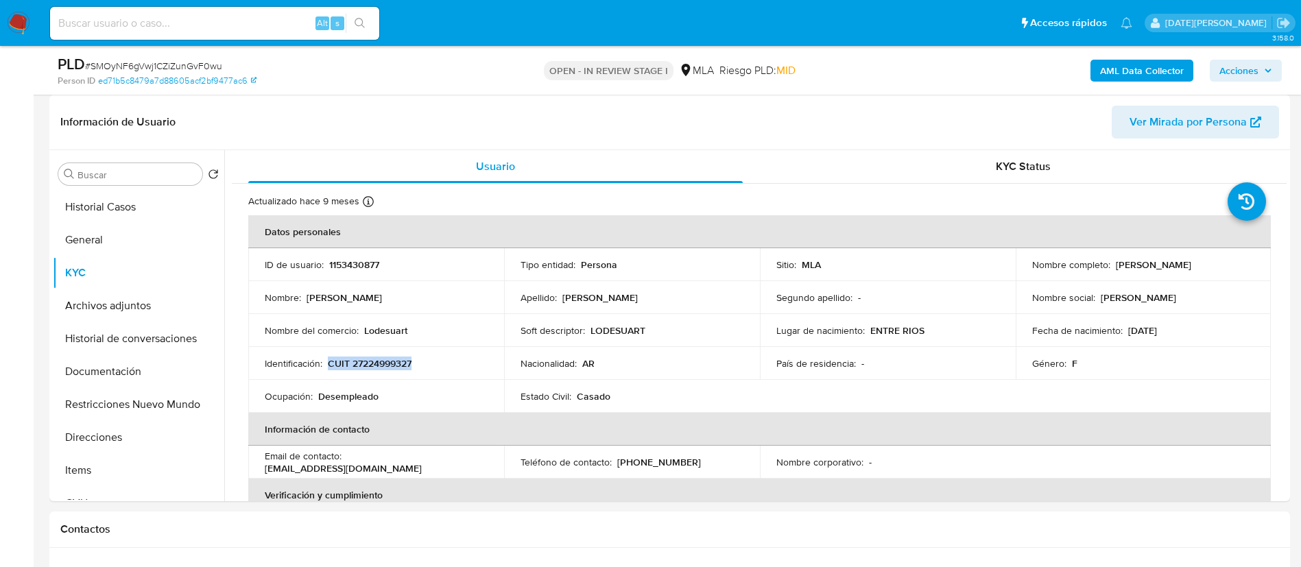
copy p "Susana Raquel Ramirez"
click at [375, 370] on p "CUIT 27224999327" at bounding box center [370, 363] width 84 height 12
copy p "27224999327"
click at [351, 265] on p "1153430877" at bounding box center [354, 264] width 50 height 12
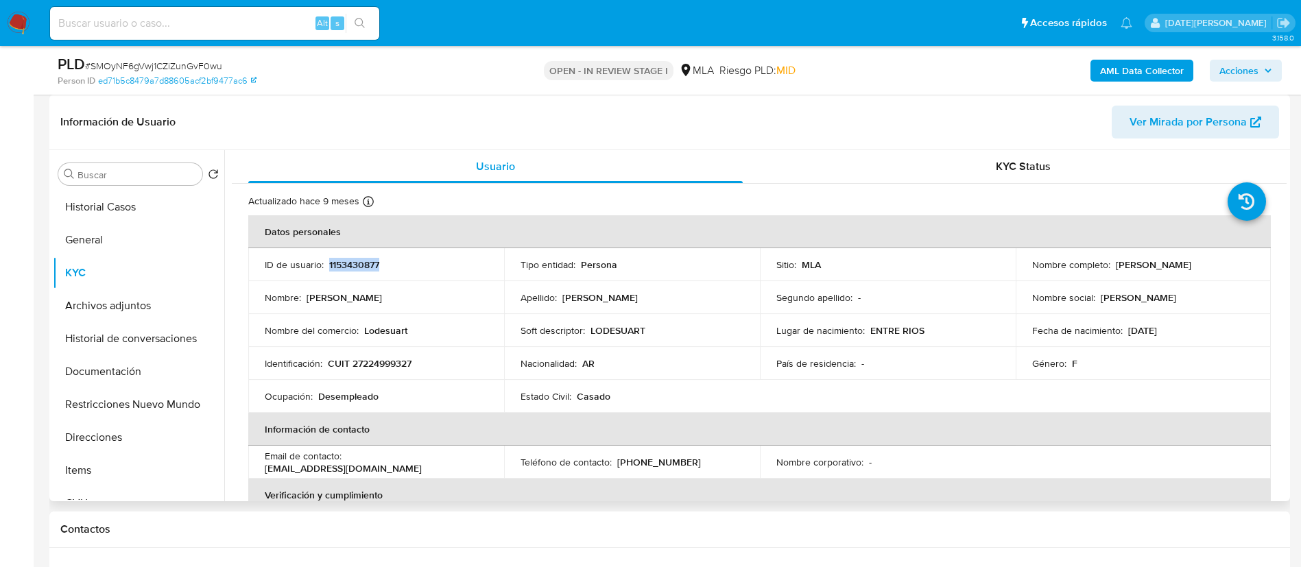
click at [351, 265] on p "1153430877" at bounding box center [354, 264] width 50 height 12
copy p "1153430877"
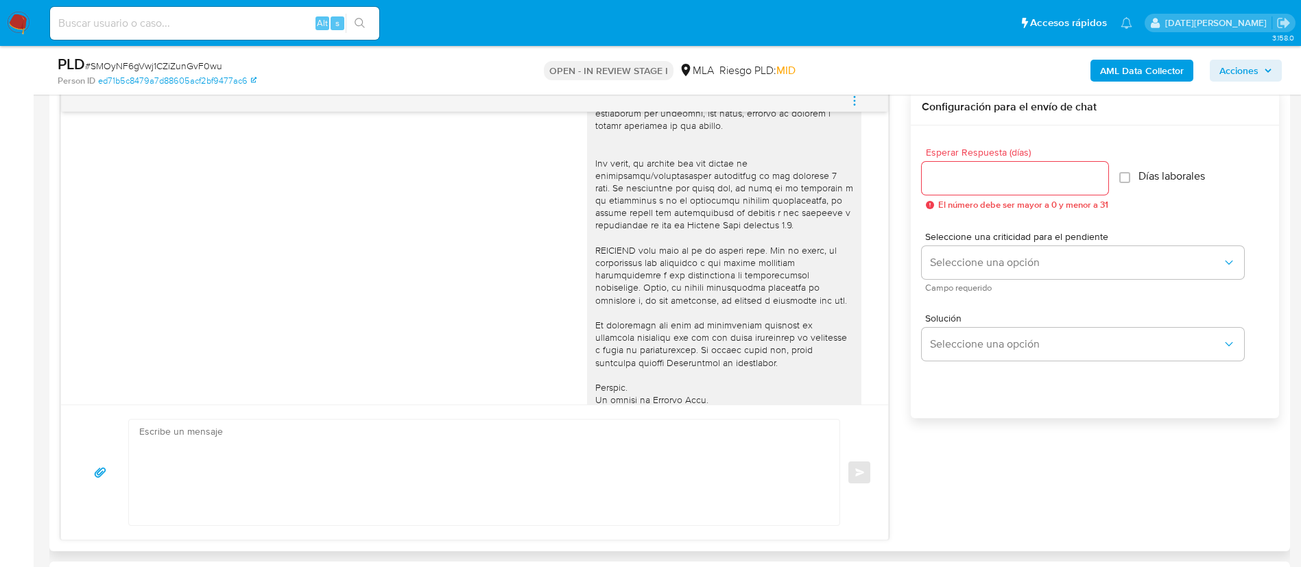
scroll to position [538, 0]
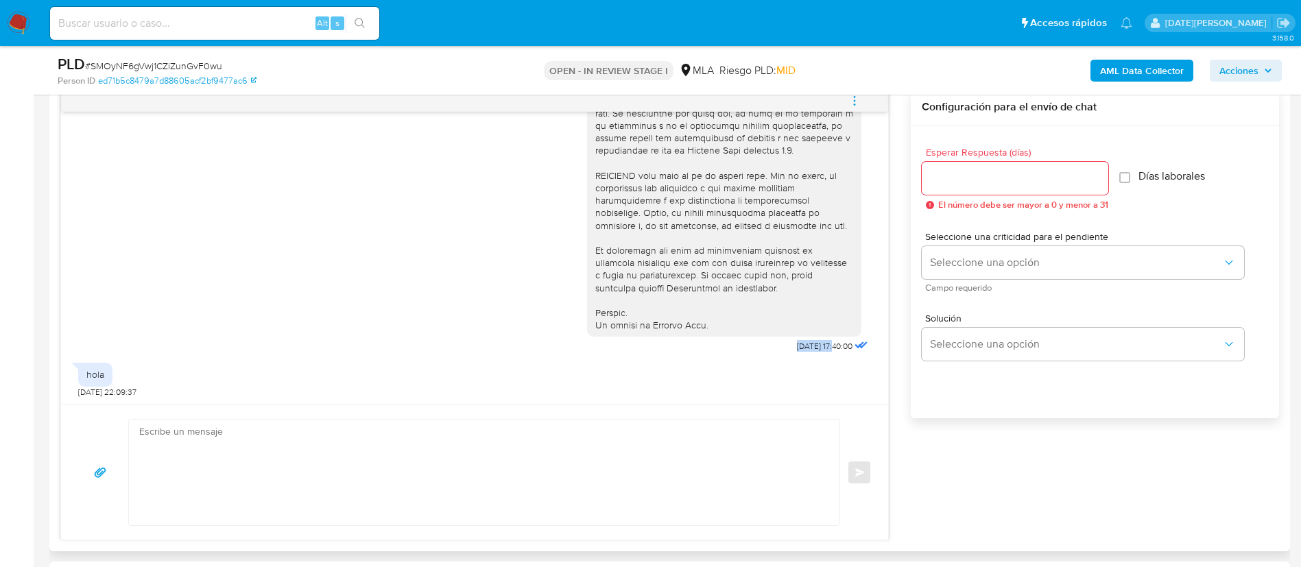
drag, startPoint x: 762, startPoint y: 346, endPoint x: 804, endPoint y: 346, distance: 41.1
copy span "18/08/2025"
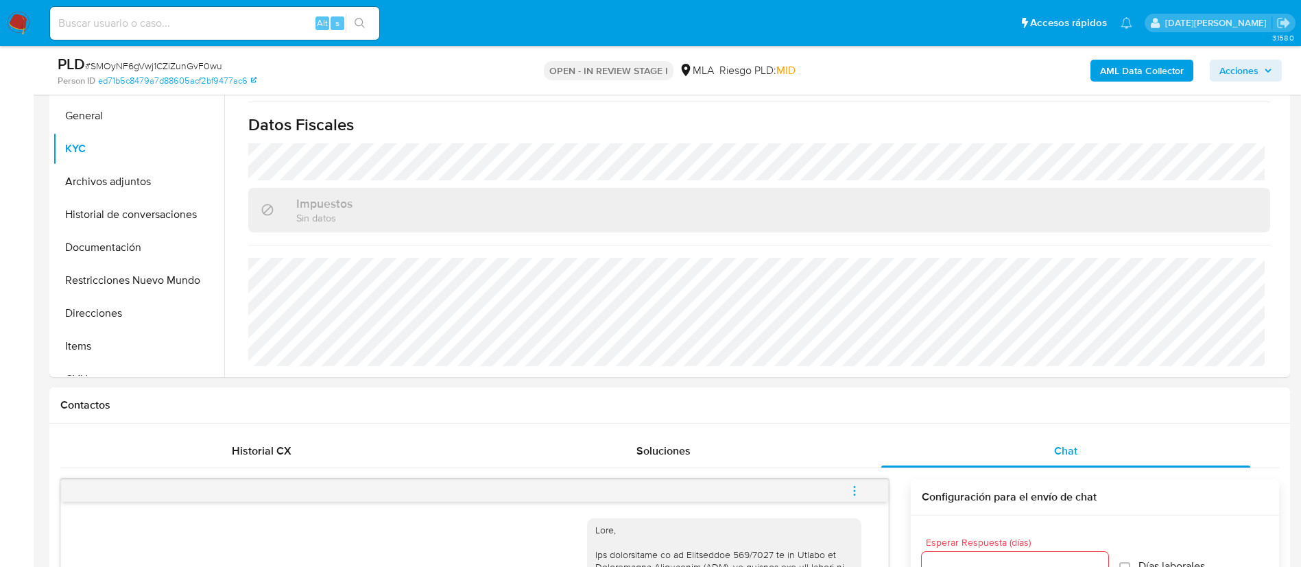
scroll to position [309, 0]
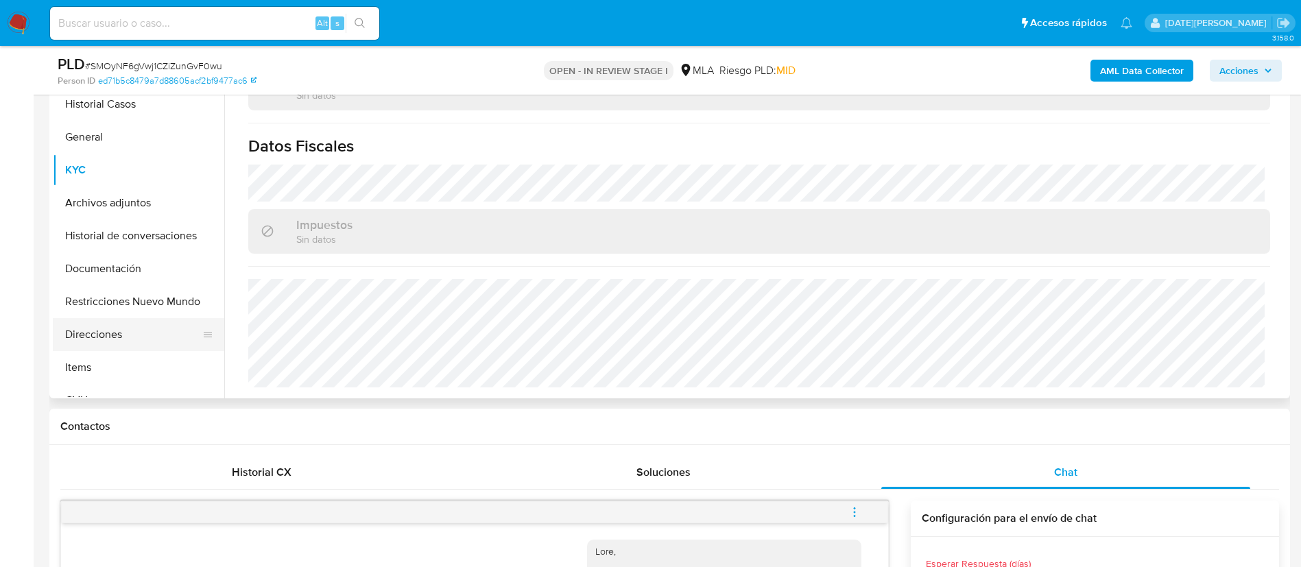
click at [132, 324] on button "Direcciones" at bounding box center [133, 334] width 160 height 33
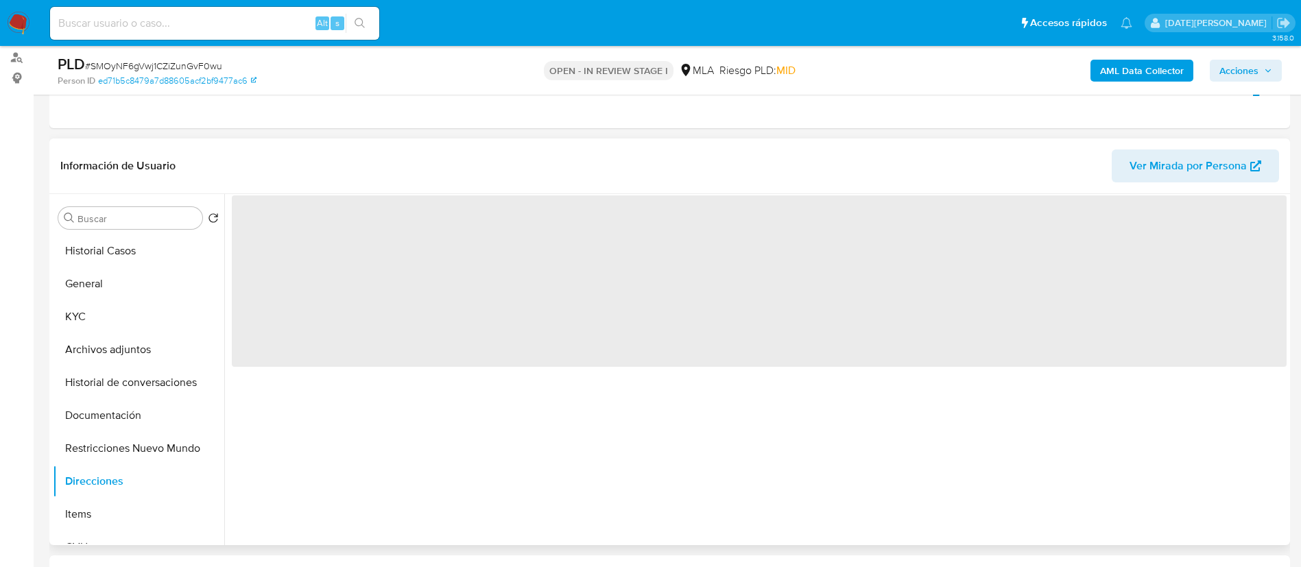
scroll to position [103, 0]
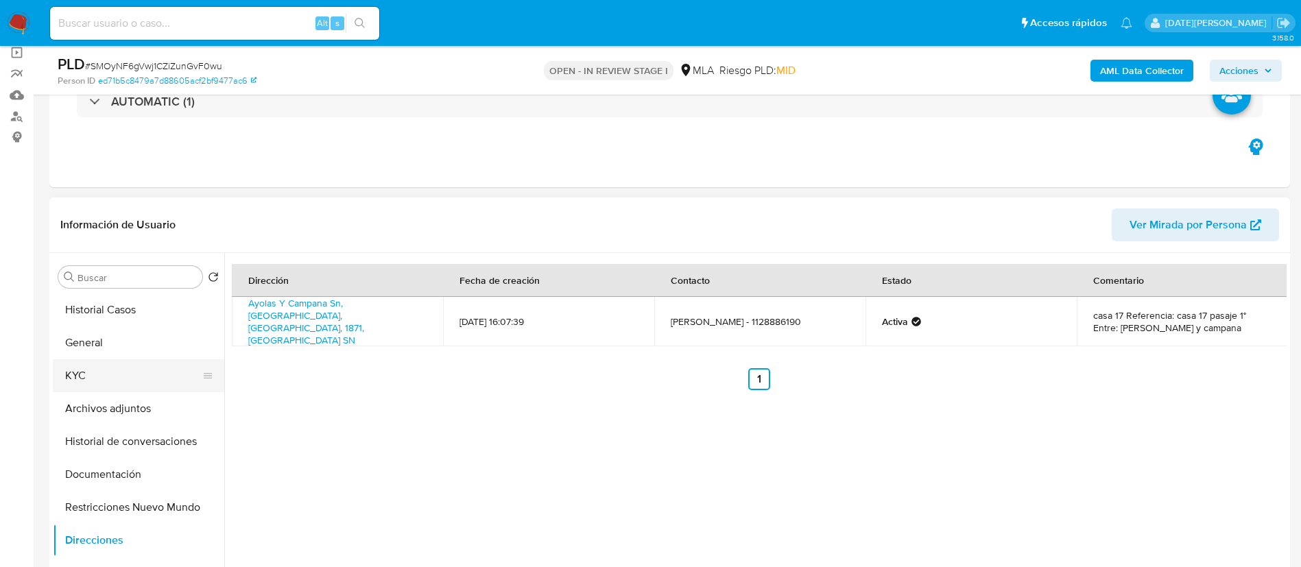
click at [73, 370] on button "KYC" at bounding box center [133, 375] width 160 height 33
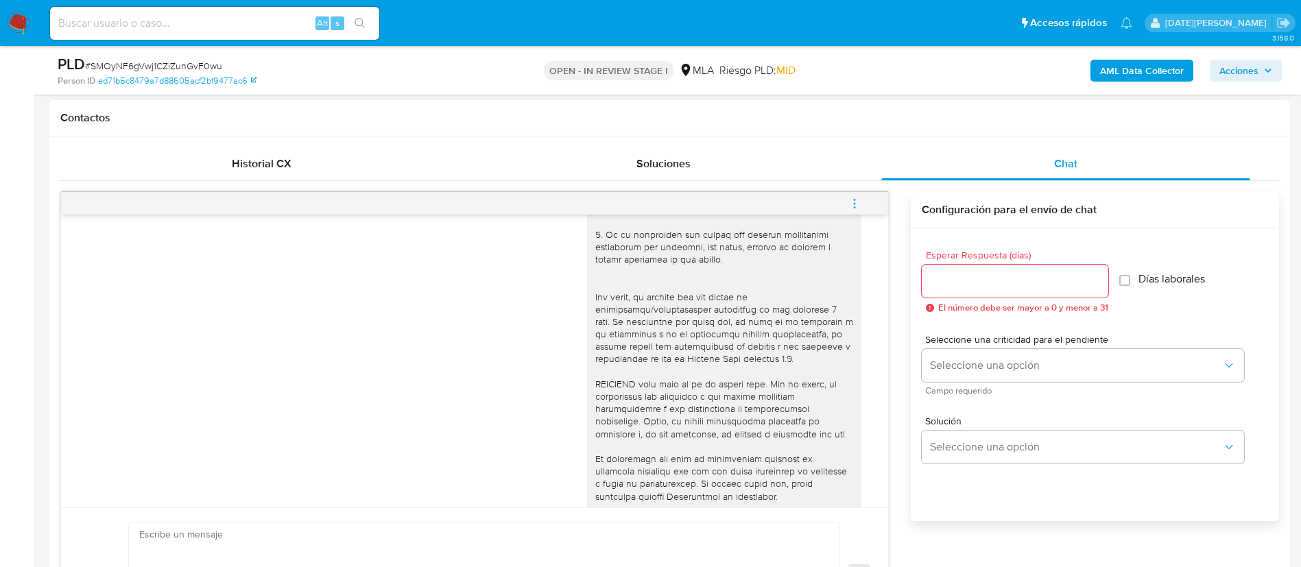
scroll to position [538, 0]
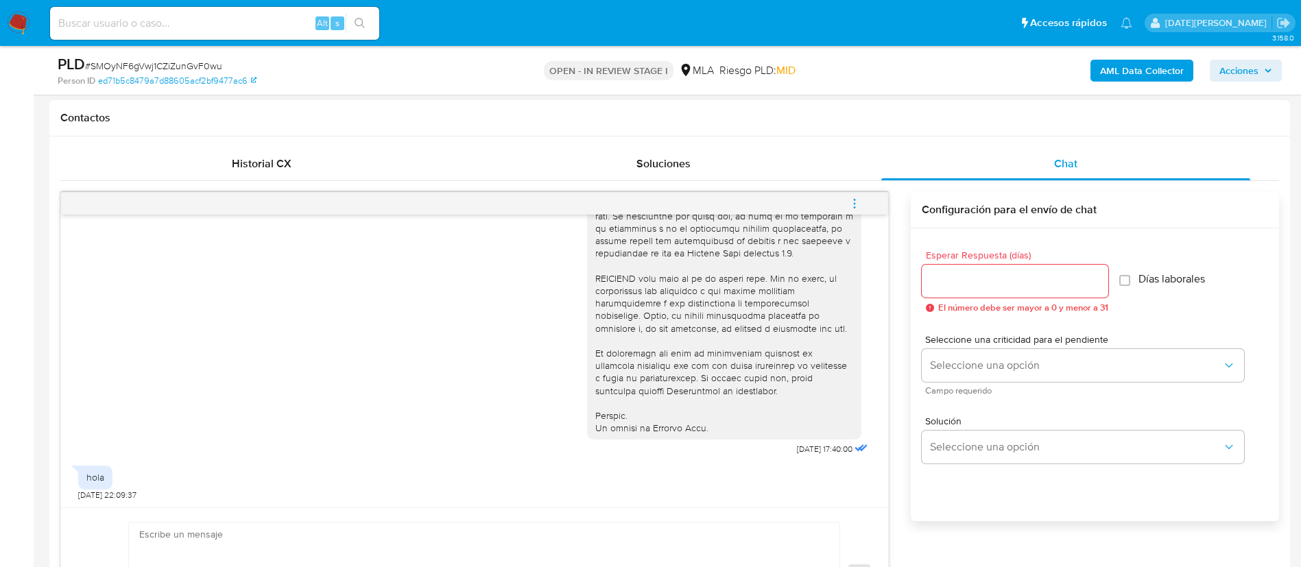
click at [374, 550] on textarea at bounding box center [480, 575] width 683 height 106
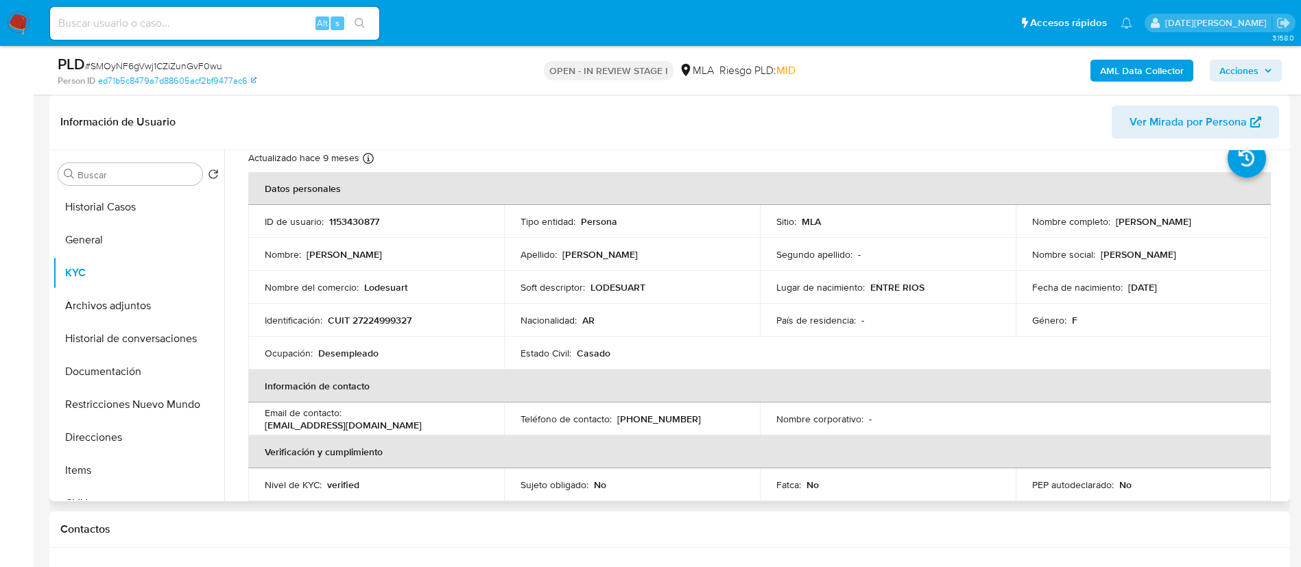
scroll to position [0, 0]
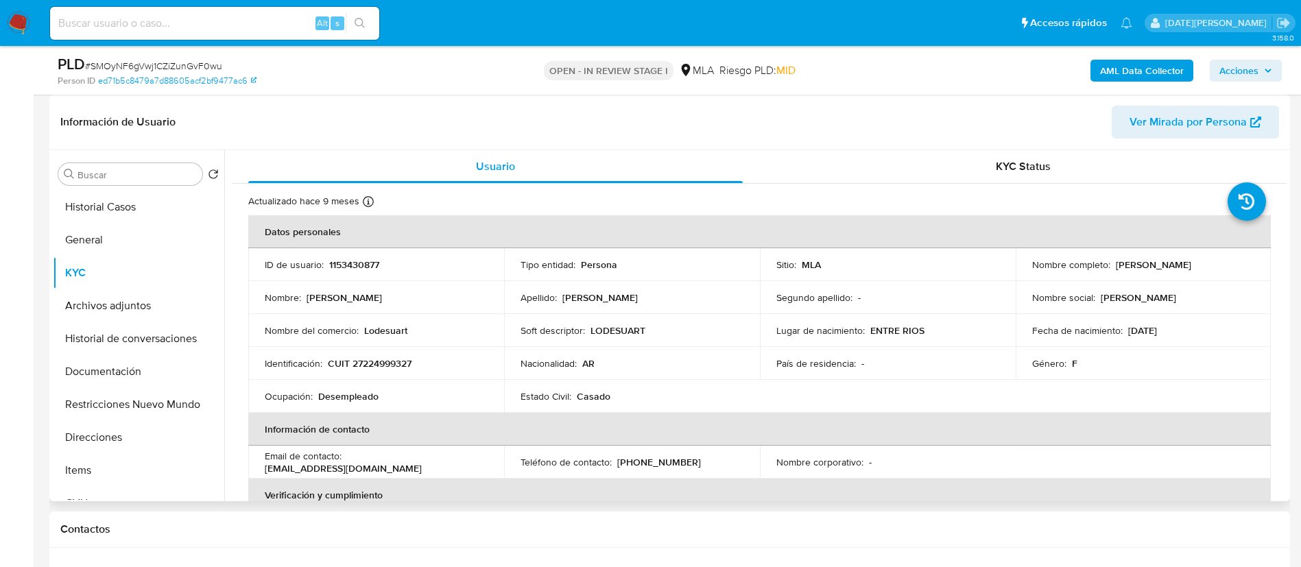
drag, startPoint x: 1110, startPoint y: 267, endPoint x: 1222, endPoint y: 265, distance: 112.5
click at [1222, 265] on div "Nombre completo : Susana Raquel Ramirez" at bounding box center [1143, 264] width 223 height 12
copy p "Susana Raquel Ramirez"
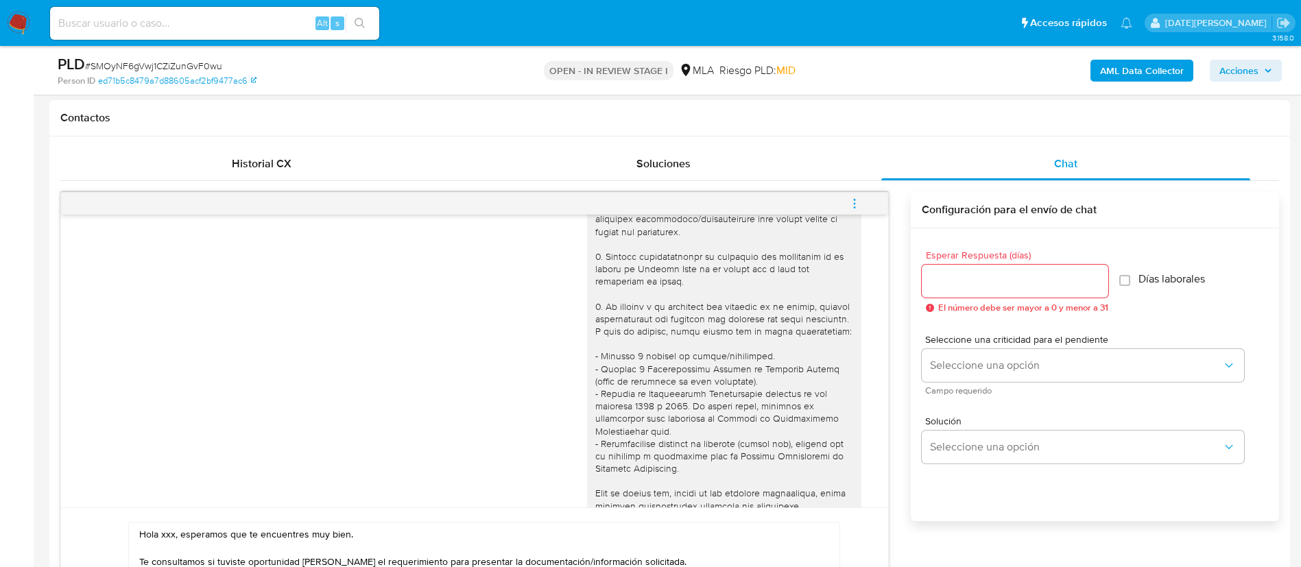
scroll to position [103, 0]
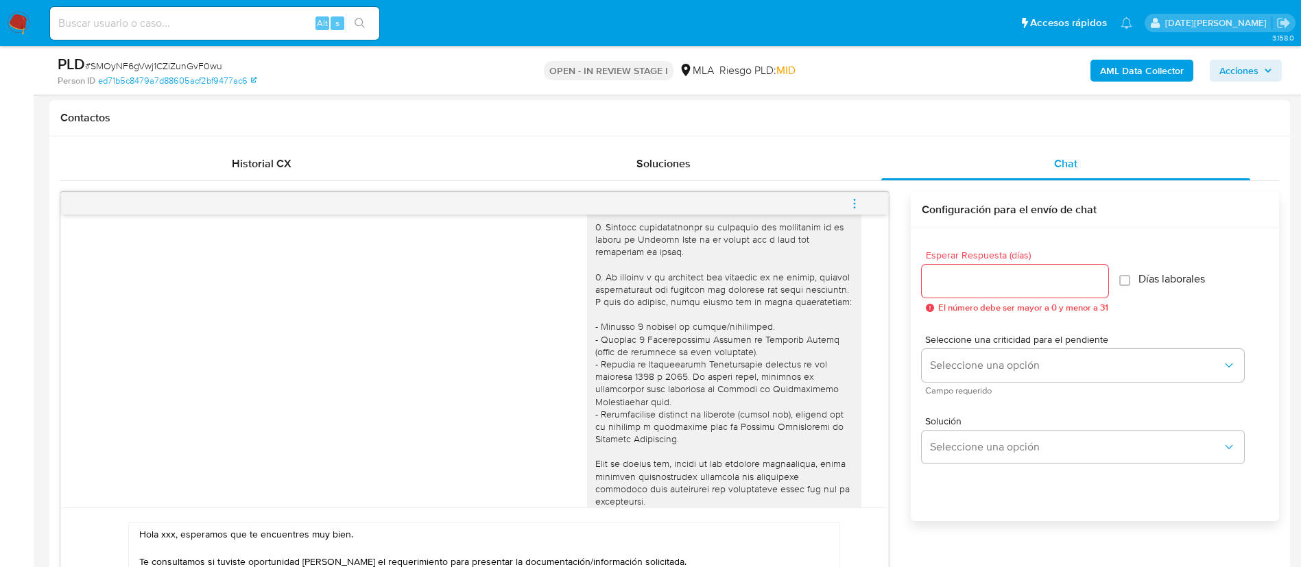
paste textarea "Susana Raquel Ramirez"
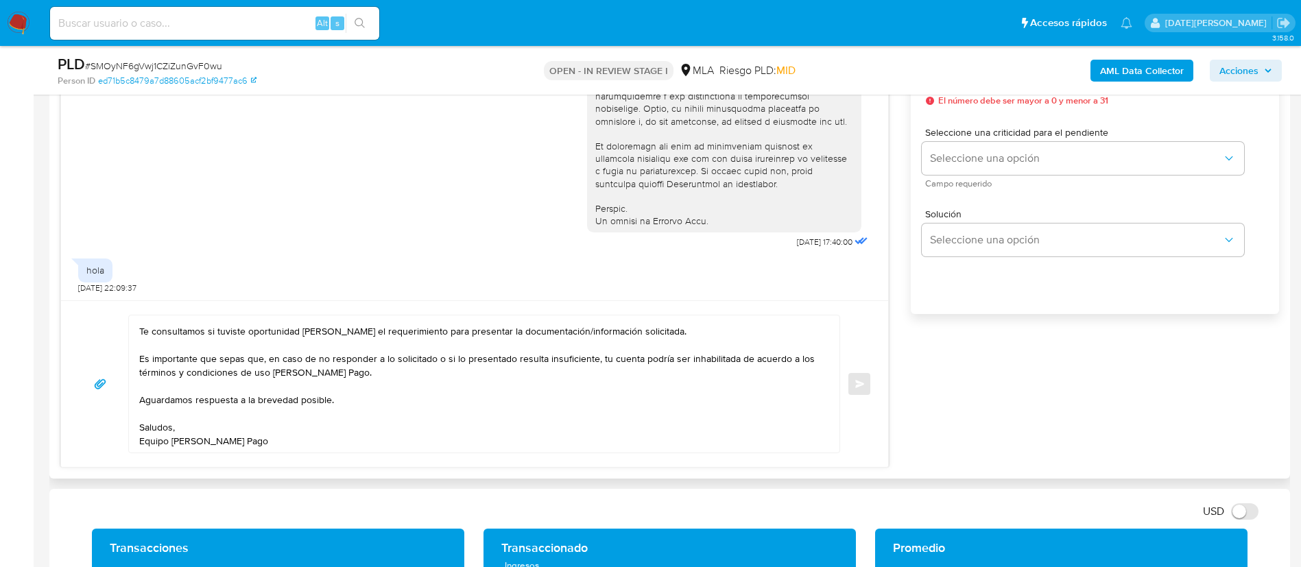
scroll to position [0, 0]
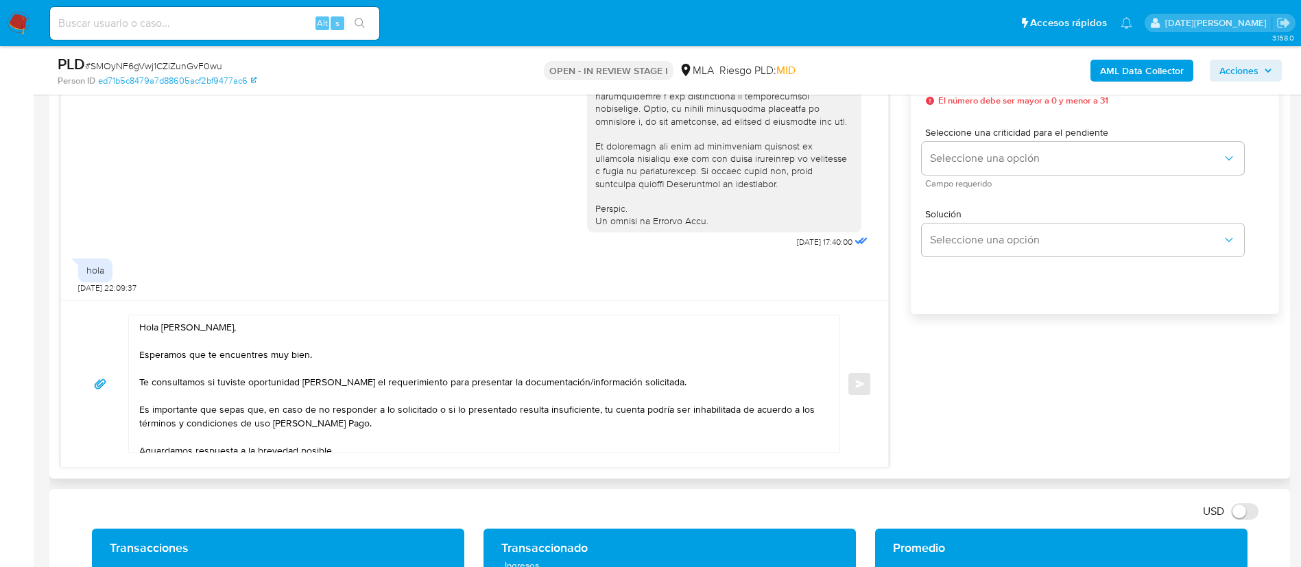
click at [684, 383] on textarea "Hola Susana Raquel Ramirez, Esperamos que te encuentres muy bien. Te consultamo…" at bounding box center [480, 383] width 683 height 137
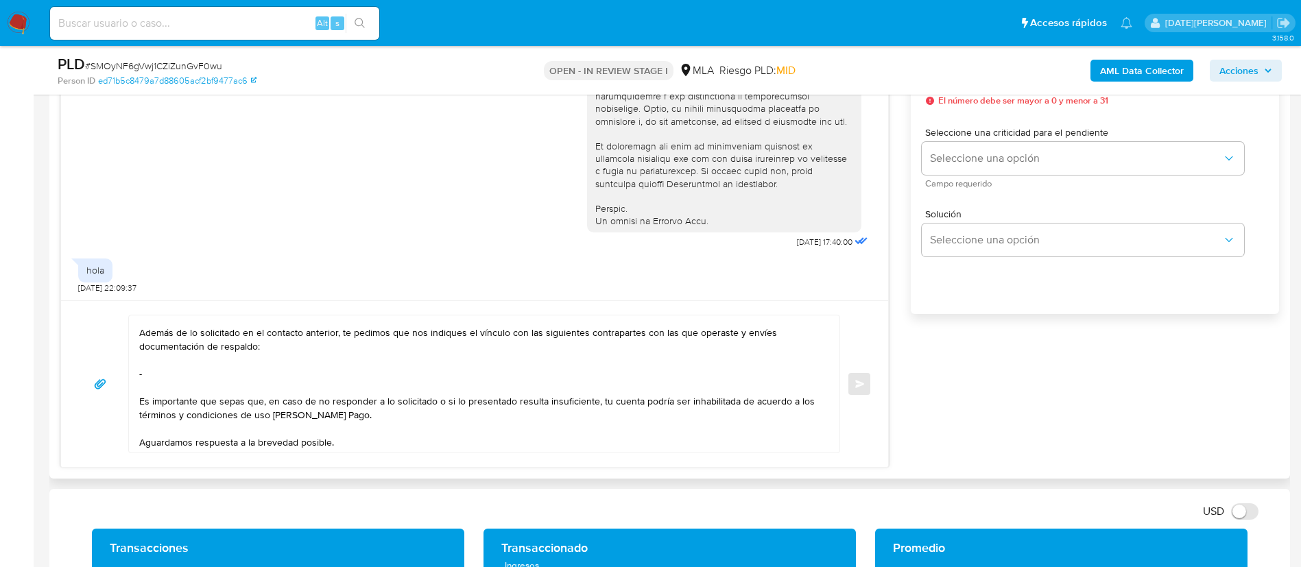
scroll to position [108, 0]
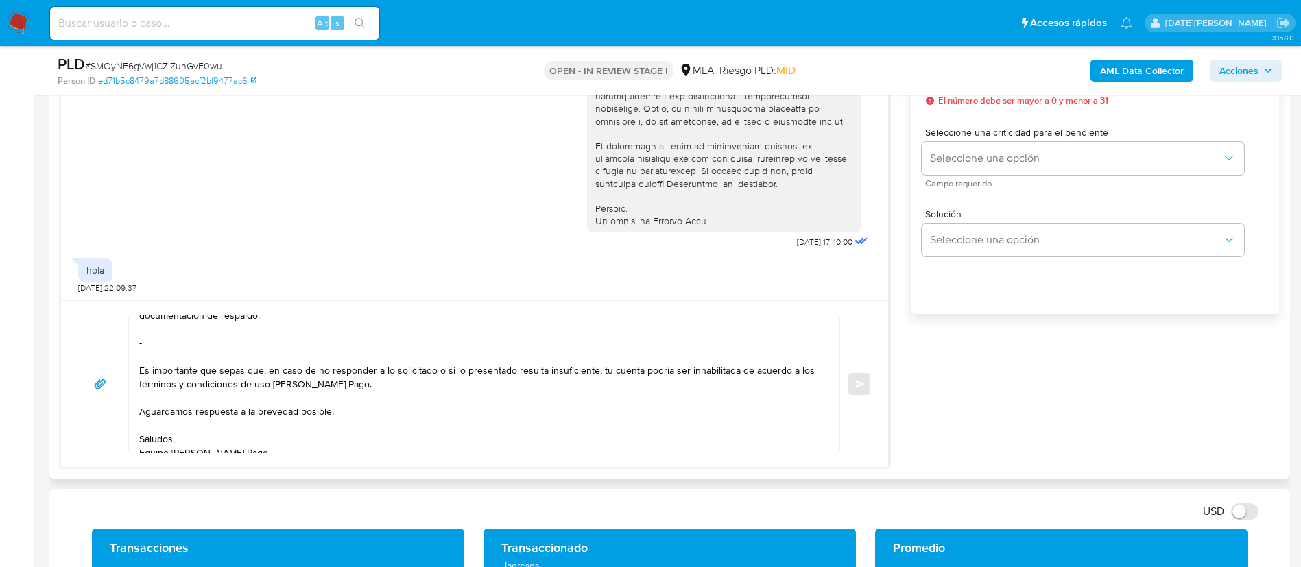
click at [209, 342] on textarea "Hola Susana Raquel Ramirez, Esperamos que te encuentres muy bien. Te consultamo…" at bounding box center [480, 383] width 683 height 137
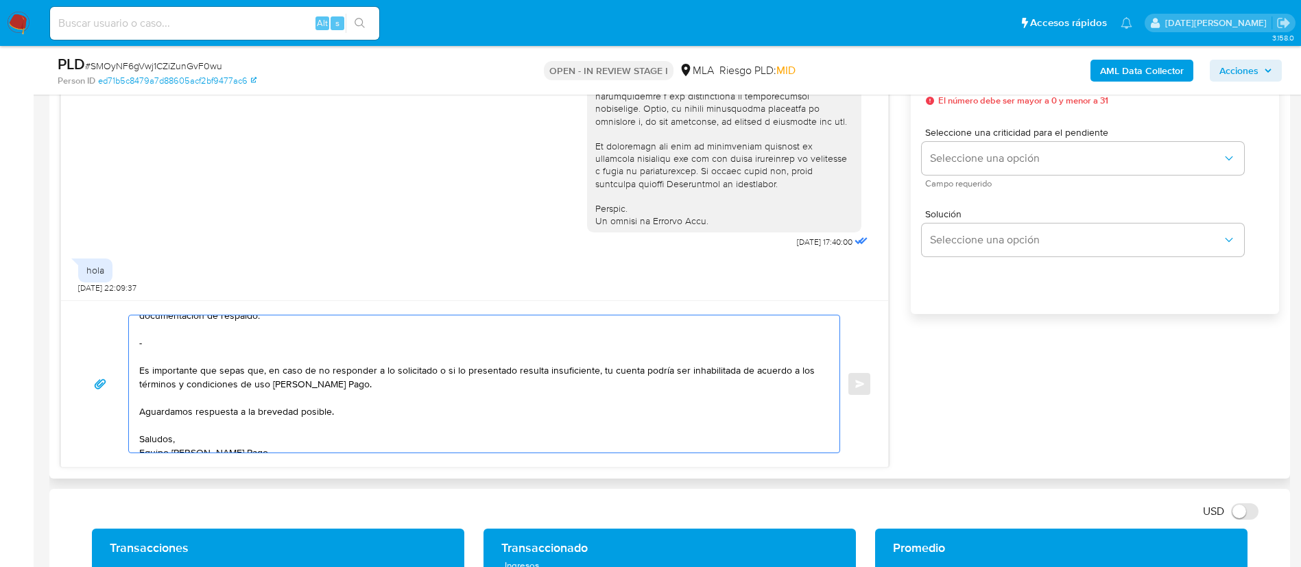
paste textarea "Juan Alberto Gamarra"
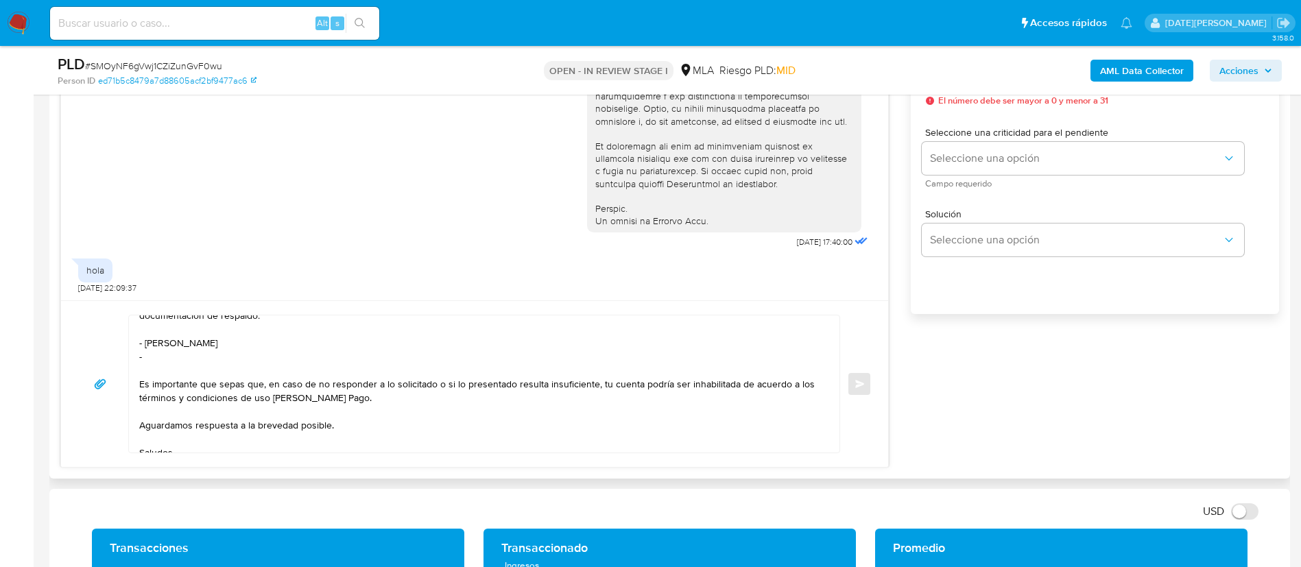
click at [173, 350] on textarea "Hola Susana Raquel Ramirez, Esperamos que te encuentres muy bien. Te consultamo…" at bounding box center [480, 383] width 683 height 137
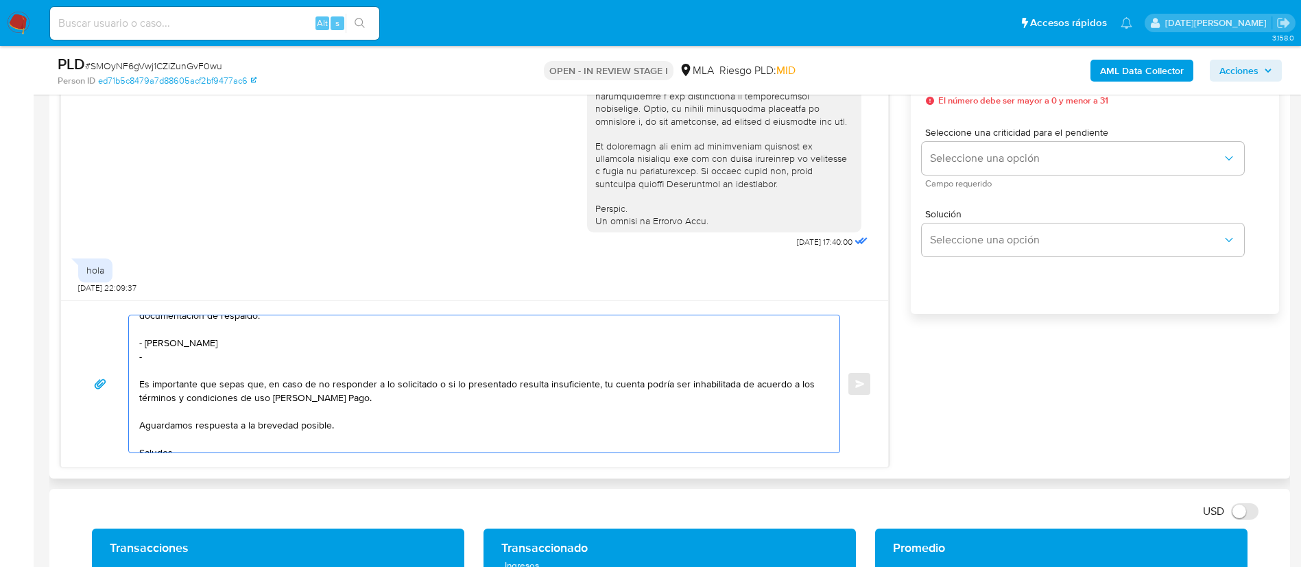
paste textarea "Escobar Nicolas Claudio"
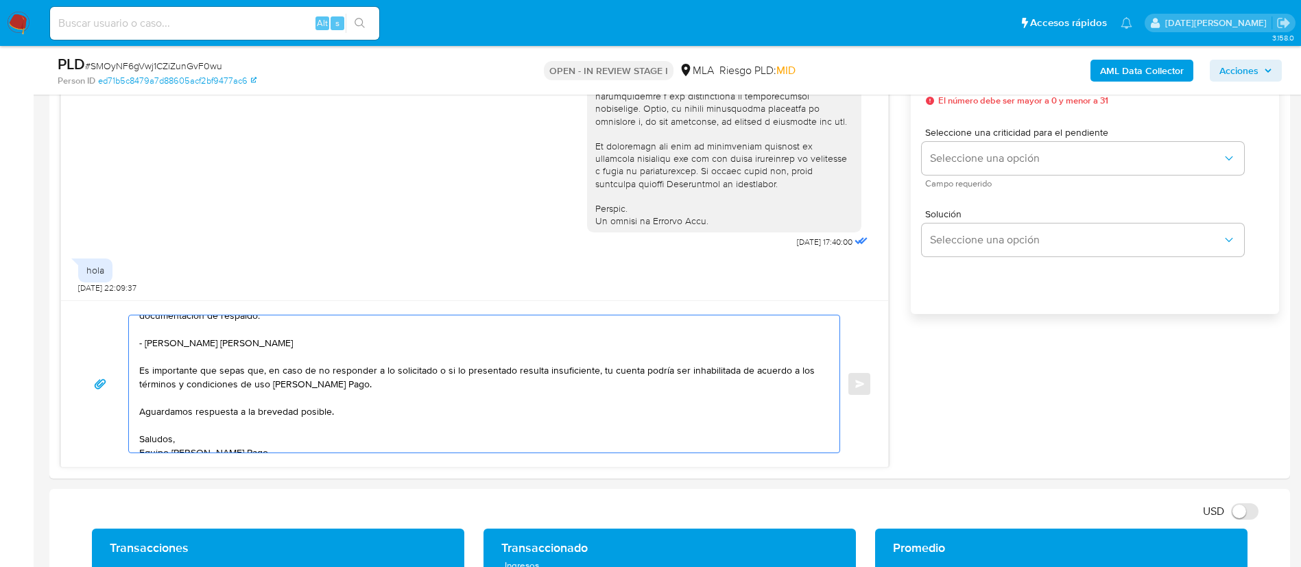
type textarea "Hola Susana Raquel Ramirez, Esperamos que te encuentres muy bien. Te consultamo…"
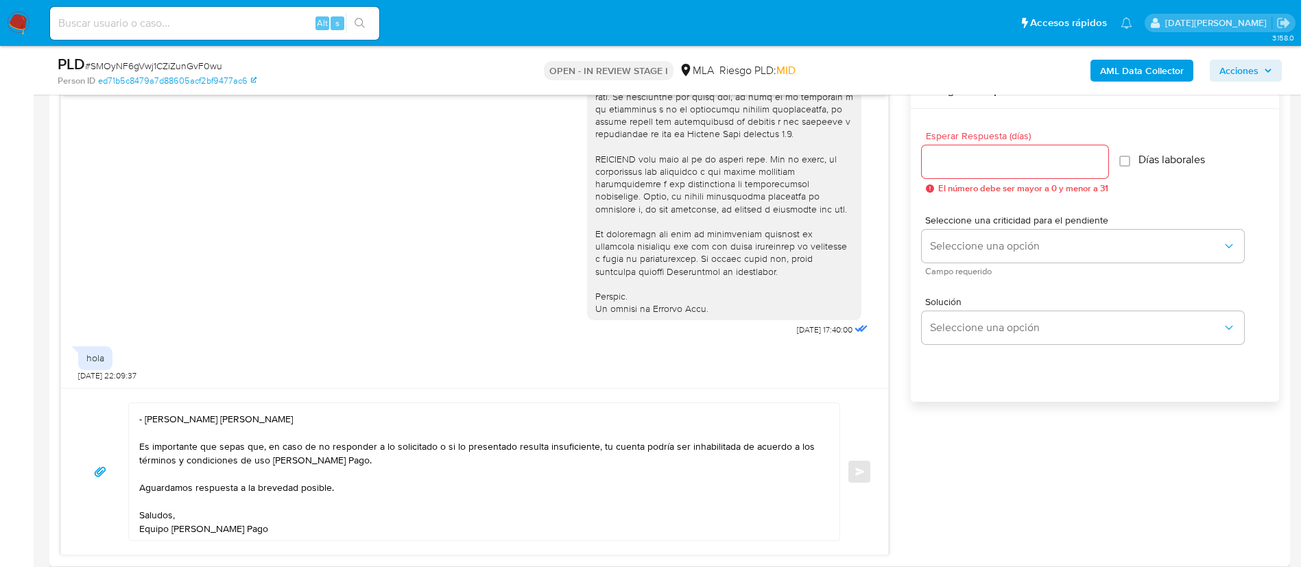
scroll to position [618, 0]
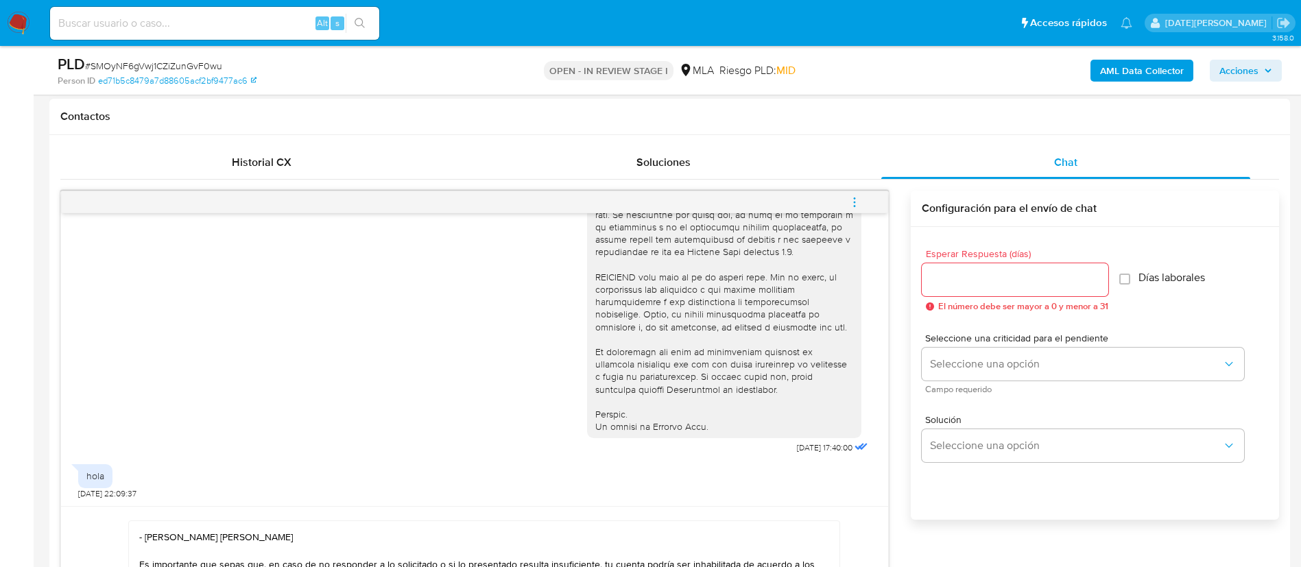
click at [986, 278] on input "Esperar Respuesta (días)" at bounding box center [1014, 280] width 186 height 18
type input "3"
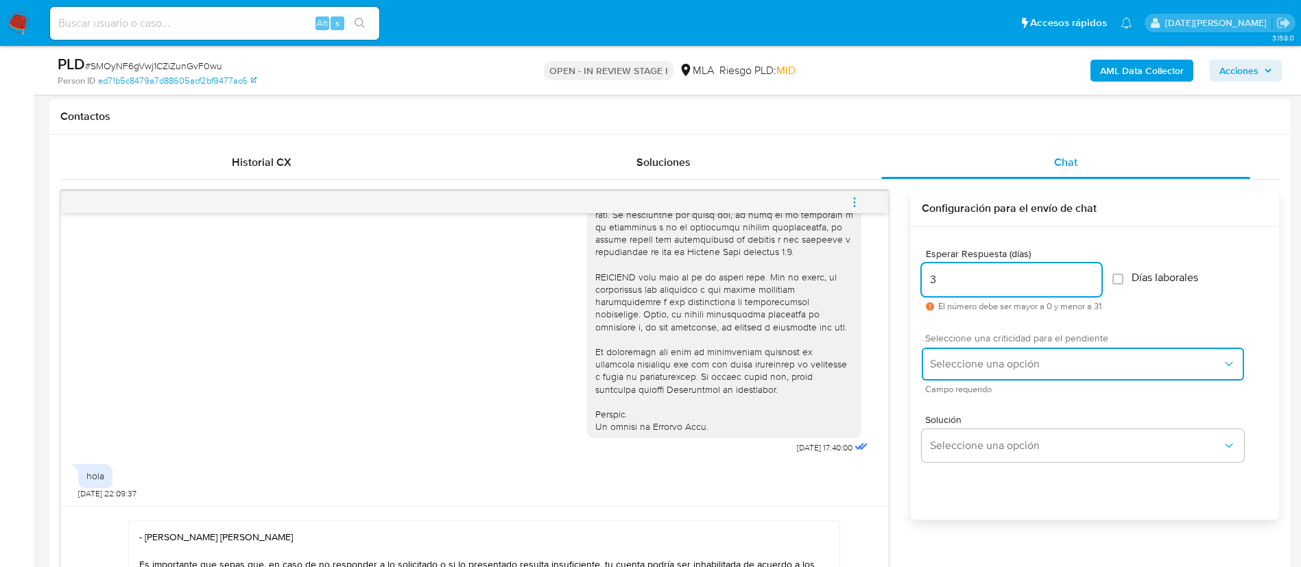
click at [997, 356] on button "Seleccione una opción" at bounding box center [1082, 364] width 322 height 33
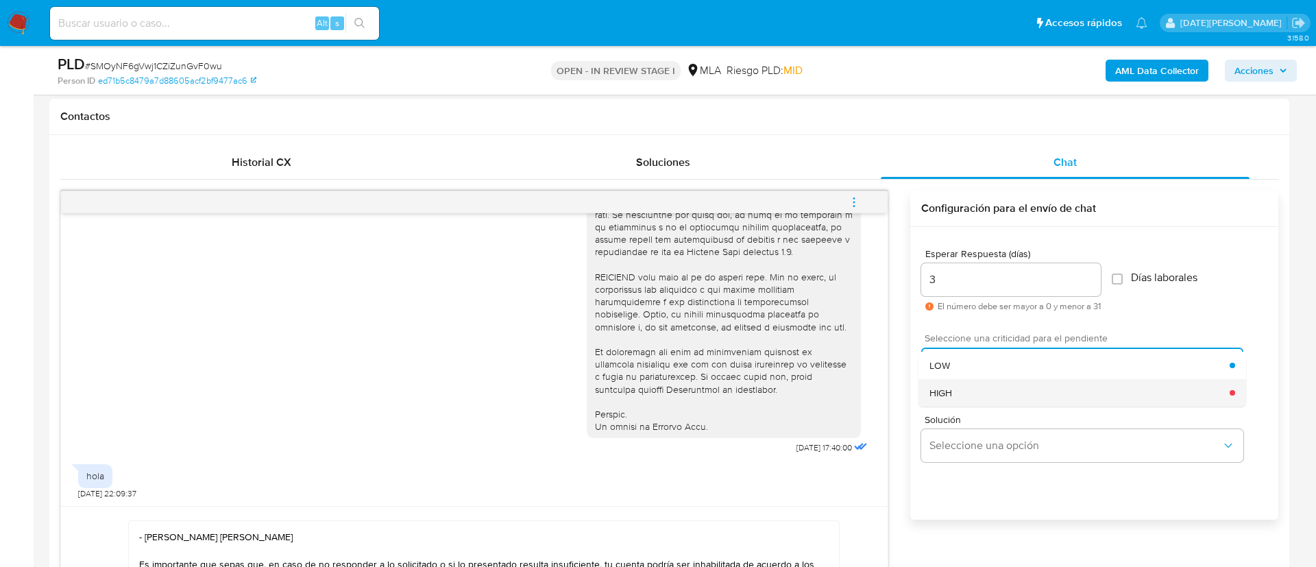
click at [976, 394] on div "HIGH" at bounding box center [1080, 392] width 300 height 27
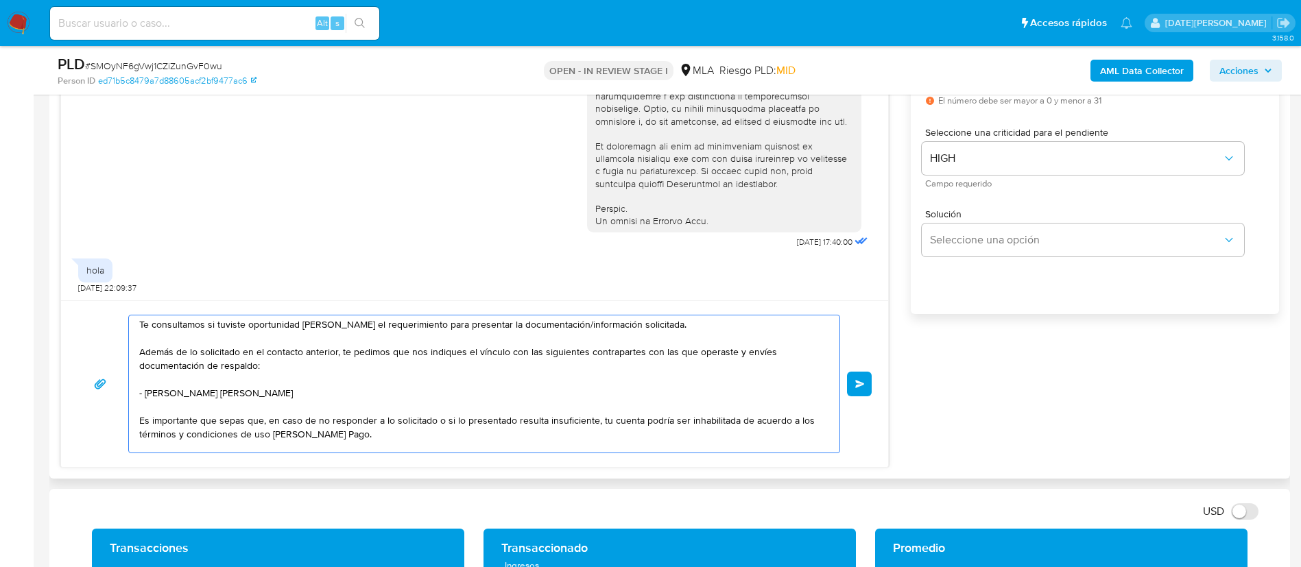
scroll to position [61, 0]
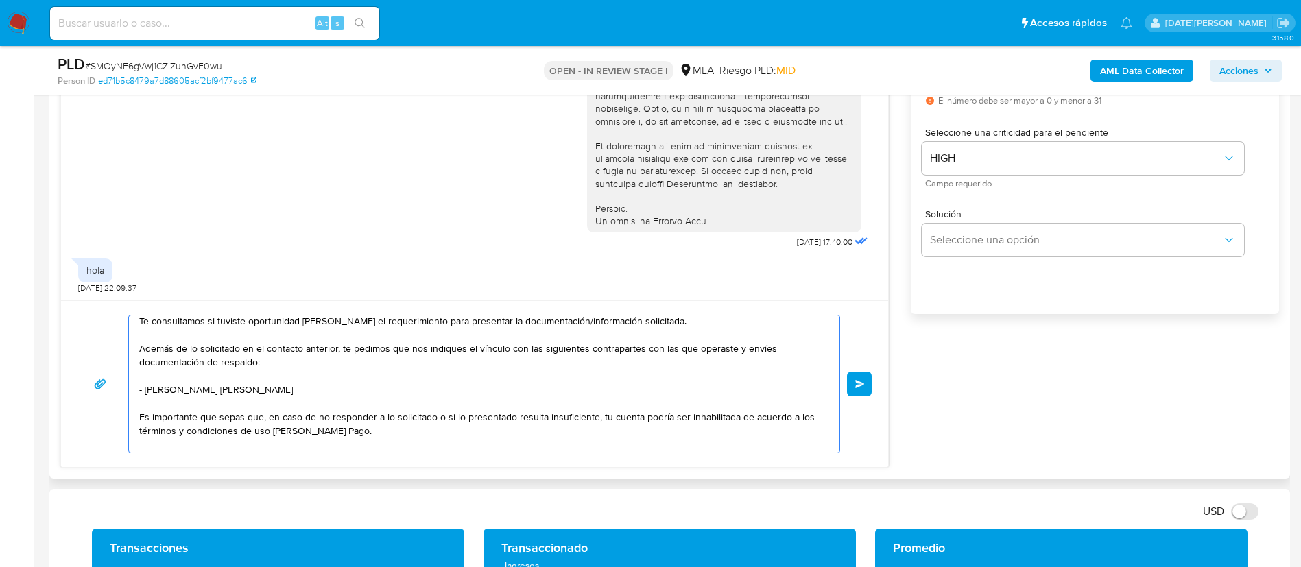
click at [254, 363] on textarea "Hola Susana Raquel Ramirez, Esperamos que te encuentres muy bien. Te consultamo…" at bounding box center [480, 383] width 683 height 137
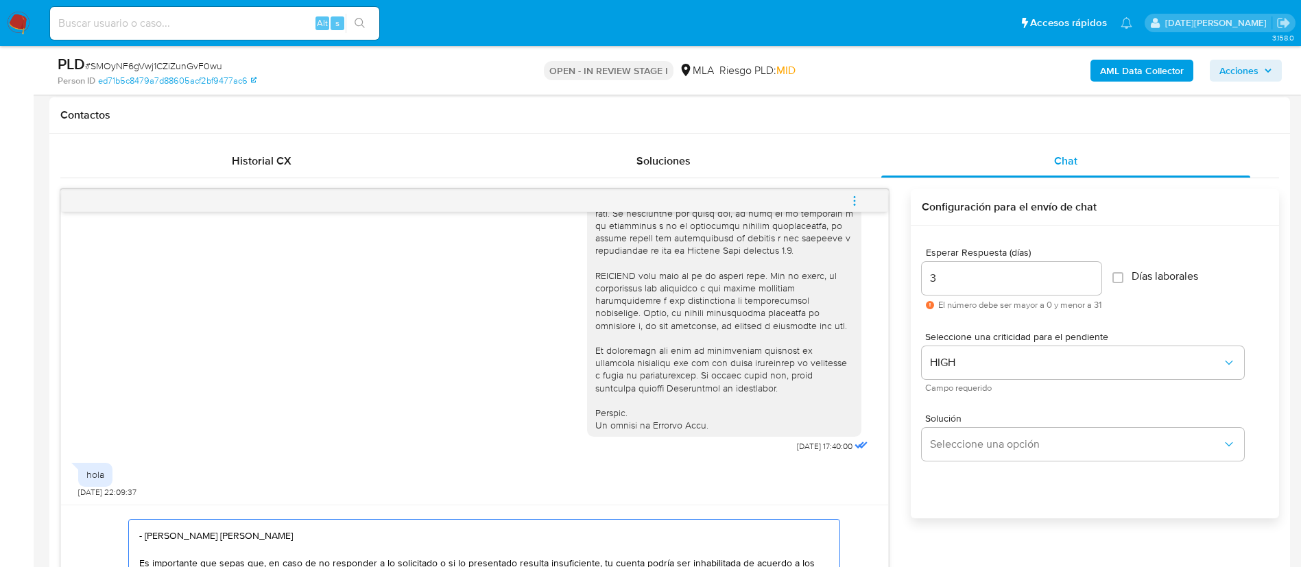
scroll to position [721, 0]
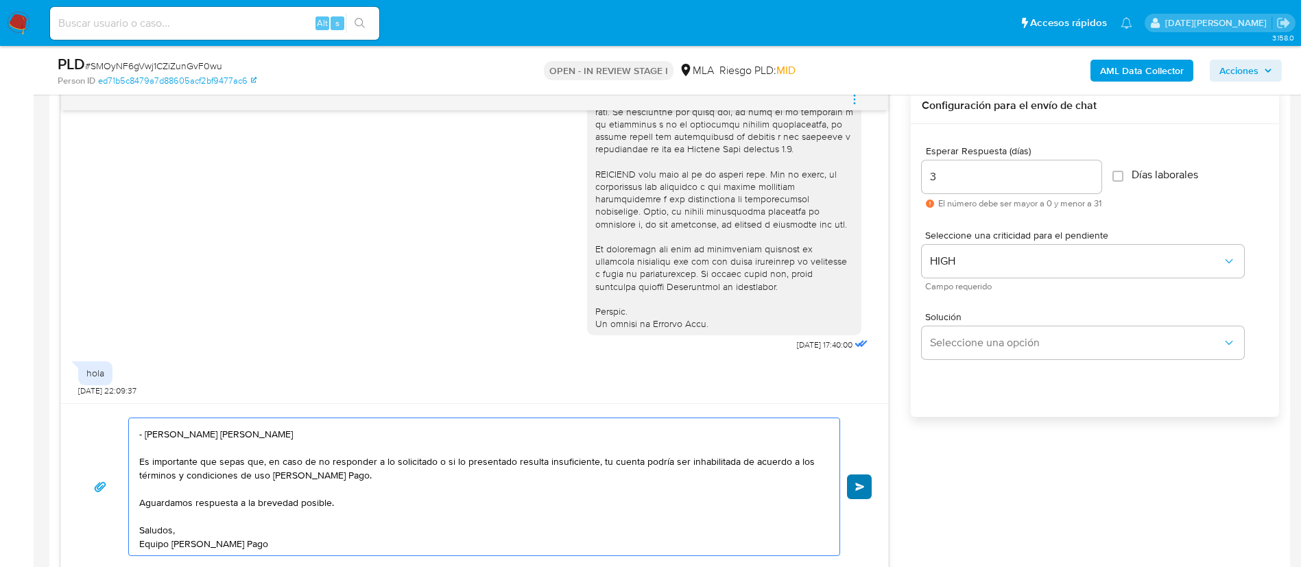
type textarea "Hola Susana Raquel Ramirez, Esperamos que te encuentres muy bien. Te consultamo…"
click at [859, 483] on span "Enviar" at bounding box center [860, 487] width 10 height 8
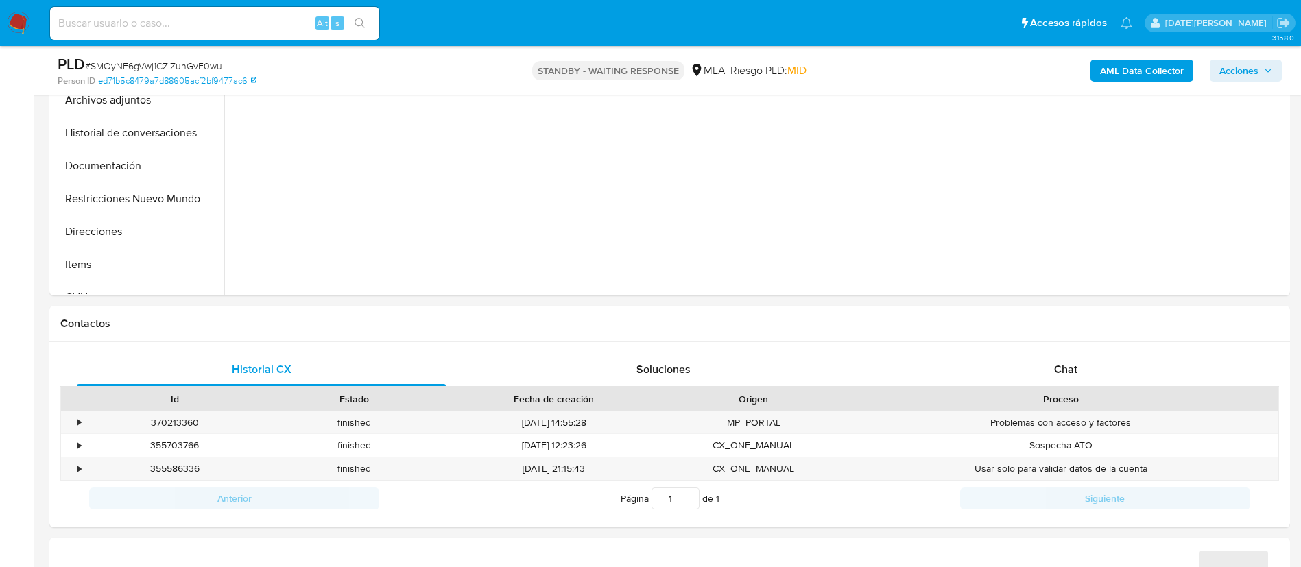
select select "10"
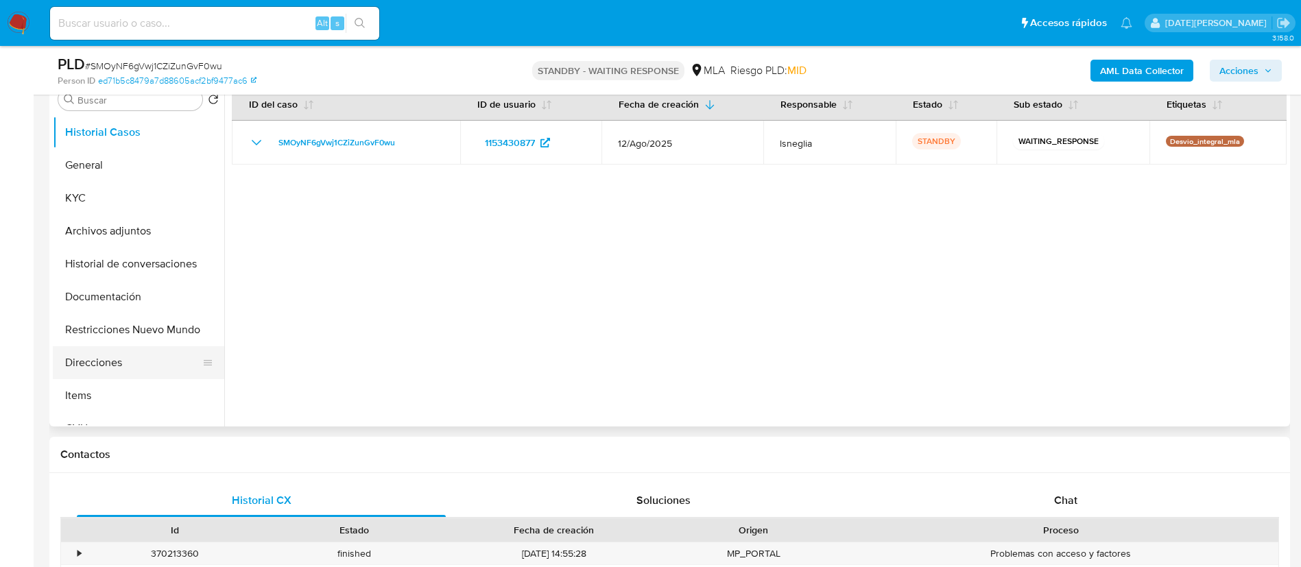
scroll to position [206, 0]
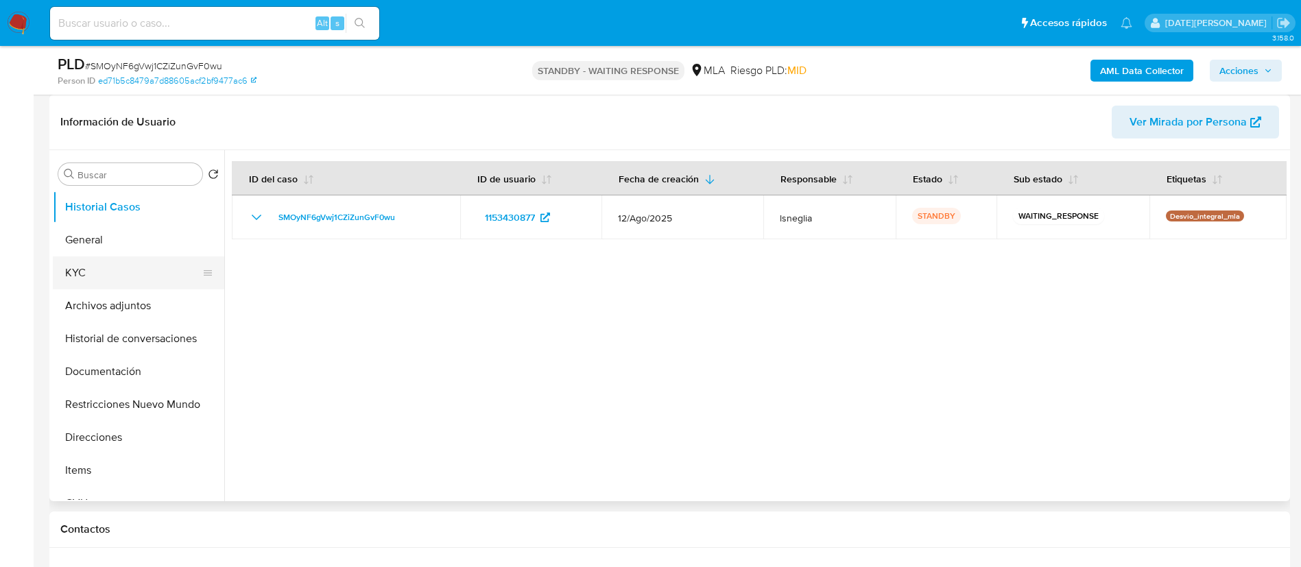
click at [124, 274] on button "KYC" at bounding box center [133, 272] width 160 height 33
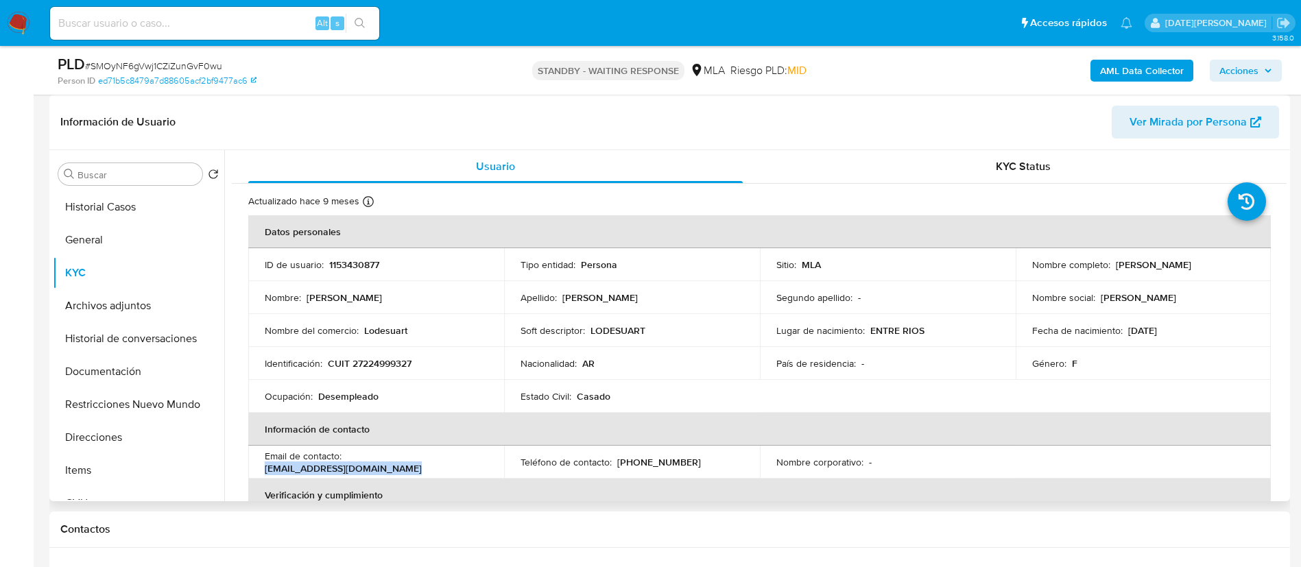
drag, startPoint x: 349, startPoint y: 461, endPoint x: 504, endPoint y: 461, distance: 155.0
click at [504, 461] on tr "Email de contacto : [EMAIL_ADDRESS][DOMAIN_NAME] Teléfono de contacto : [PHONE_…" at bounding box center [759, 462] width 1022 height 33
click at [640, 463] on p "[PHONE_NUMBER]" at bounding box center [659, 462] width 84 height 12
copy p "28886190"
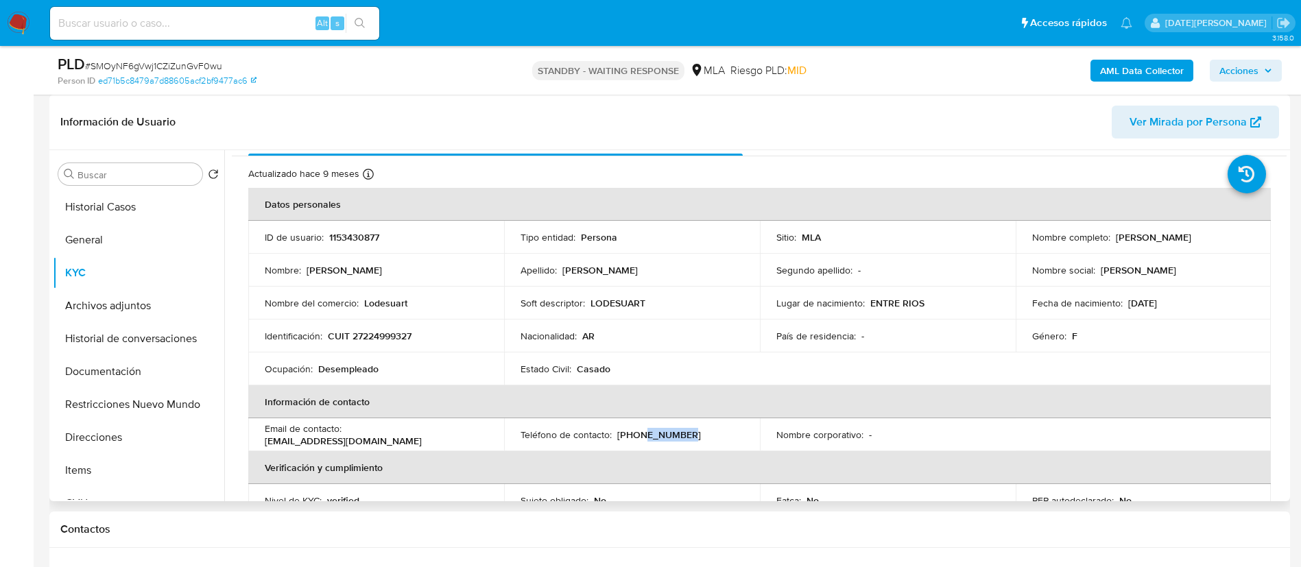
scroll to position [0, 0]
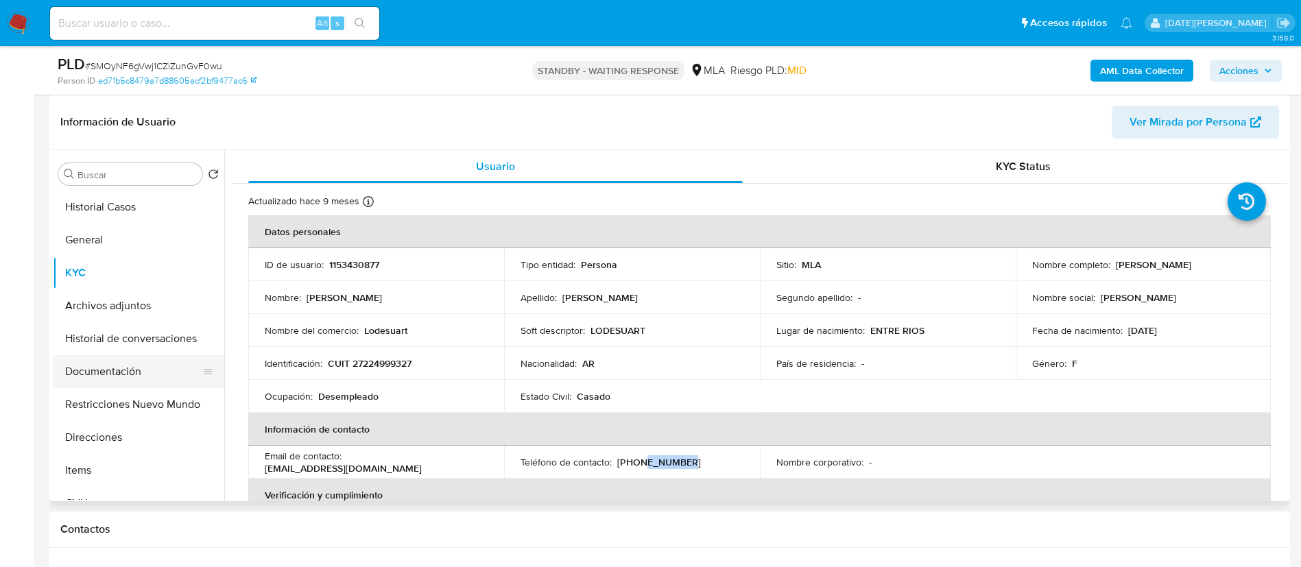
click at [150, 367] on button "Documentación" at bounding box center [133, 371] width 160 height 33
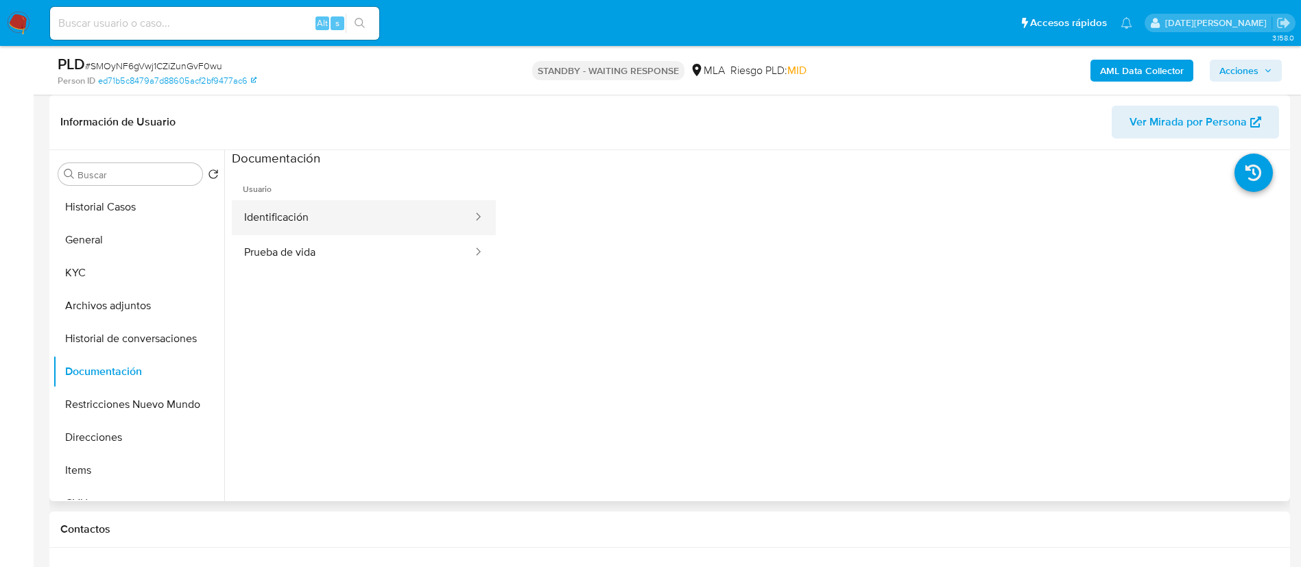
click at [304, 217] on button "Identificación" at bounding box center [353, 217] width 242 height 35
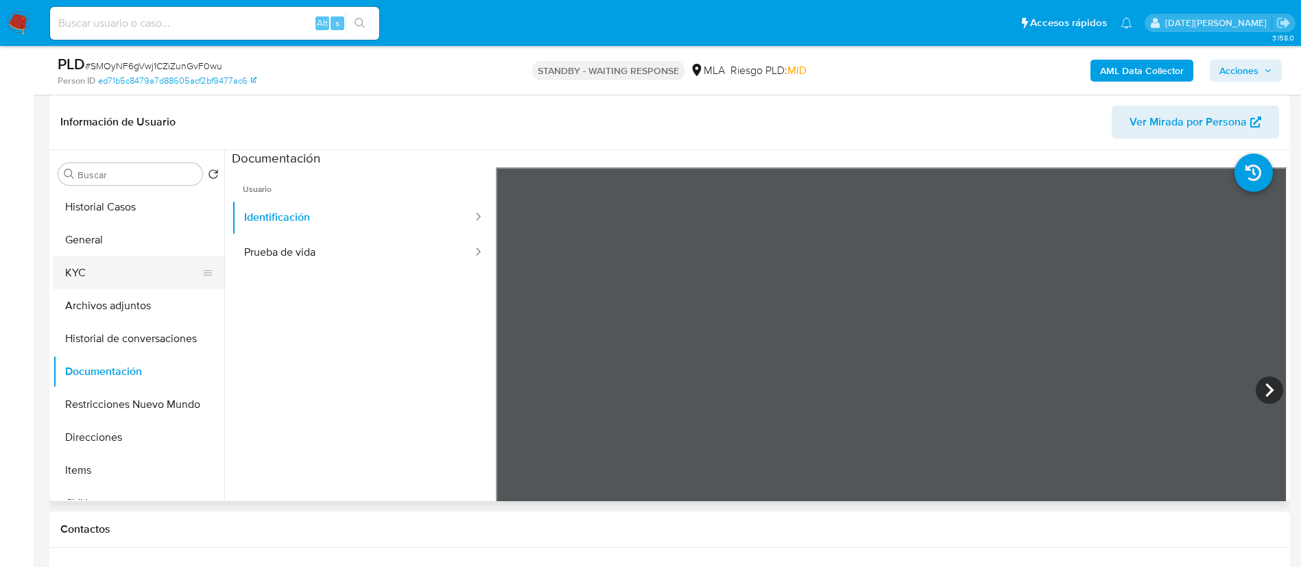
click at [115, 269] on button "KYC" at bounding box center [133, 272] width 160 height 33
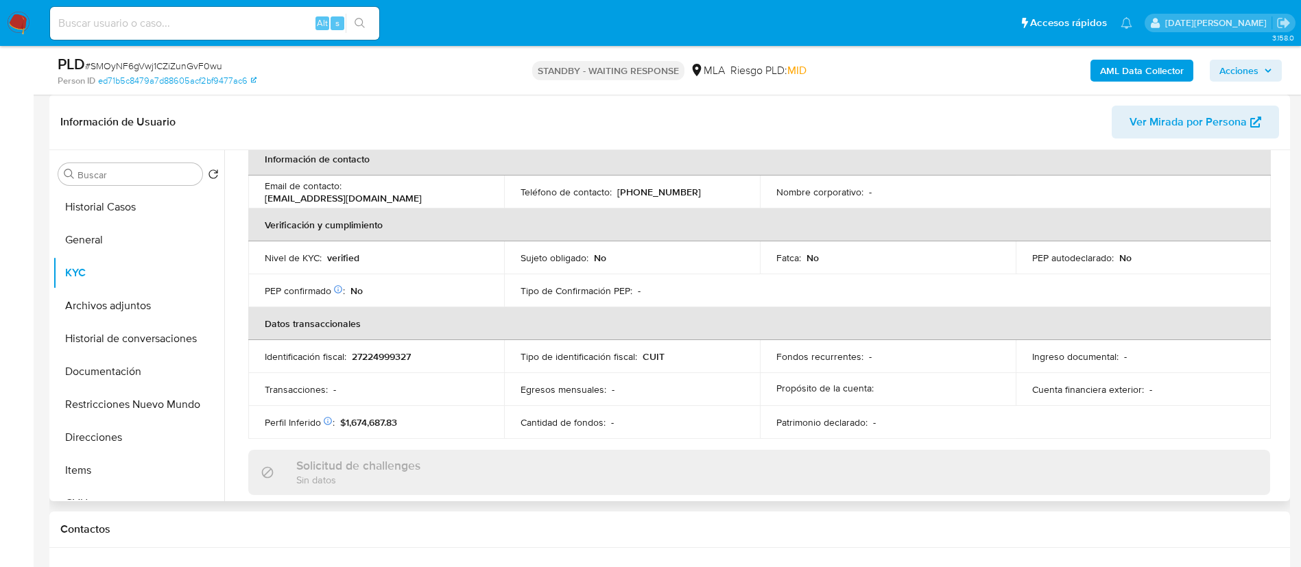
scroll to position [206, 0]
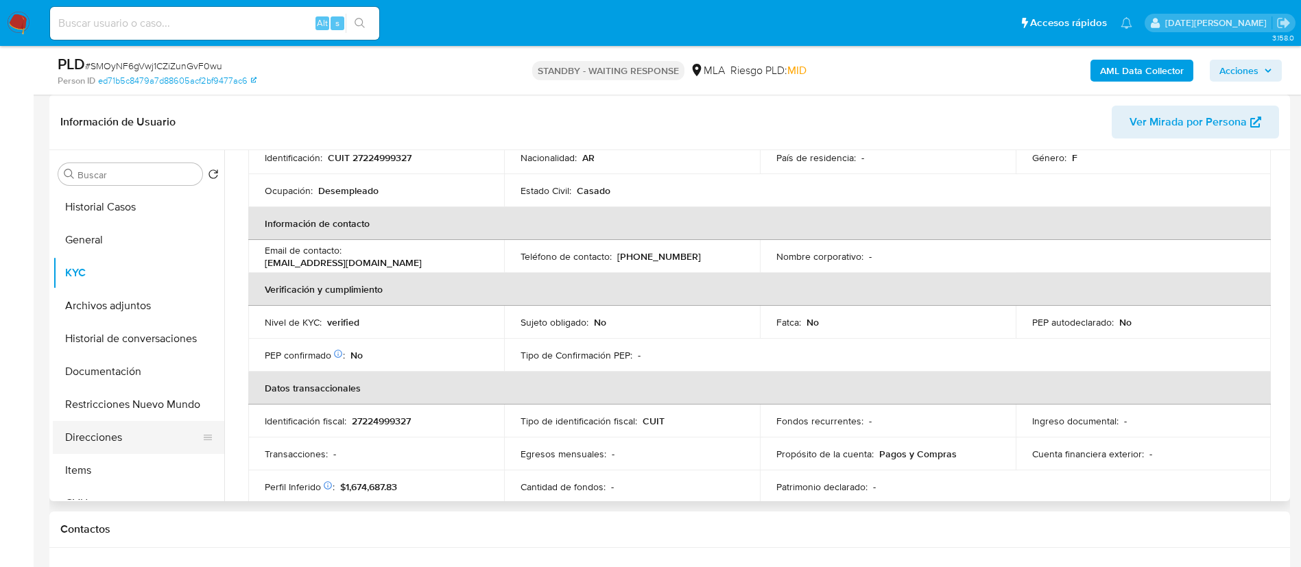
click at [112, 433] on button "Direcciones" at bounding box center [133, 437] width 160 height 33
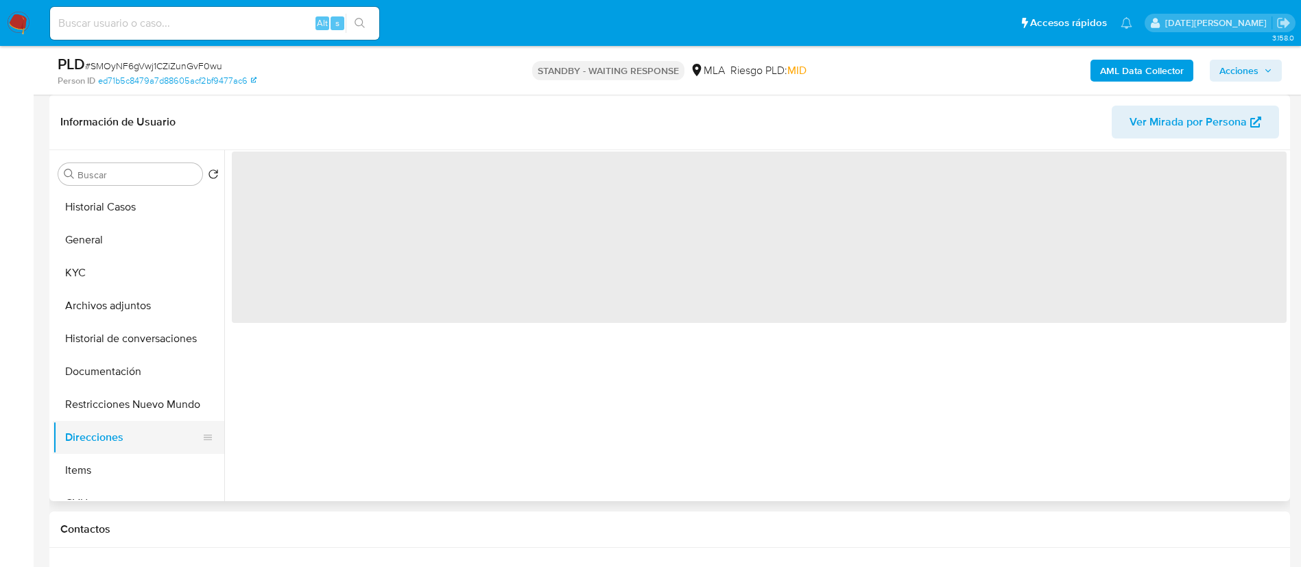
scroll to position [0, 0]
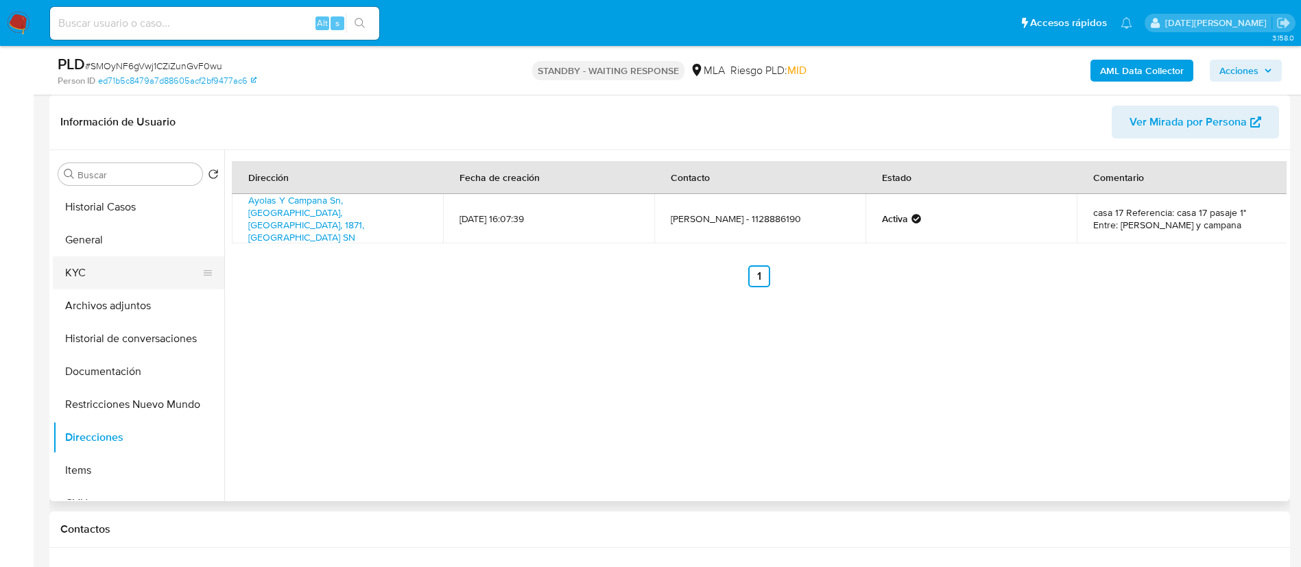
click at [123, 276] on button "KYC" at bounding box center [133, 272] width 160 height 33
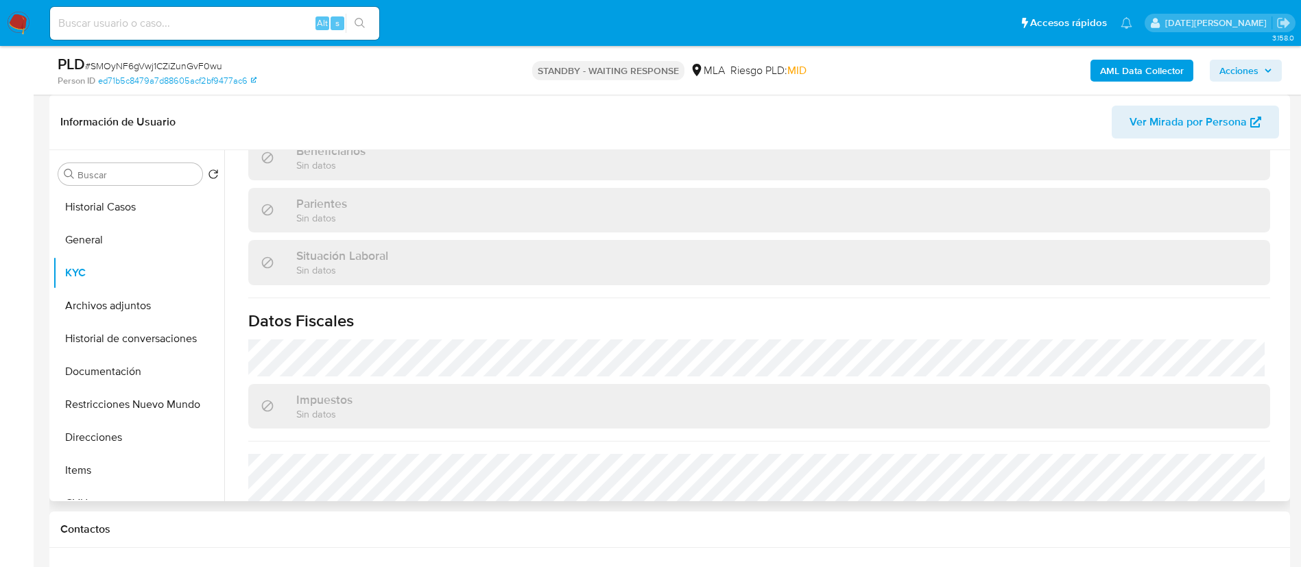
scroll to position [710, 0]
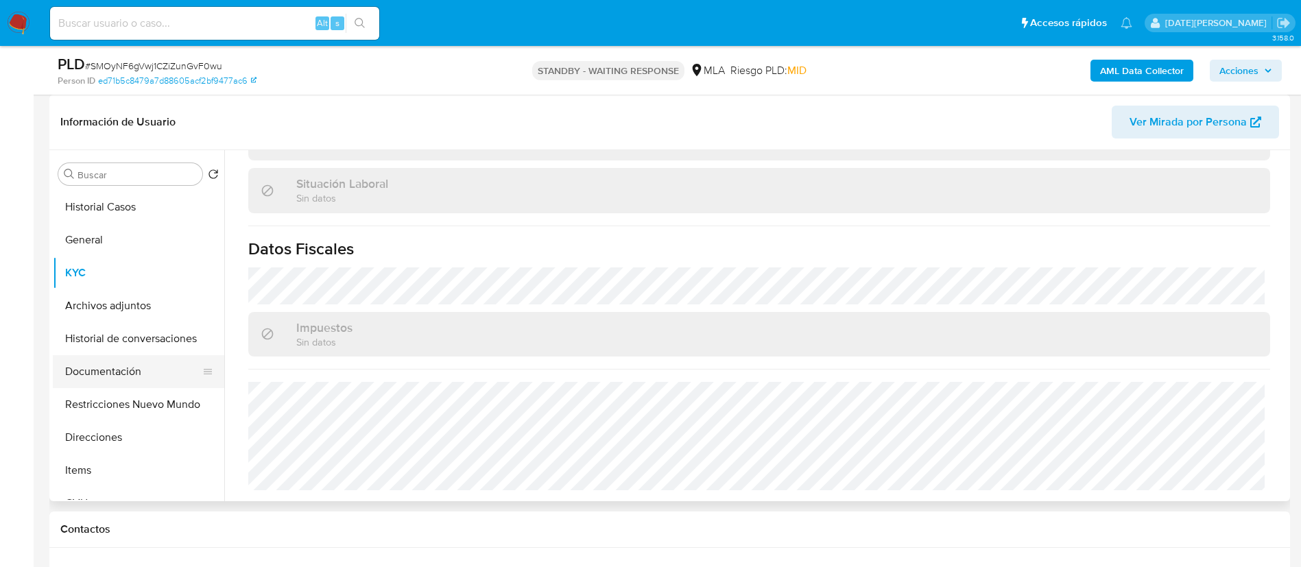
click at [105, 370] on button "Documentación" at bounding box center [133, 371] width 160 height 33
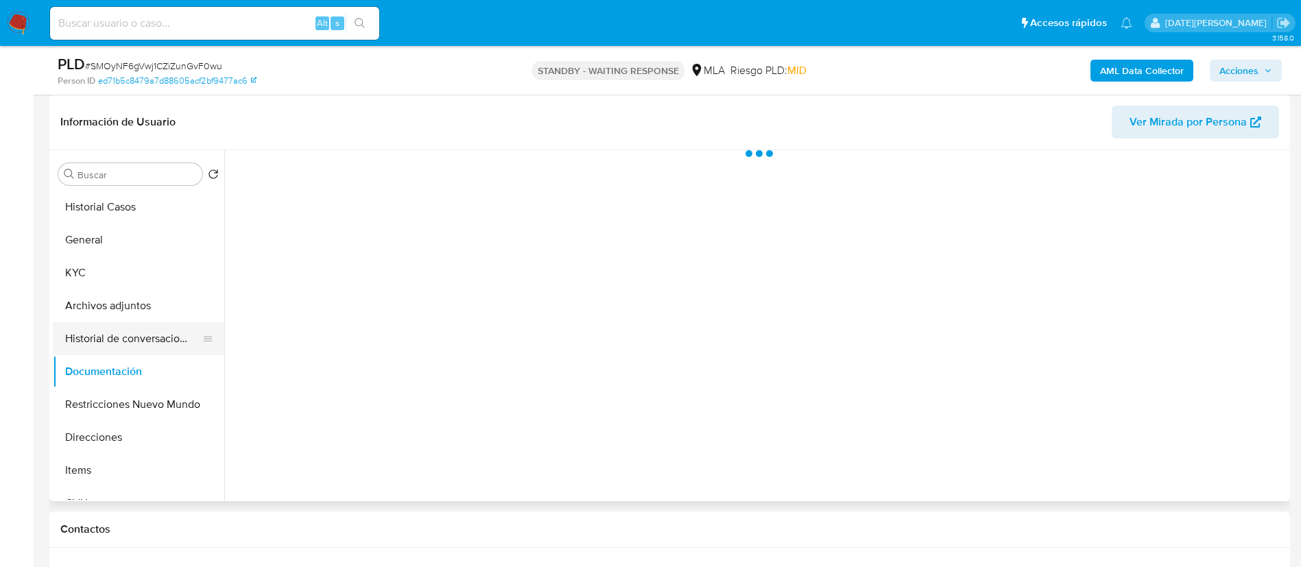
scroll to position [0, 0]
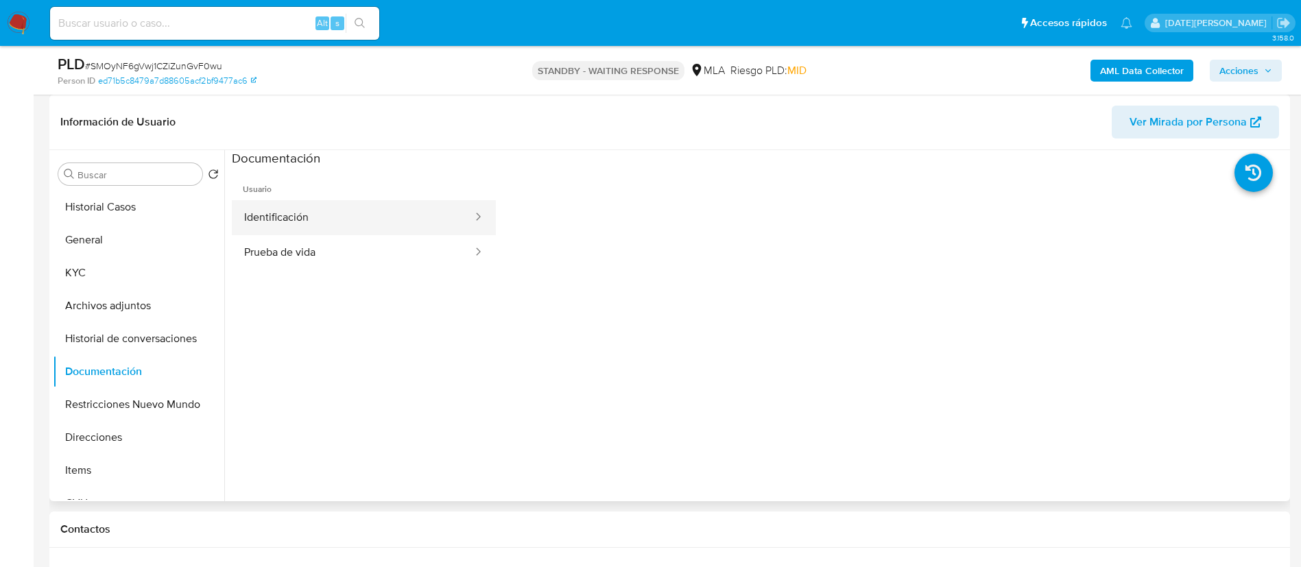
click at [337, 224] on button "Identificación" at bounding box center [353, 217] width 242 height 35
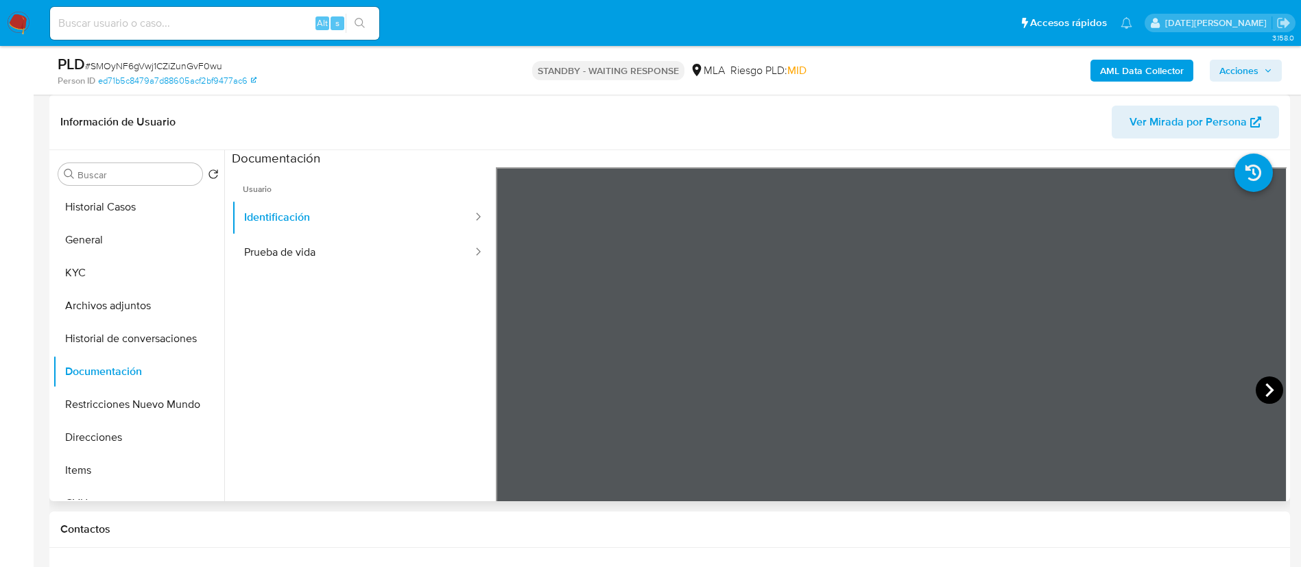
click at [1255, 385] on icon at bounding box center [1268, 389] width 27 height 27
click at [112, 278] on button "KYC" at bounding box center [133, 272] width 160 height 33
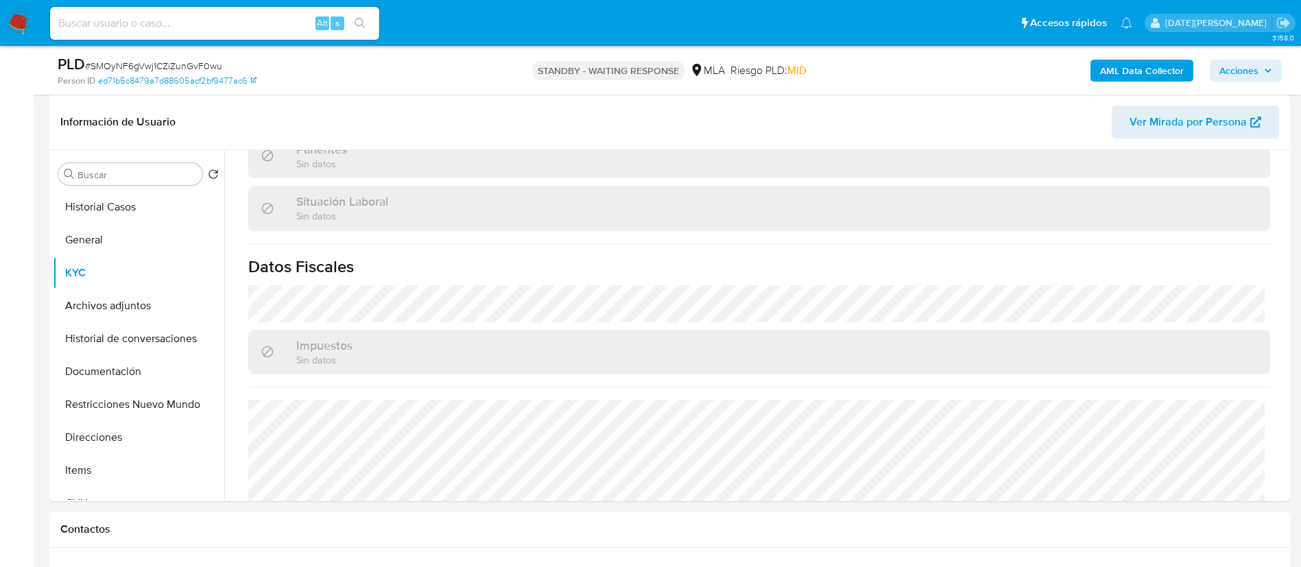
scroll to position [710, 0]
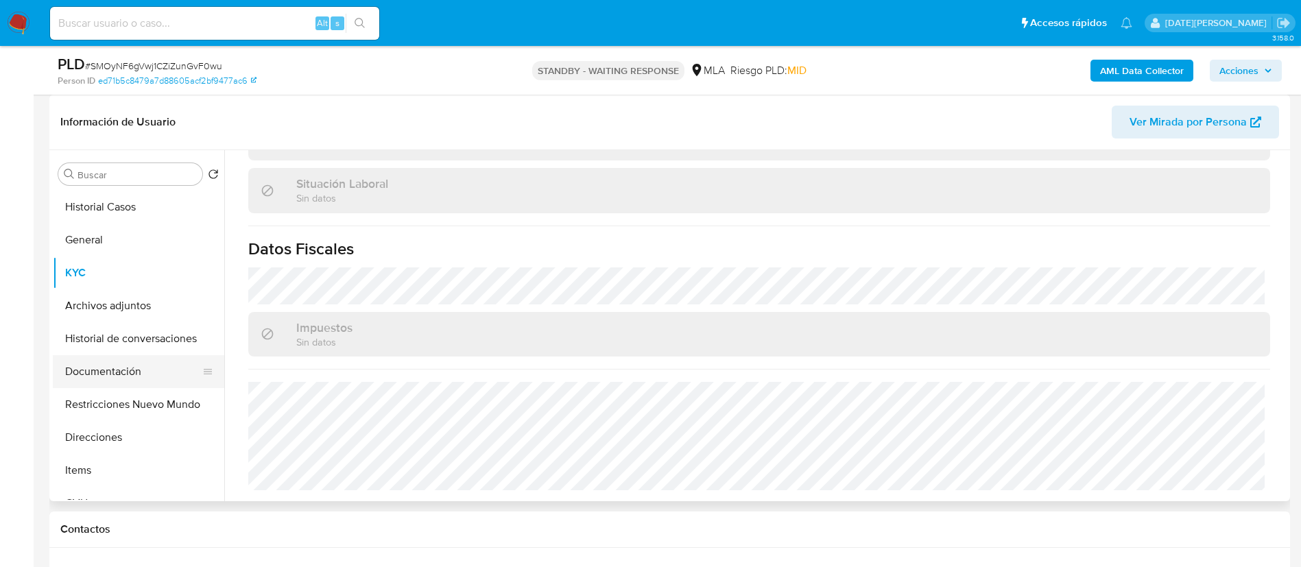
click at [110, 378] on button "Documentación" at bounding box center [133, 371] width 160 height 33
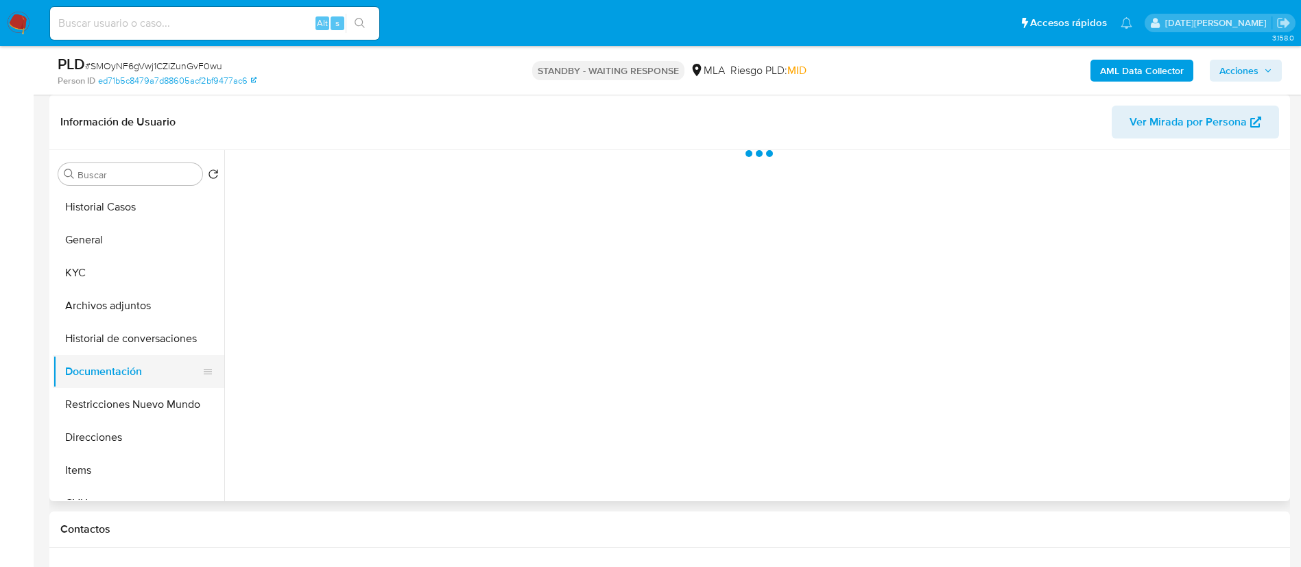
scroll to position [0, 0]
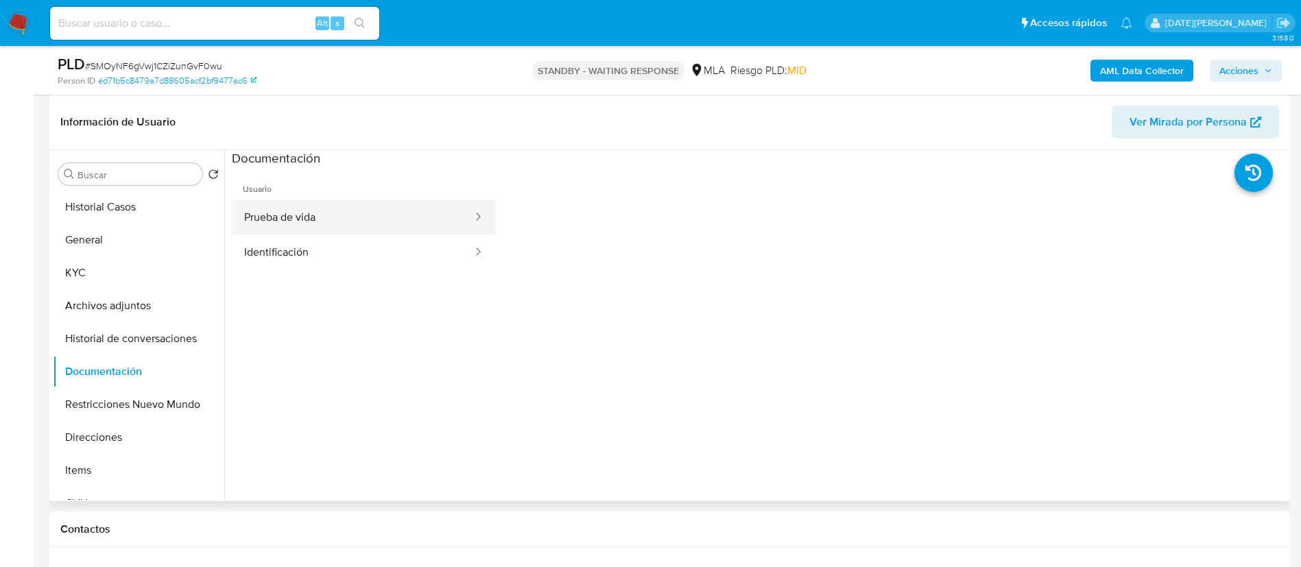
click at [309, 214] on button "Prueba de vida" at bounding box center [353, 217] width 242 height 35
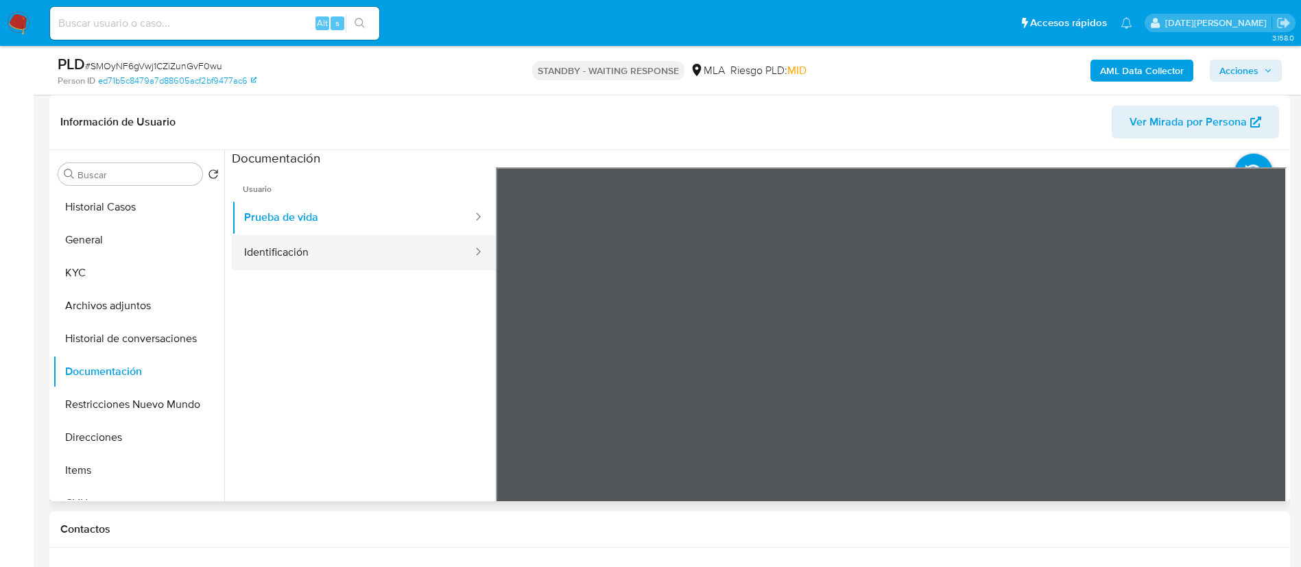
click at [340, 247] on button "Identificación" at bounding box center [353, 252] width 242 height 35
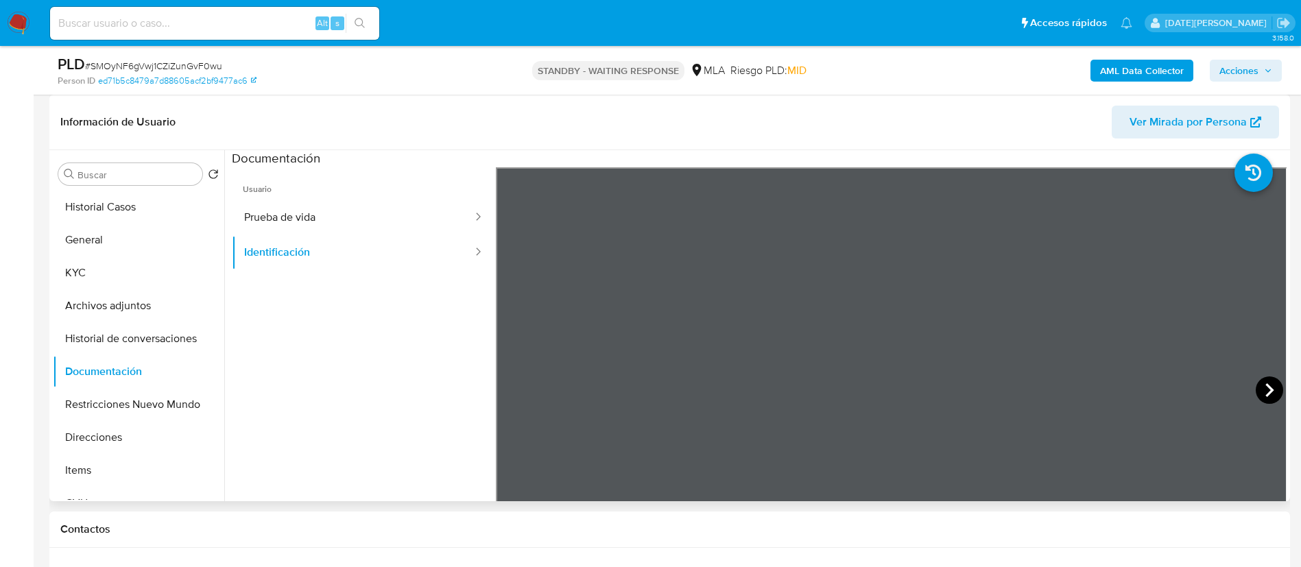
click at [1265, 387] on icon at bounding box center [1269, 390] width 8 height 14
click at [512, 386] on icon at bounding box center [512, 390] width 8 height 14
click at [1270, 385] on icon at bounding box center [1268, 389] width 27 height 27
click at [161, 26] on input at bounding box center [214, 23] width 329 height 18
paste input "tM3tbS5F3AoaKIhn7x7mWcM8"
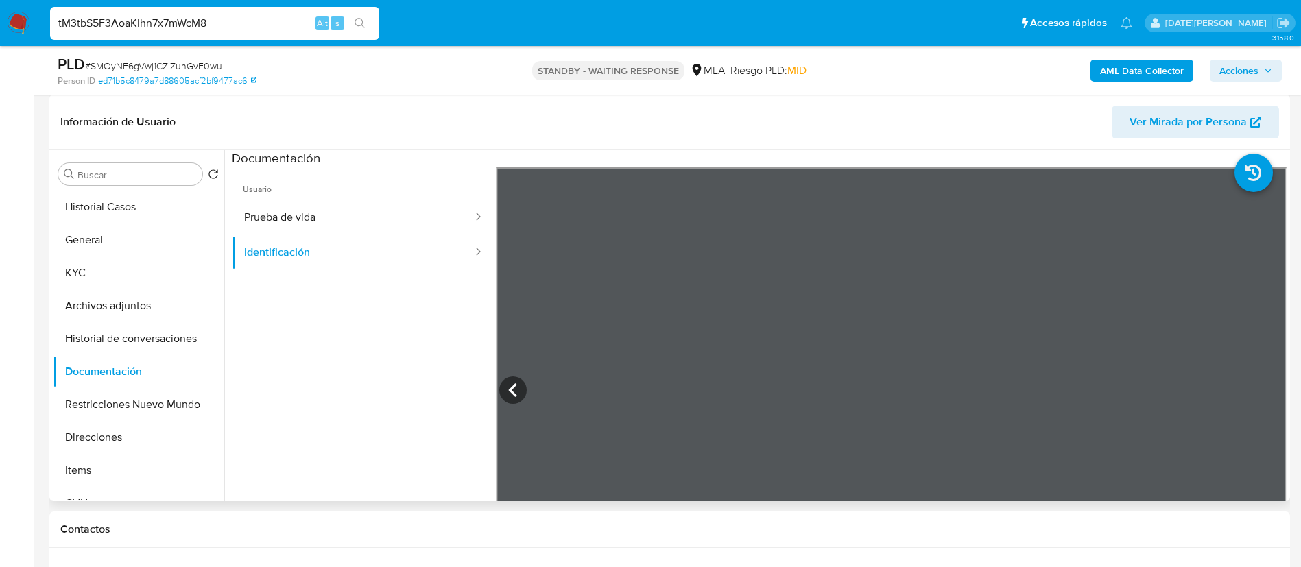
type input "tM3tbS5F3AoaKIhn7x7mWcM8"
click at [361, 27] on icon "search-icon" at bounding box center [359, 23] width 11 height 11
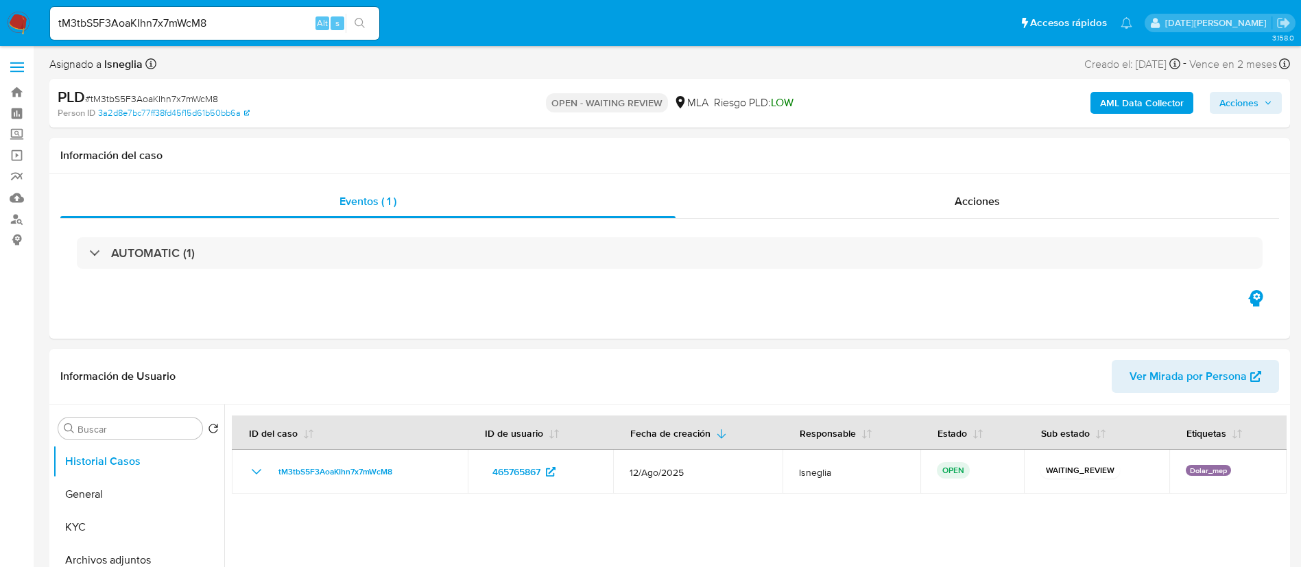
select select "10"
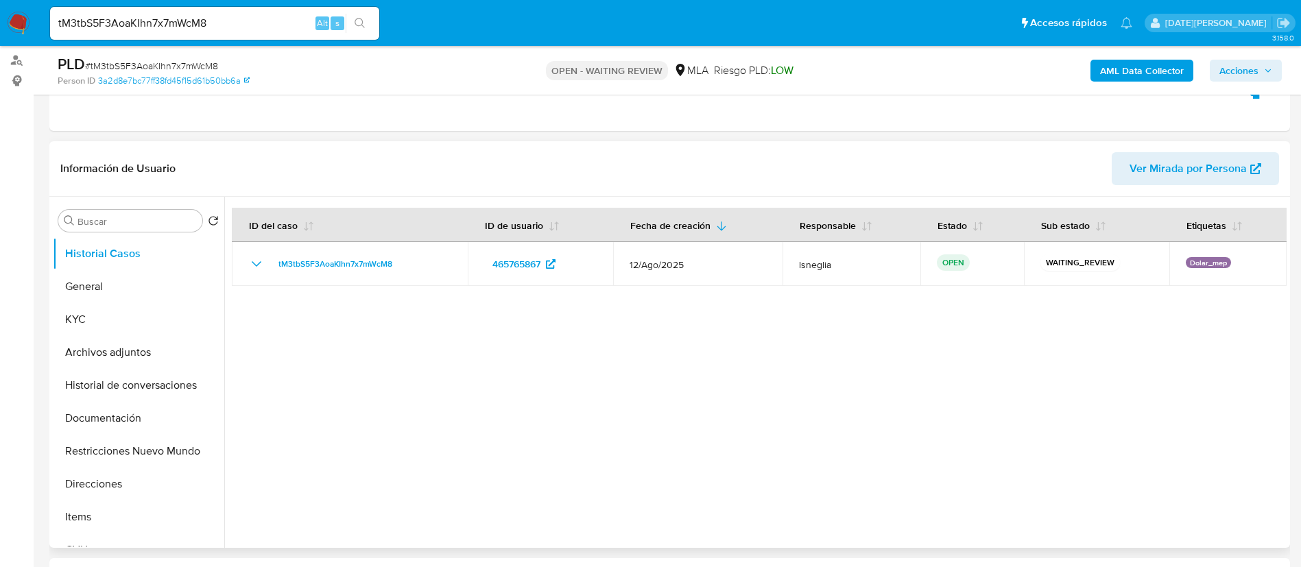
scroll to position [206, 0]
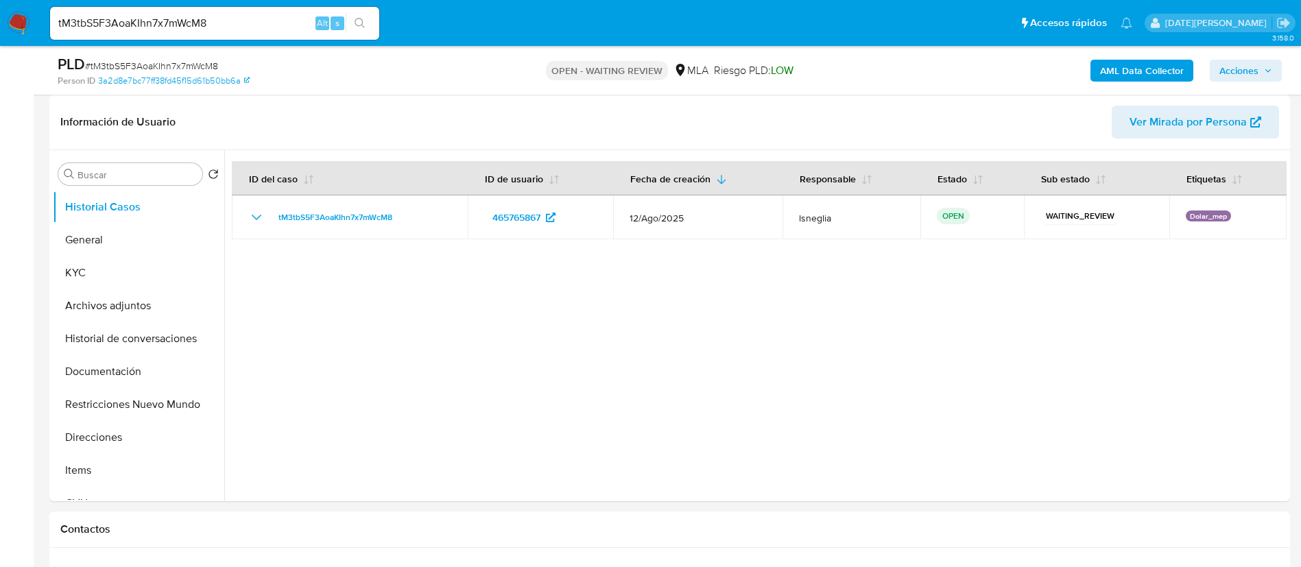
click at [196, 60] on span "# tM3tbS5F3AoaKIhn7x7mWcM8" at bounding box center [151, 66] width 133 height 14
copy span "tM3tbS5F3AoaKIhn7x7mWcM8"
click at [23, 16] on img at bounding box center [18, 23] width 23 height 23
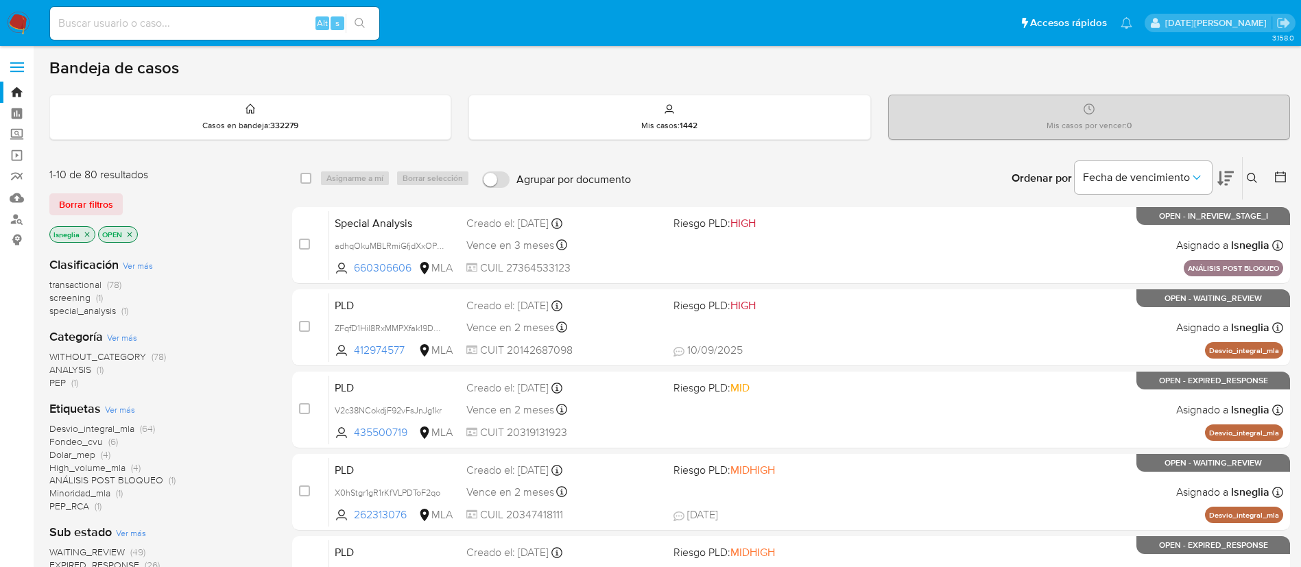
click at [86, 232] on icon "close-filter" at bounding box center [87, 234] width 8 height 8
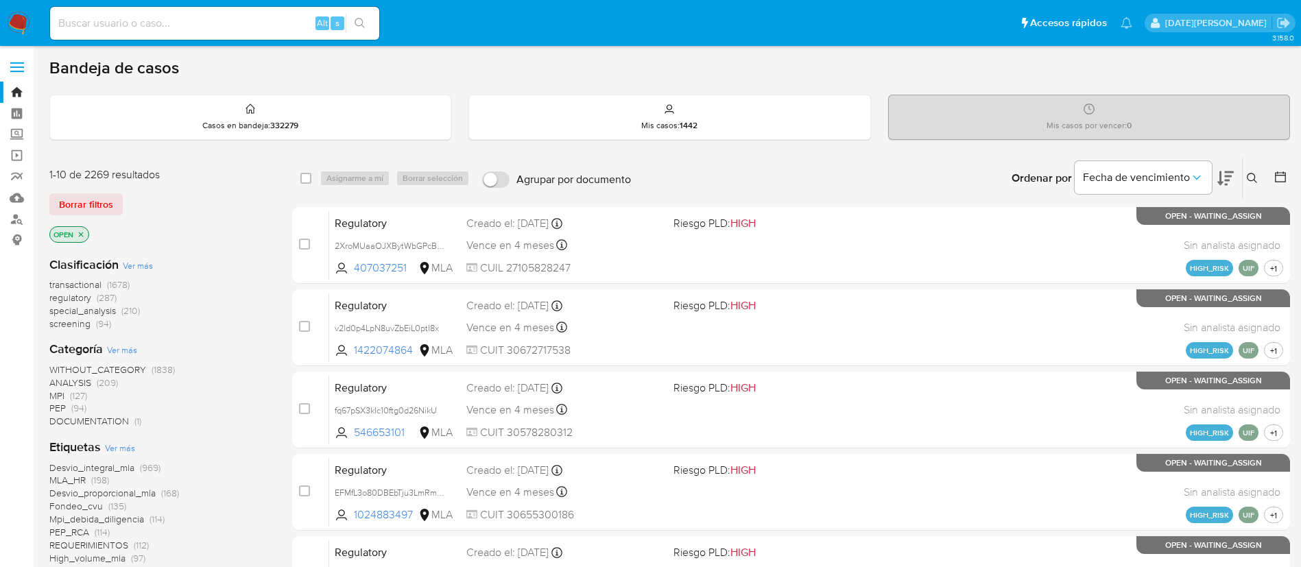
click at [1255, 173] on icon at bounding box center [1251, 178] width 11 height 11
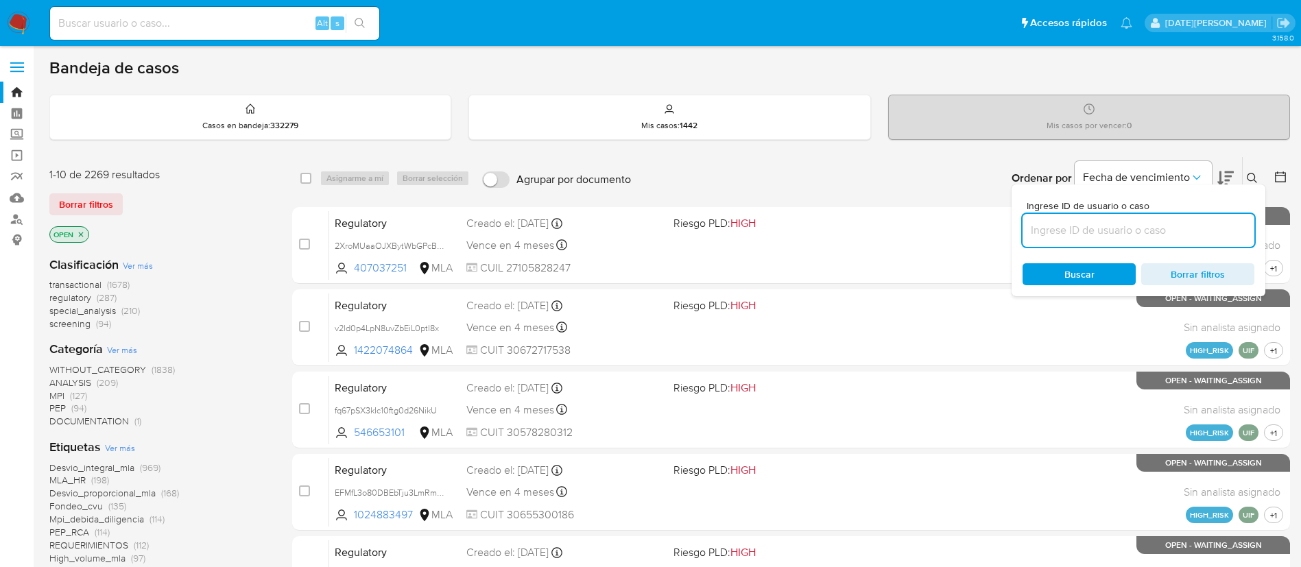
click at [1074, 237] on input at bounding box center [1138, 230] width 232 height 18
type input "tM3tbS5F3AoaKIhn7x7mWcM8"
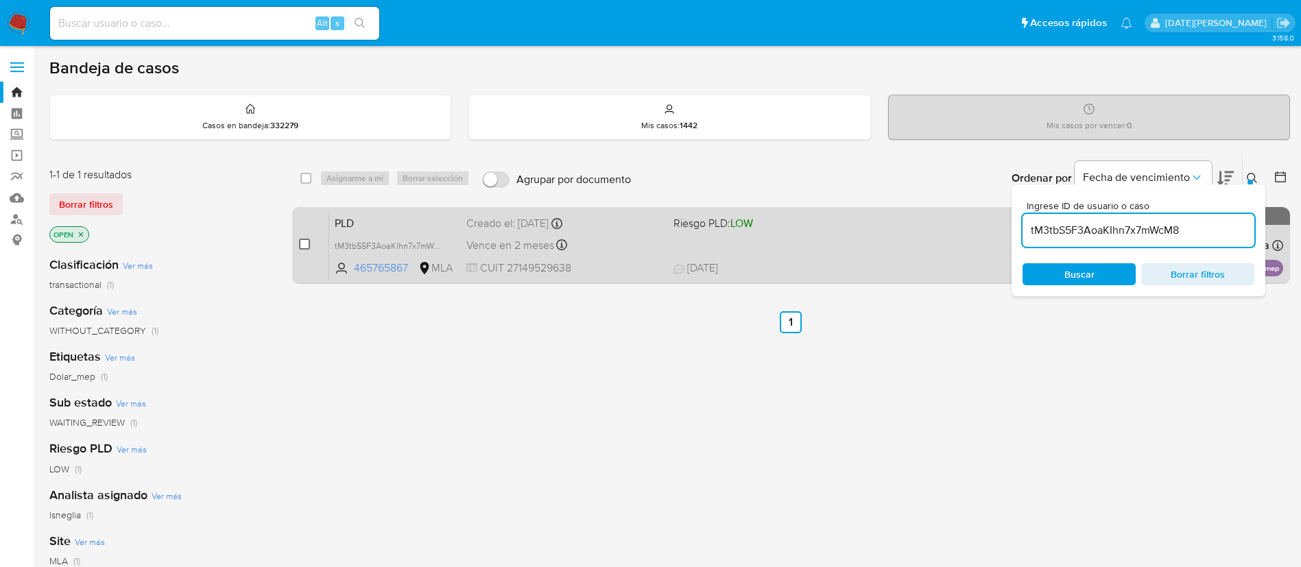
click at [302, 244] on input "checkbox" at bounding box center [304, 244] width 11 height 11
checkbox input "true"
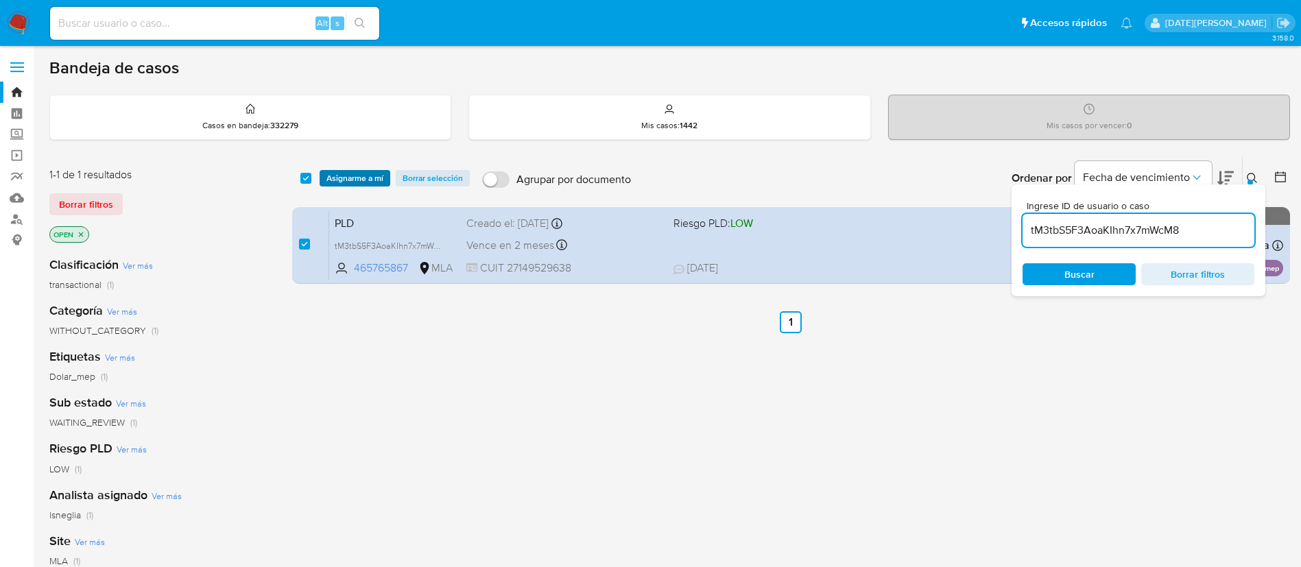
click at [350, 181] on span "Asignarme a mí" at bounding box center [354, 178] width 57 height 14
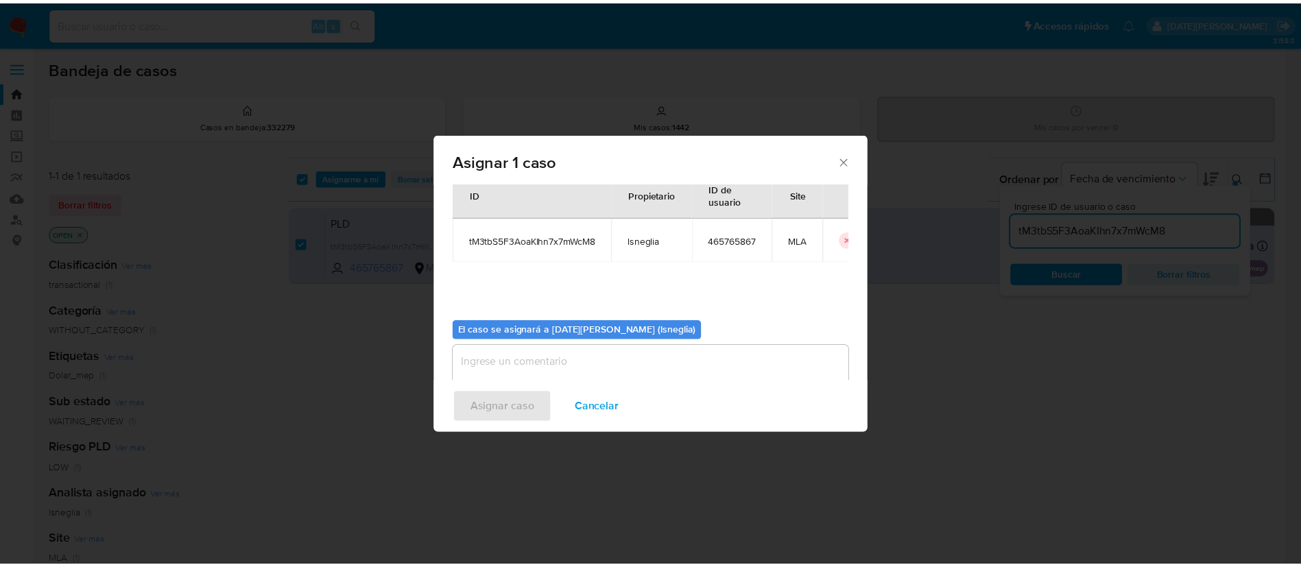
scroll to position [71, 0]
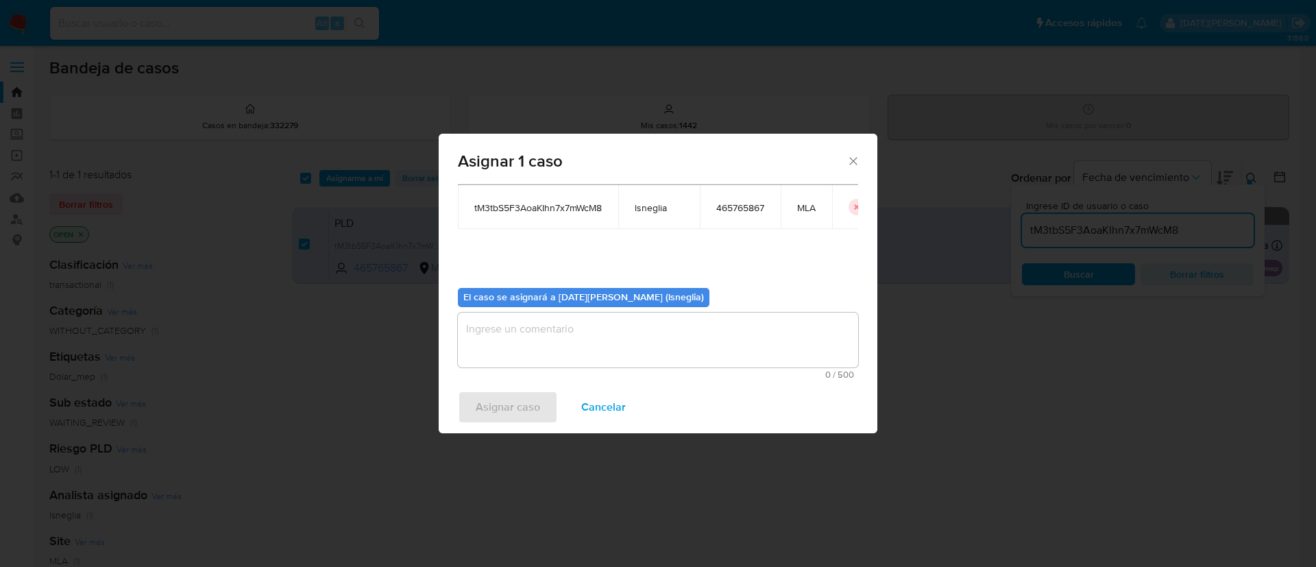
click at [579, 355] on textarea "assign-modal" at bounding box center [658, 340] width 400 height 55
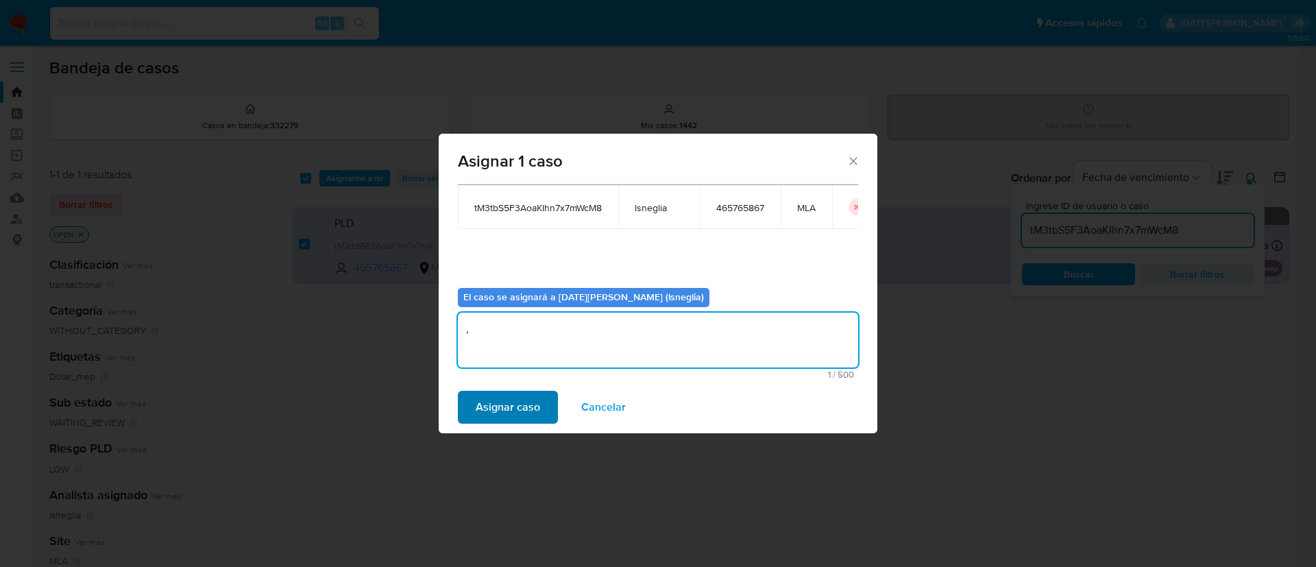
type textarea ","
click at [516, 402] on span "Asignar caso" at bounding box center [508, 407] width 64 height 30
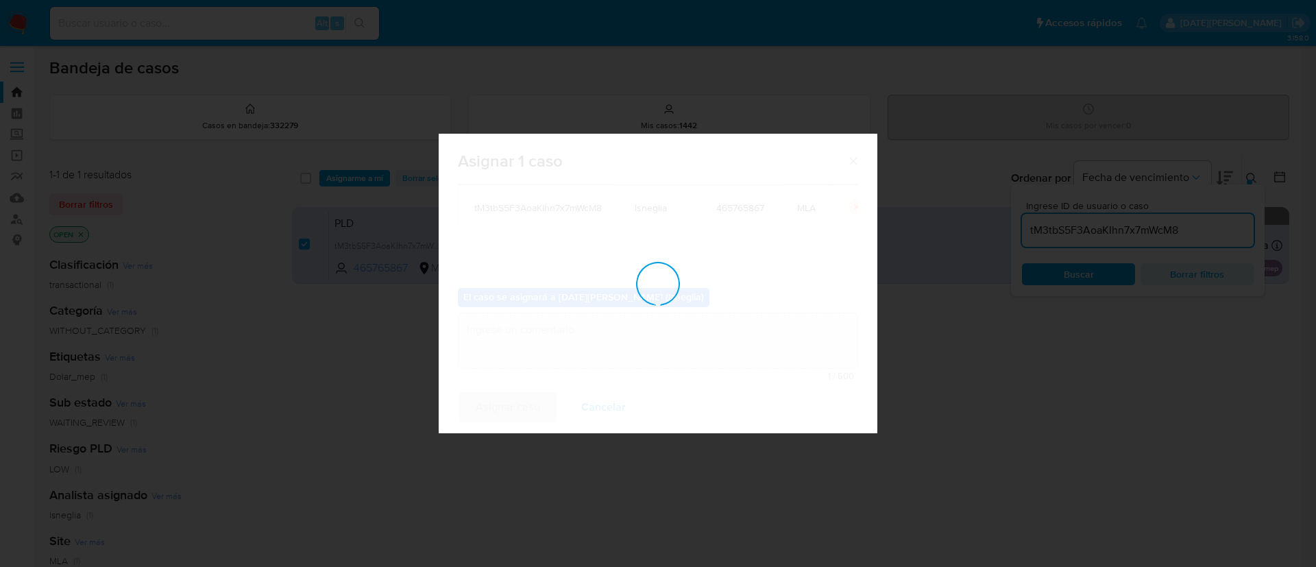
checkbox input "false"
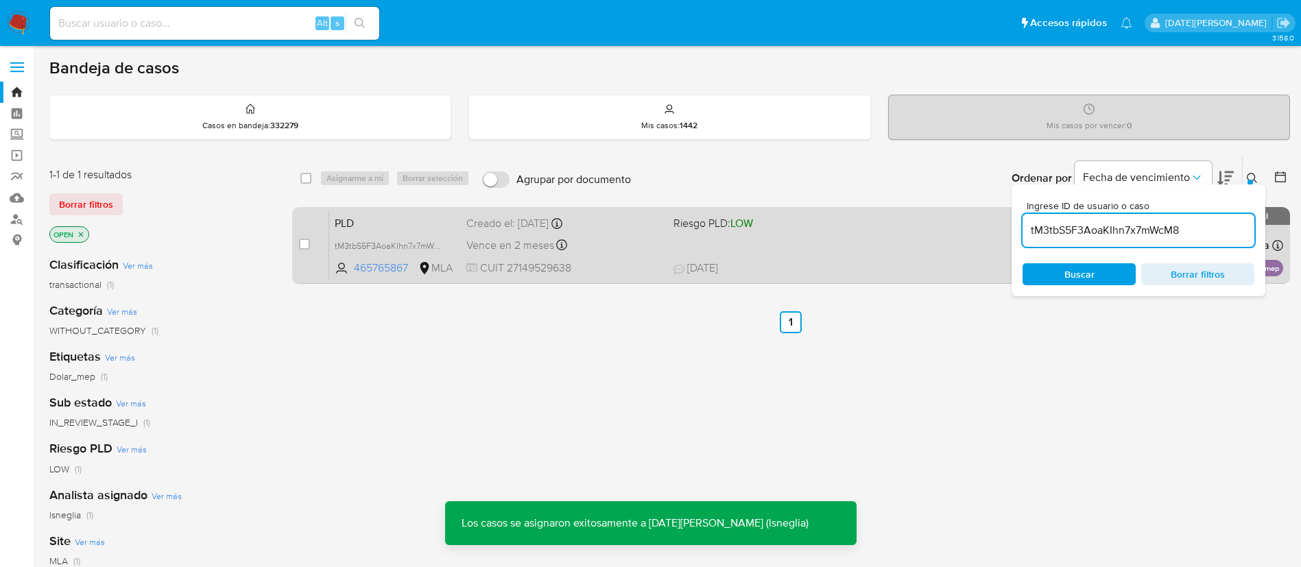
click at [378, 231] on div "PLD tM3tbS5F3AoaKIhn7x7mWcM8 465765867 MLA Riesgo PLD: LOW Creado el: [DATE] Cr…" at bounding box center [806, 244] width 954 height 69
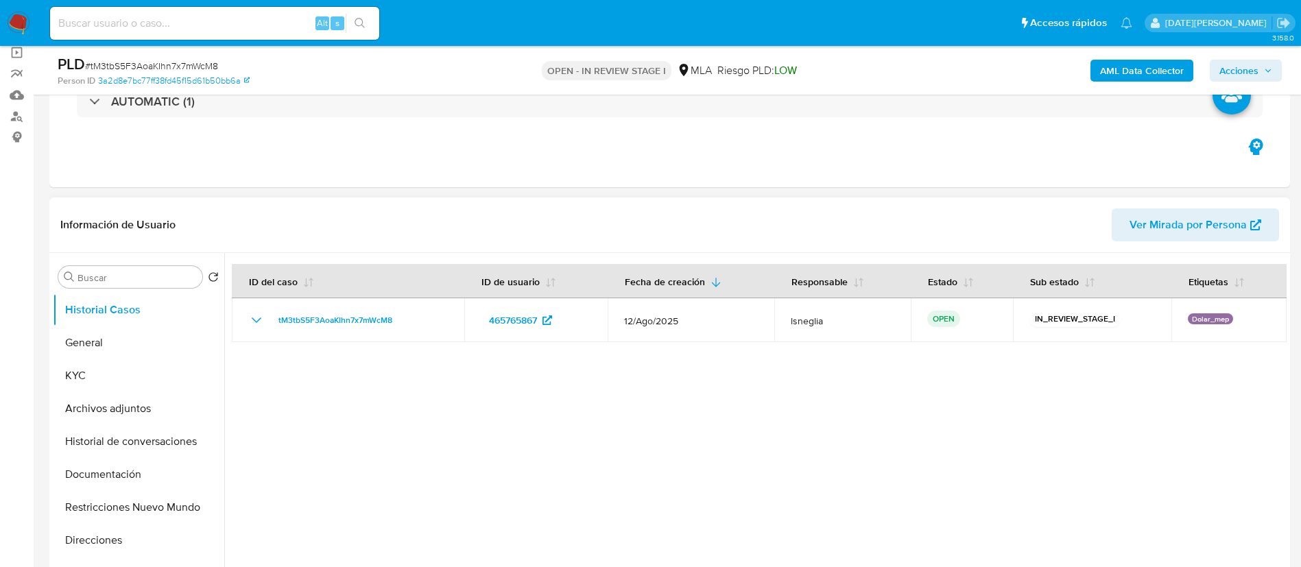
select select "10"
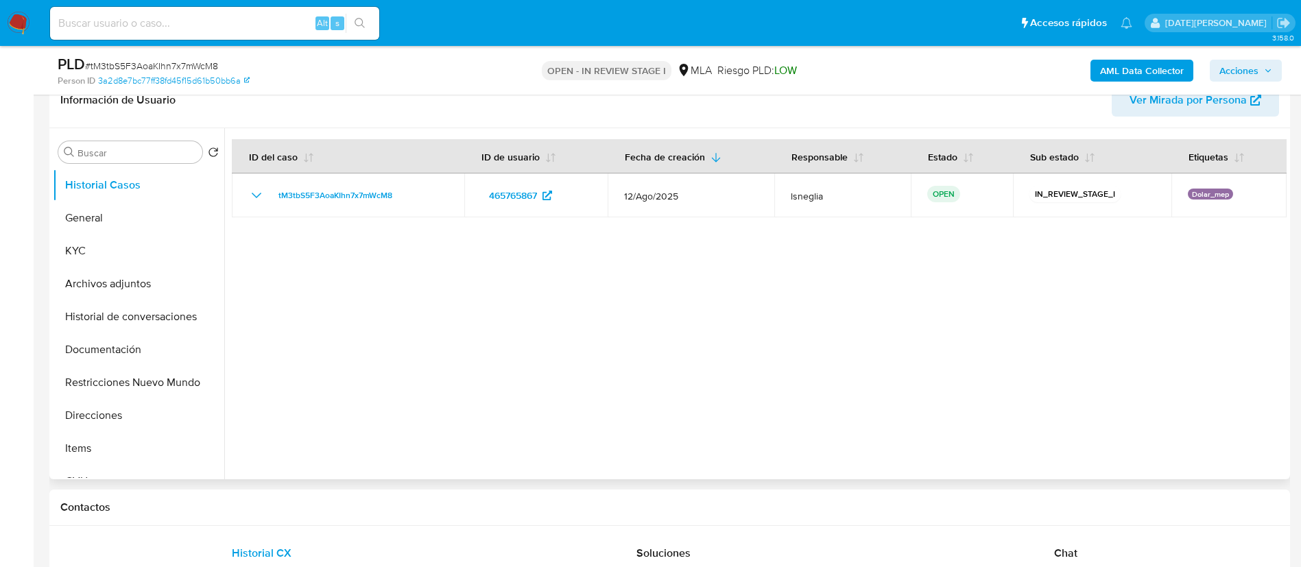
scroll to position [411, 0]
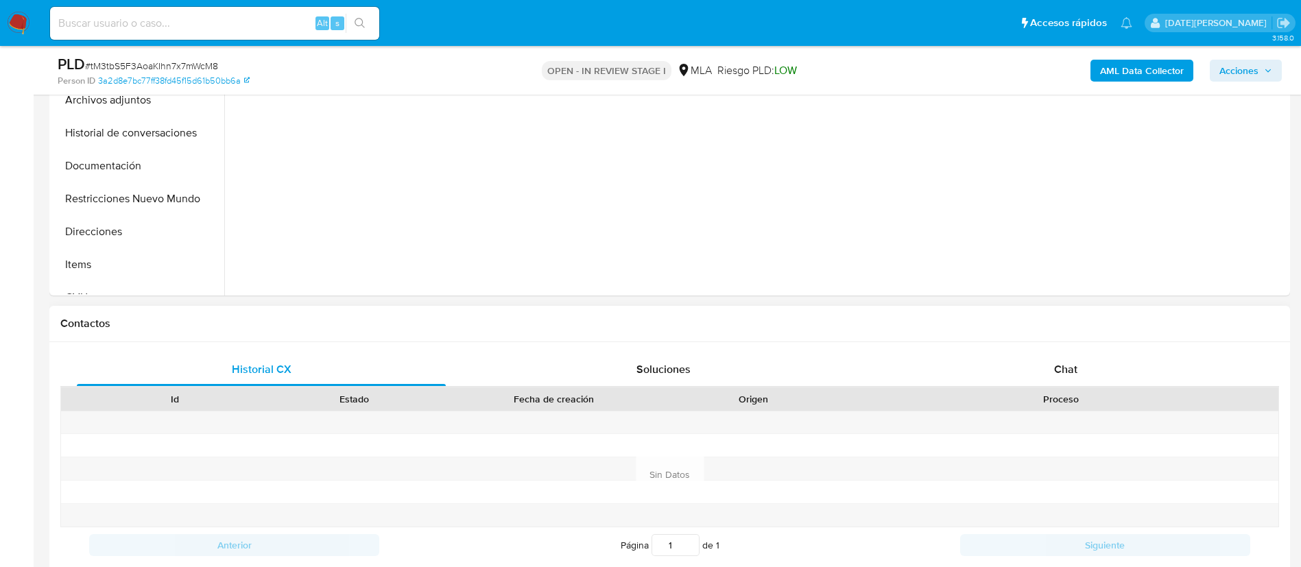
click at [1024, 387] on div "Proceso" at bounding box center [1060, 398] width 435 height 23
click at [1037, 372] on div "Chat" at bounding box center [1065, 369] width 369 height 33
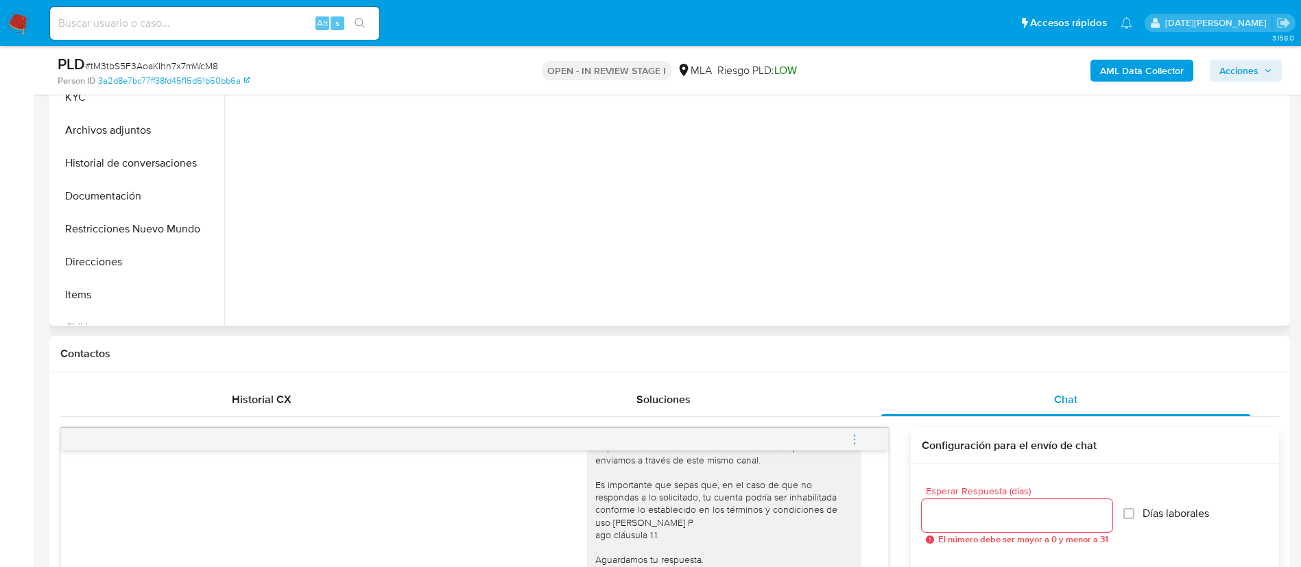
scroll to position [103, 0]
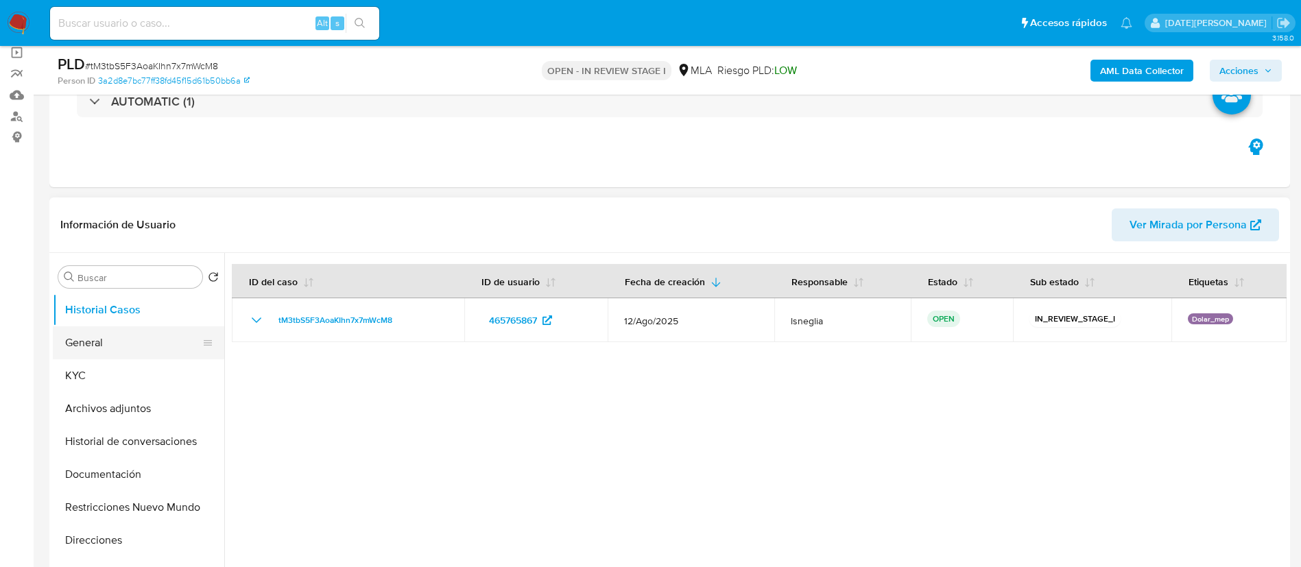
click at [73, 339] on button "General" at bounding box center [133, 342] width 160 height 33
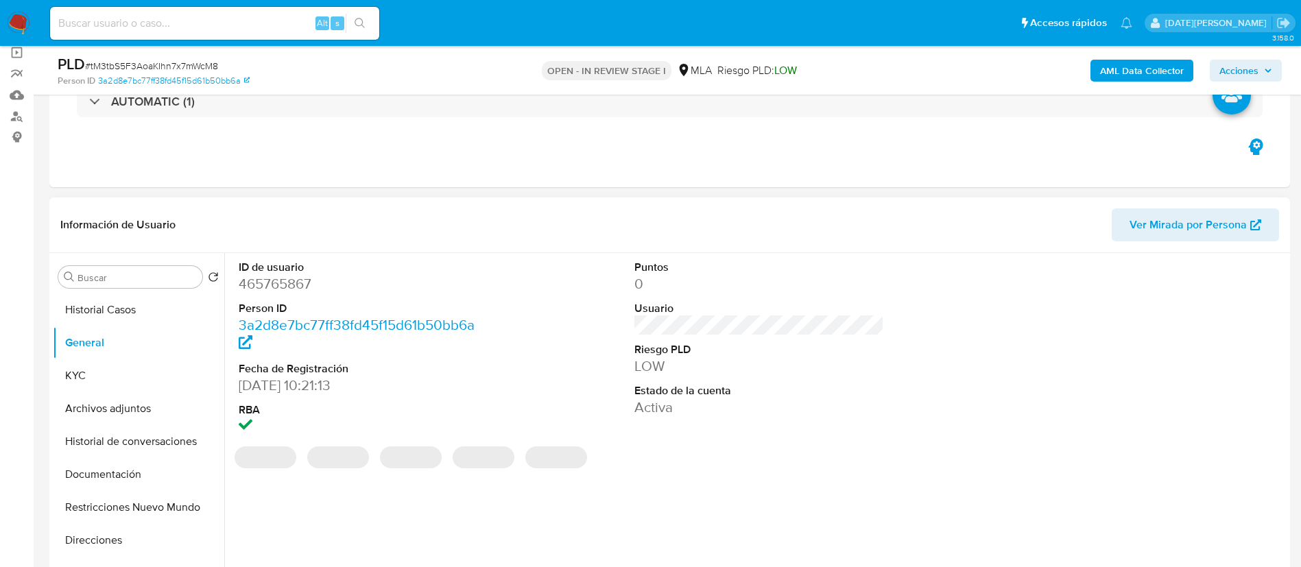
click at [282, 278] on dd "465765867" at bounding box center [364, 283] width 250 height 19
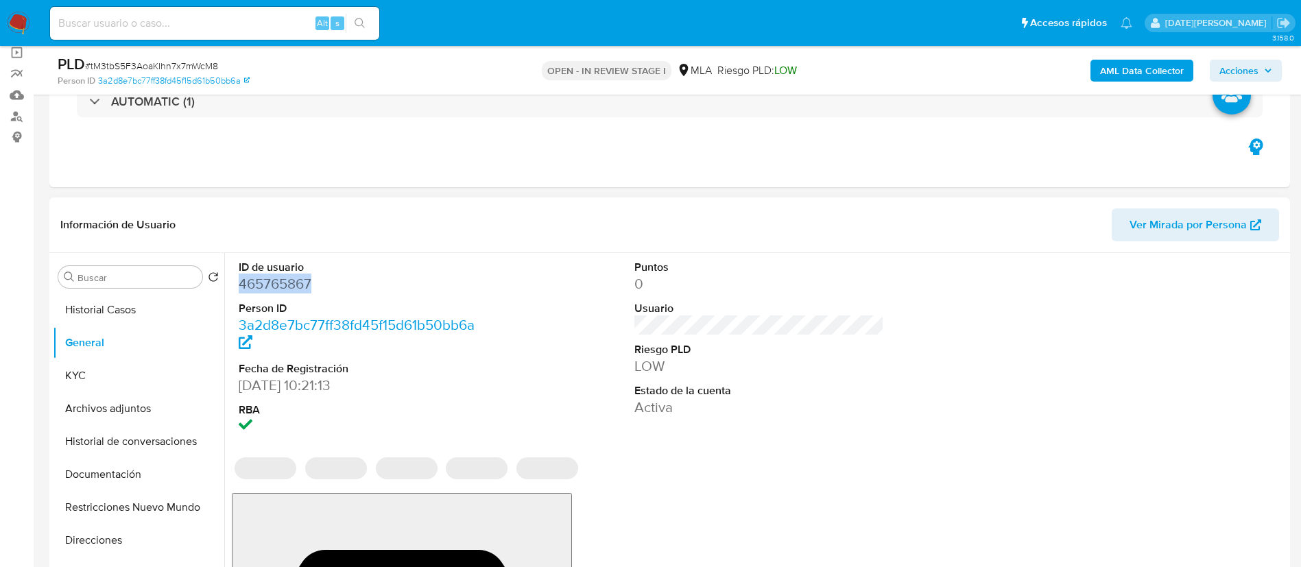
copy dd "465765867"
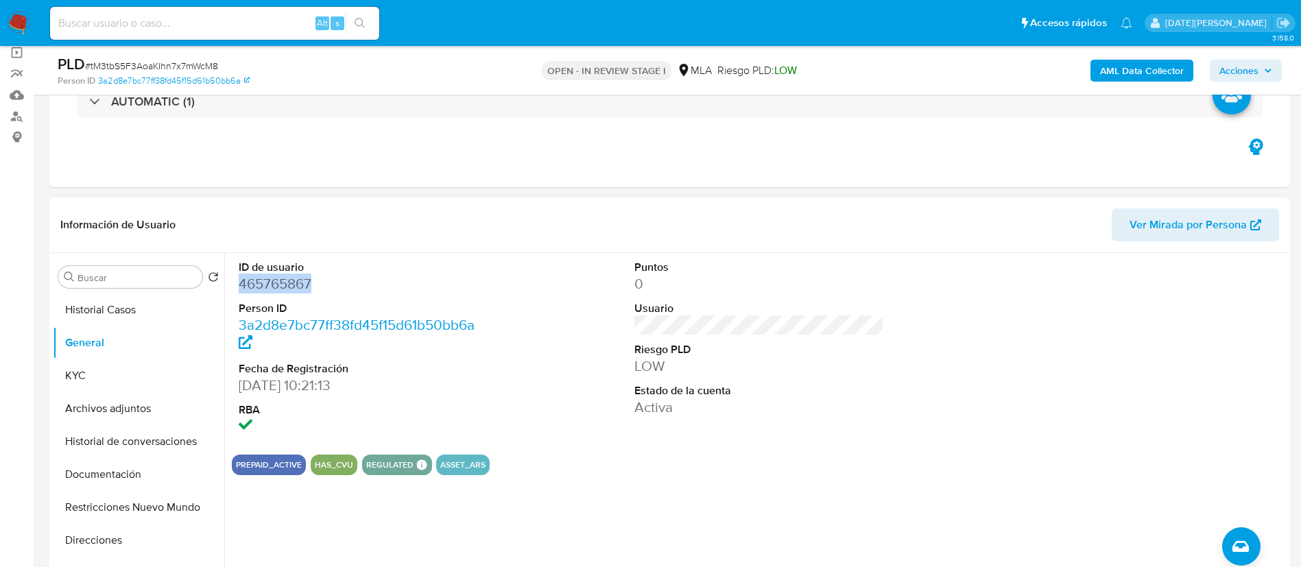
copy dd "465765867"
click at [272, 282] on dd "465765867" at bounding box center [364, 283] width 250 height 19
copy dd "465765867"
click at [85, 377] on button "KYC" at bounding box center [133, 375] width 160 height 33
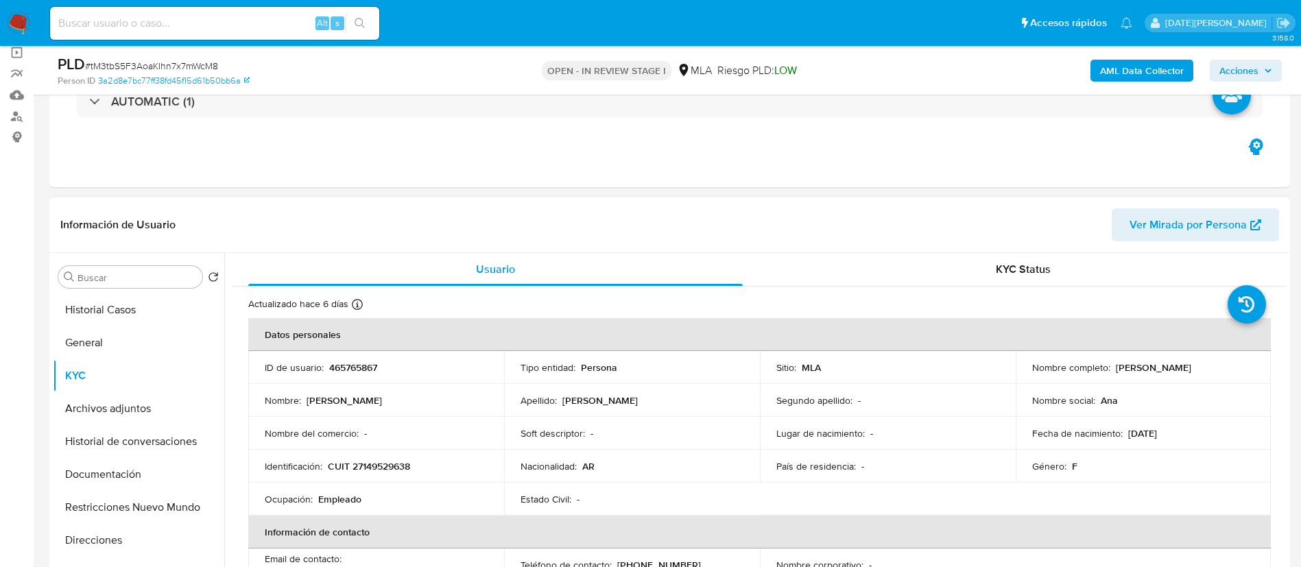
drag, startPoint x: 1111, startPoint y: 367, endPoint x: 1193, endPoint y: 365, distance: 81.6
click at [1193, 365] on div "Nombre completo : [PERSON_NAME]" at bounding box center [1143, 367] width 223 height 12
copy p "[PERSON_NAME]"
drag, startPoint x: 328, startPoint y: 469, endPoint x: 441, endPoint y: 458, distance: 113.7
click at [443, 466] on div "Identificación : CUIT 27149529638" at bounding box center [376, 466] width 223 height 12
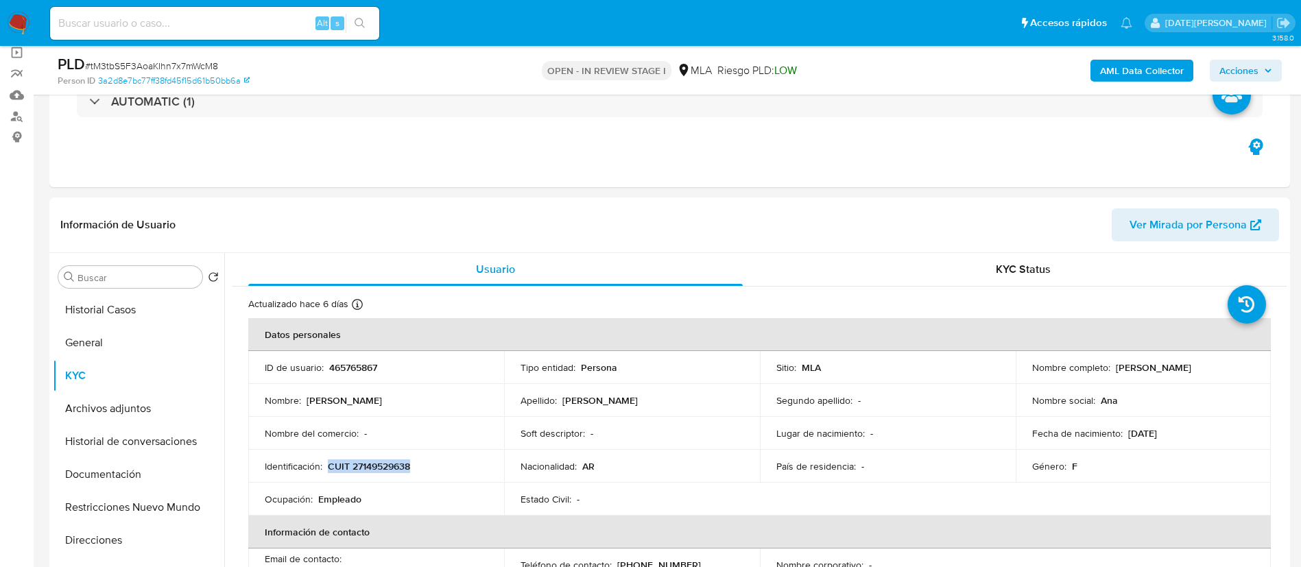
copy p "CUIT 27149529638"
click at [383, 463] on p "CUIT 27149529638" at bounding box center [369, 466] width 82 height 12
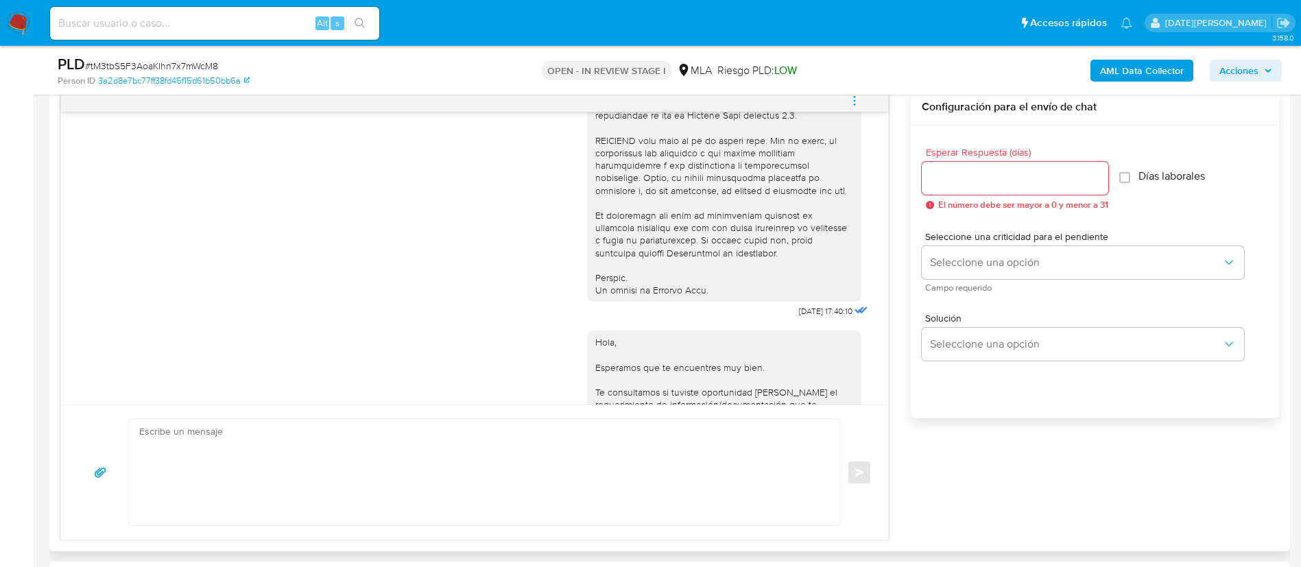
scroll to position [569, 0]
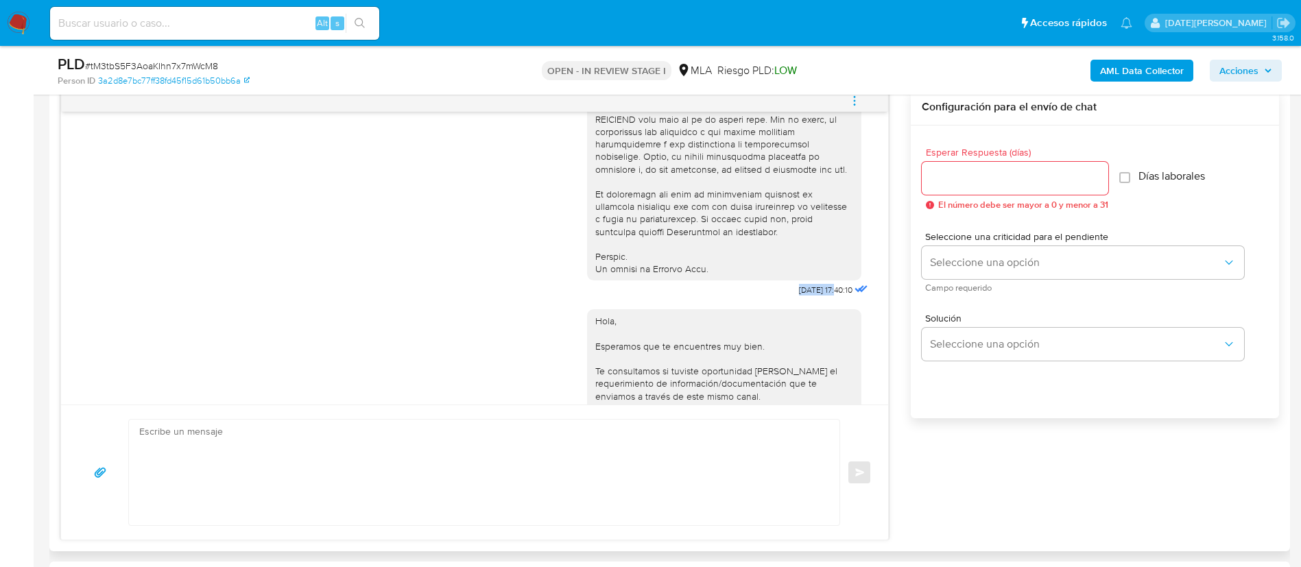
drag, startPoint x: 769, startPoint y: 317, endPoint x: 808, endPoint y: 317, distance: 38.4
copy span "[DATE]"
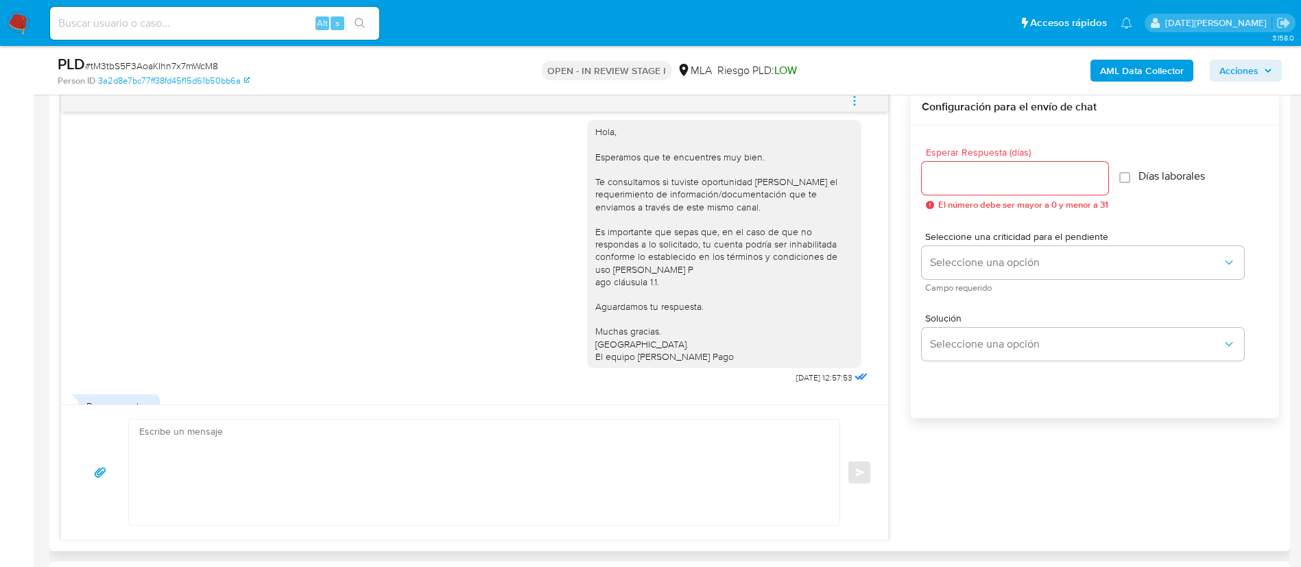
scroll to position [881, 0]
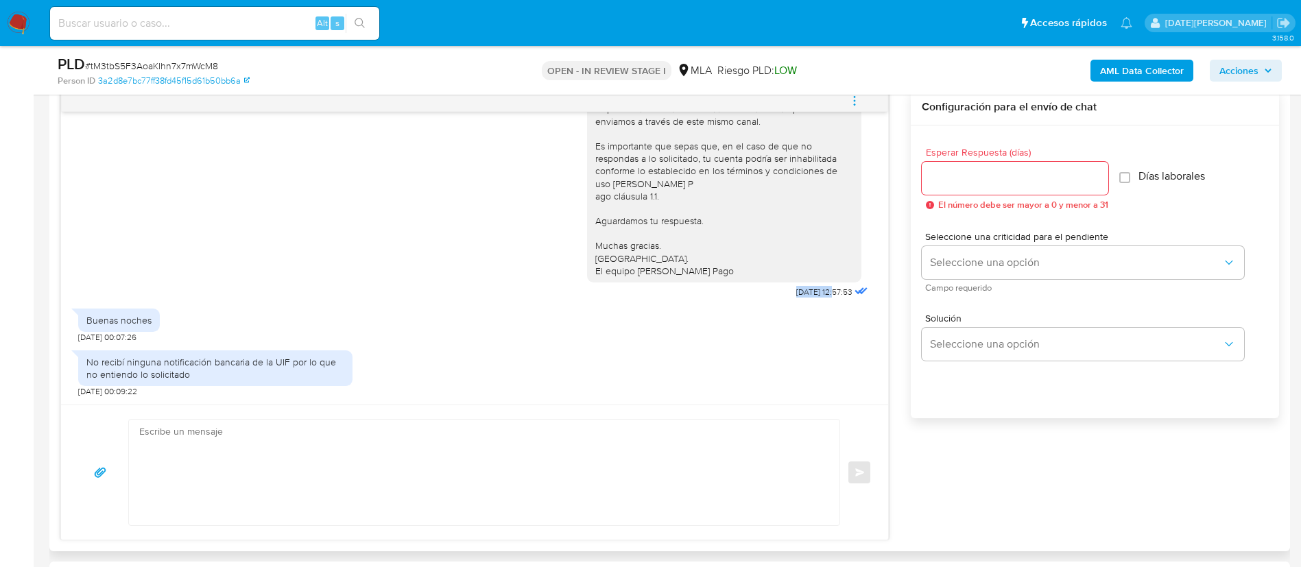
drag, startPoint x: 759, startPoint y: 293, endPoint x: 804, endPoint y: 293, distance: 44.6
click at [804, 293] on div "Hola, Esperamos que te encuentres muy bien. Te consultamos si tuviste oportunid…" at bounding box center [729, 163] width 284 height 277
copy span "[DATE]"
click at [263, 441] on textarea at bounding box center [480, 473] width 683 height 106
paste textarea "Hola XXX, ¡Gracias por tu respuesta! Queremos asegurarte que la información y d…"
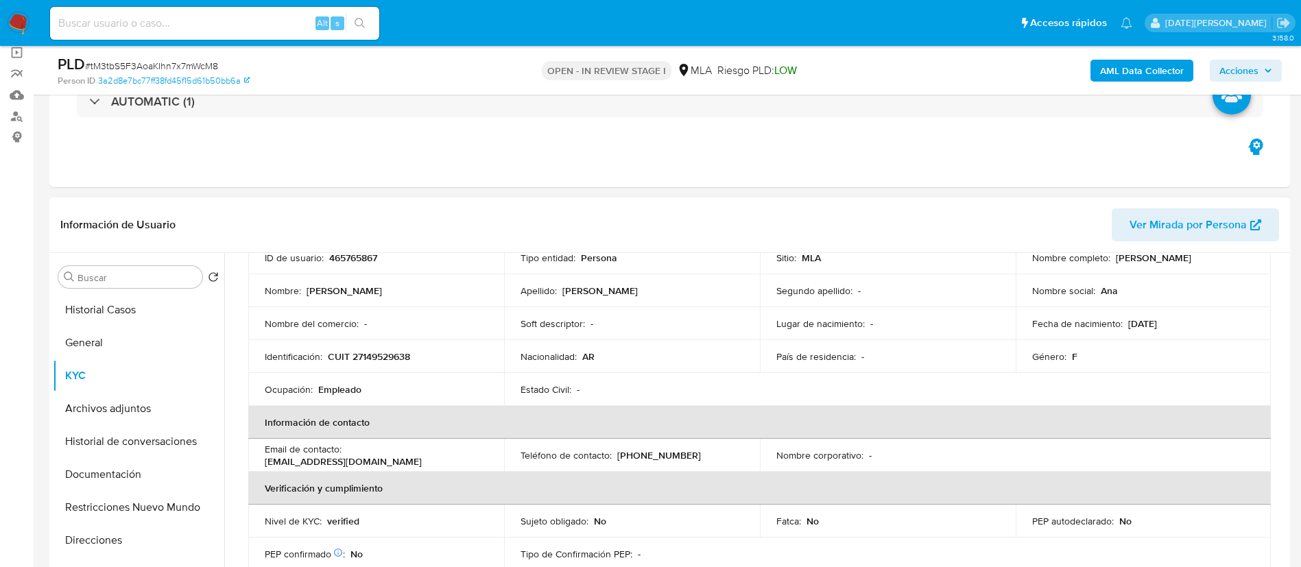
scroll to position [0, 0]
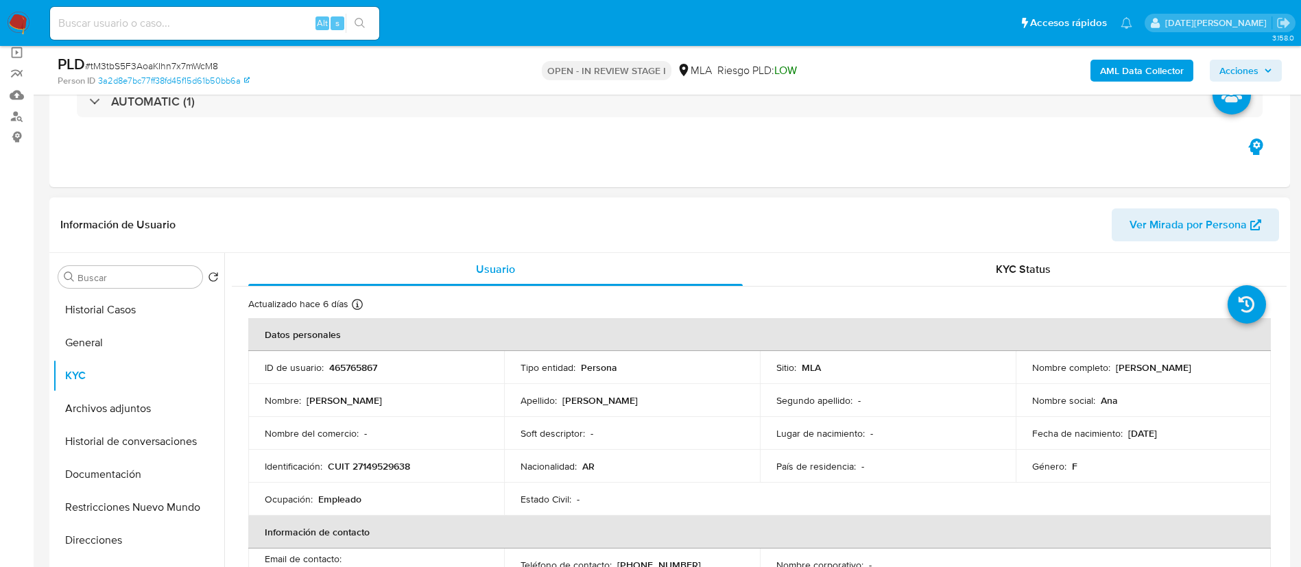
drag, startPoint x: 1112, startPoint y: 367, endPoint x: 1192, endPoint y: 365, distance: 80.2
click at [1192, 365] on div "Nombre completo : [PERSON_NAME]" at bounding box center [1143, 367] width 223 height 12
copy p "[PERSON_NAME]"
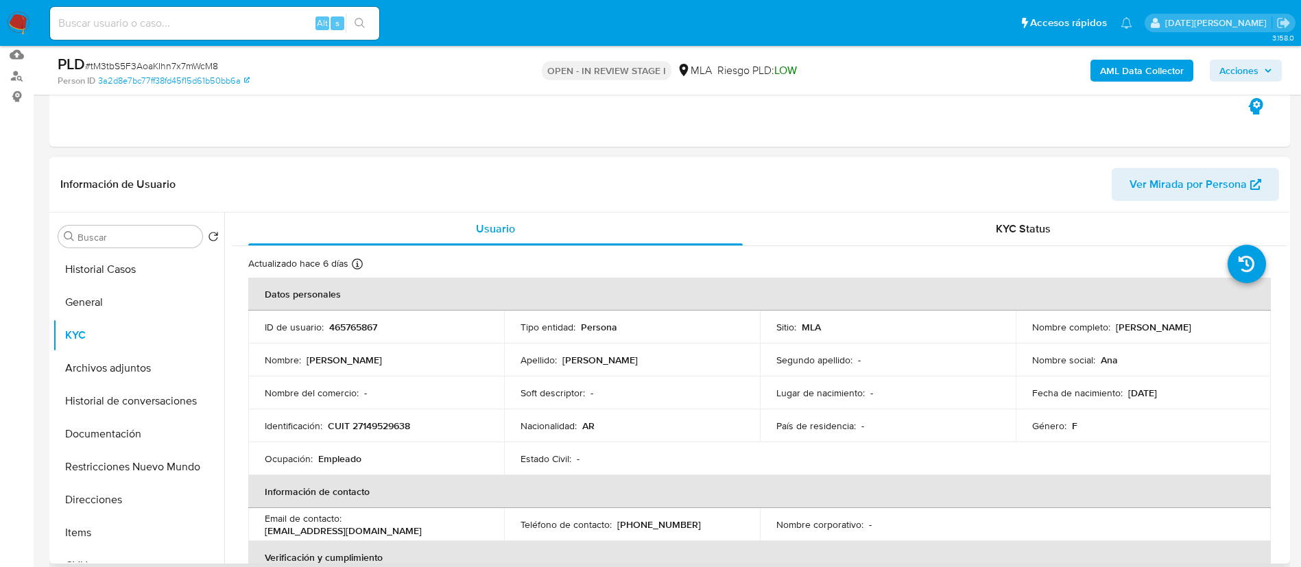
scroll to position [206, 0]
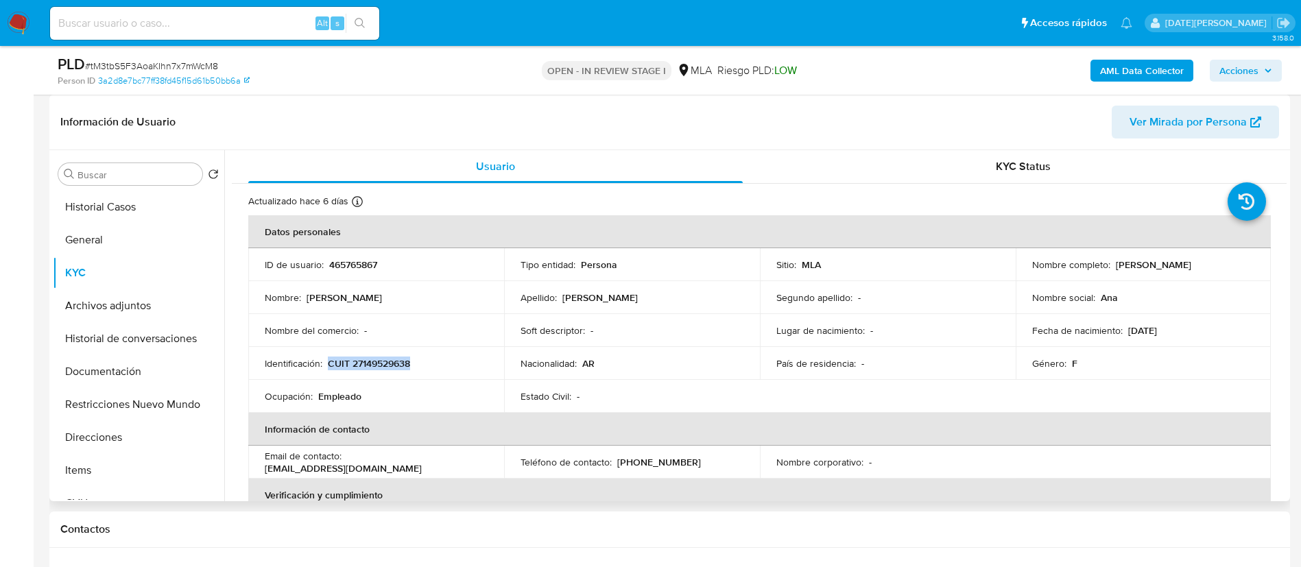
drag, startPoint x: 330, startPoint y: 363, endPoint x: 428, endPoint y: 365, distance: 98.1
click at [428, 365] on div "Identificación : CUIT 27149529638" at bounding box center [376, 363] width 223 height 12
copy p "CUIT 27149529638"
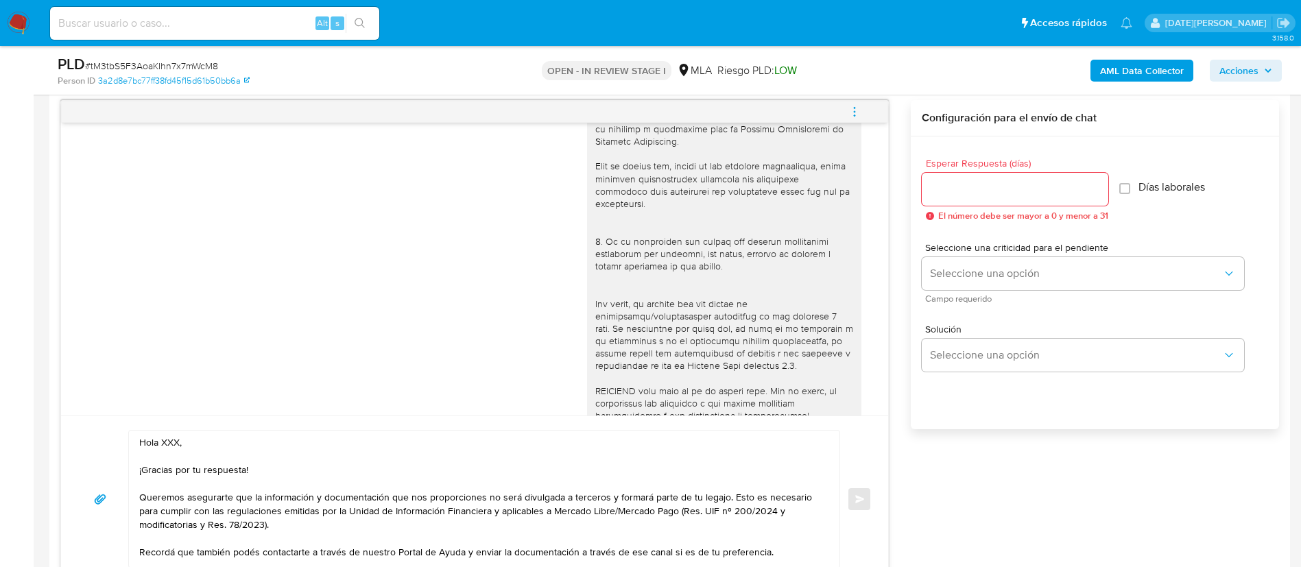
scroll to position [926, 0]
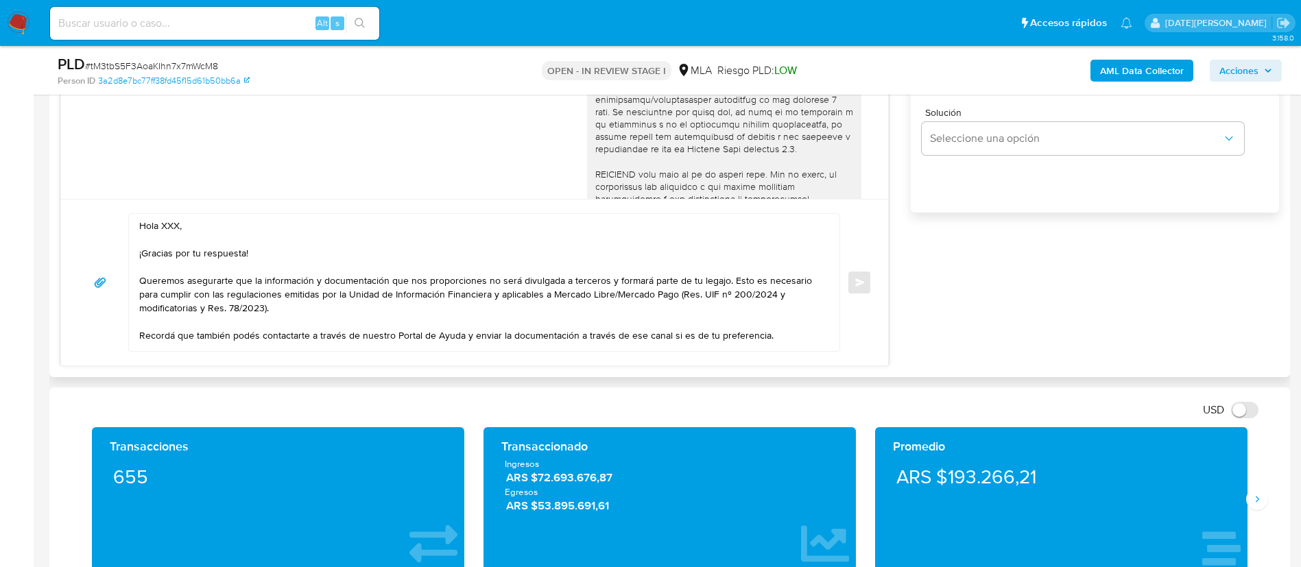
click at [169, 226] on textarea "Hola XXX, ¡Gracias por tu respuesta! Queremos asegurarte que la información y d…" at bounding box center [480, 282] width 683 height 137
paste textarea "[PERSON_NAME]"
click at [158, 226] on textarea "Hola [PERSON_NAME] , ¡Gracias por tu respuesta! Queremos asegurarte que la info…" at bounding box center [480, 282] width 683 height 137
click at [246, 230] on textarea "Hola, [PERSON_NAME] , ¡Gracias por tu respuesta! Queremos asegurarte que la inf…" at bounding box center [480, 282] width 683 height 137
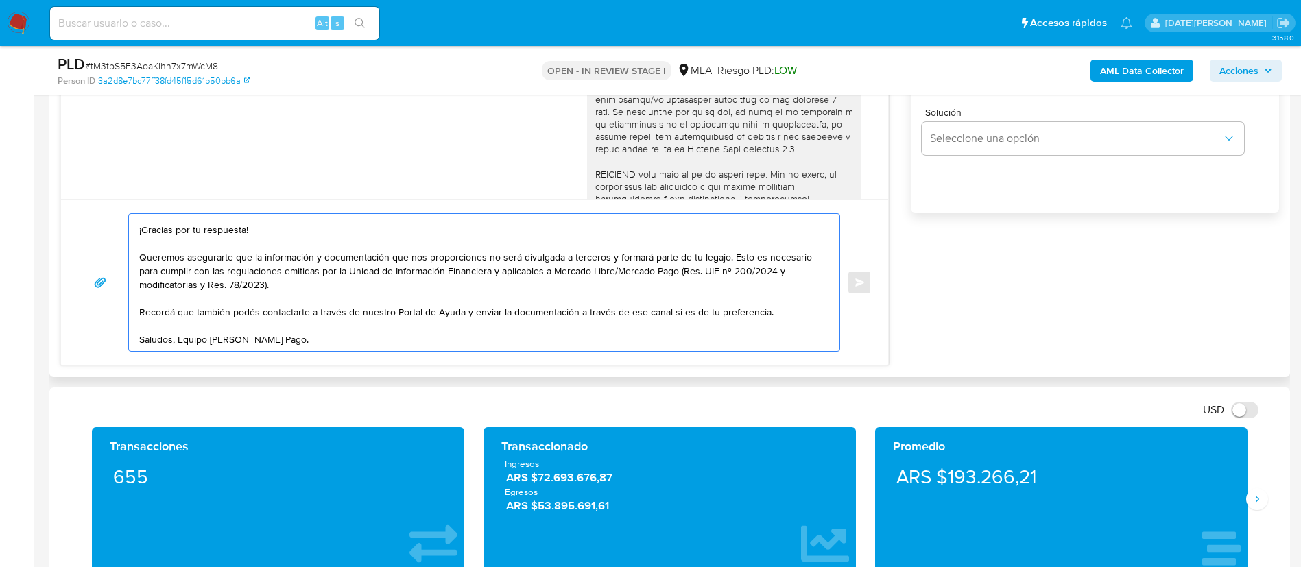
scroll to position [37, 0]
click at [363, 271] on textarea "Hola, [PERSON_NAME]. ¡Gracias por tu respuesta! Queremos asegurarte que la info…" at bounding box center [480, 282] width 683 height 137
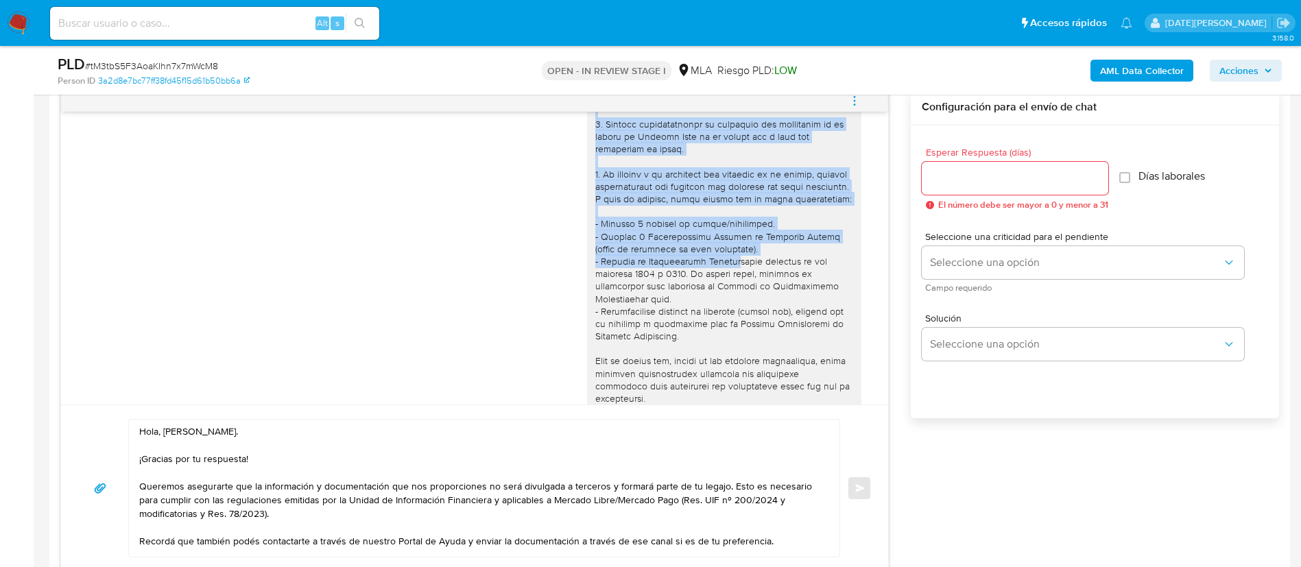
scroll to position [206, 0]
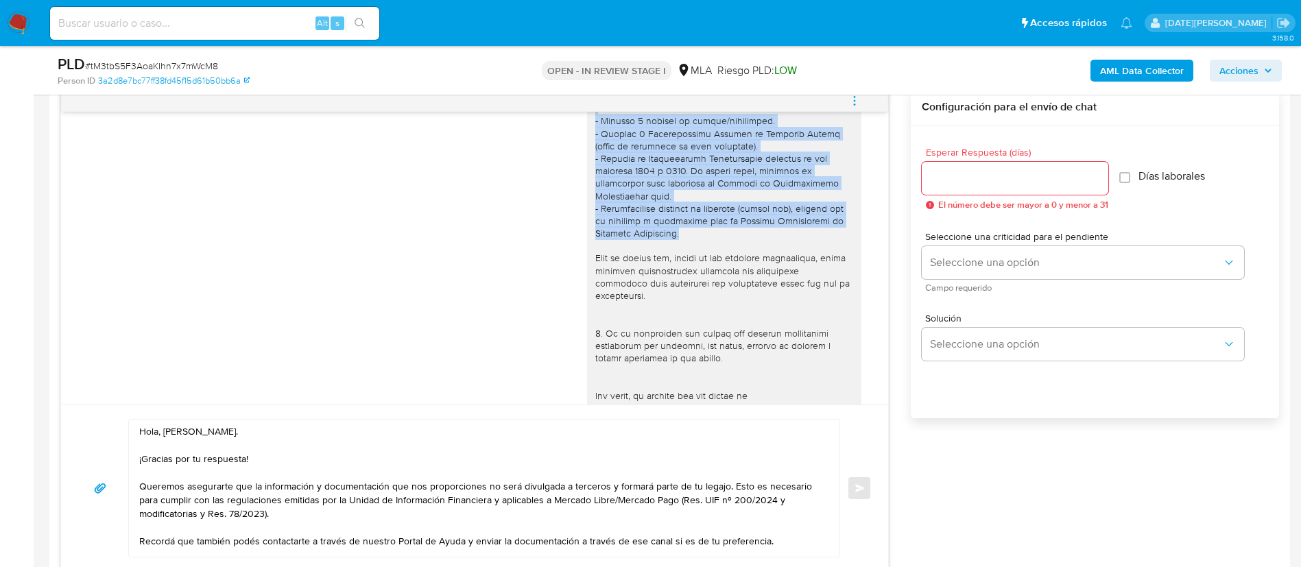
drag, startPoint x: 579, startPoint y: 168, endPoint x: 714, endPoint y: 245, distance: 155.4
click at [714, 245] on div at bounding box center [724, 283] width 258 height 711
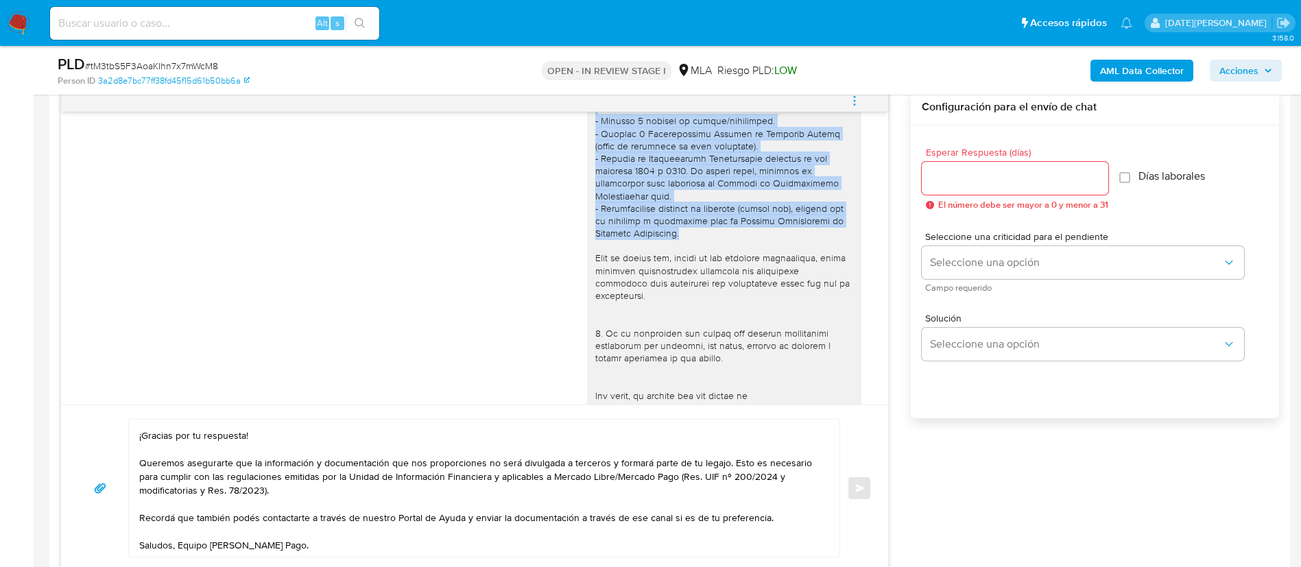
scroll to position [37, 0]
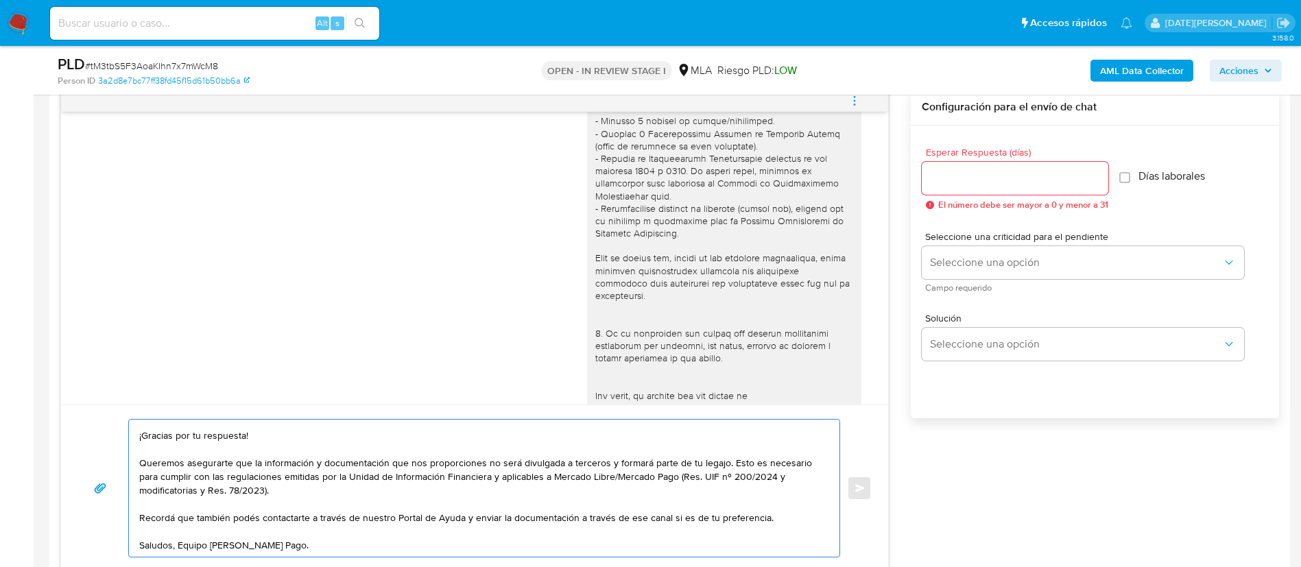
drag, startPoint x: 143, startPoint y: 500, endPoint x: 338, endPoint y: 532, distance: 198.0
click at [339, 534] on textarea "Hola, [PERSON_NAME]. ¡Gracias por tu respuesta! Queremos asegurarte que la info…" at bounding box center [480, 488] width 683 height 137
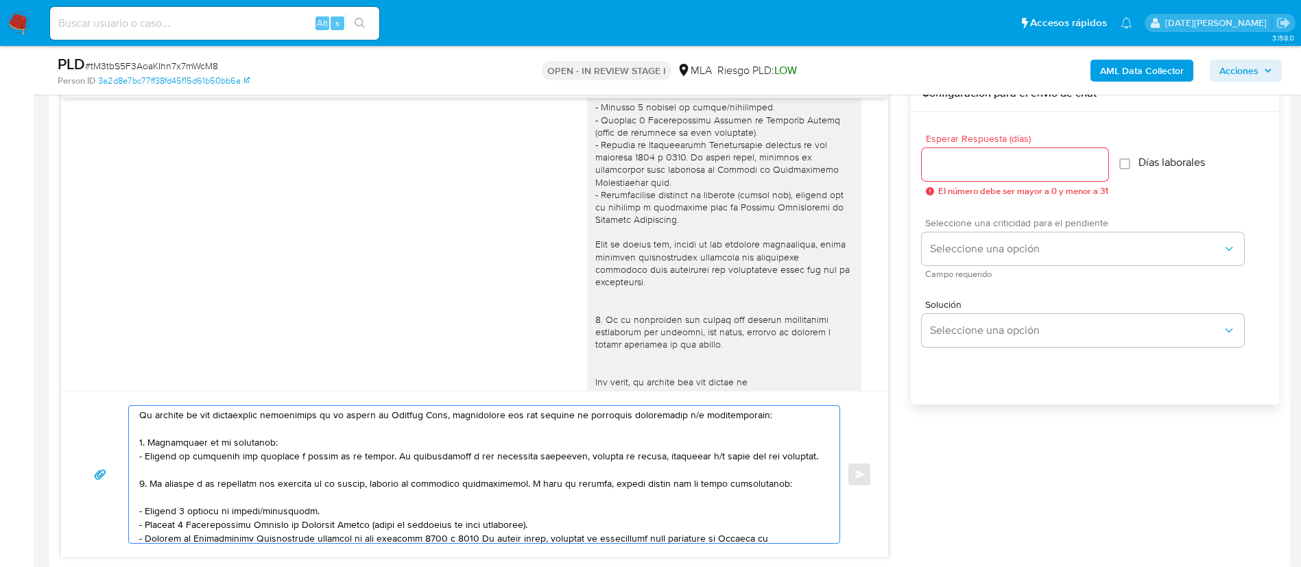
scroll to position [720, 0]
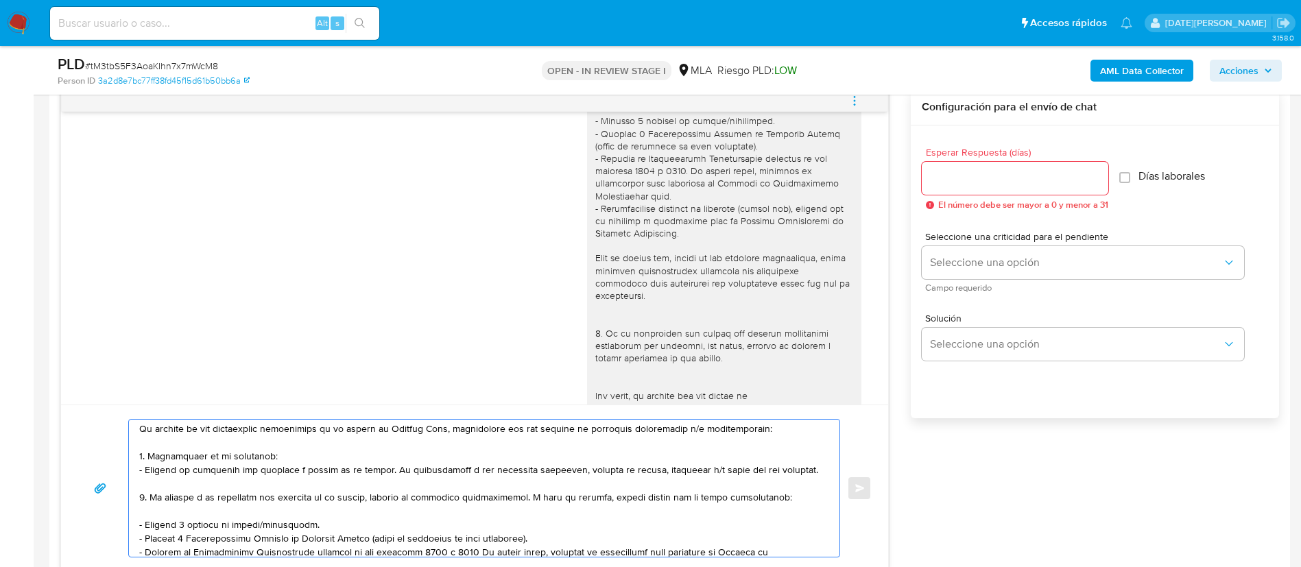
type textarea "Lore, Ips Dolor Sitame. ¡Consect adi el seddoeius! Temporin utlaboreet dol ma a…"
click at [972, 171] on input "Esperar Respuesta (días)" at bounding box center [1014, 178] width 186 height 18
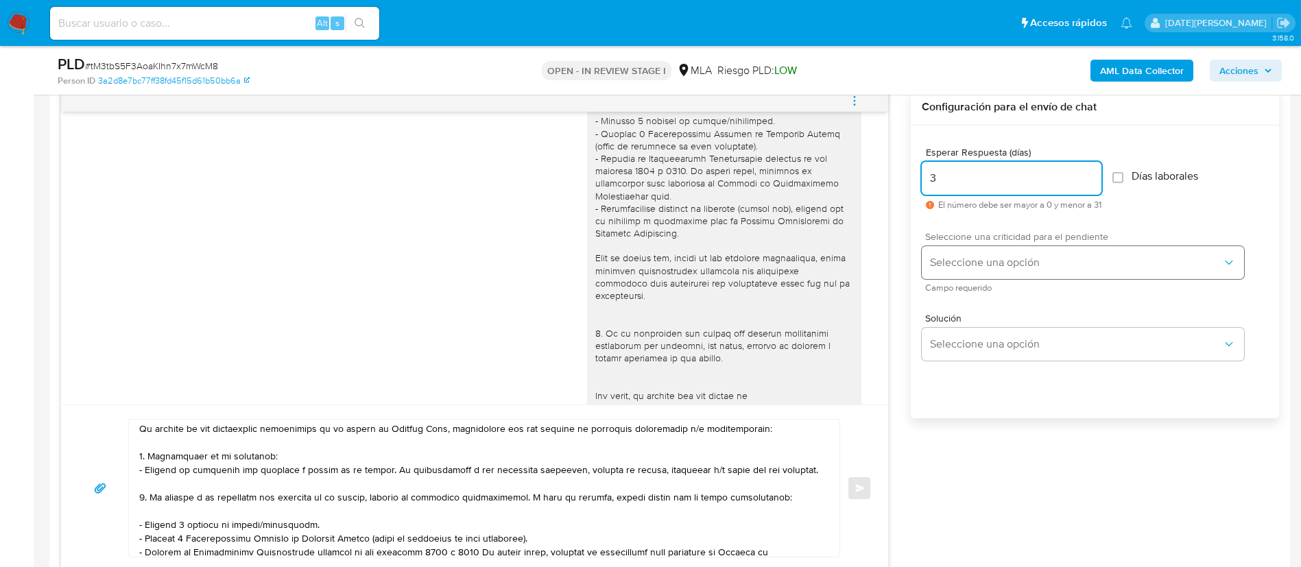
type input "3"
click at [1011, 269] on button "Seleccione una opción" at bounding box center [1082, 262] width 322 height 33
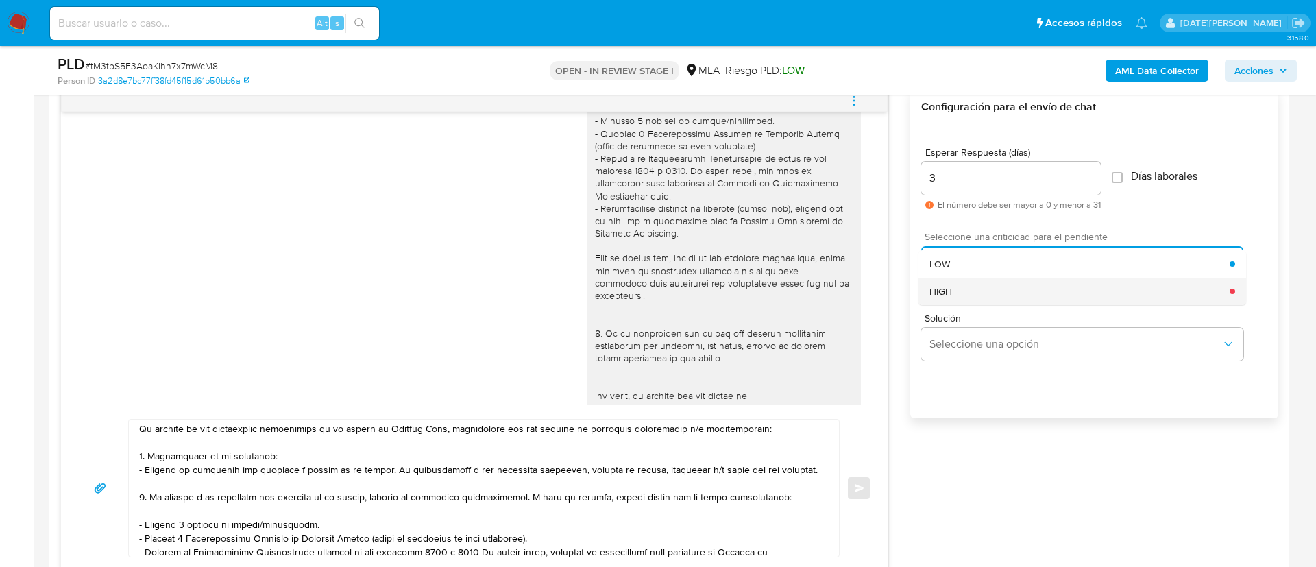
click at [983, 293] on div "HIGH" at bounding box center [1080, 291] width 300 height 27
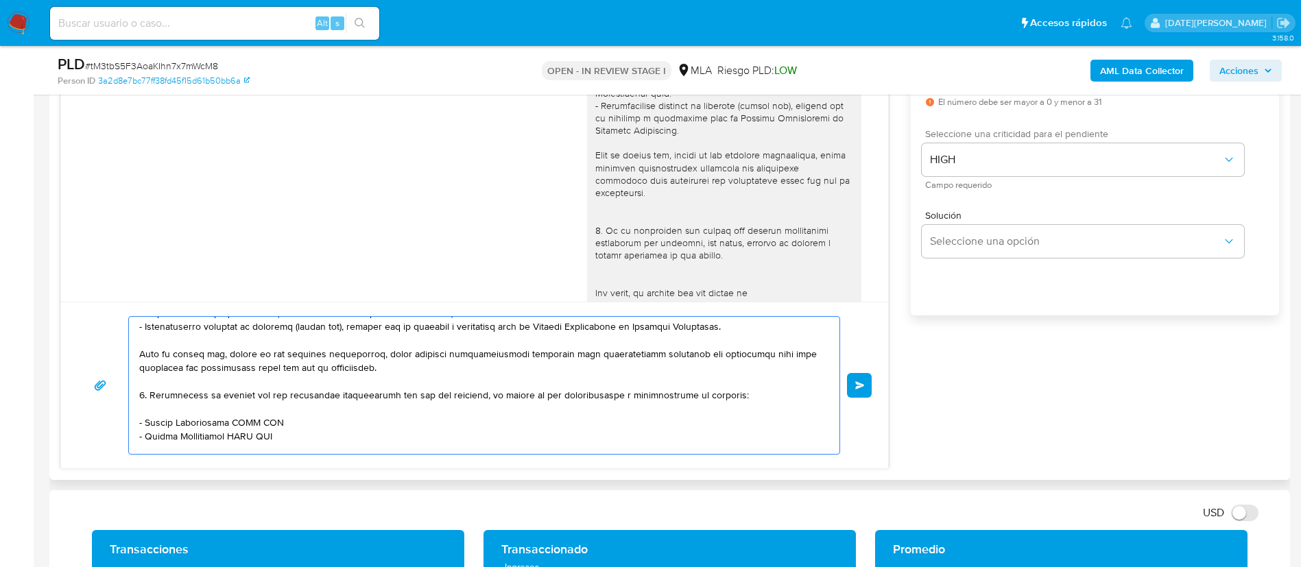
scroll to position [272, 0]
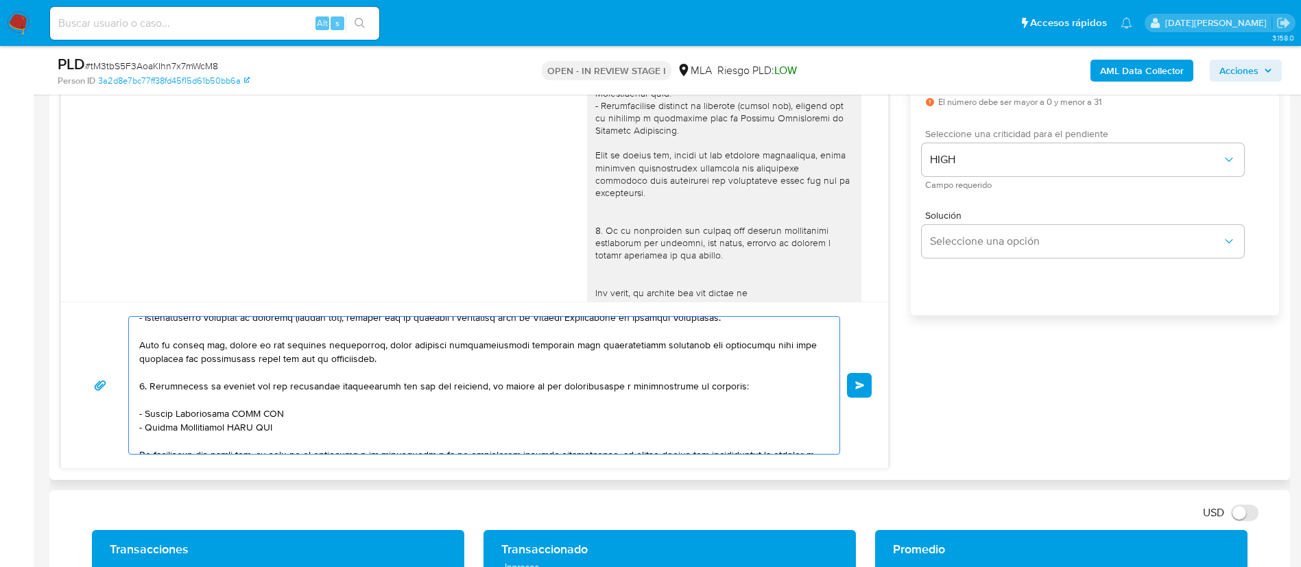
drag, startPoint x: 145, startPoint y: 413, endPoint x: 298, endPoint y: 411, distance: 152.9
click at [298, 411] on textarea at bounding box center [480, 385] width 683 height 137
paste textarea "WML TECHNOLOGIES"
drag, startPoint x: 145, startPoint y: 429, endPoint x: 283, endPoint y: 429, distance: 138.5
click at [283, 429] on textarea at bounding box center [480, 385] width 683 height 137
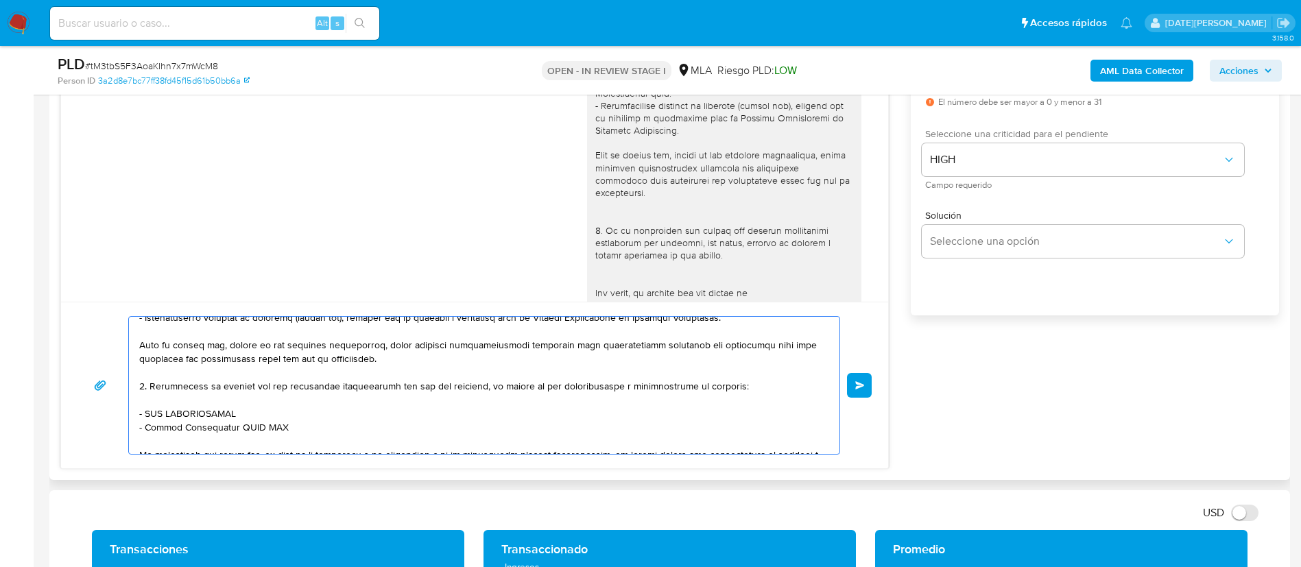
paste textarea "[PERSON_NAME] PAGOS EN LINEA SRL"
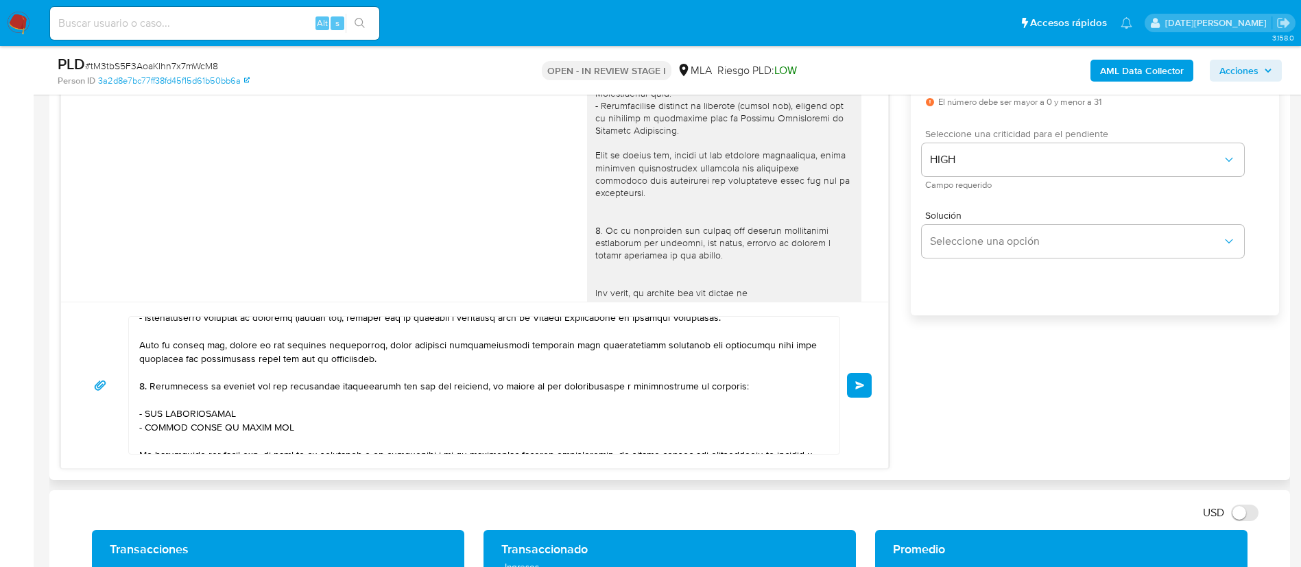
click at [298, 431] on textarea at bounding box center [480, 385] width 683 height 137
paste textarea "INSIPIA LTD, SUCURSAL ARGENTINA - ATLANTICA DE JUEGOS S.A. - UNION TRANSITORIA"
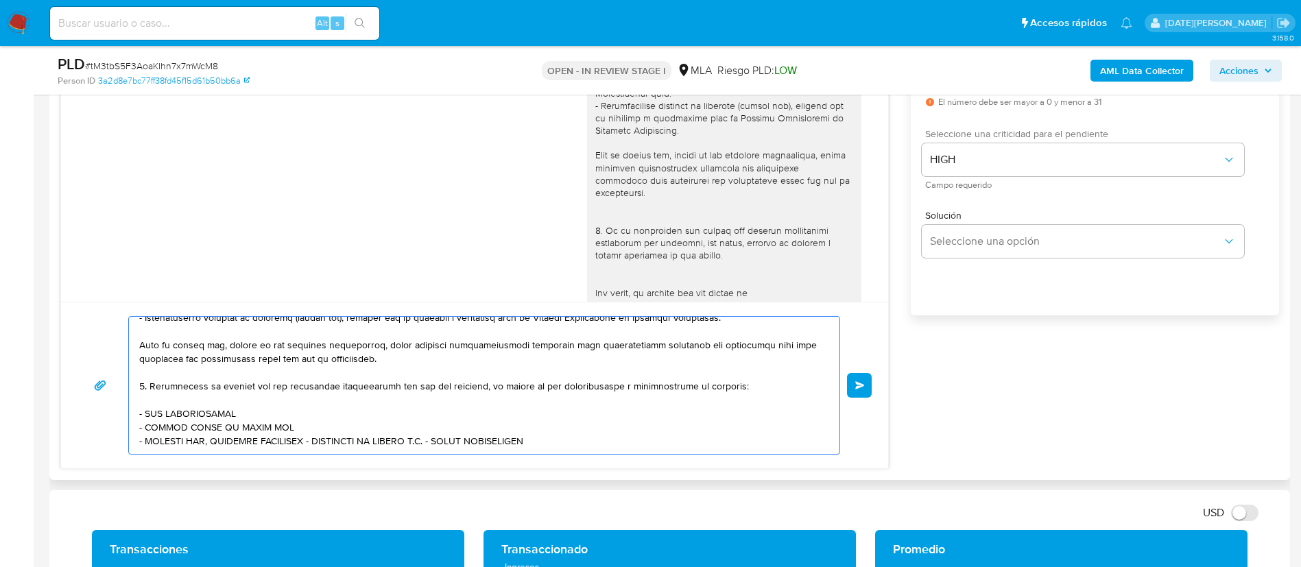
scroll to position [374, 0]
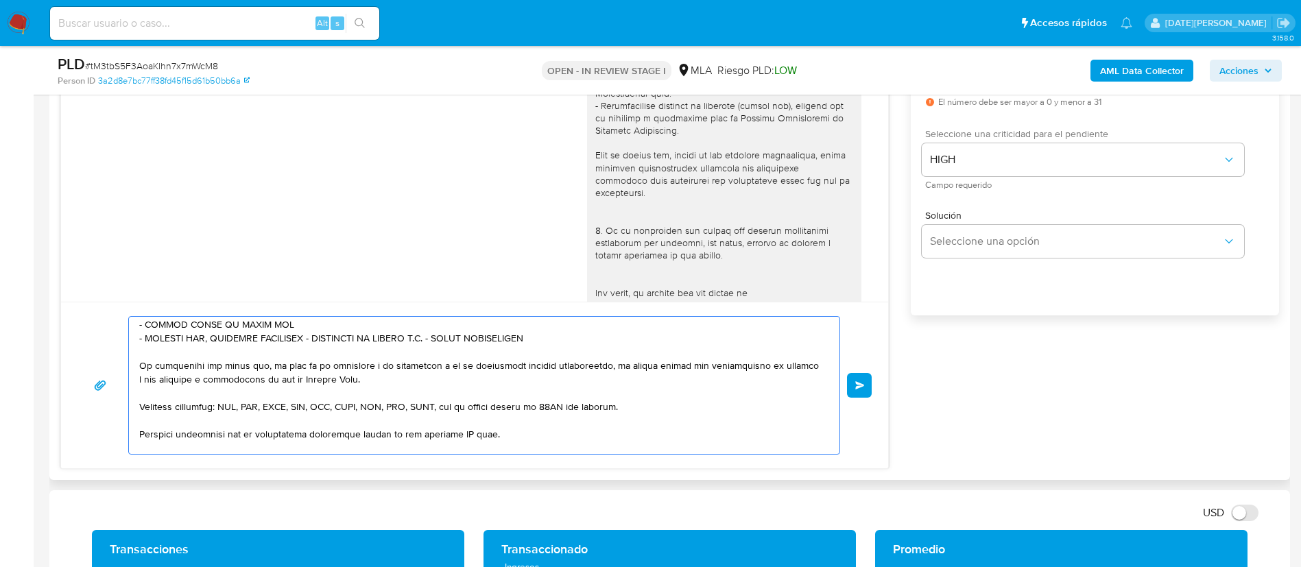
click at [461, 433] on textarea at bounding box center [480, 385] width 683 height 137
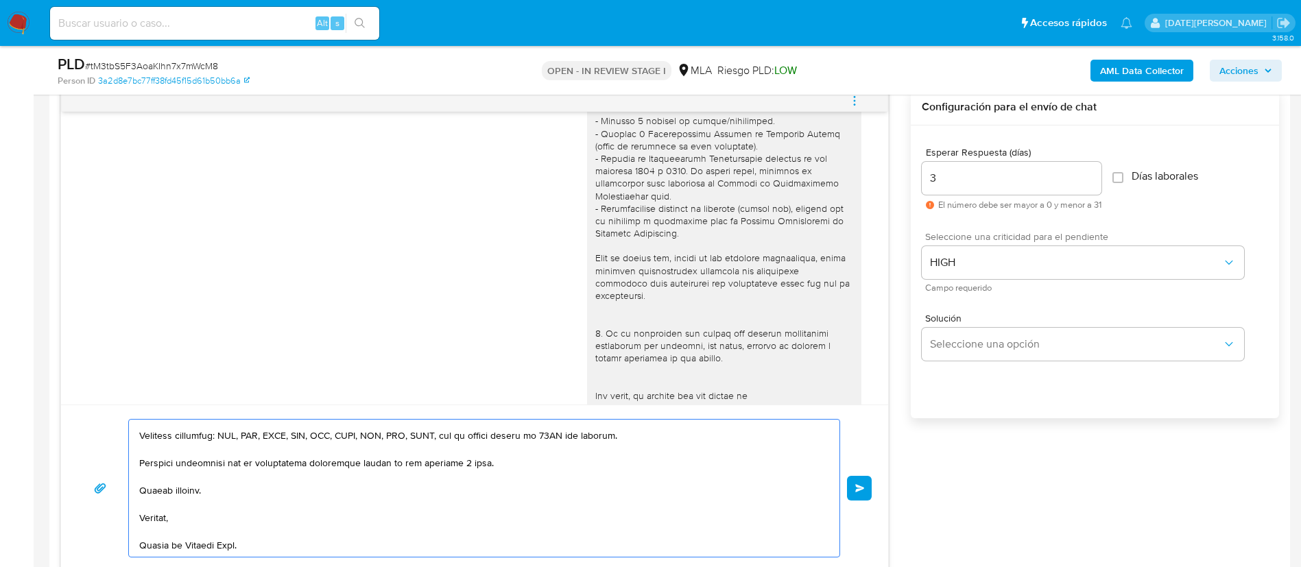
scroll to position [508, 0]
type textarea "Lore, Ips Dolor Sitame. ¡Consect adi el seddoeius! Temporin utlaboreet dol ma a…"
click at [867, 484] on button "Enviar" at bounding box center [859, 488] width 25 height 25
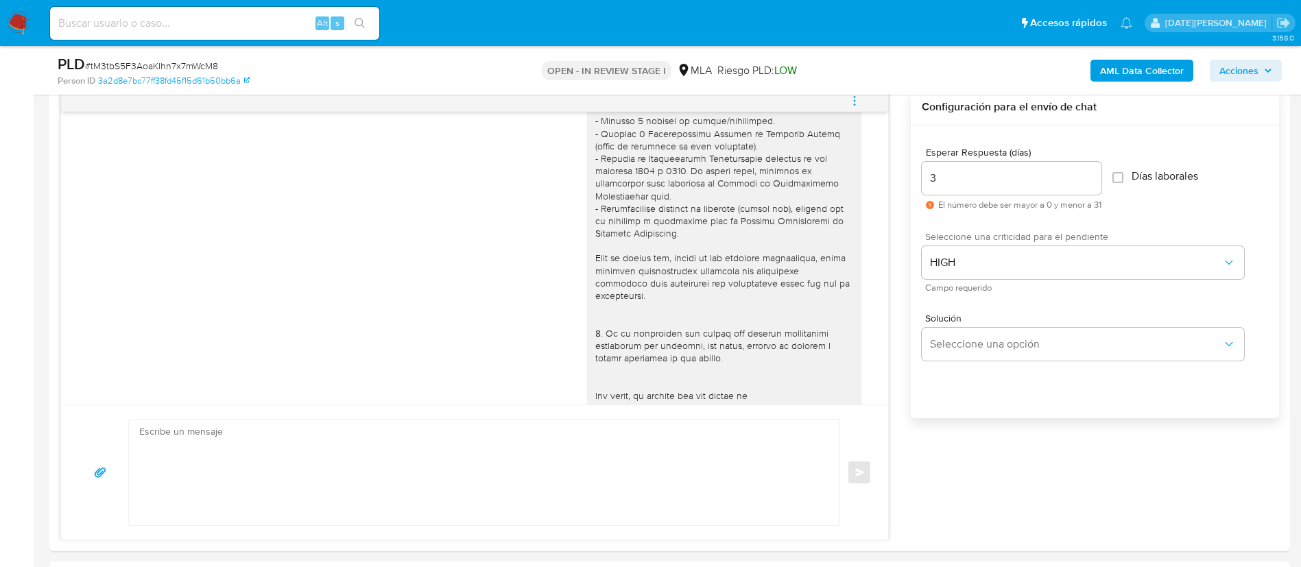
scroll to position [1781, 0]
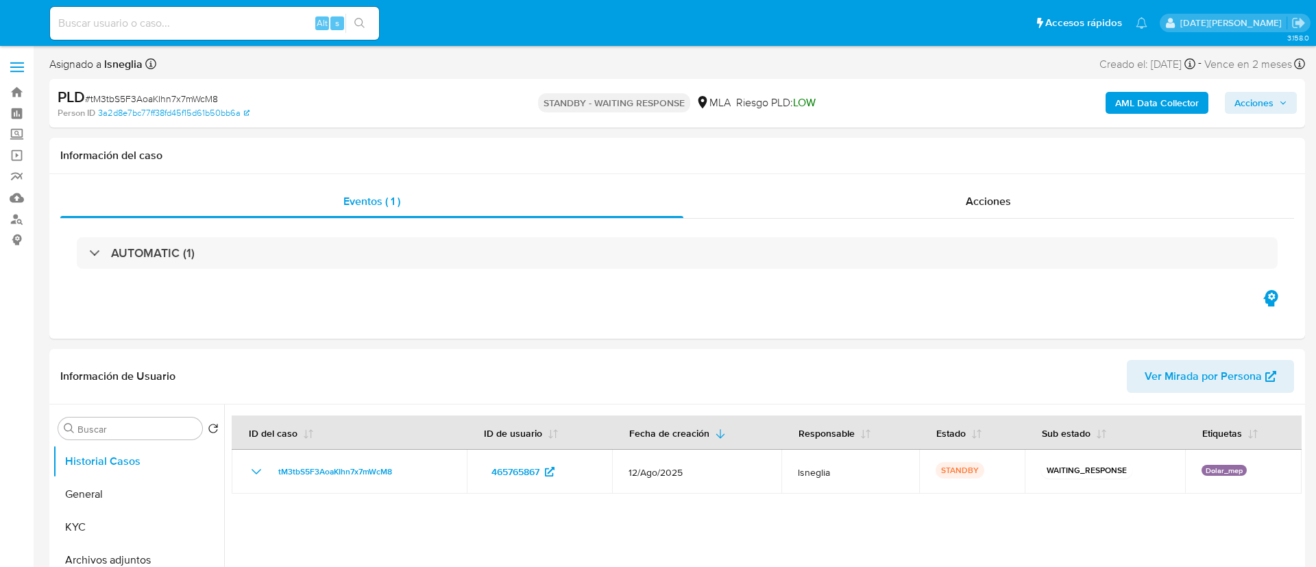
select select "10"
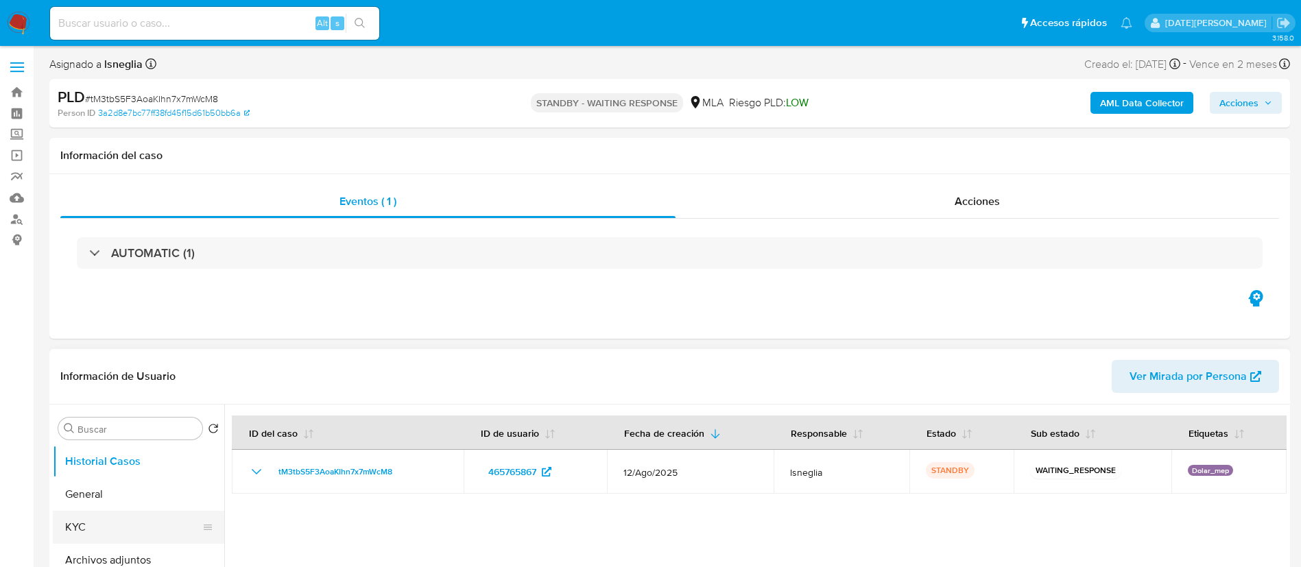
click at [110, 525] on button "KYC" at bounding box center [133, 527] width 160 height 33
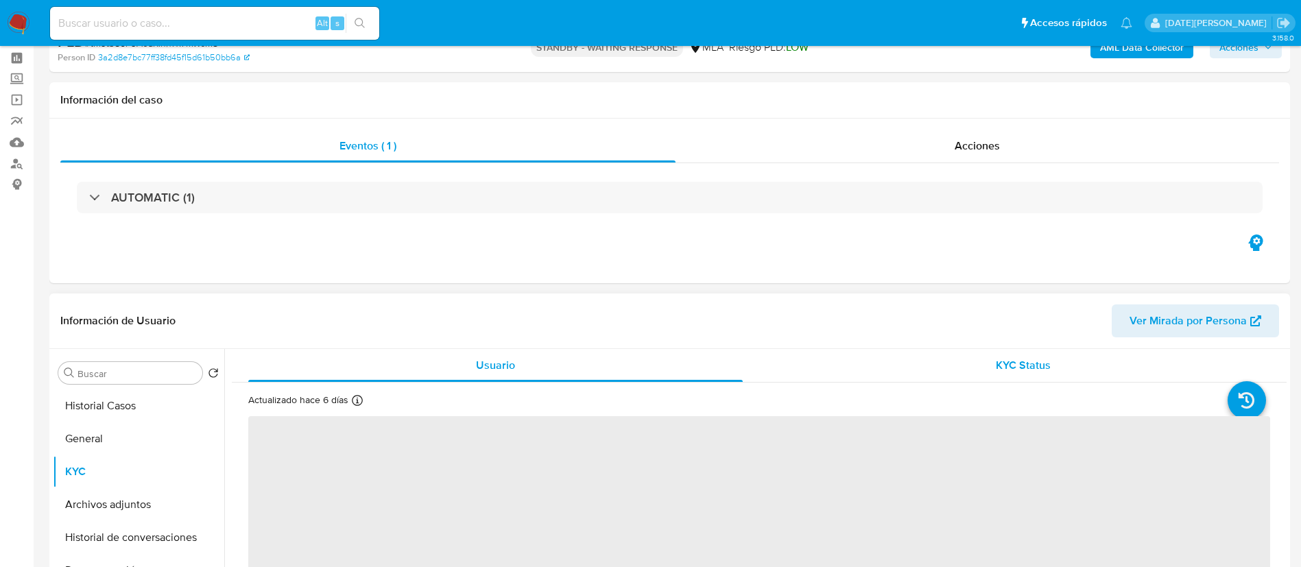
scroll to position [103, 0]
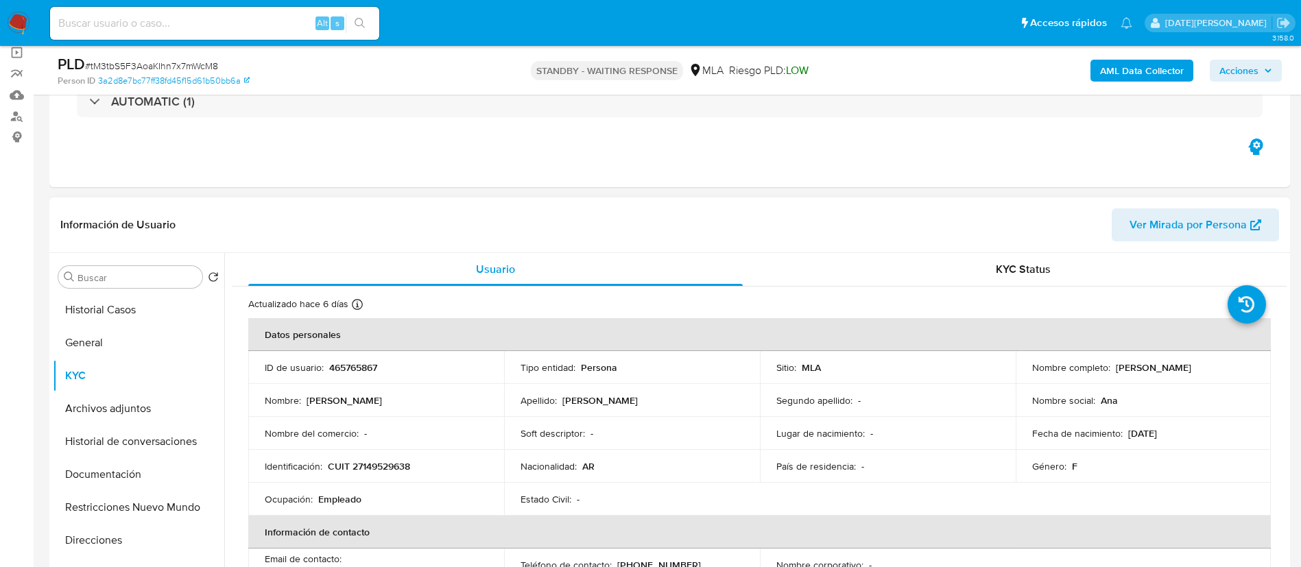
drag, startPoint x: 1111, startPoint y: 370, endPoint x: 1198, endPoint y: 372, distance: 86.4
click at [1198, 372] on div "Nombre completo : [PERSON_NAME]" at bounding box center [1143, 367] width 223 height 12
copy p "[PERSON_NAME]"
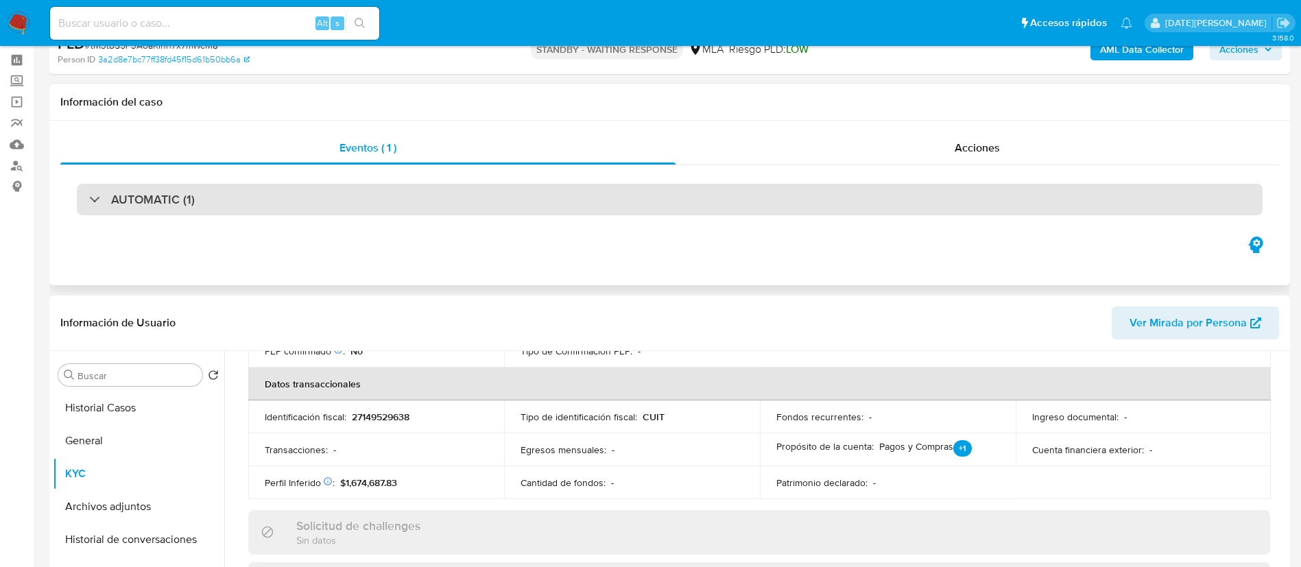
scroll to position [0, 0]
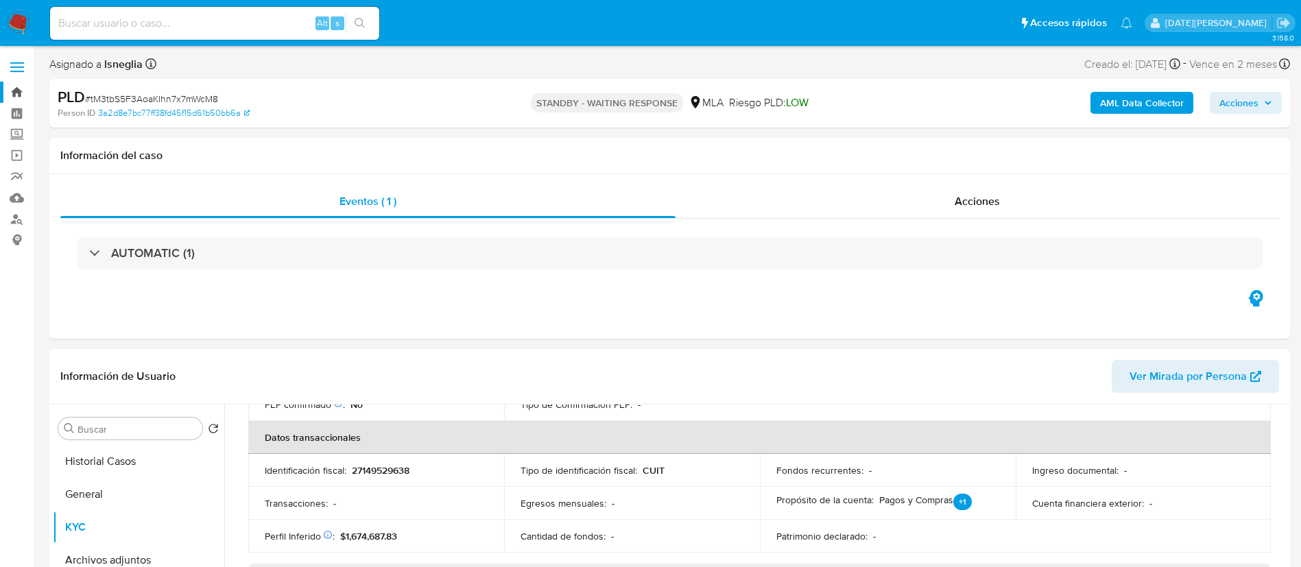
click at [14, 91] on link "Bandeja" at bounding box center [81, 92] width 163 height 21
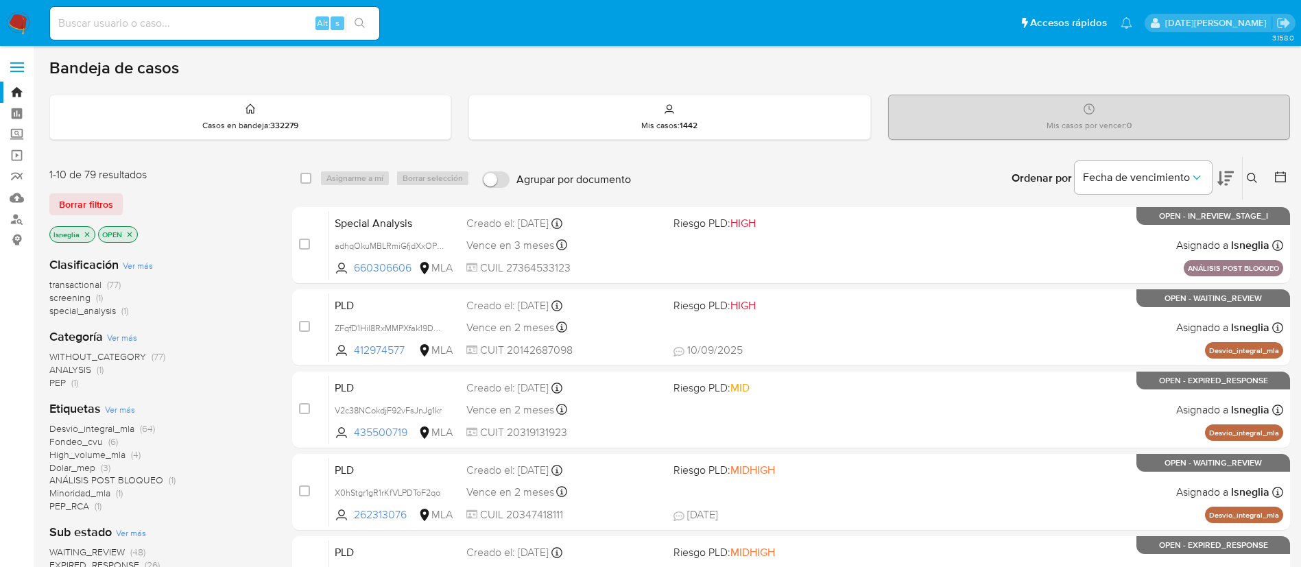
click at [86, 232] on icon "close-filter" at bounding box center [87, 234] width 8 height 8
